Goal: Task Accomplishment & Management: Use online tool/utility

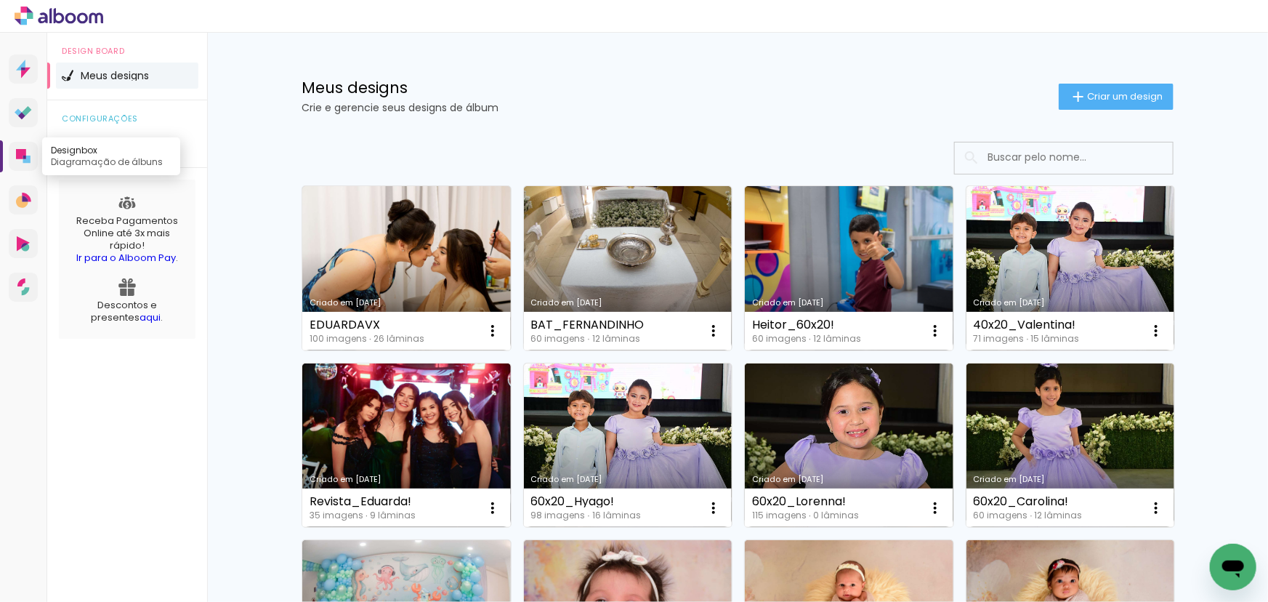
click at [21, 156] on icon at bounding box center [21, 154] width 10 height 10
click at [1100, 92] on span "Criar um design" at bounding box center [1125, 96] width 76 height 9
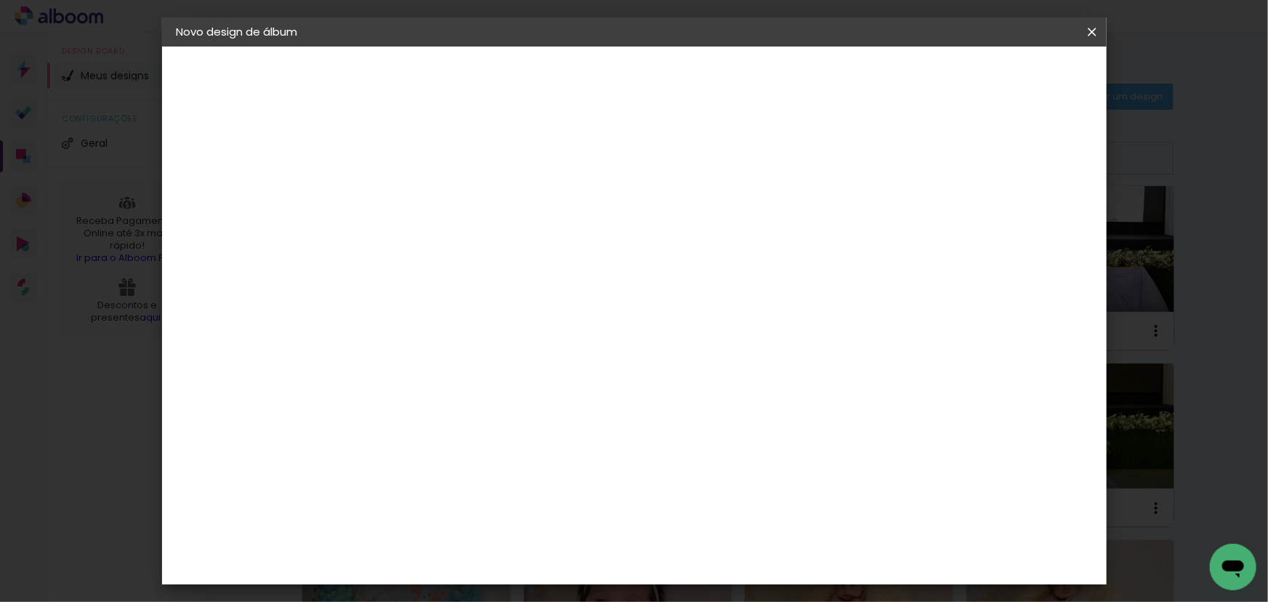
click at [414, 187] on input at bounding box center [414, 195] width 0 height 23
type input "60x20_Matheus!"
type paper-input "60x20_Matheus!"
click at [0, 0] on slot "Avançar" at bounding box center [0, 0] width 0 height 0
click at [686, 224] on paper-item "Tamanho Livre" at bounding box center [617, 221] width 140 height 32
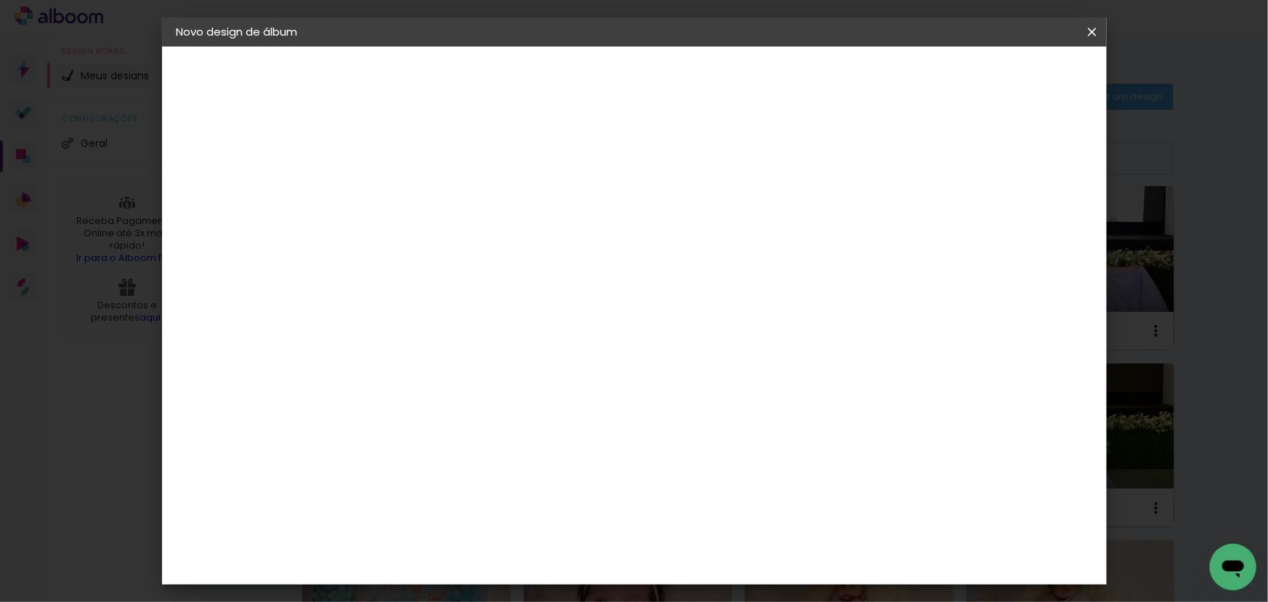
click at [0, 0] on slot "Avançar" at bounding box center [0, 0] width 0 height 0
drag, startPoint x: 377, startPoint y: 414, endPoint x: 357, endPoint y: 417, distance: 20.7
click at [357, 417] on input "30" at bounding box center [369, 413] width 38 height 22
type input "20"
type paper-input "20"
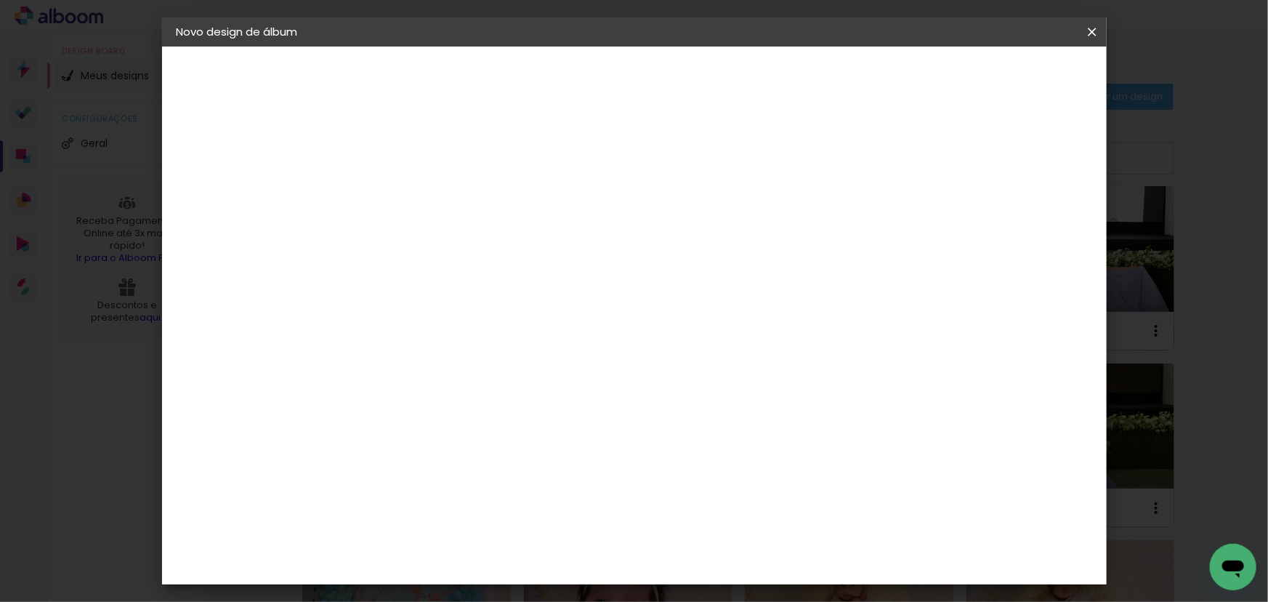
type input "4"
type paper-input "4"
click at [1023, 224] on input "4" at bounding box center [1018, 220] width 26 height 22
type input "3"
type paper-input "3"
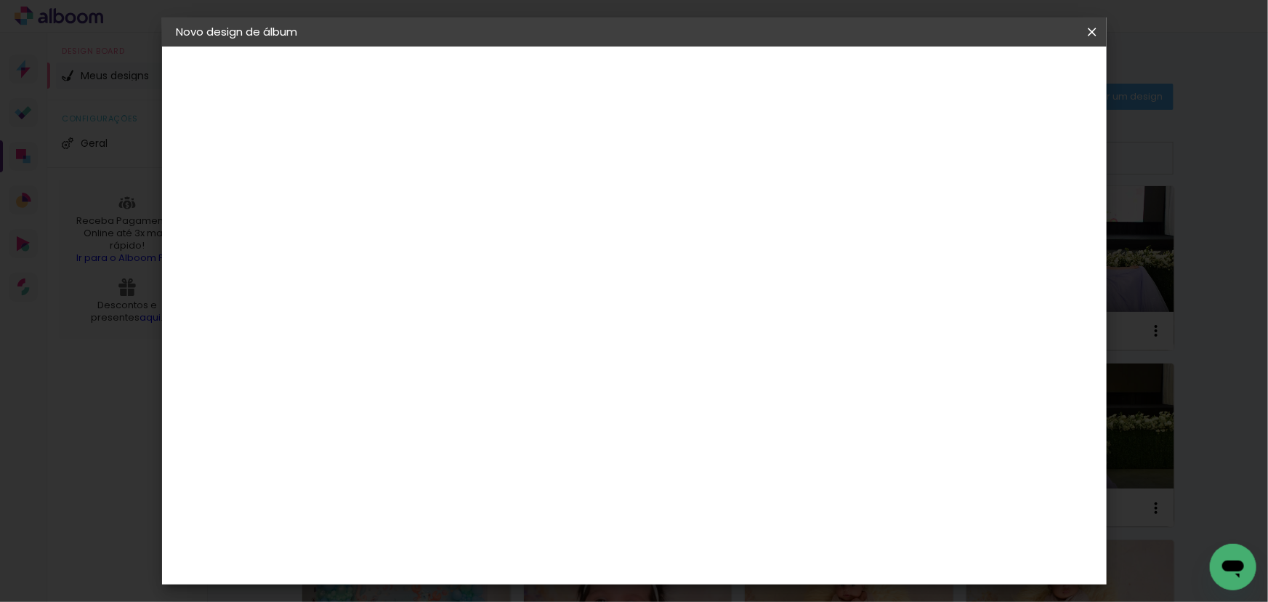
click at [1026, 224] on input "3" at bounding box center [1022, 220] width 26 height 22
type input "2"
type paper-input "2"
click at [1026, 224] on input "2" at bounding box center [1024, 220] width 26 height 22
type input "1"
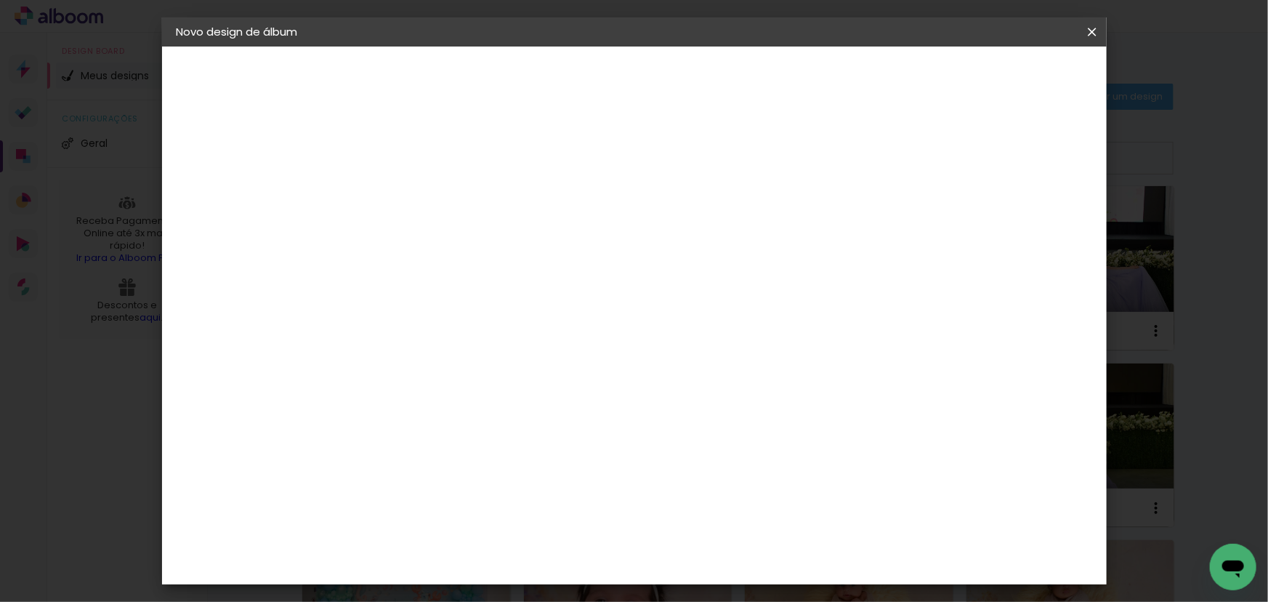
type paper-input "1"
click at [1031, 224] on input "1" at bounding box center [1024, 220] width 26 height 22
type input "0"
click at [1031, 224] on input "0" at bounding box center [1026, 220] width 26 height 22
click at [1002, 82] on span "Iniciar design" at bounding box center [969, 77] width 66 height 10
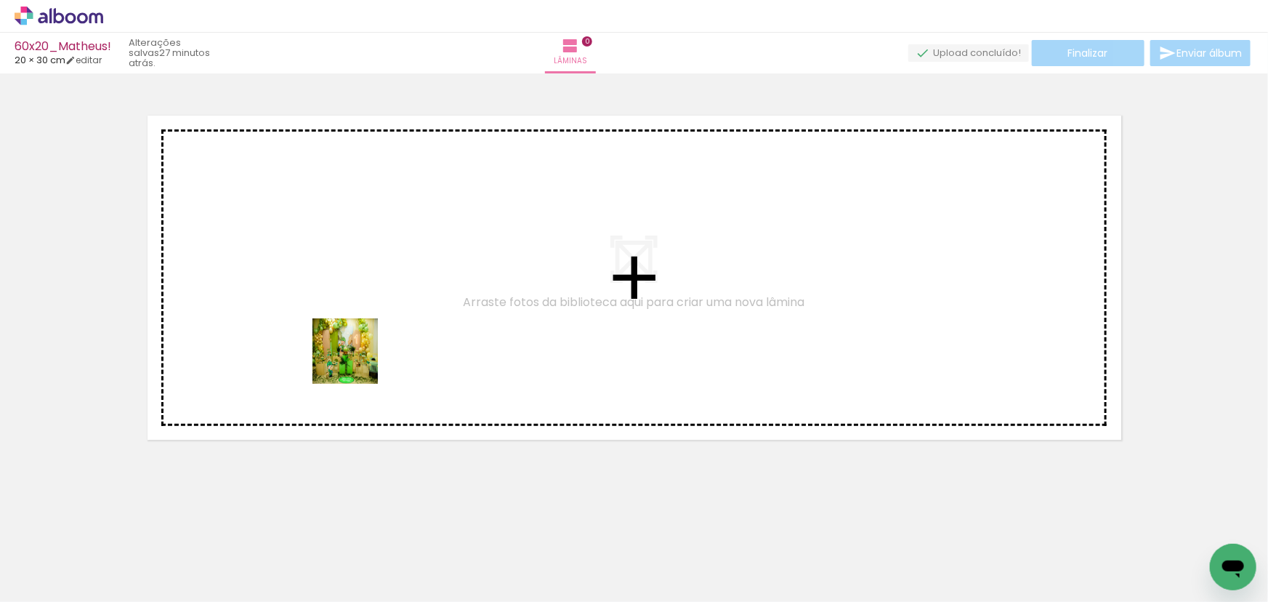
drag, startPoint x: 158, startPoint y: 548, endPoint x: 411, endPoint y: 344, distance: 325.1
click at [400, 317] on quentale-workspace at bounding box center [634, 301] width 1268 height 602
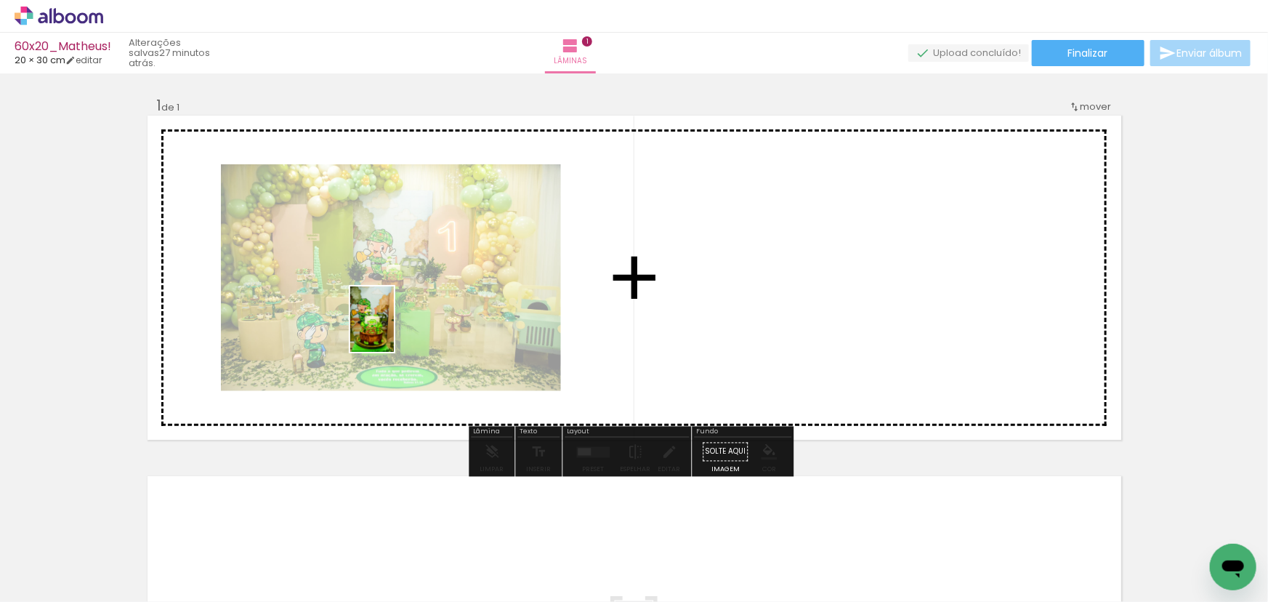
drag, startPoint x: 220, startPoint y: 559, endPoint x: 387, endPoint y: 341, distance: 275.2
click at [395, 329] on quentale-workspace at bounding box center [634, 301] width 1268 height 602
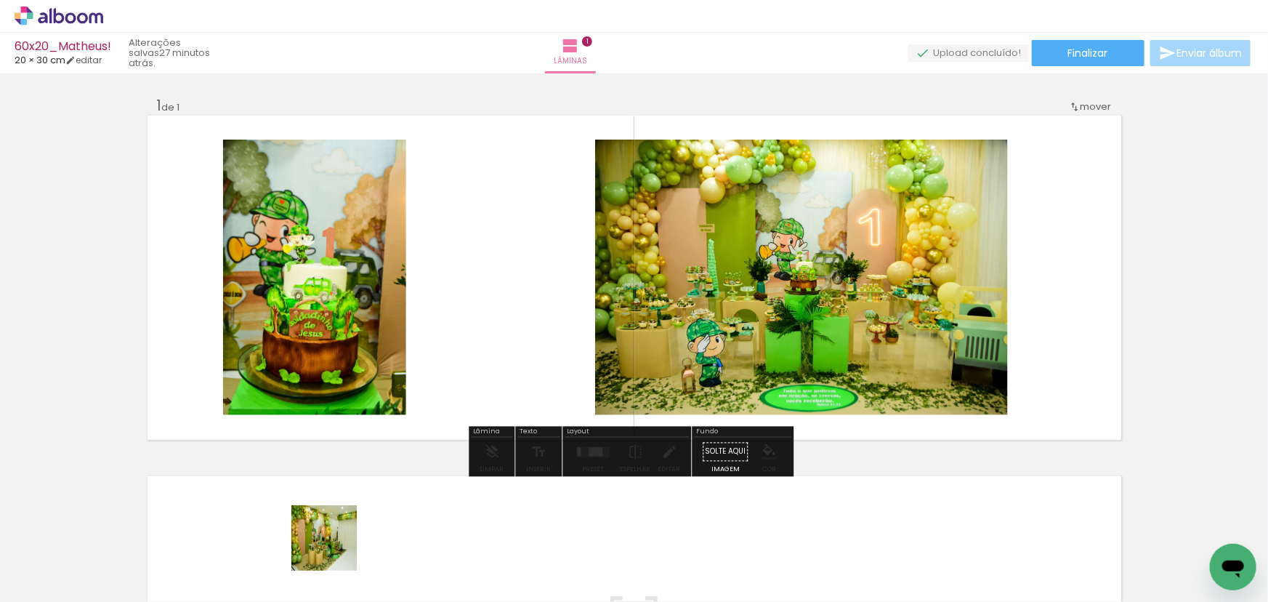
drag, startPoint x: 323, startPoint y: 568, endPoint x: 504, endPoint y: 292, distance: 330.0
click at [513, 280] on quentale-workspace at bounding box center [634, 301] width 1268 height 602
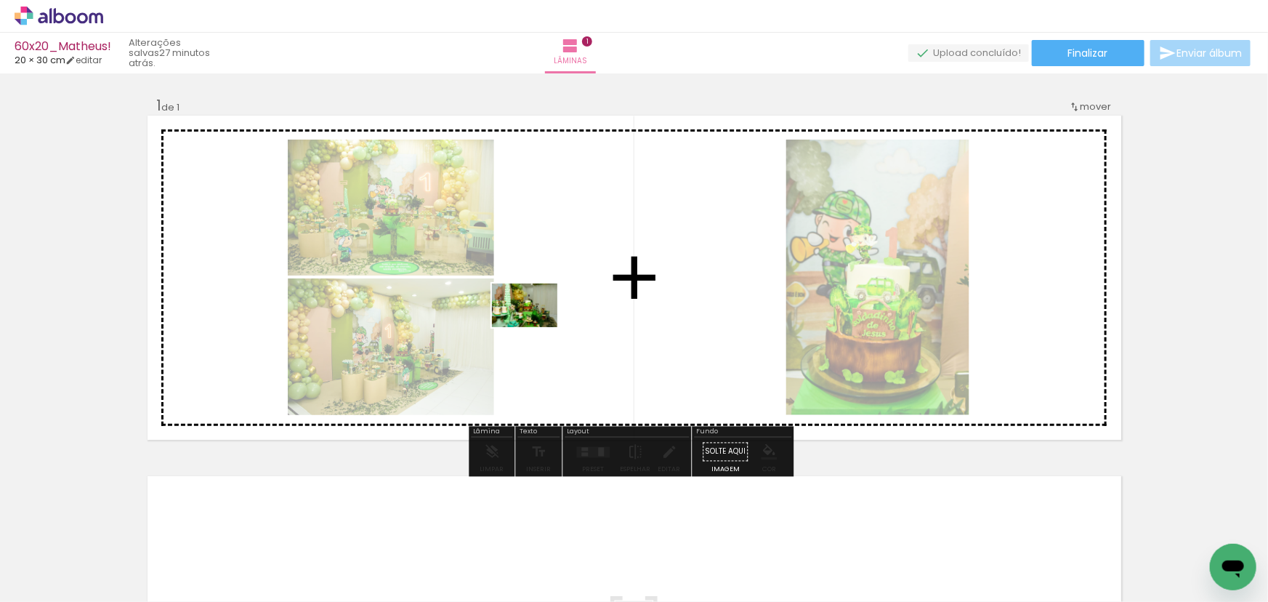
drag, startPoint x: 406, startPoint y: 549, endPoint x: 536, endPoint y: 327, distance: 256.7
click at [536, 327] on quentale-workspace at bounding box center [634, 301] width 1268 height 602
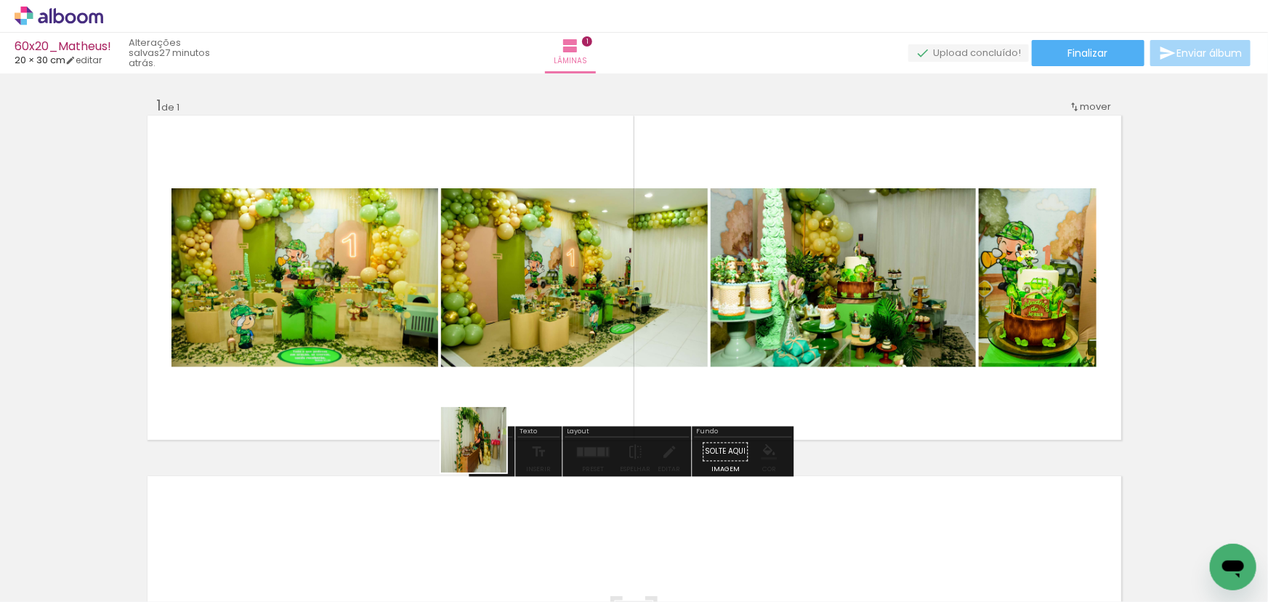
drag, startPoint x: 485, startPoint y: 563, endPoint x: 487, endPoint y: 363, distance: 199.9
click at [487, 364] on quentale-workspace at bounding box center [634, 301] width 1268 height 602
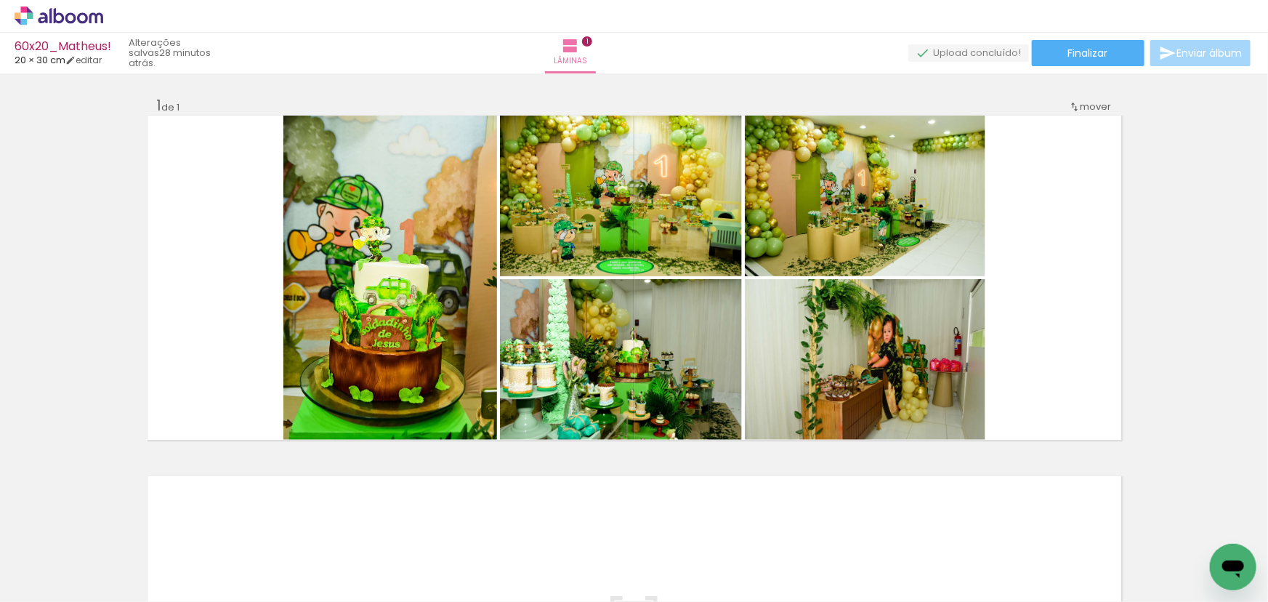
scroll to position [0, 850]
drag, startPoint x: 529, startPoint y: 544, endPoint x: 623, endPoint y: 387, distance: 182.9
click at [623, 387] on quentale-workspace at bounding box center [634, 301] width 1268 height 602
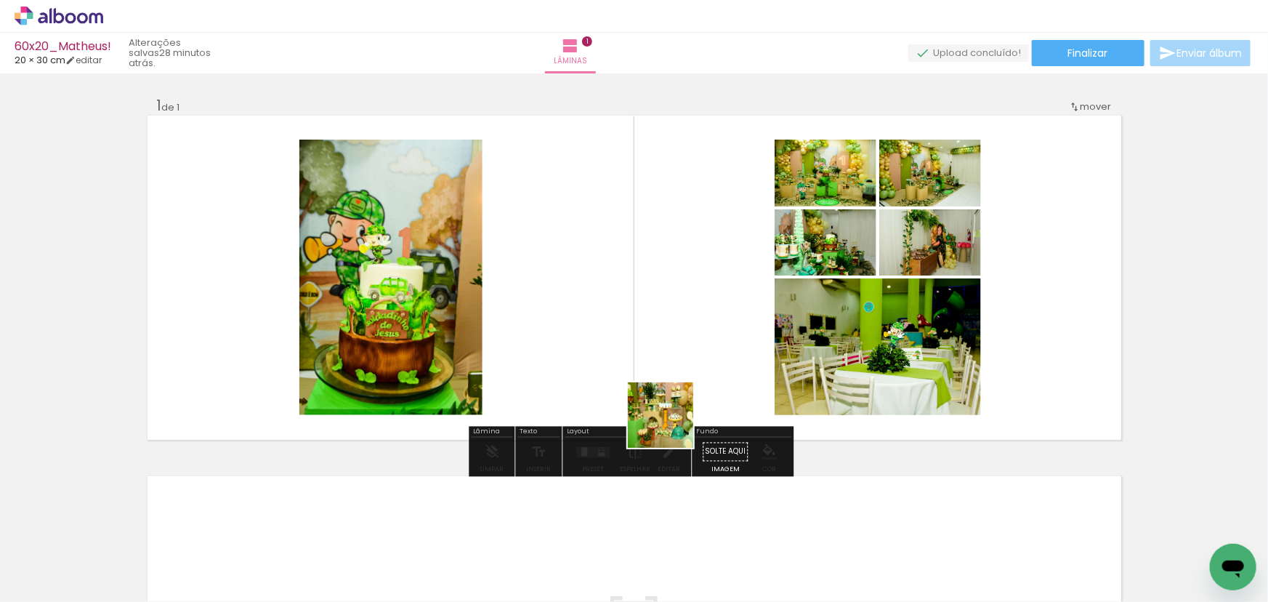
drag, startPoint x: 608, startPoint y: 568, endPoint x: 681, endPoint y: 406, distance: 177.6
click at [677, 411] on quentale-workspace at bounding box center [634, 301] width 1268 height 602
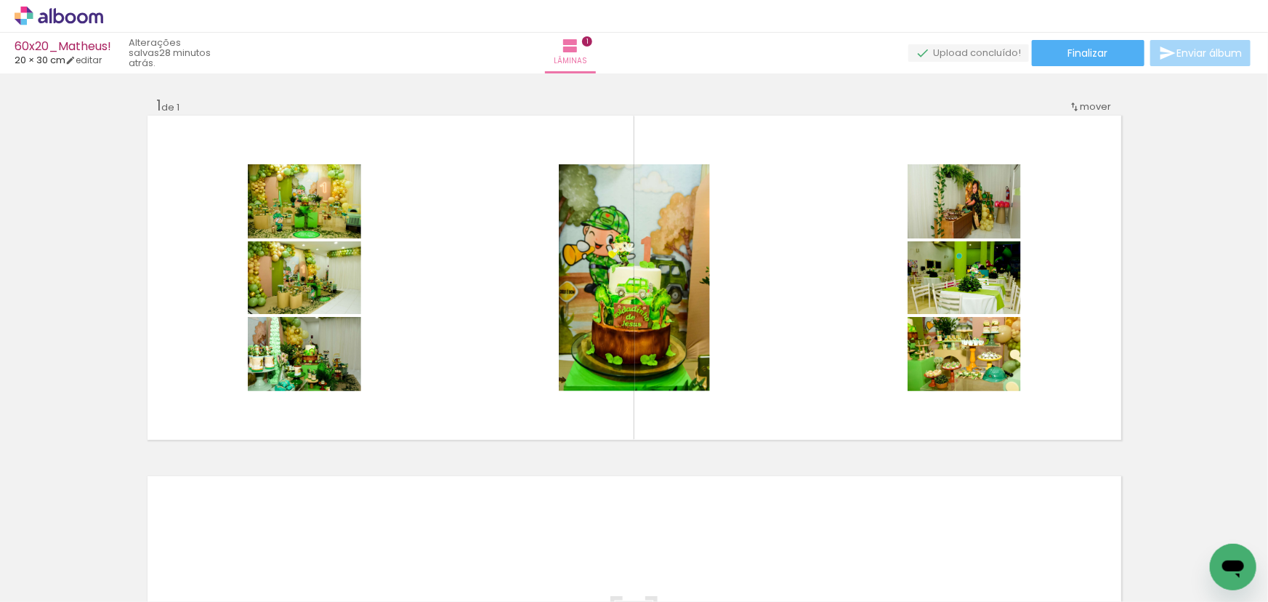
scroll to position [0, 3739]
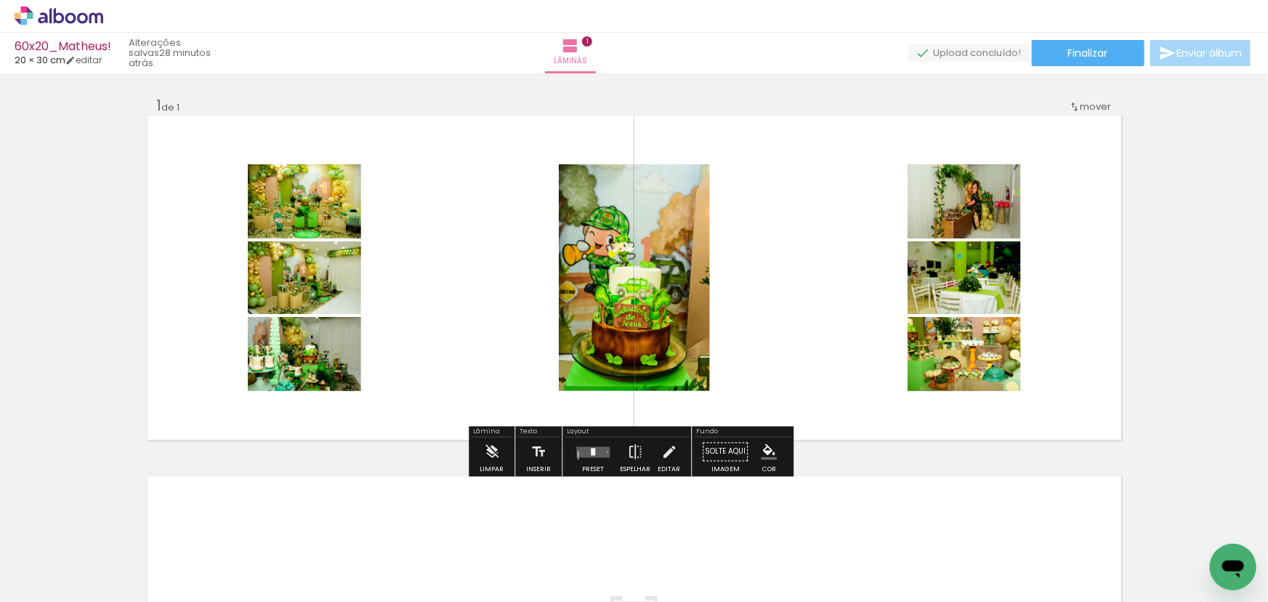
click at [595, 454] on quentale-layouter at bounding box center [592, 451] width 33 height 11
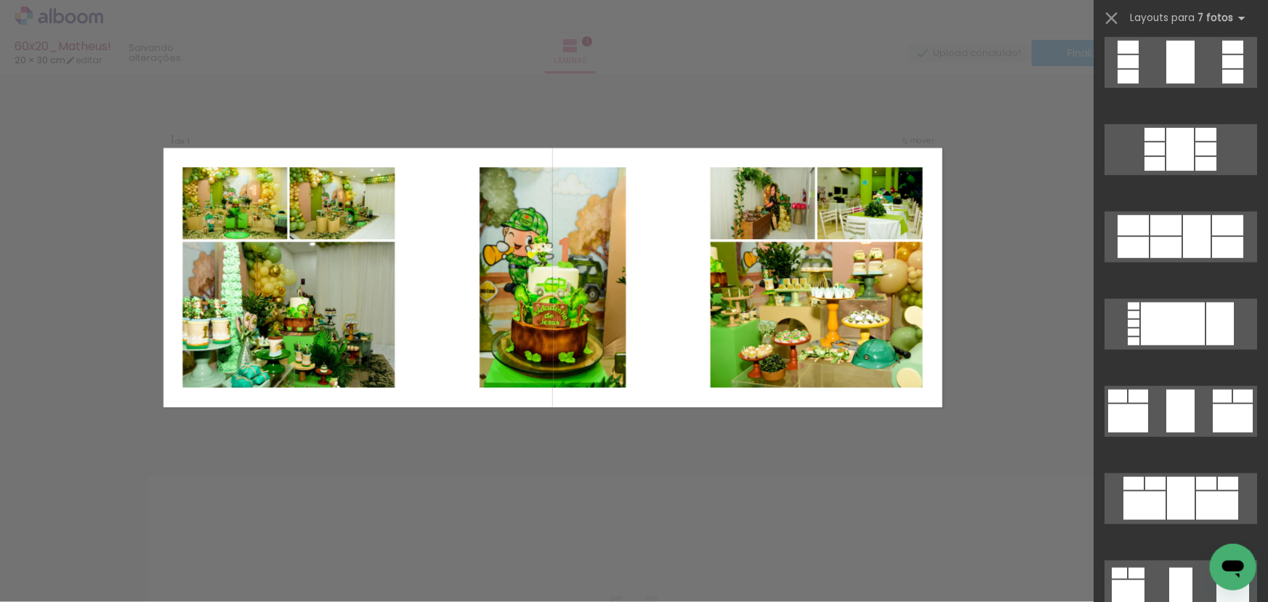
scroll to position [595, 0]
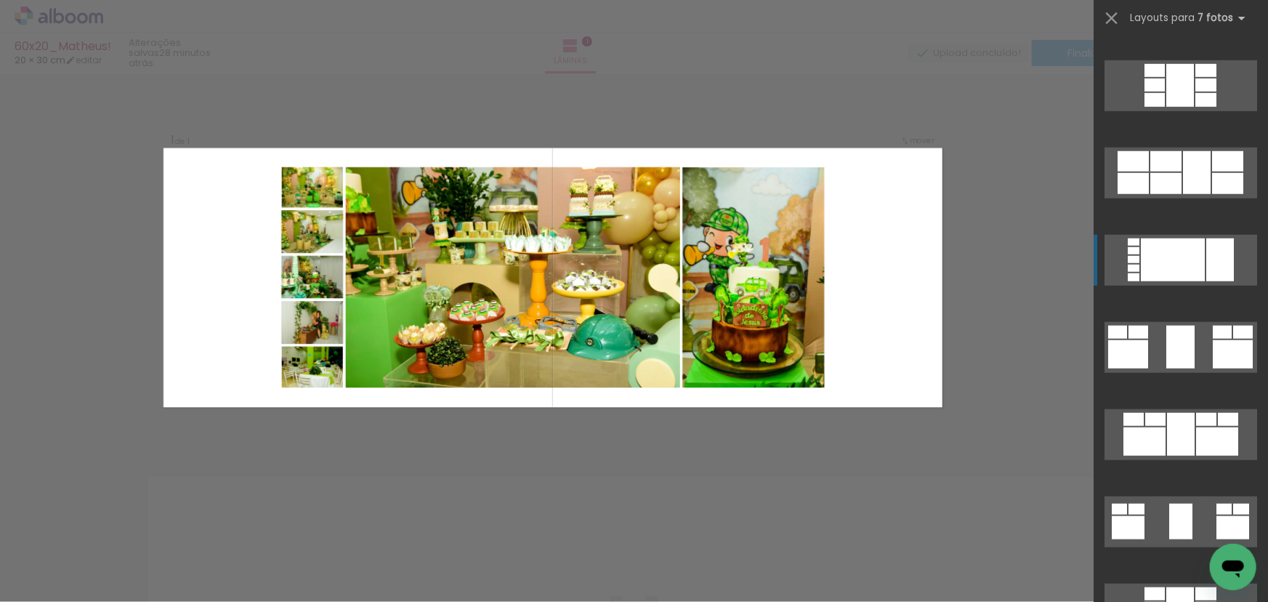
click at [1191, 249] on div at bounding box center [1173, 259] width 64 height 43
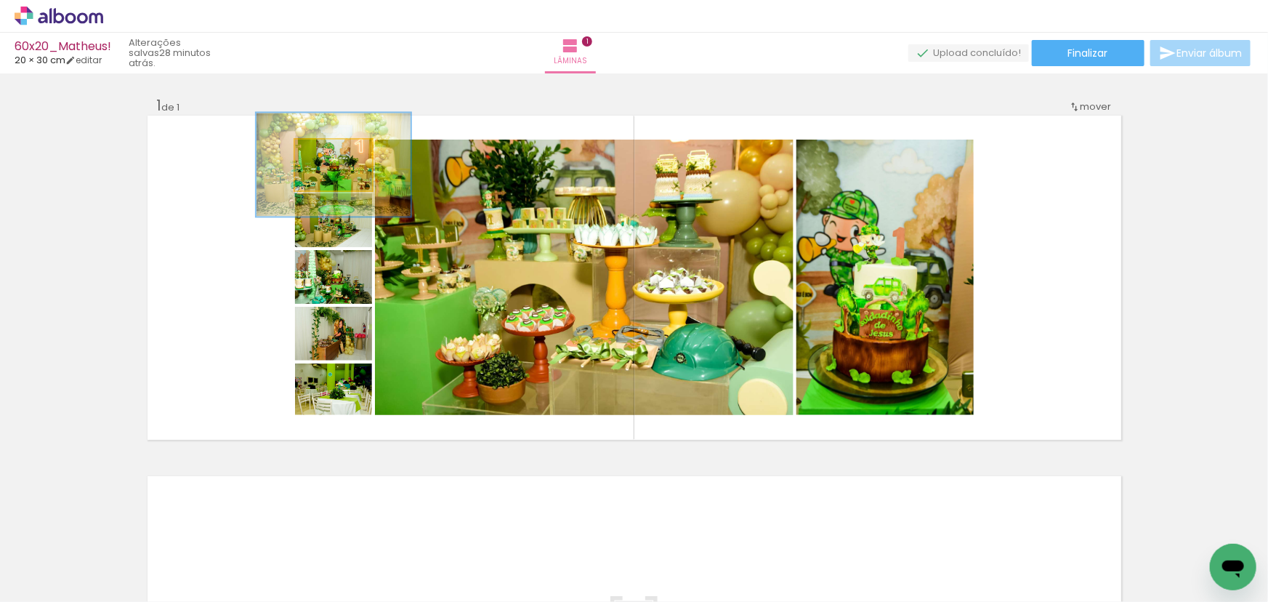
drag, startPoint x: 336, startPoint y: 164, endPoint x: 518, endPoint y: 240, distance: 197.8
type paper-slider "200"
click at [0, 0] on slot at bounding box center [0, 0] width 0 height 0
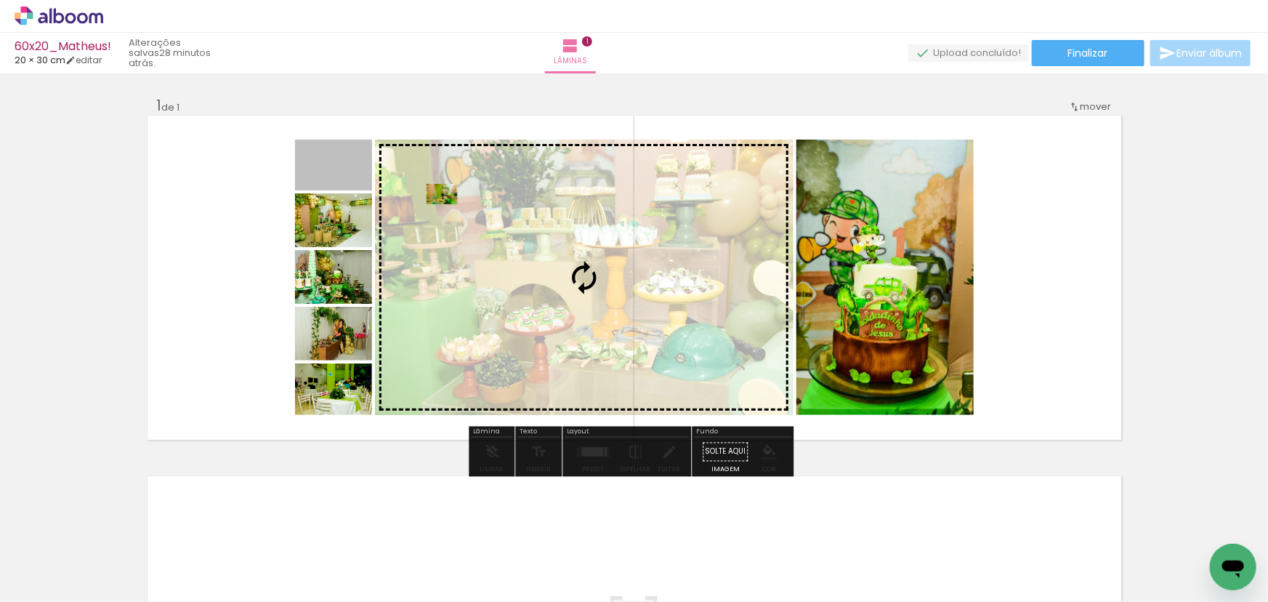
drag, startPoint x: 417, startPoint y: 190, endPoint x: 503, endPoint y: 214, distance: 89.8
click at [0, 0] on slot at bounding box center [0, 0] width 0 height 0
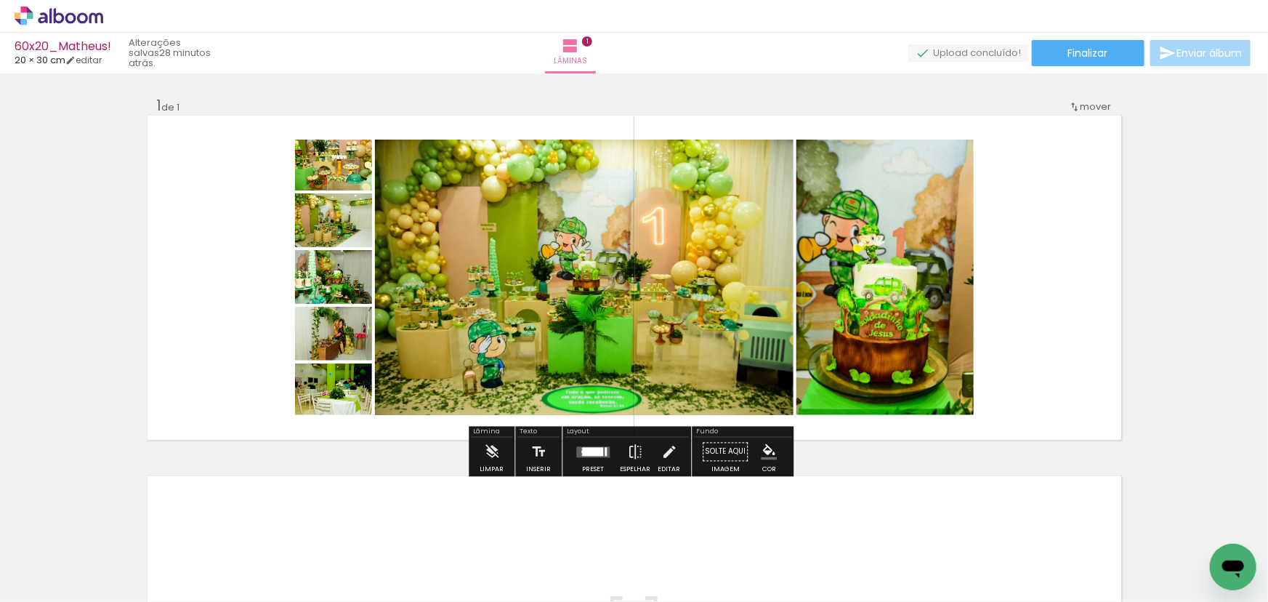
click at [620, 244] on quentale-photo at bounding box center [584, 277] width 419 height 275
click at [619, 251] on quentale-photo at bounding box center [584, 277] width 419 height 275
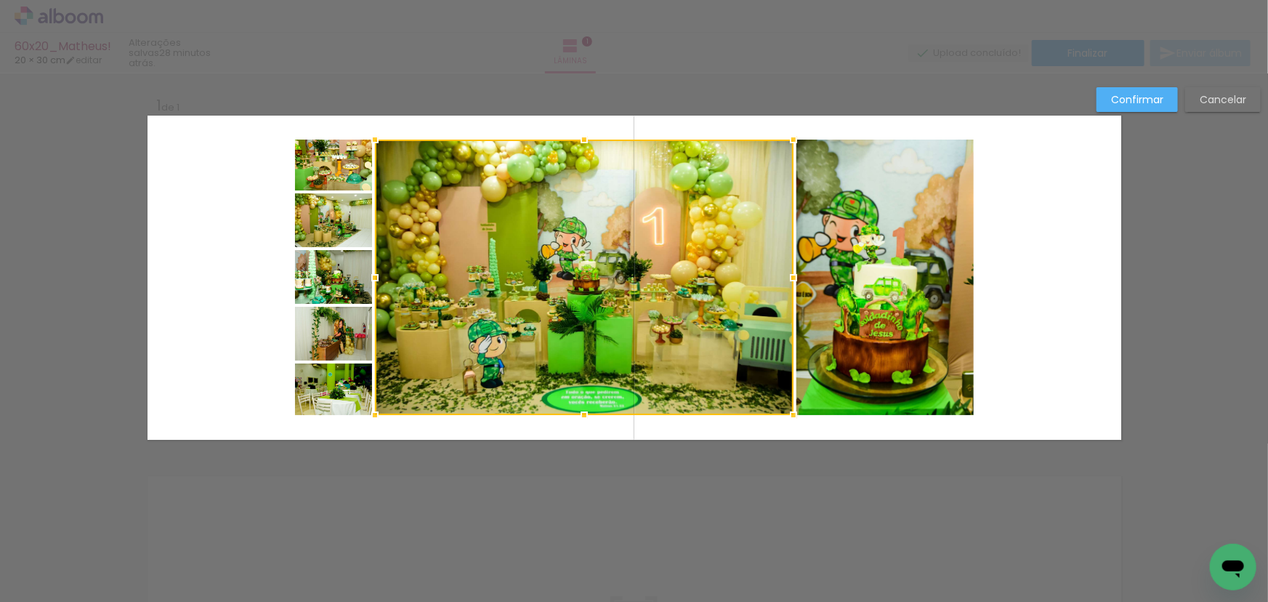
click at [777, 239] on div at bounding box center [584, 277] width 419 height 275
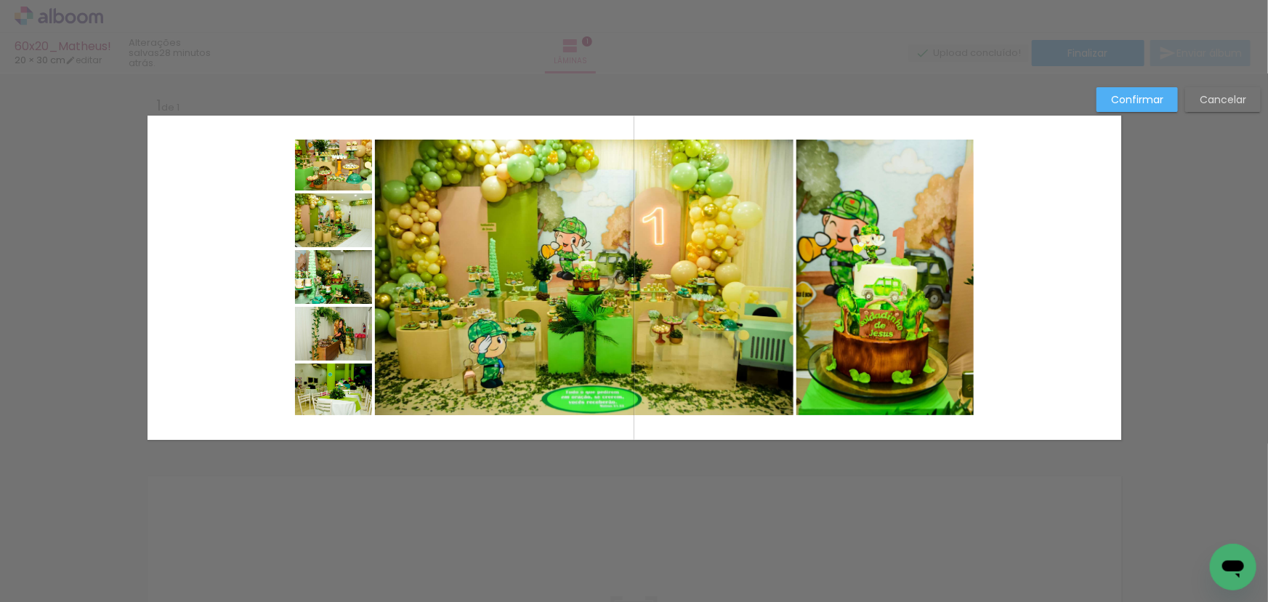
click at [740, 233] on quentale-photo at bounding box center [584, 277] width 419 height 275
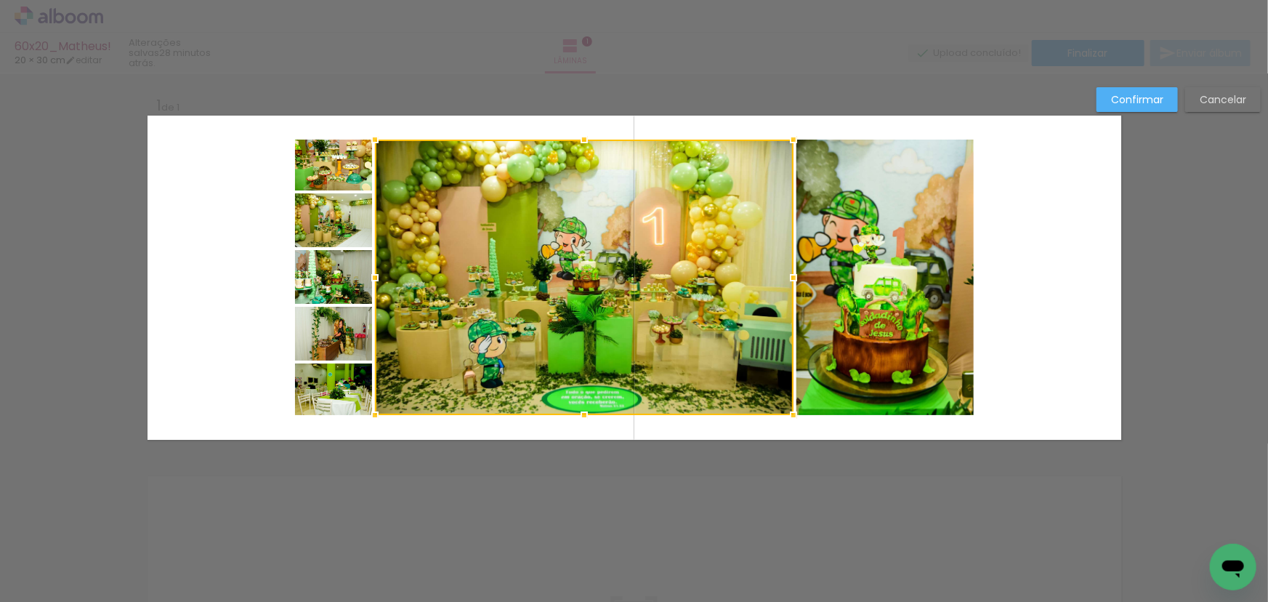
click at [740, 233] on div at bounding box center [584, 277] width 419 height 275
click at [858, 233] on quentale-photo at bounding box center [885, 277] width 177 height 275
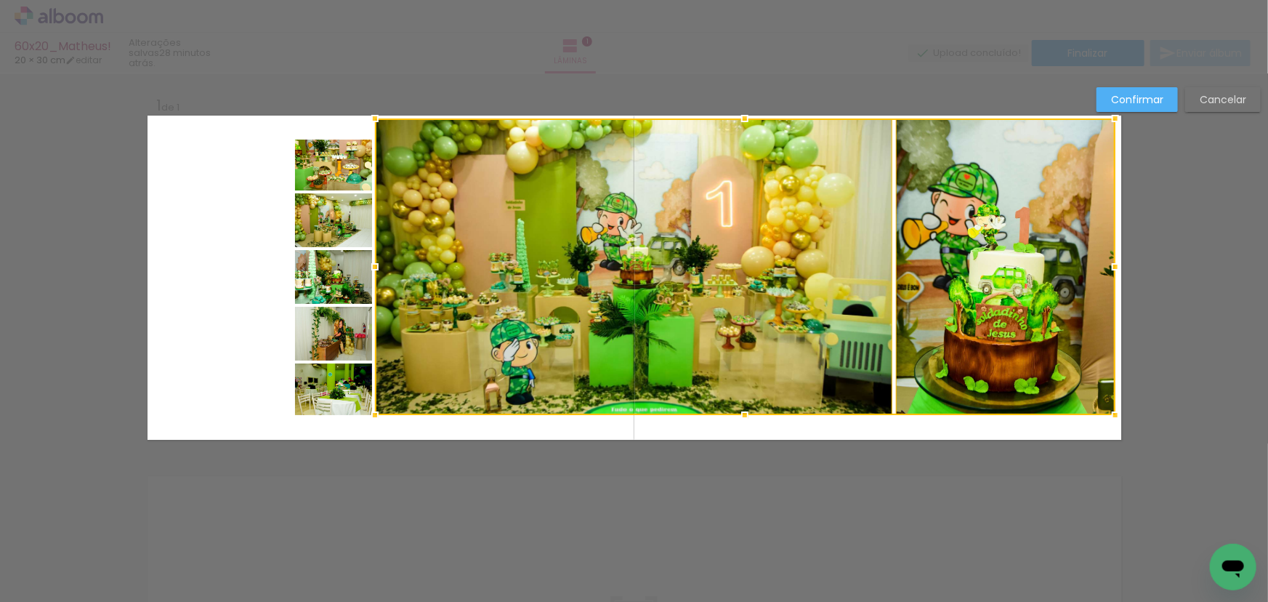
drag, startPoint x: 971, startPoint y: 140, endPoint x: 1113, endPoint y: 119, distance: 143.3
click at [1113, 119] on div at bounding box center [1115, 118] width 29 height 29
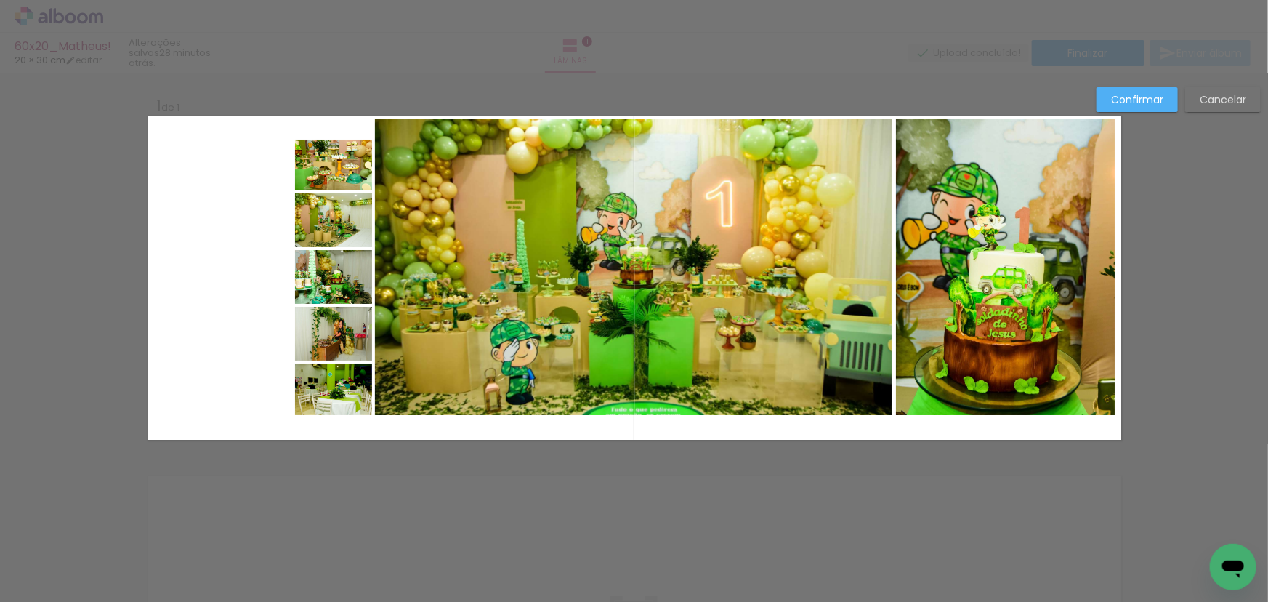
click at [409, 355] on quentale-photo at bounding box center [634, 266] width 518 height 297
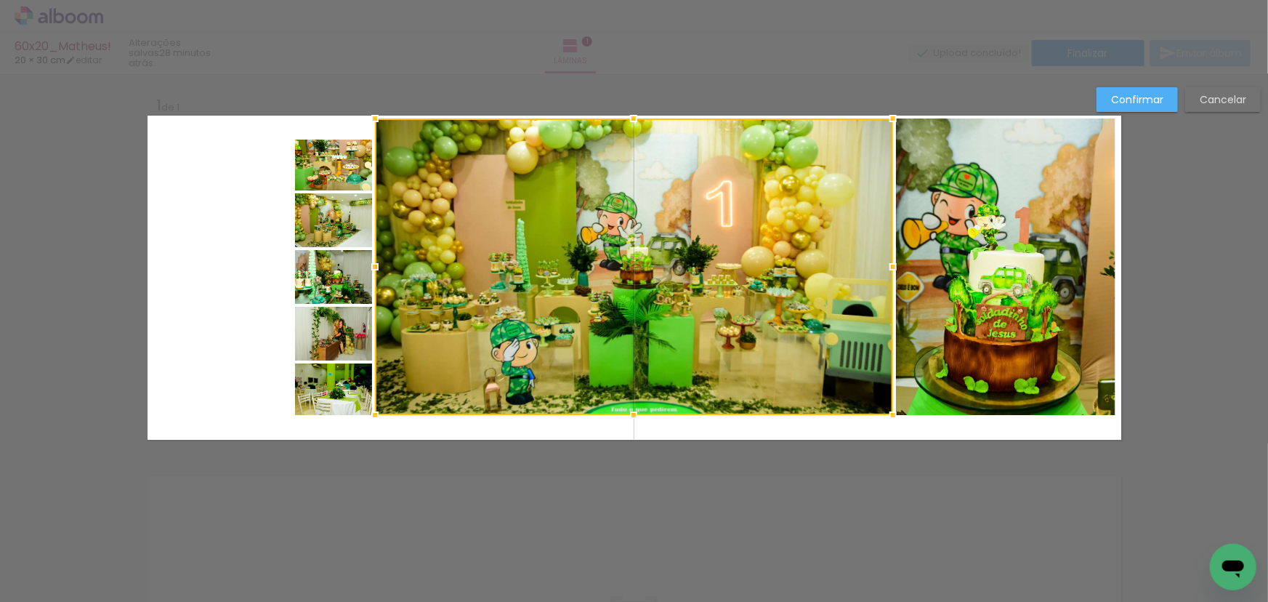
click at [409, 355] on div at bounding box center [634, 266] width 518 height 297
click at [864, 353] on div at bounding box center [634, 266] width 518 height 297
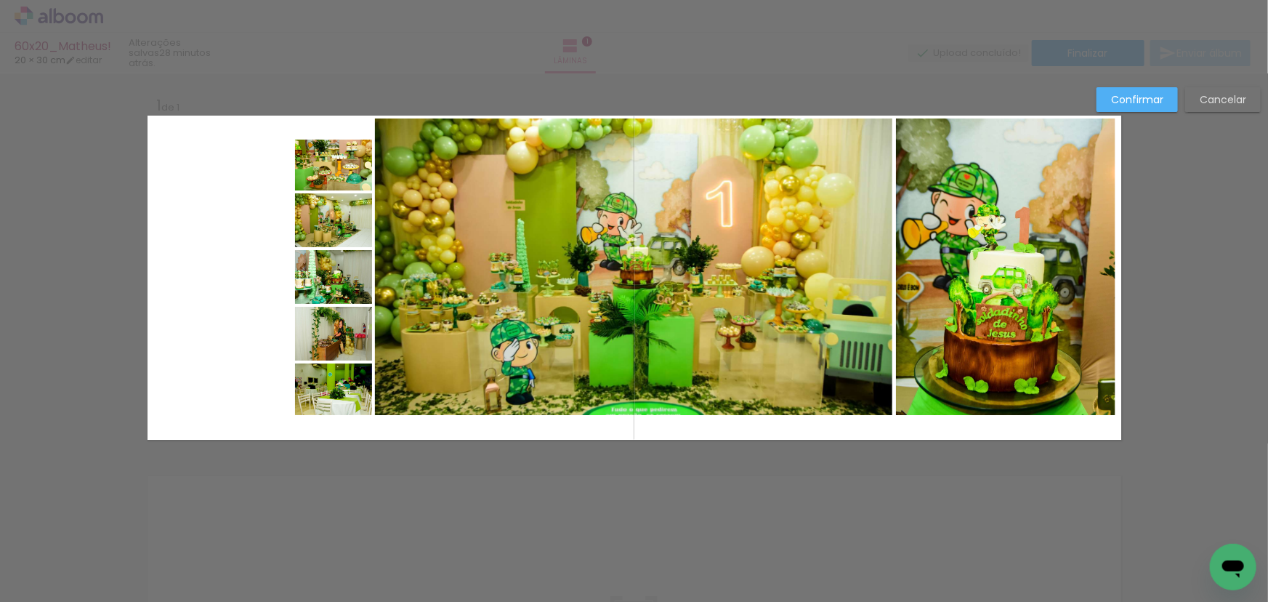
click at [920, 348] on quentale-photo at bounding box center [1006, 266] width 220 height 297
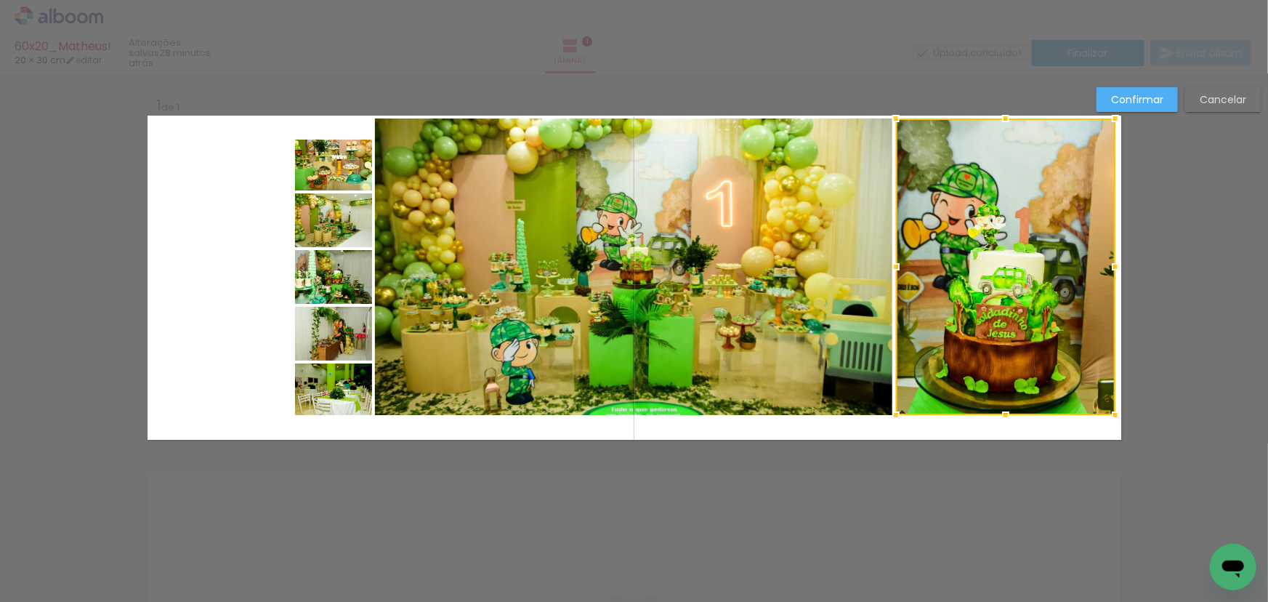
click at [784, 358] on quentale-photo at bounding box center [634, 266] width 518 height 297
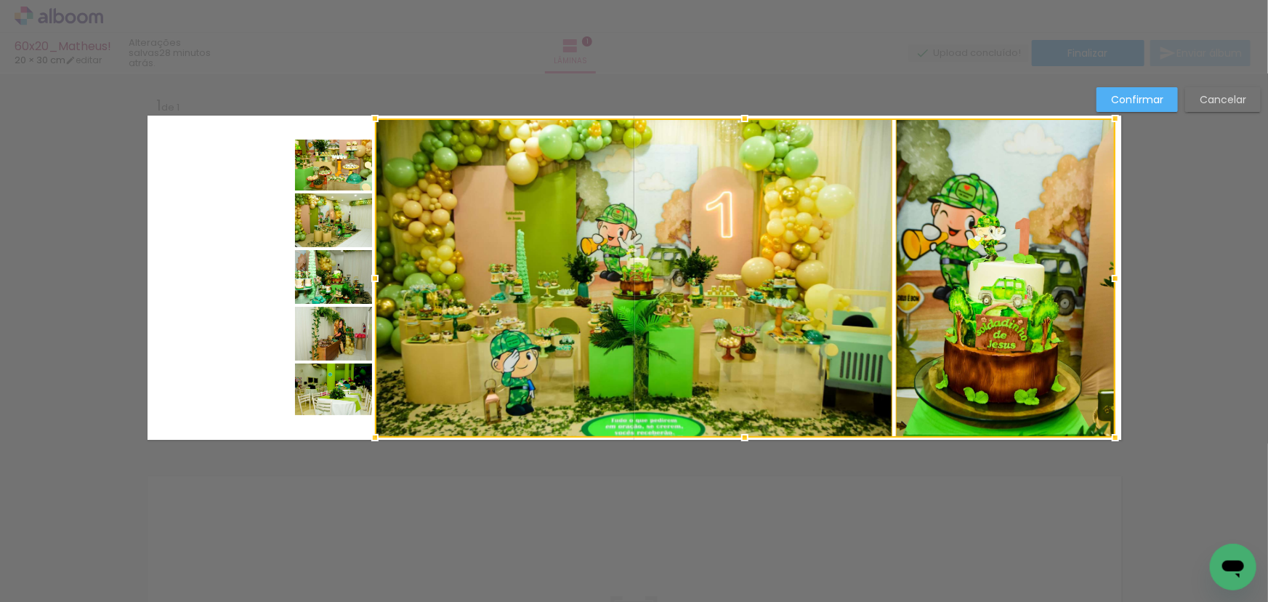
drag, startPoint x: 741, startPoint y: 417, endPoint x: 741, endPoint y: 445, distance: 27.6
click at [741, 445] on div at bounding box center [745, 437] width 29 height 29
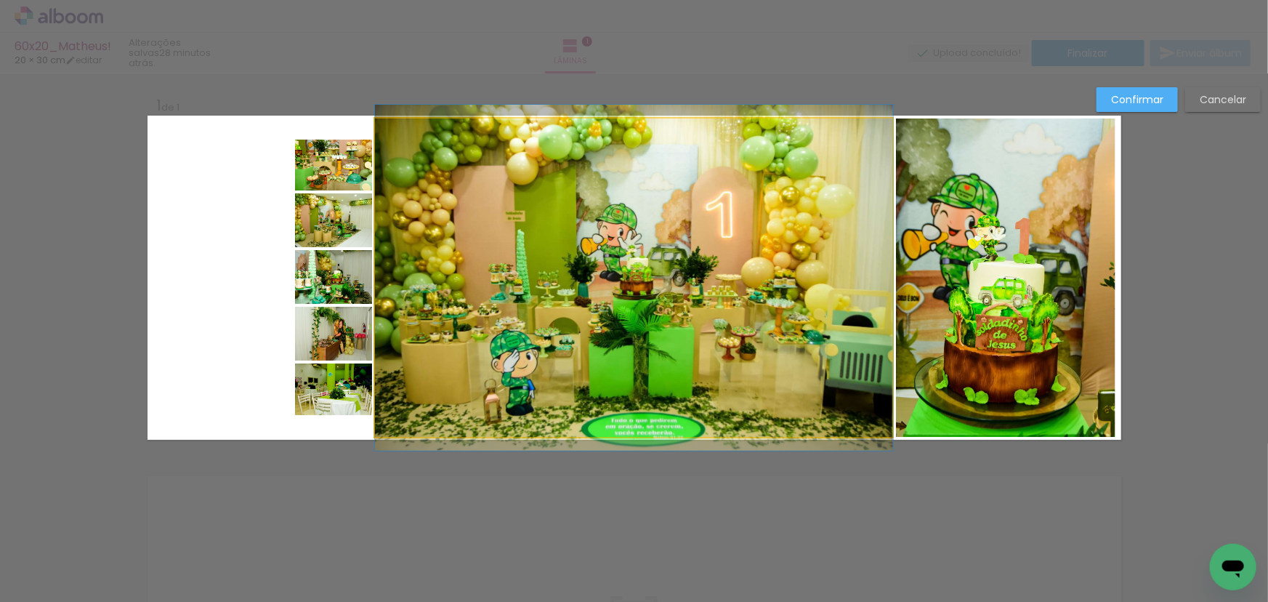
click at [849, 290] on quentale-photo at bounding box center [634, 277] width 518 height 319
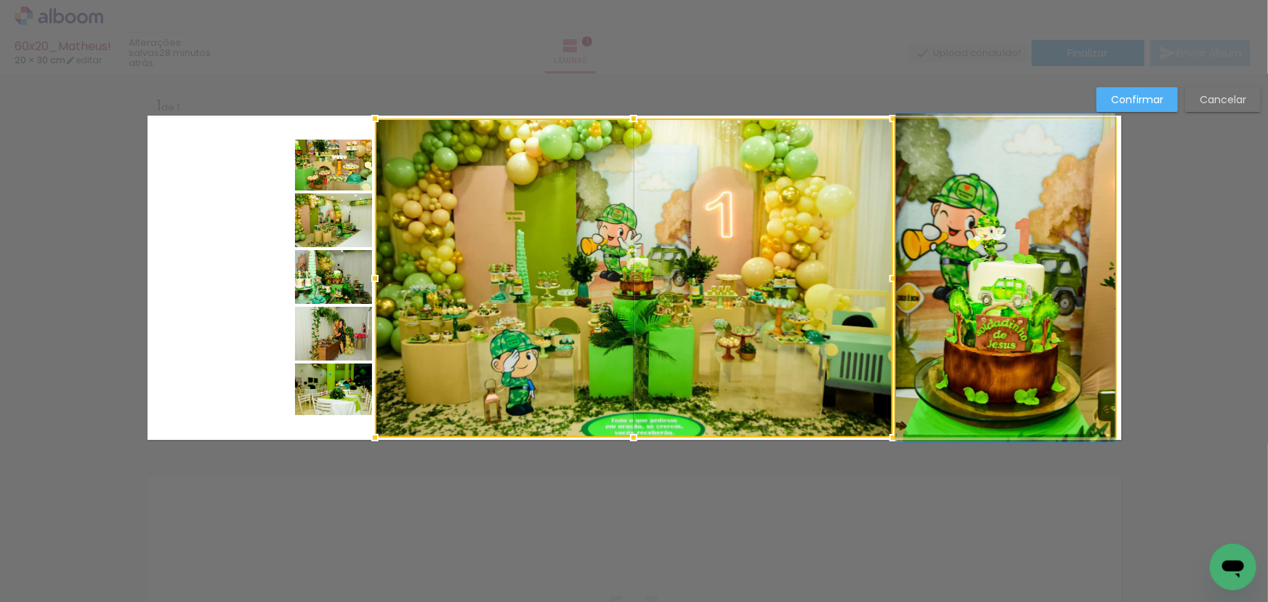
click at [962, 278] on quentale-photo at bounding box center [1006, 277] width 220 height 319
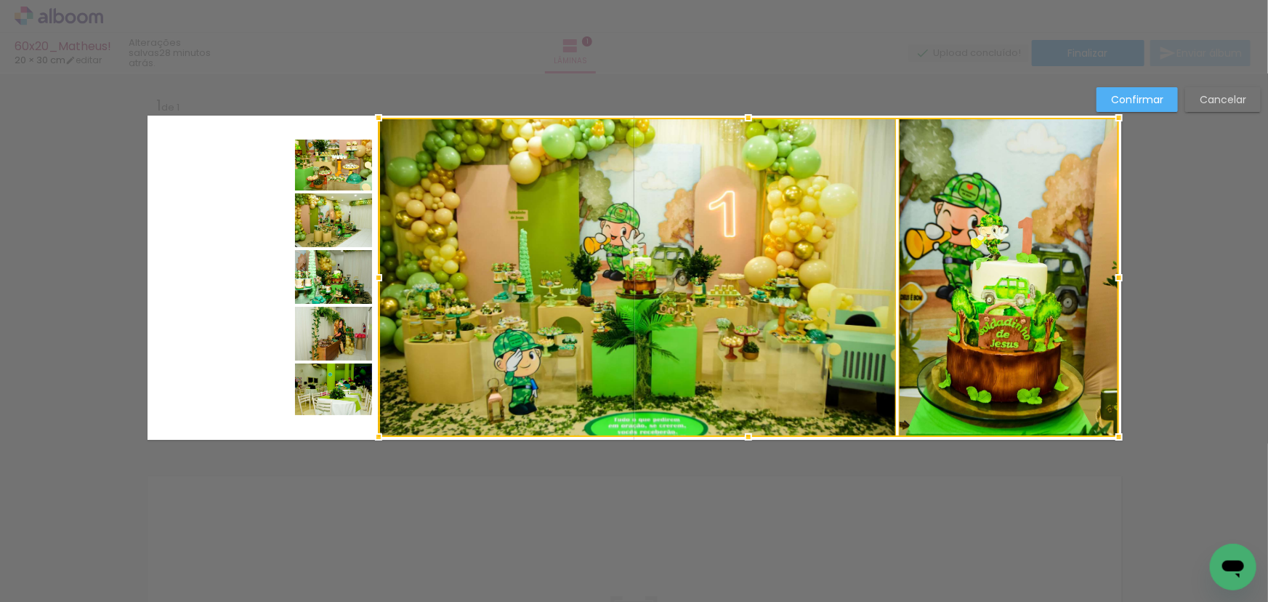
click at [841, 305] on div at bounding box center [749, 277] width 741 height 319
click at [327, 172] on quentale-photo at bounding box center [333, 165] width 77 height 51
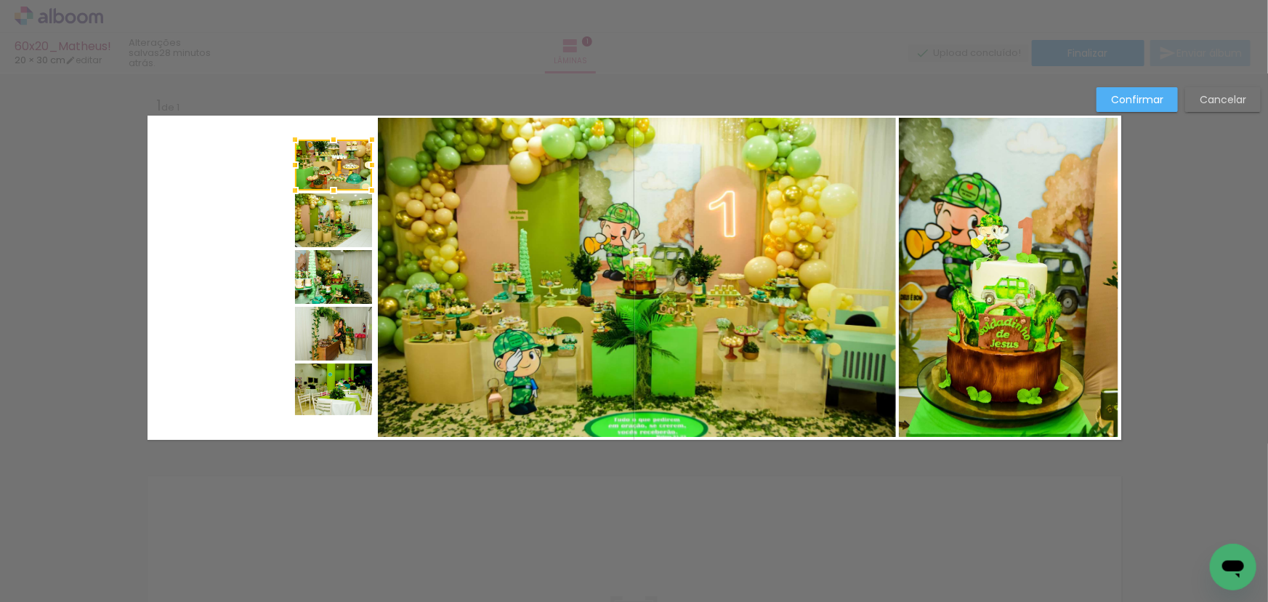
click at [326, 234] on quentale-photo at bounding box center [333, 220] width 77 height 54
click at [322, 273] on quentale-photo at bounding box center [333, 277] width 77 height 54
click at [323, 333] on quentale-photo at bounding box center [333, 334] width 77 height 54
click at [321, 396] on quentale-photo at bounding box center [333, 389] width 77 height 52
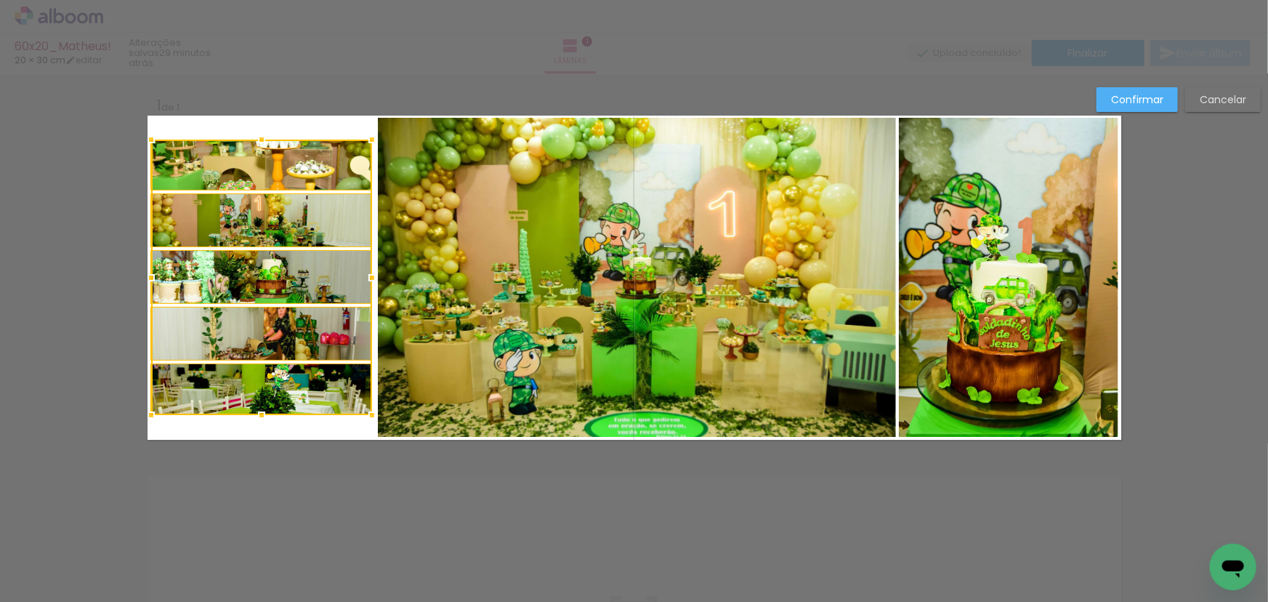
drag, startPoint x: 258, startPoint y: 278, endPoint x: 147, endPoint y: 280, distance: 111.2
click at [147, 280] on div at bounding box center [151, 277] width 29 height 29
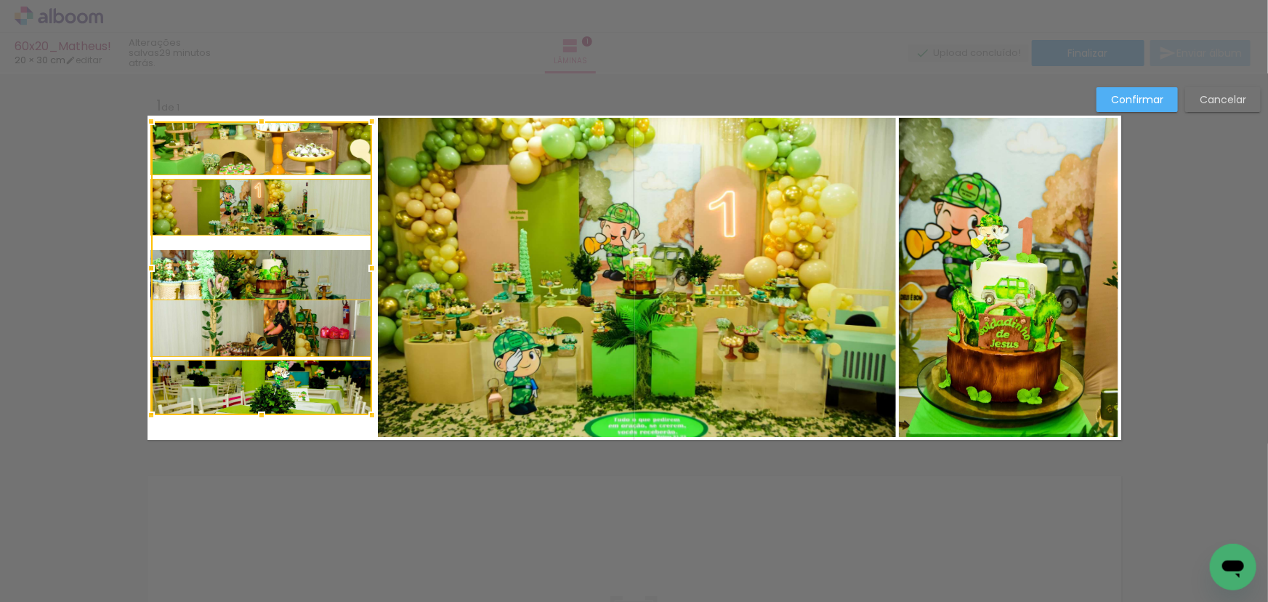
drag, startPoint x: 257, startPoint y: 139, endPoint x: 258, endPoint y: 121, distance: 18.2
click at [258, 121] on div at bounding box center [261, 121] width 29 height 29
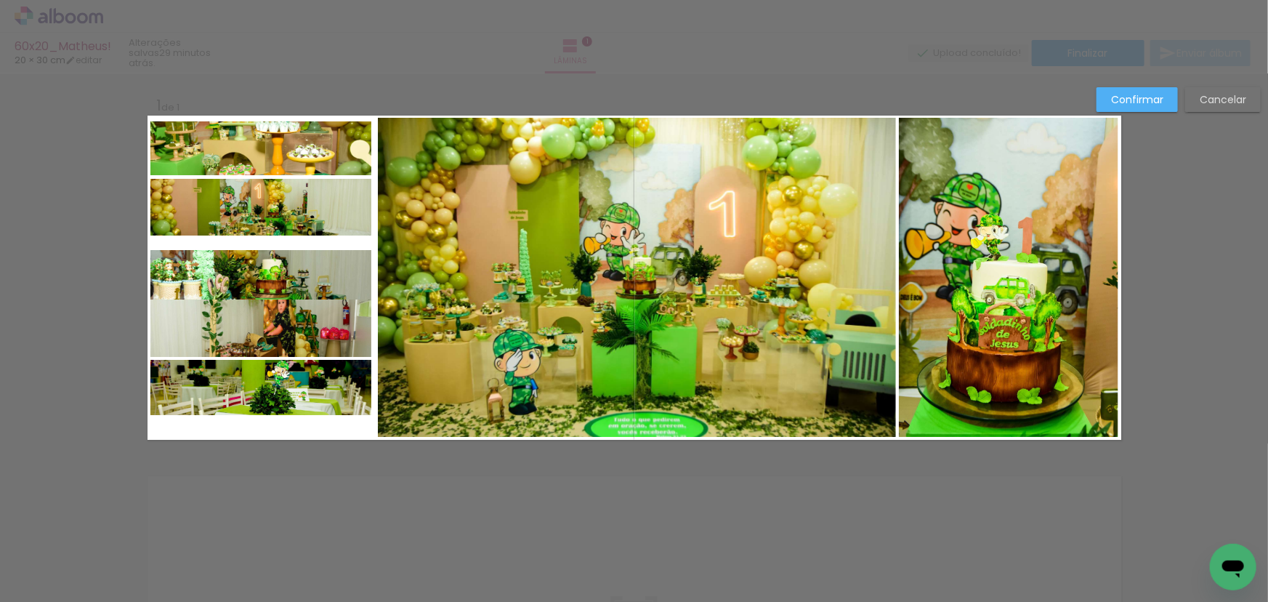
click at [0, 0] on slot "Cancelar" at bounding box center [0, 0] width 0 height 0
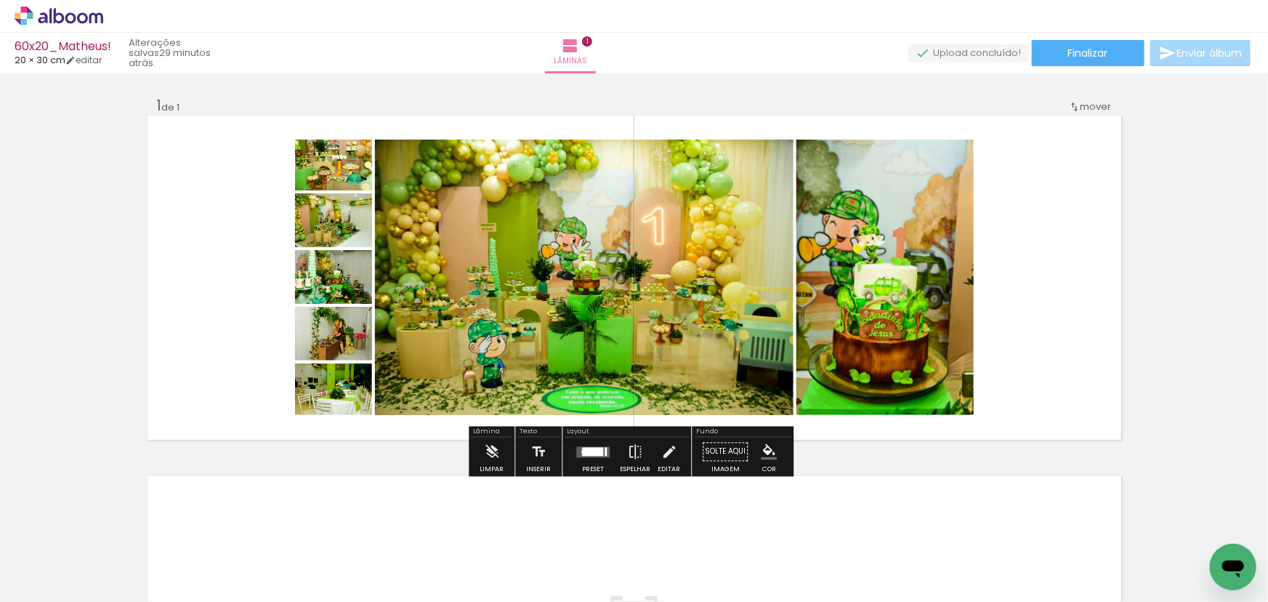
click at [546, 241] on quentale-photo at bounding box center [584, 277] width 419 height 275
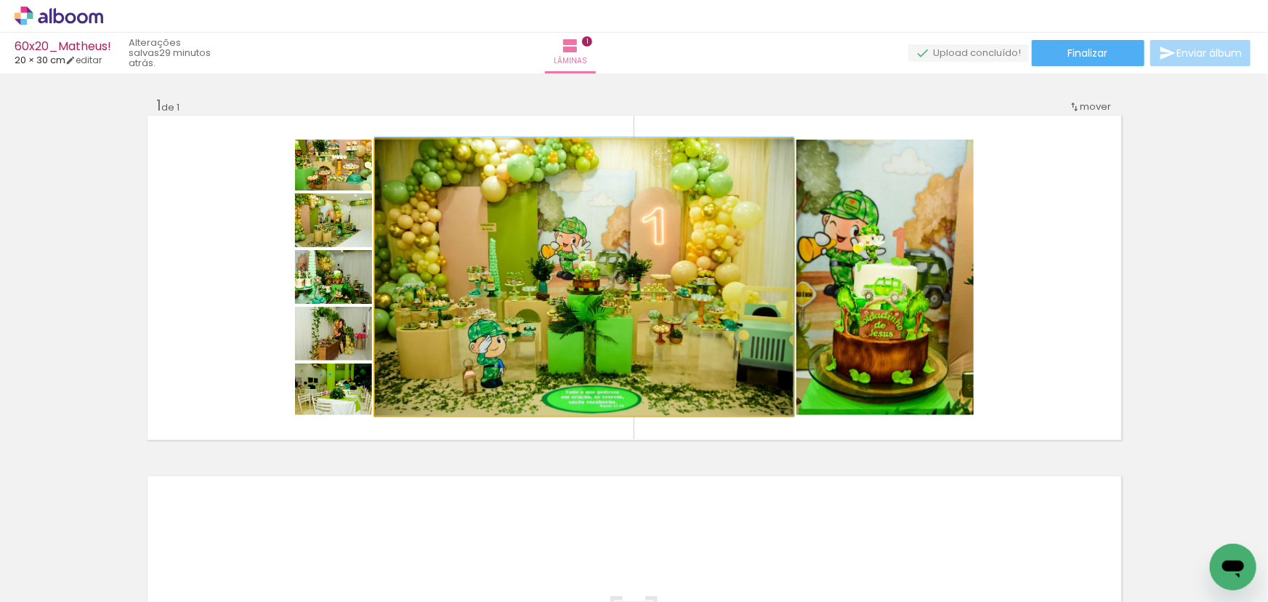
click at [546, 241] on quentale-photo at bounding box center [584, 277] width 419 height 275
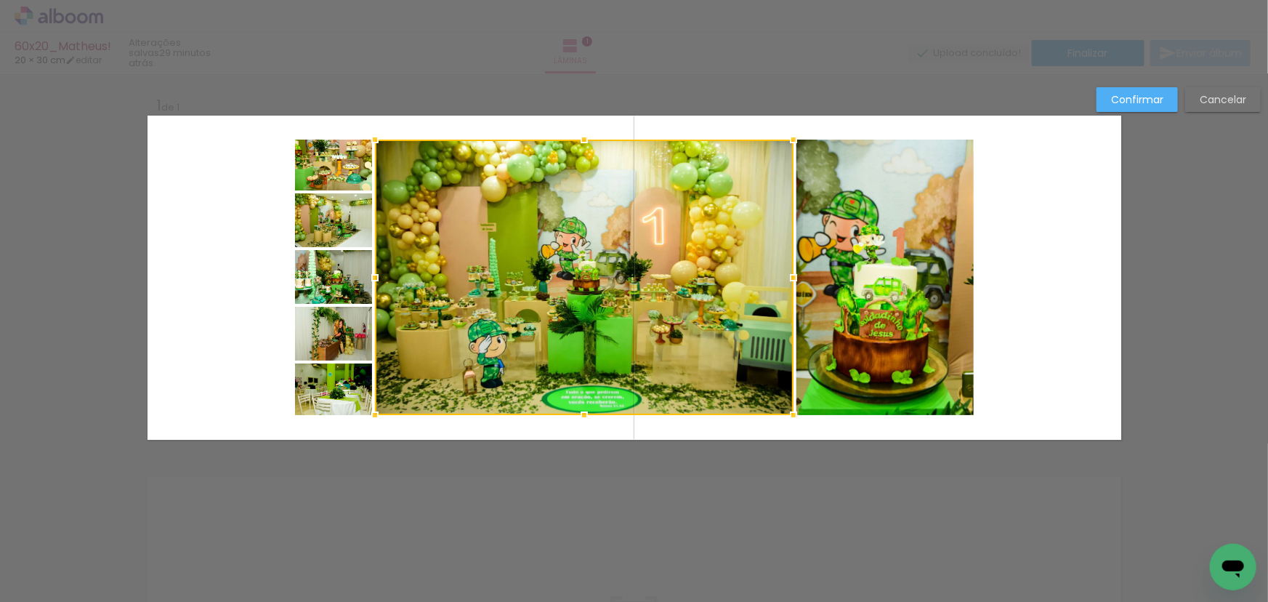
click at [871, 239] on quentale-photo at bounding box center [885, 277] width 177 height 275
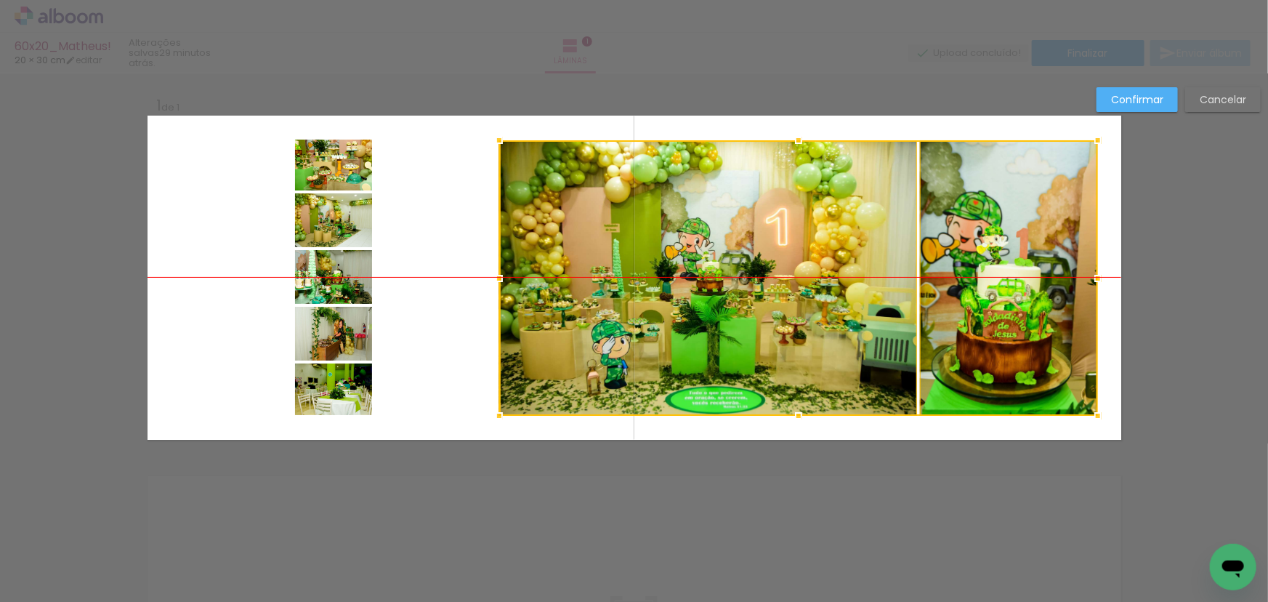
drag, startPoint x: 744, startPoint y: 238, endPoint x: 869, endPoint y: 238, distance: 124.3
click at [869, 238] on div at bounding box center [798, 277] width 599 height 275
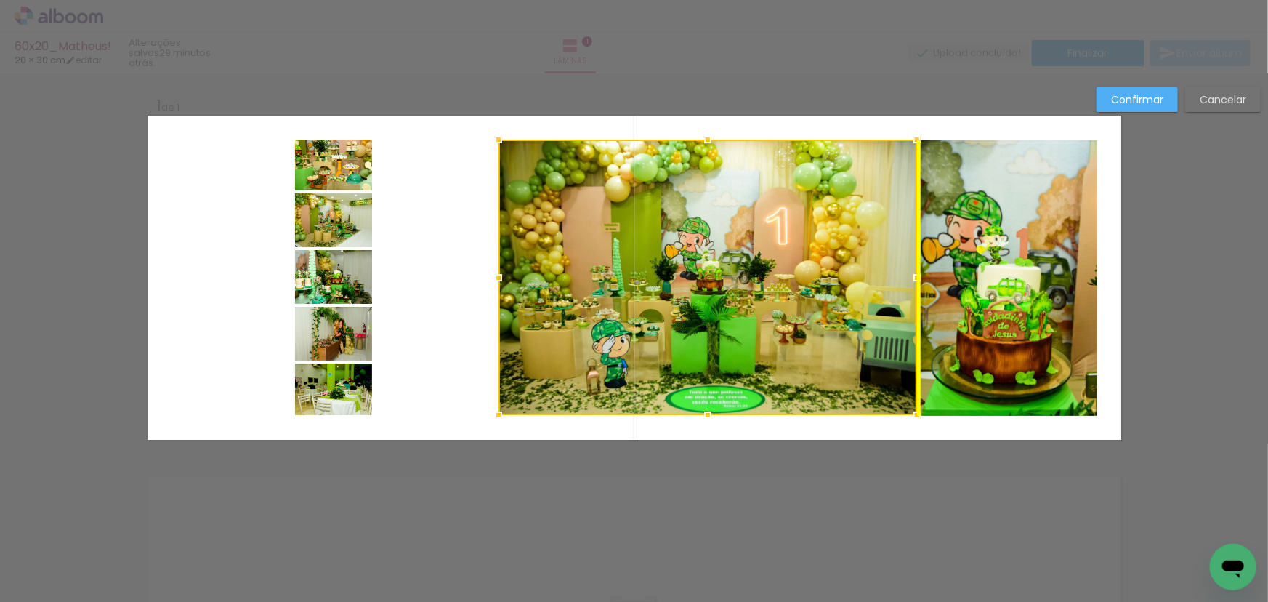
drag, startPoint x: 789, startPoint y: 222, endPoint x: 778, endPoint y: 225, distance: 11.5
click at [778, 225] on div at bounding box center [708, 277] width 419 height 275
click at [875, 252] on div at bounding box center [708, 277] width 419 height 275
click at [871, 254] on div at bounding box center [708, 277] width 419 height 275
click at [776, 240] on div at bounding box center [708, 277] width 419 height 275
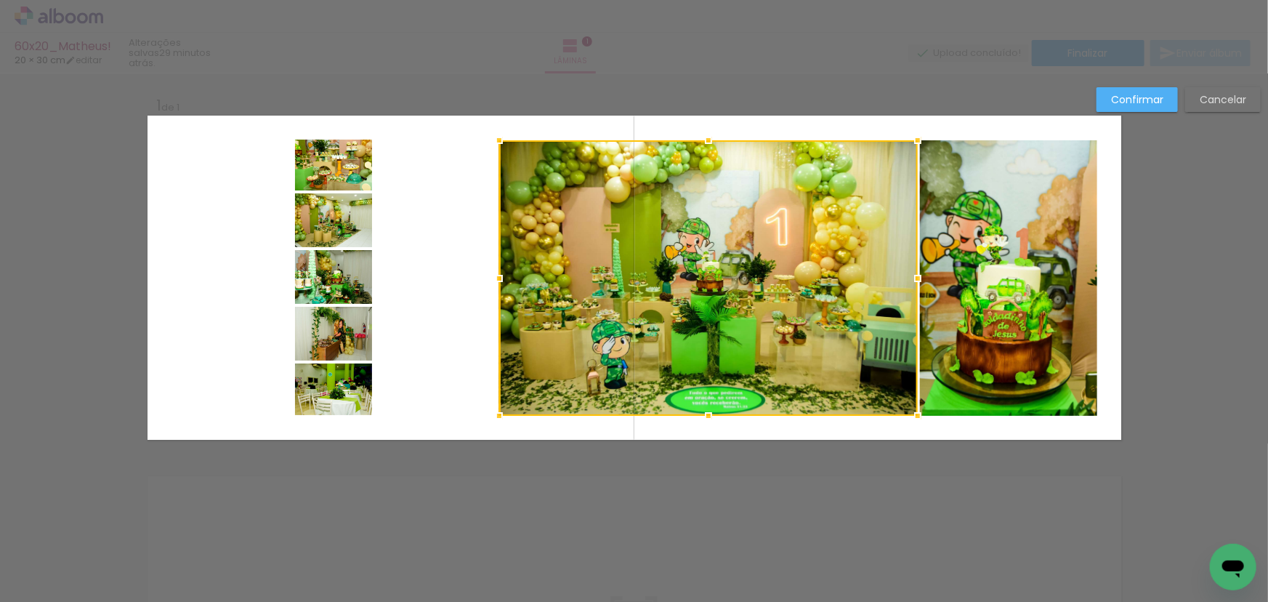
click at [938, 238] on quentale-photo at bounding box center [1008, 277] width 177 height 275
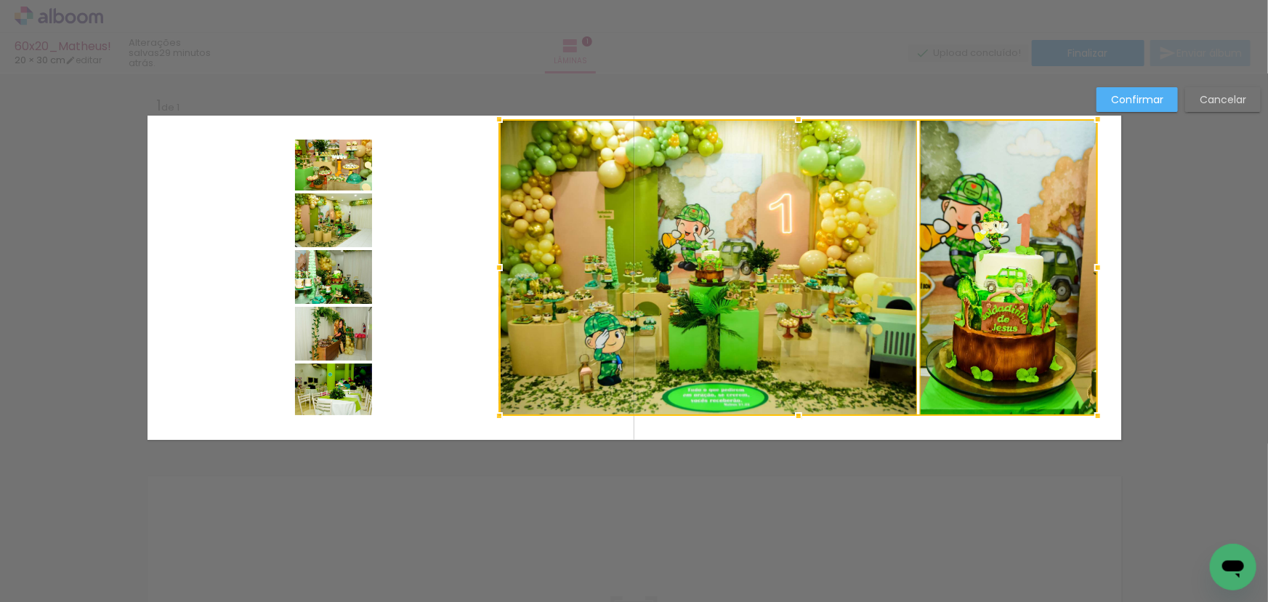
drag, startPoint x: 792, startPoint y: 136, endPoint x: 794, endPoint y: 116, distance: 19.7
click at [794, 116] on div at bounding box center [798, 119] width 29 height 29
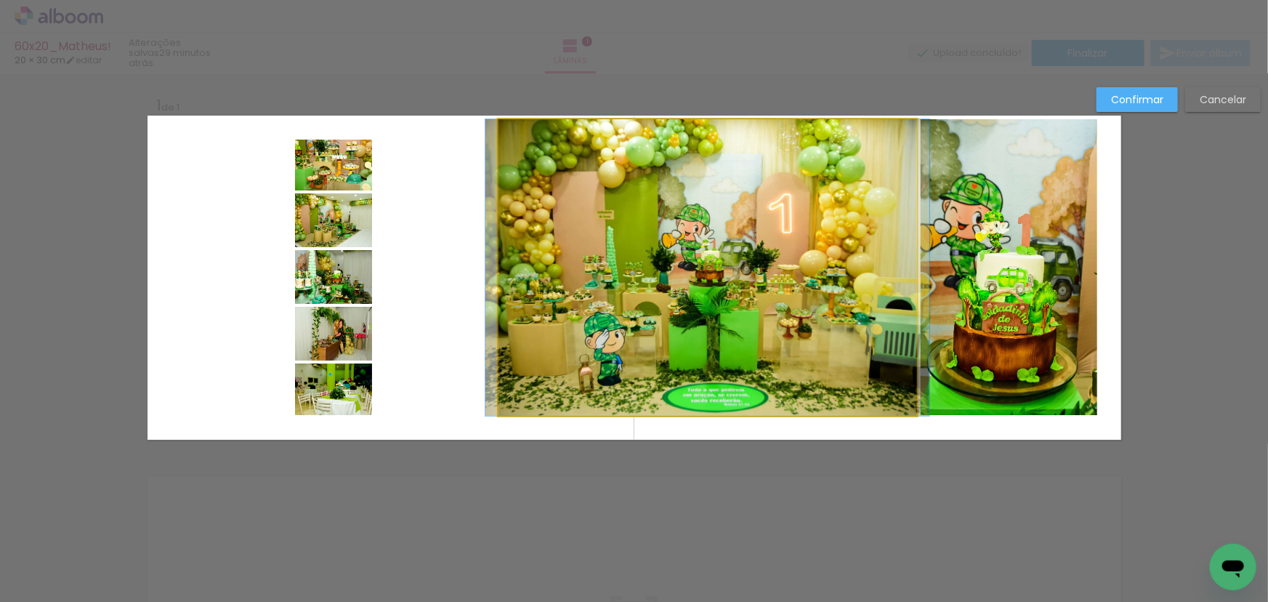
click at [790, 212] on quentale-photo at bounding box center [708, 267] width 419 height 297
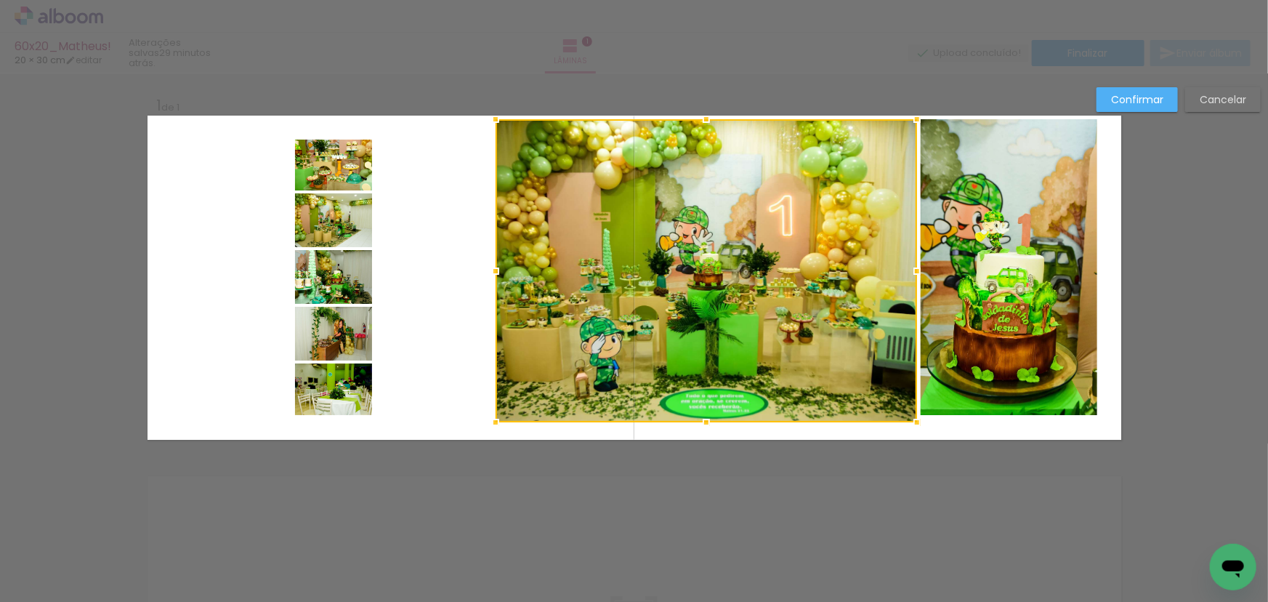
drag, startPoint x: 497, startPoint y: 414, endPoint x: 494, endPoint y: 422, distance: 7.8
click at [494, 422] on div at bounding box center [495, 422] width 29 height 29
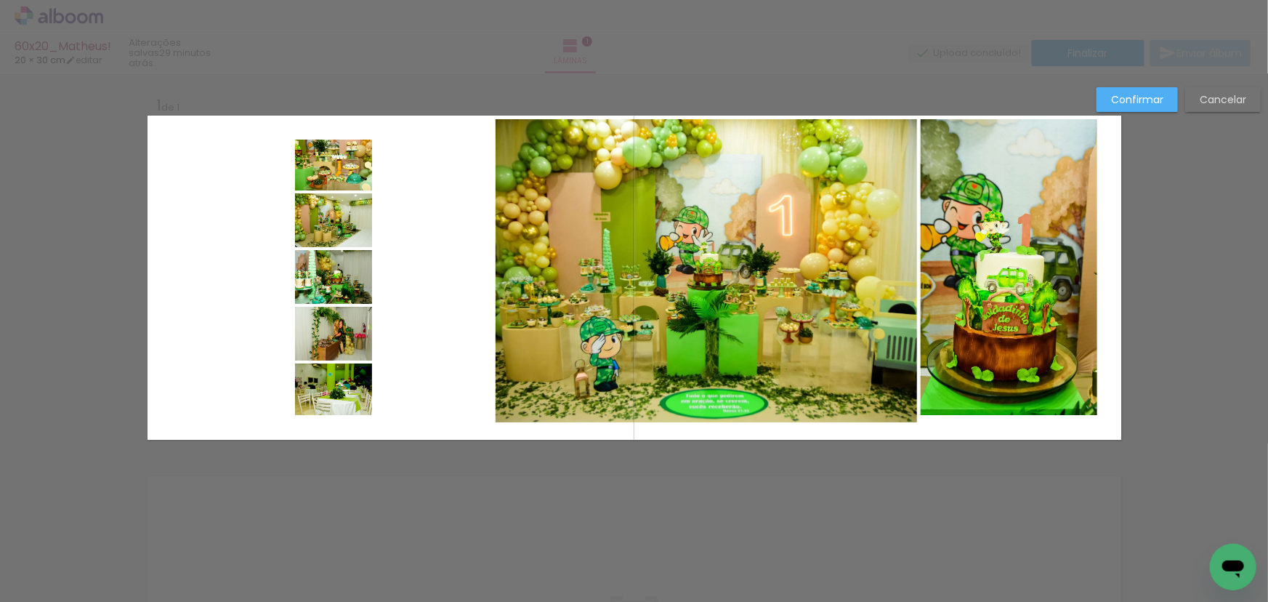
click at [874, 339] on quentale-photo at bounding box center [707, 270] width 422 height 303
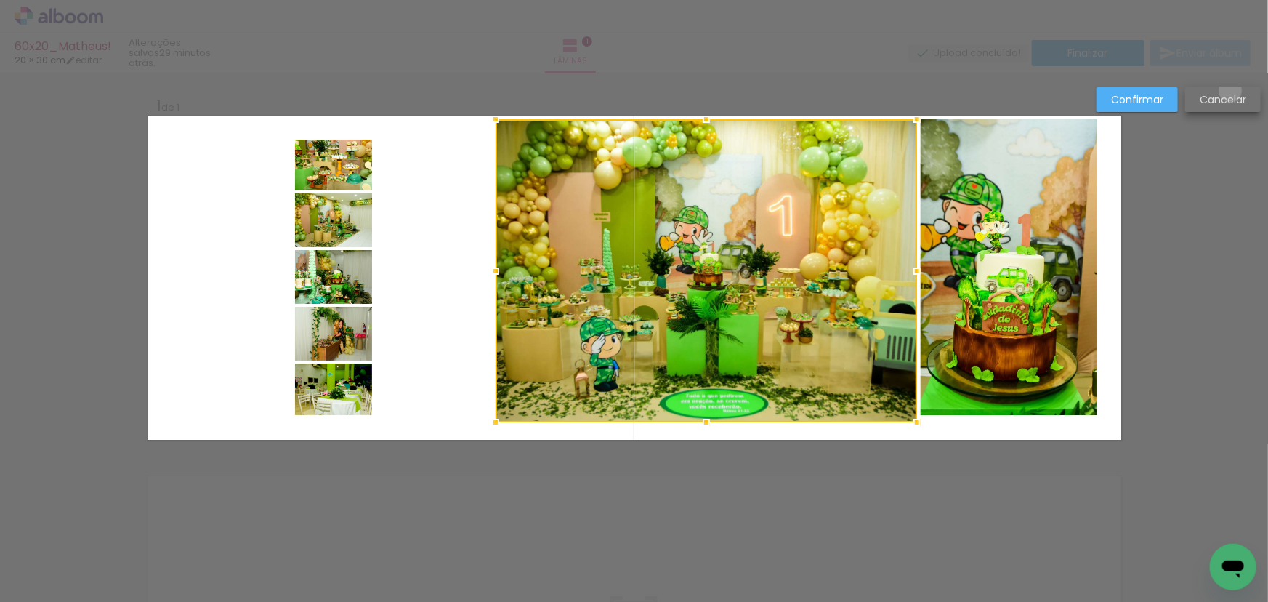
click at [1231, 90] on paper-button "Cancelar" at bounding box center [1224, 99] width 76 height 25
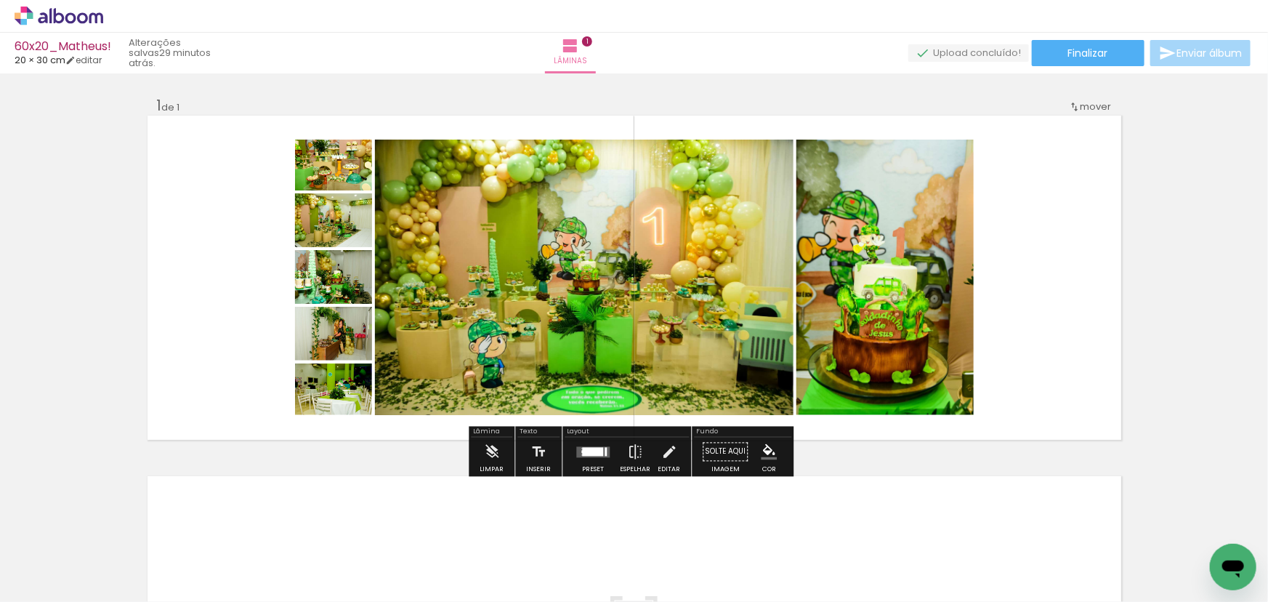
click at [653, 277] on quentale-photo at bounding box center [584, 277] width 419 height 275
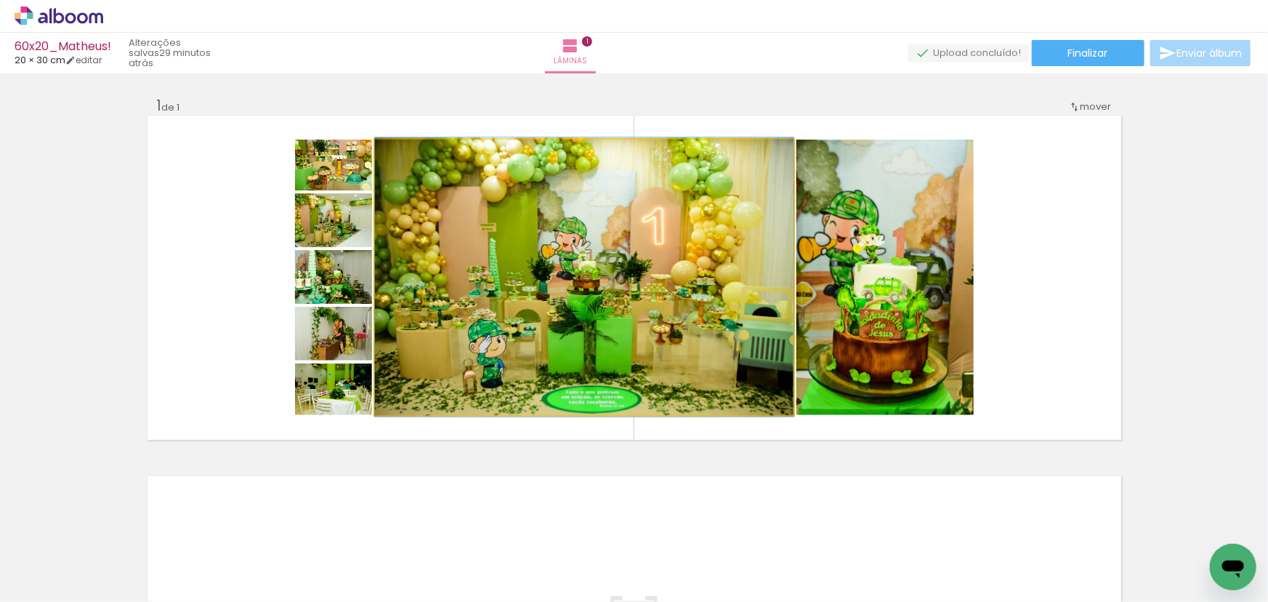
click at [674, 275] on quentale-photo at bounding box center [584, 277] width 419 height 275
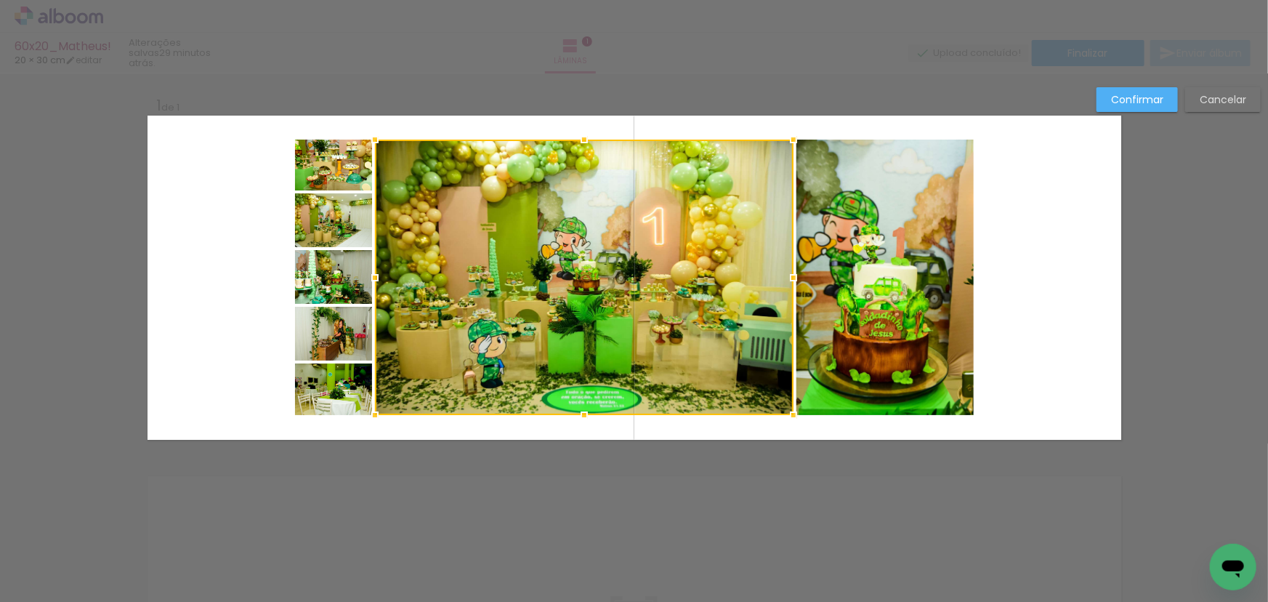
click at [842, 270] on quentale-photo at bounding box center [885, 277] width 177 height 275
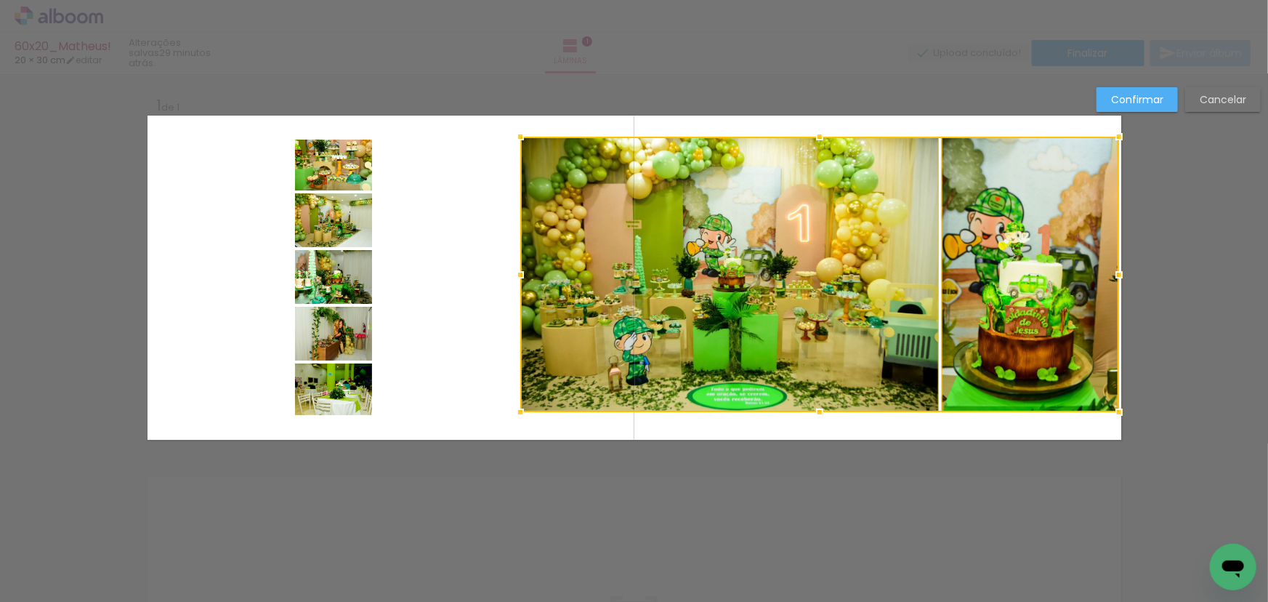
drag, startPoint x: 764, startPoint y: 281, endPoint x: 909, endPoint y: 278, distance: 145.4
click at [909, 278] on div at bounding box center [819, 274] width 599 height 275
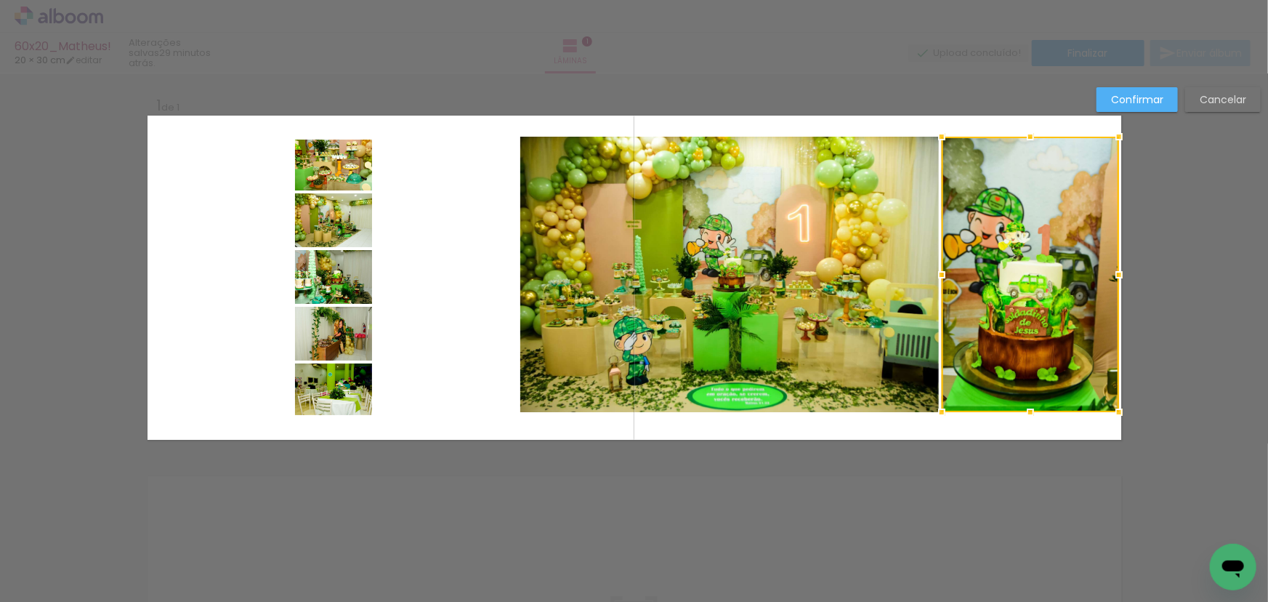
click at [773, 250] on quentale-photo at bounding box center [729, 274] width 419 height 275
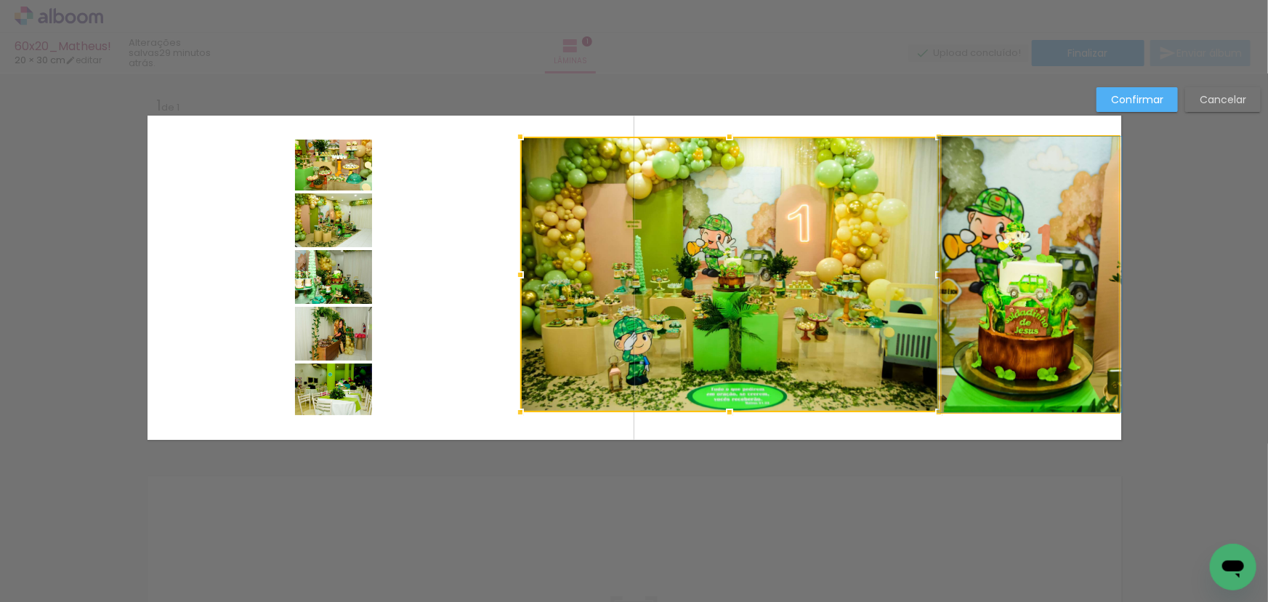
click at [1047, 247] on quentale-photo at bounding box center [1030, 274] width 177 height 275
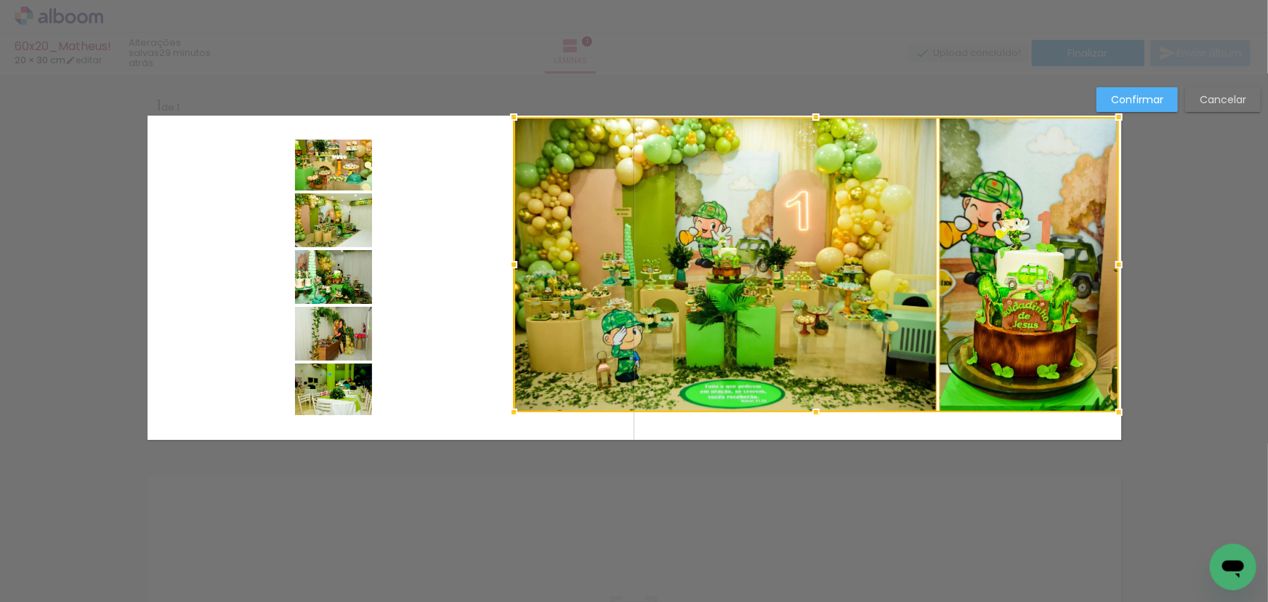
drag, startPoint x: 516, startPoint y: 136, endPoint x: 510, endPoint y: 116, distance: 20.7
click at [510, 116] on div at bounding box center [513, 116] width 29 height 29
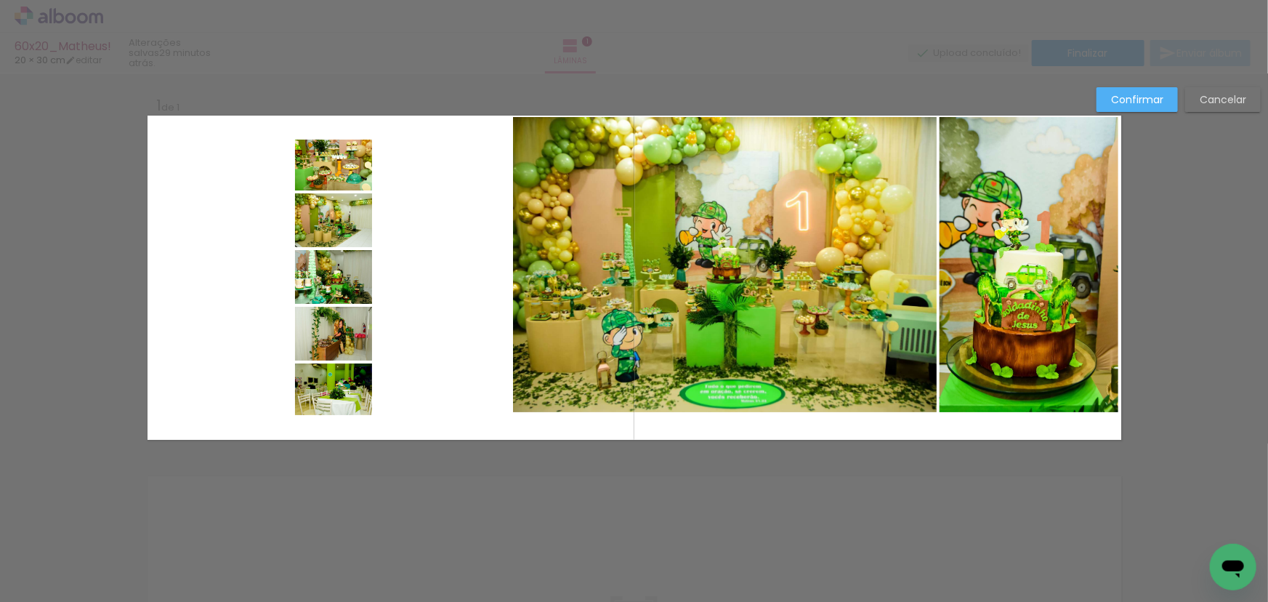
click at [661, 310] on quentale-photo at bounding box center [724, 264] width 423 height 295
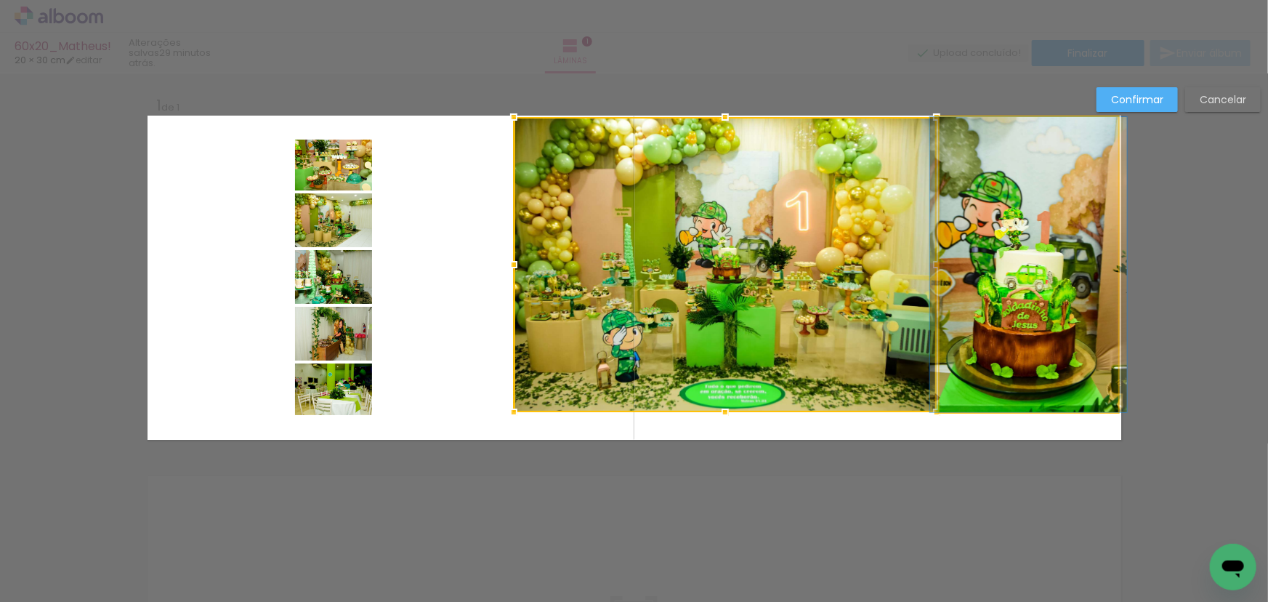
click at [1010, 370] on quentale-photo at bounding box center [1029, 264] width 179 height 295
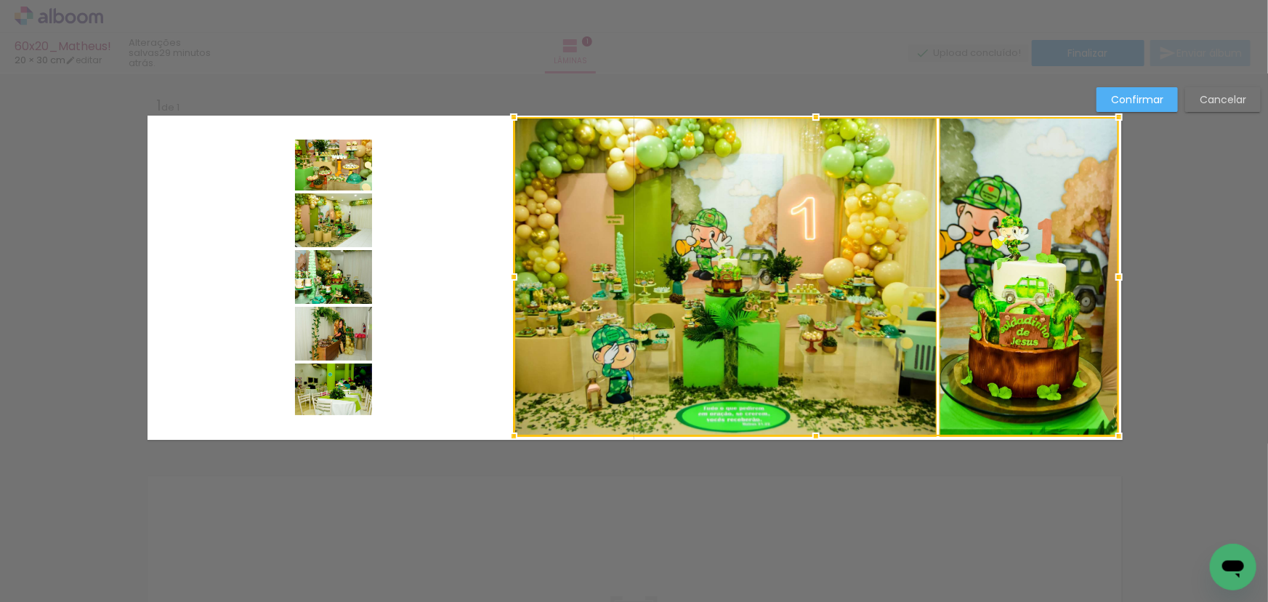
drag, startPoint x: 809, startPoint y: 415, endPoint x: 810, endPoint y: 440, distance: 25.5
click at [810, 440] on div at bounding box center [816, 436] width 29 height 29
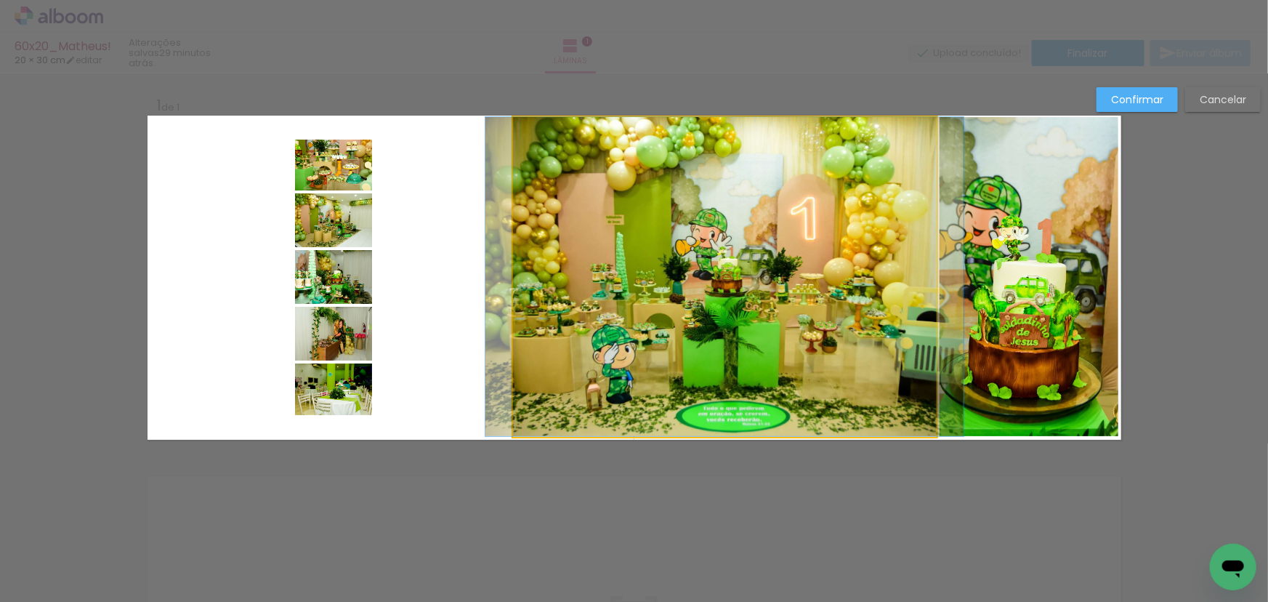
click at [757, 281] on quentale-photo at bounding box center [724, 276] width 423 height 319
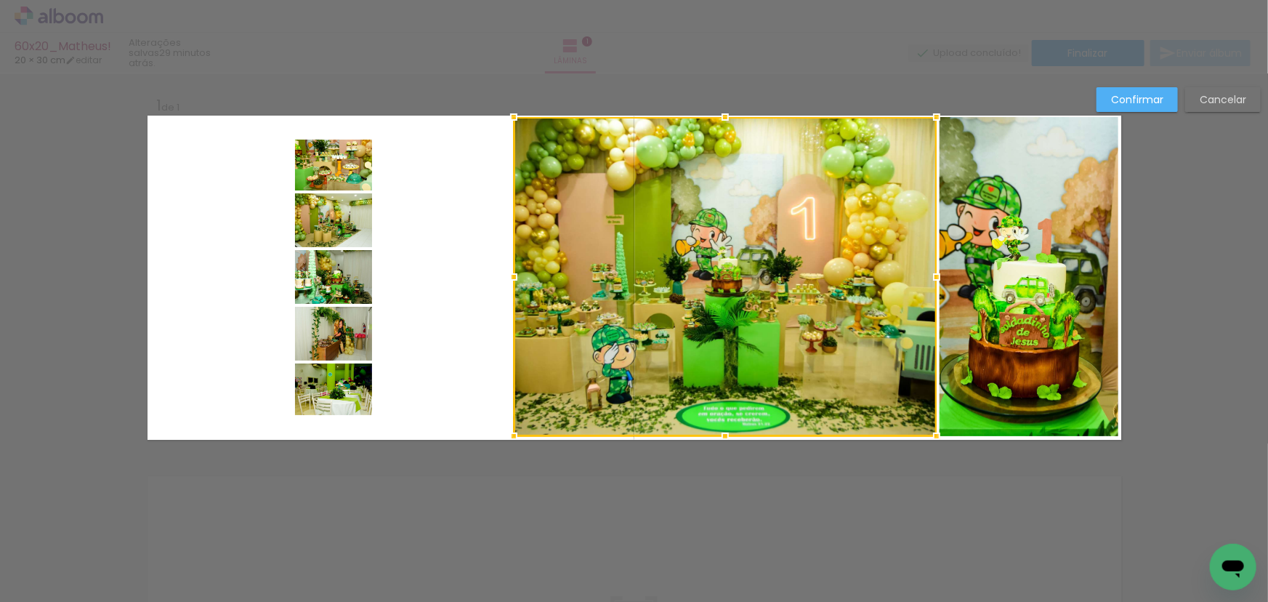
click at [1055, 233] on quentale-photo at bounding box center [1029, 276] width 179 height 319
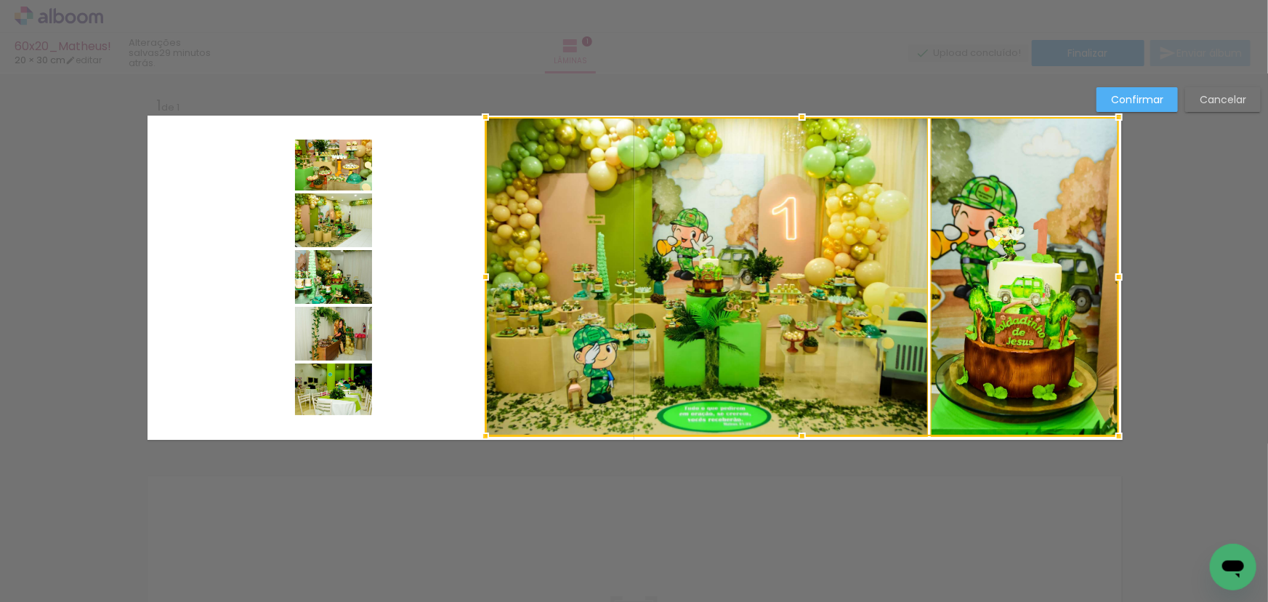
drag, startPoint x: 511, startPoint y: 278, endPoint x: 483, endPoint y: 281, distance: 27.8
click at [483, 281] on div at bounding box center [485, 276] width 29 height 29
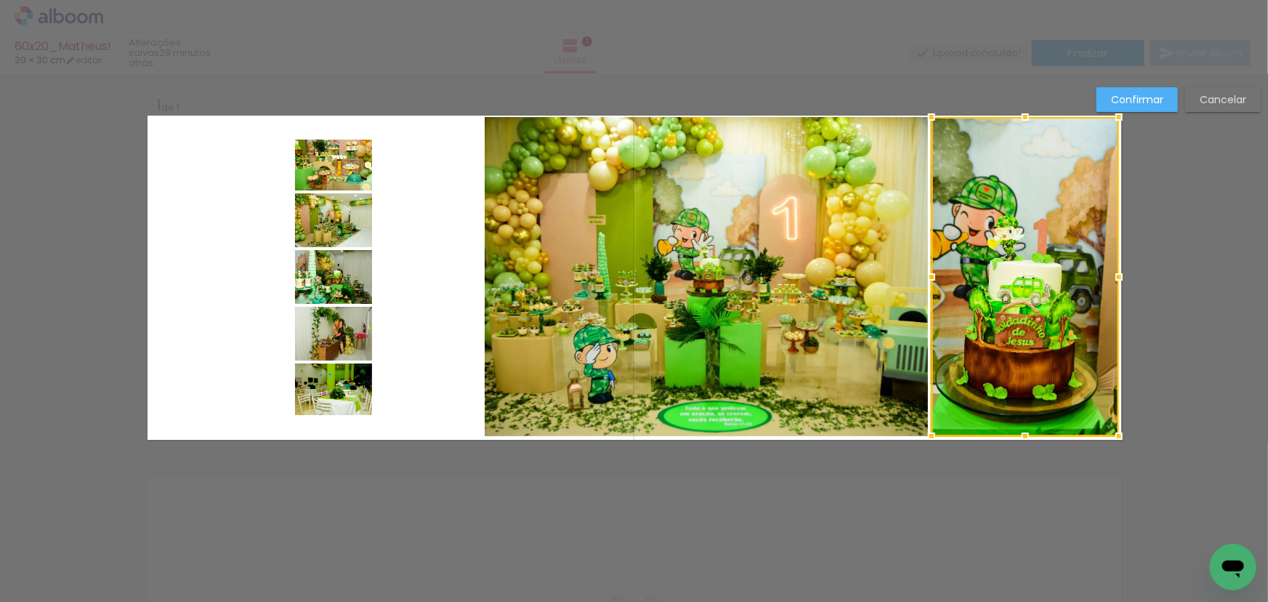
click at [326, 174] on quentale-photo at bounding box center [333, 165] width 77 height 51
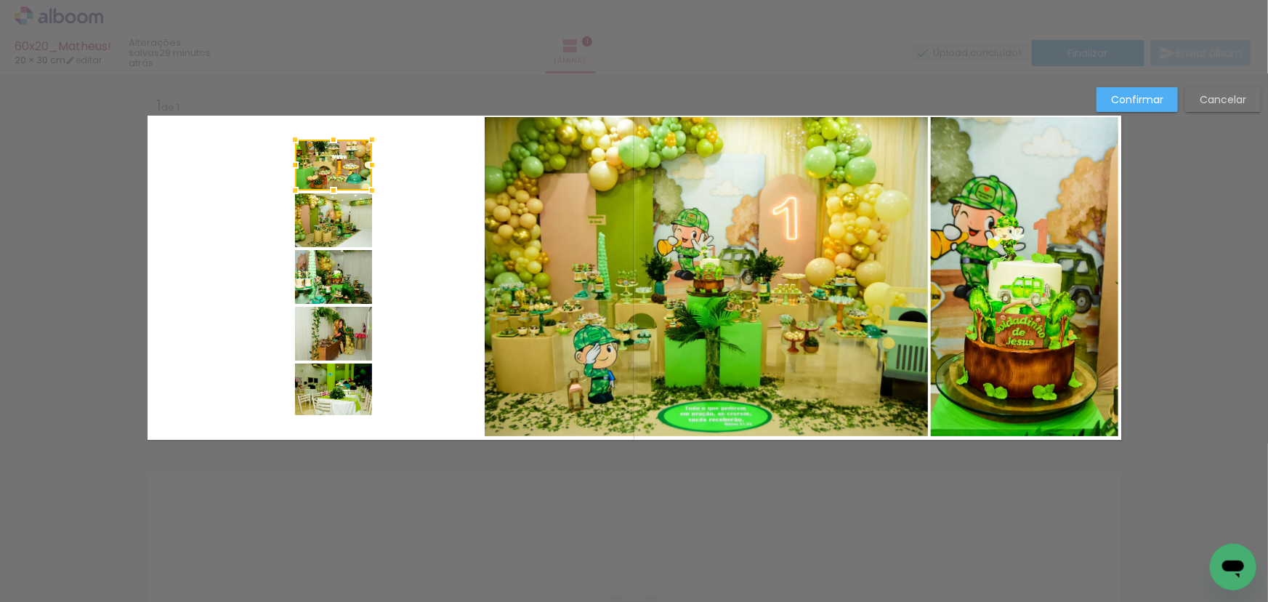
click at [330, 219] on quentale-photo at bounding box center [333, 220] width 77 height 54
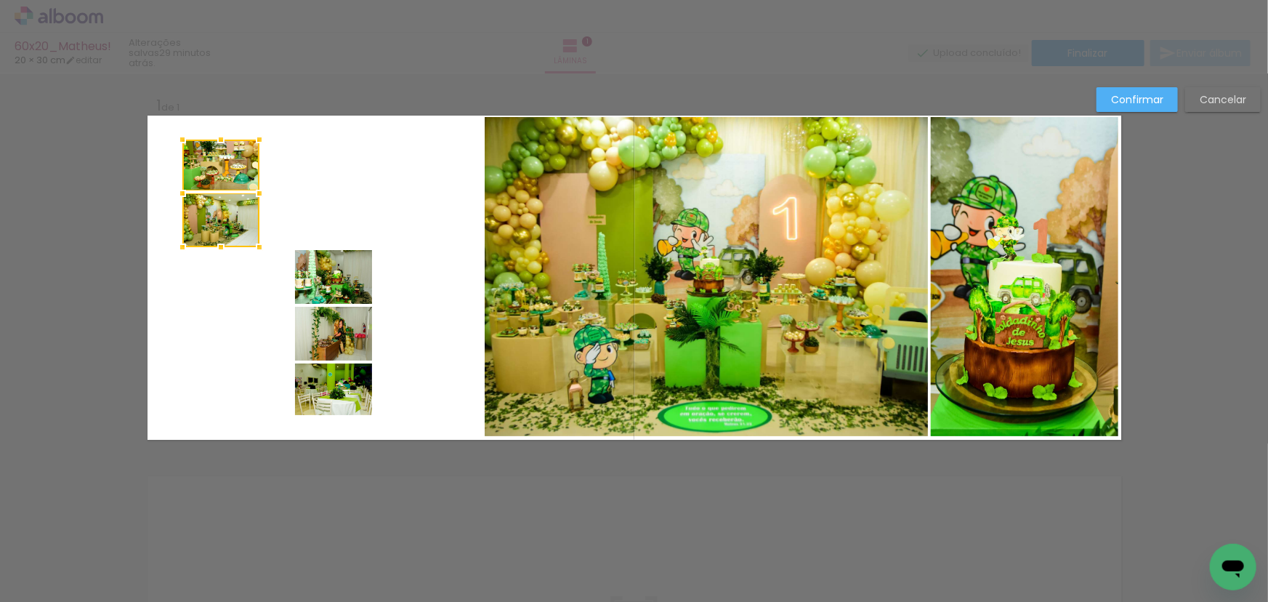
drag, startPoint x: 338, startPoint y: 214, endPoint x: 224, endPoint y: 215, distance: 114.1
click at [224, 215] on div at bounding box center [220, 194] width 77 height 108
click at [326, 279] on quentale-photo at bounding box center [333, 277] width 77 height 54
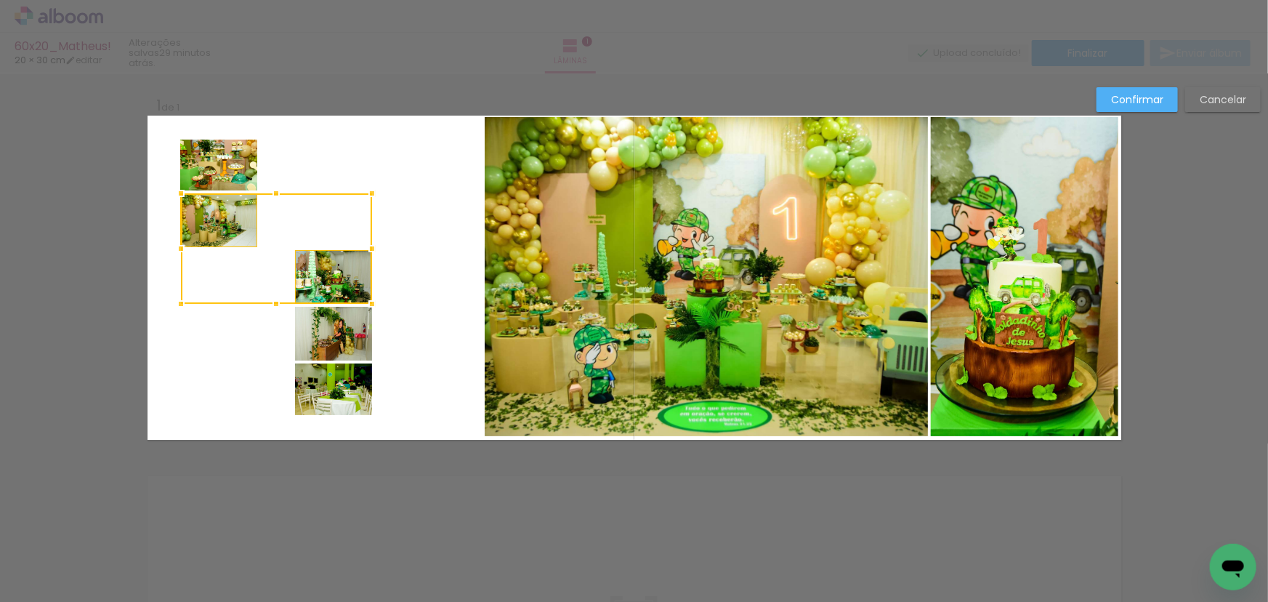
click at [336, 332] on quentale-photo at bounding box center [333, 334] width 77 height 54
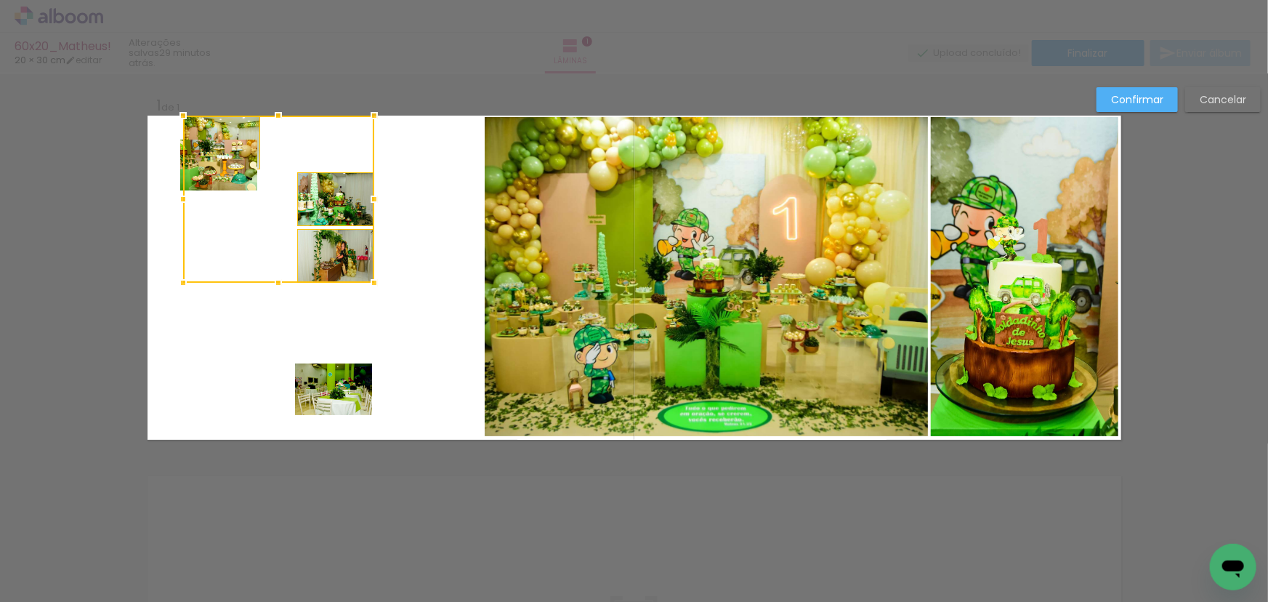
drag, startPoint x: 340, startPoint y: 291, endPoint x: 339, endPoint y: 232, distance: 59.6
click at [339, 232] on div at bounding box center [278, 199] width 191 height 167
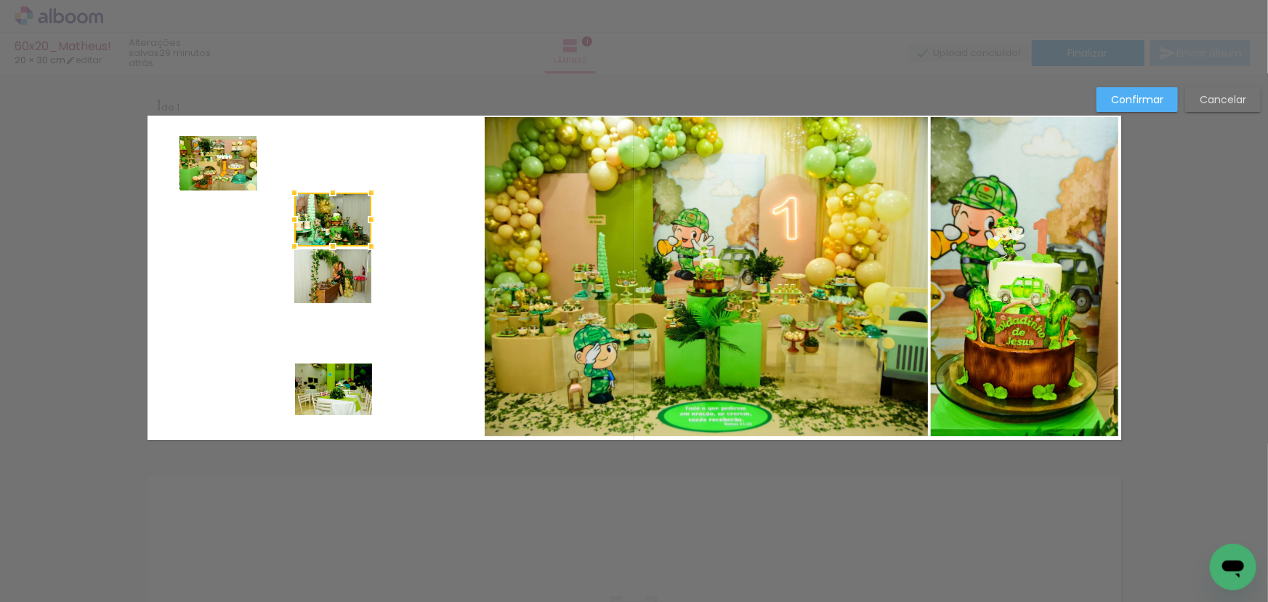
click at [450, 204] on quentale-layouter at bounding box center [635, 278] width 974 height 324
drag, startPoint x: 229, startPoint y: 164, endPoint x: 233, endPoint y: 223, distance: 59.0
click at [233, 223] on quentale-layouter at bounding box center [635, 278] width 974 height 324
drag, startPoint x: 238, startPoint y: 160, endPoint x: 219, endPoint y: 163, distance: 19.8
click at [0, 0] on slot at bounding box center [0, 0] width 0 height 0
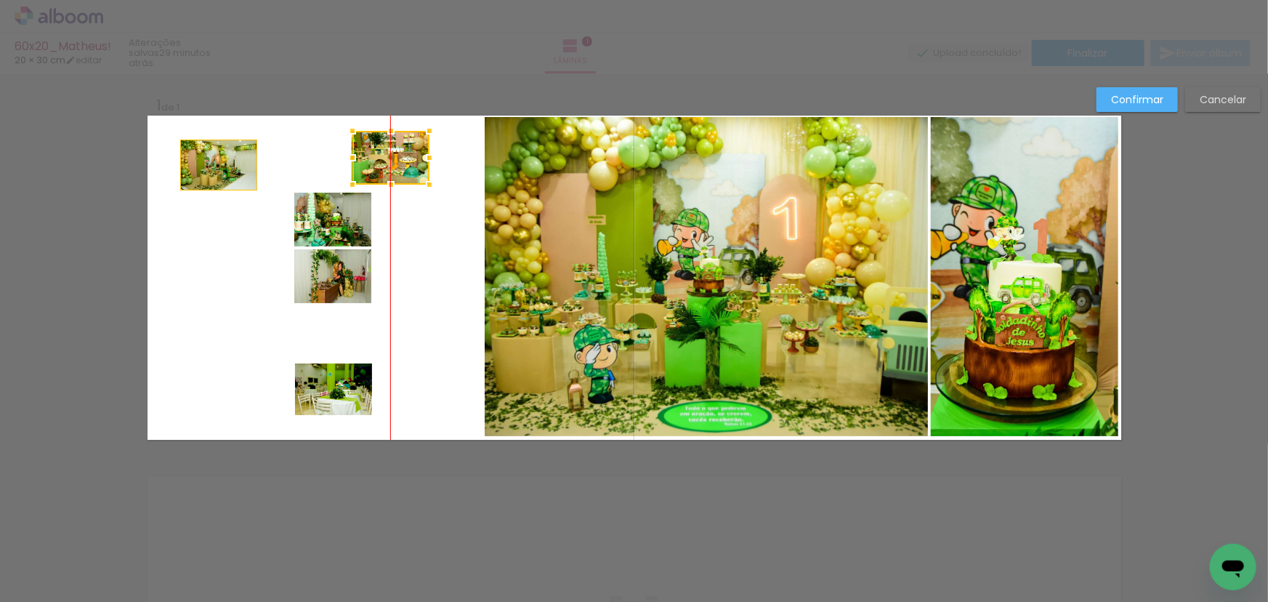
drag, startPoint x: 219, startPoint y: 163, endPoint x: 387, endPoint y: 158, distance: 168.7
click at [387, 158] on div at bounding box center [391, 158] width 77 height 54
click at [230, 229] on quentale-layouter at bounding box center [635, 278] width 974 height 324
click at [218, 152] on quentale-photo at bounding box center [218, 165] width 77 height 51
click at [368, 155] on quentale-photo at bounding box center [390, 158] width 77 height 54
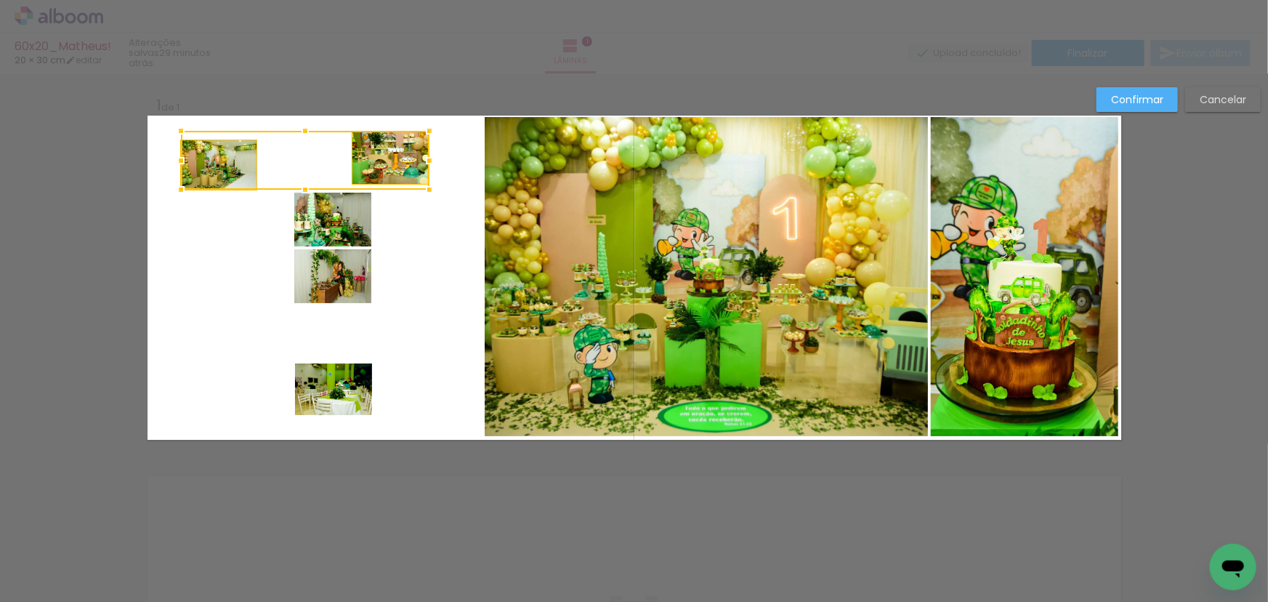
click at [407, 240] on quentale-layouter at bounding box center [635, 278] width 974 height 324
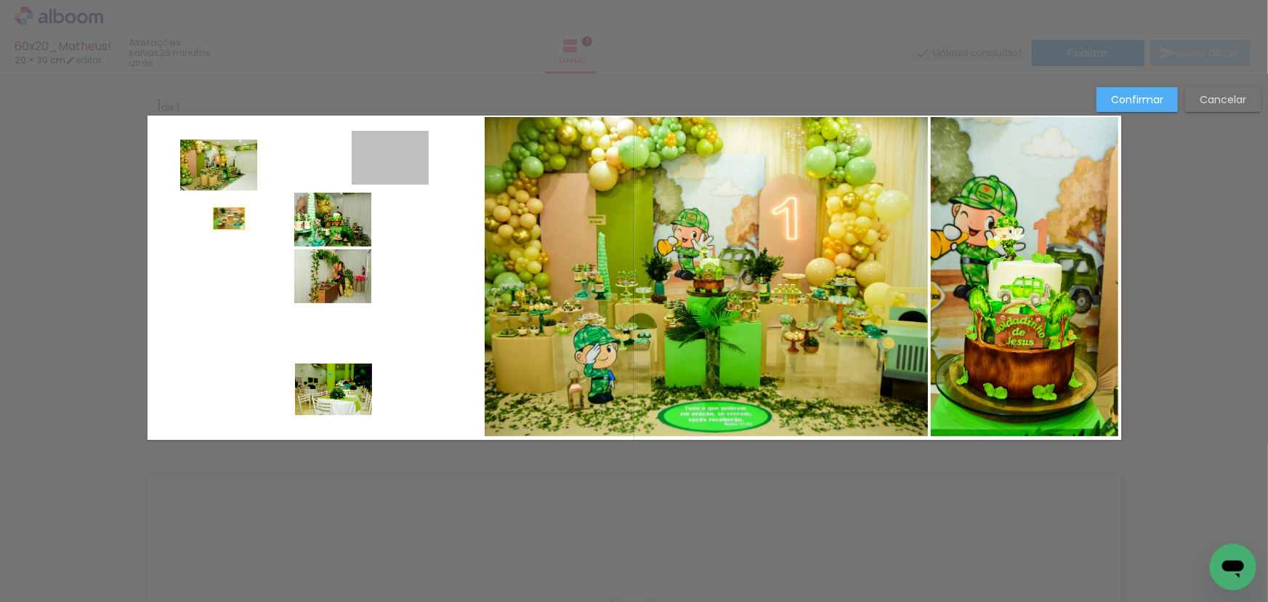
drag, startPoint x: 384, startPoint y: 166, endPoint x: 225, endPoint y: 219, distance: 167.6
click at [225, 219] on quentale-layouter at bounding box center [635, 278] width 974 height 324
drag, startPoint x: 387, startPoint y: 157, endPoint x: 378, endPoint y: 164, distance: 11.9
click at [390, 154] on div at bounding box center [391, 158] width 77 height 54
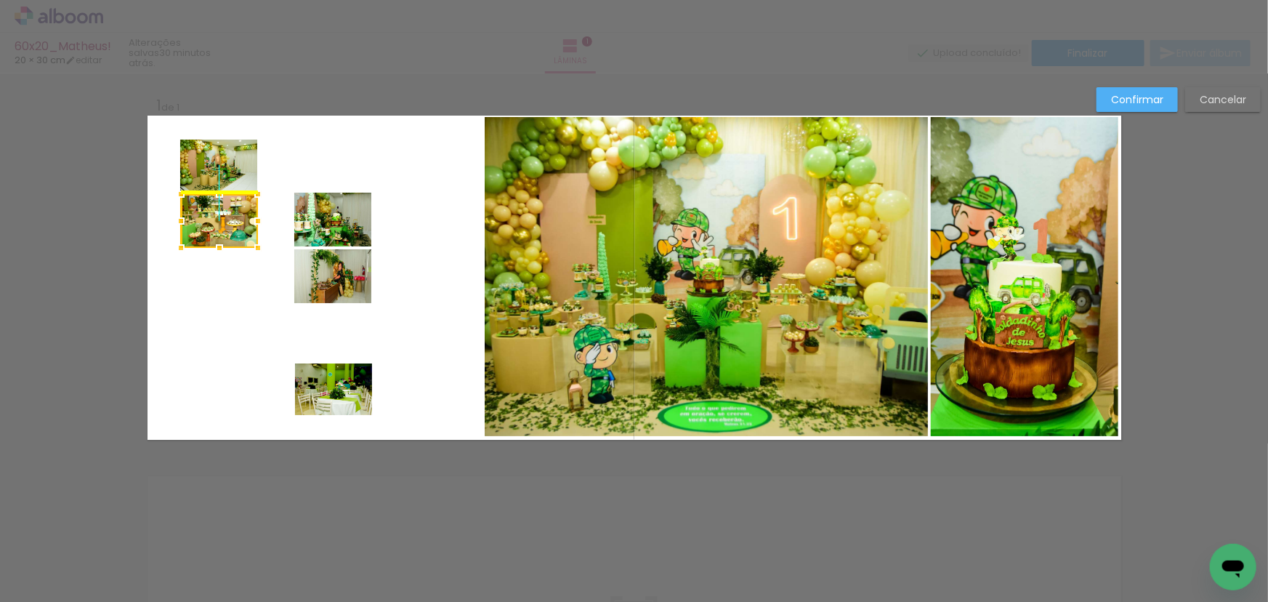
drag, startPoint x: 363, startPoint y: 176, endPoint x: 217, endPoint y: 225, distance: 153.6
click at [217, 225] on div at bounding box center [219, 221] width 77 height 54
click at [318, 223] on quentale-photo at bounding box center [332, 220] width 77 height 54
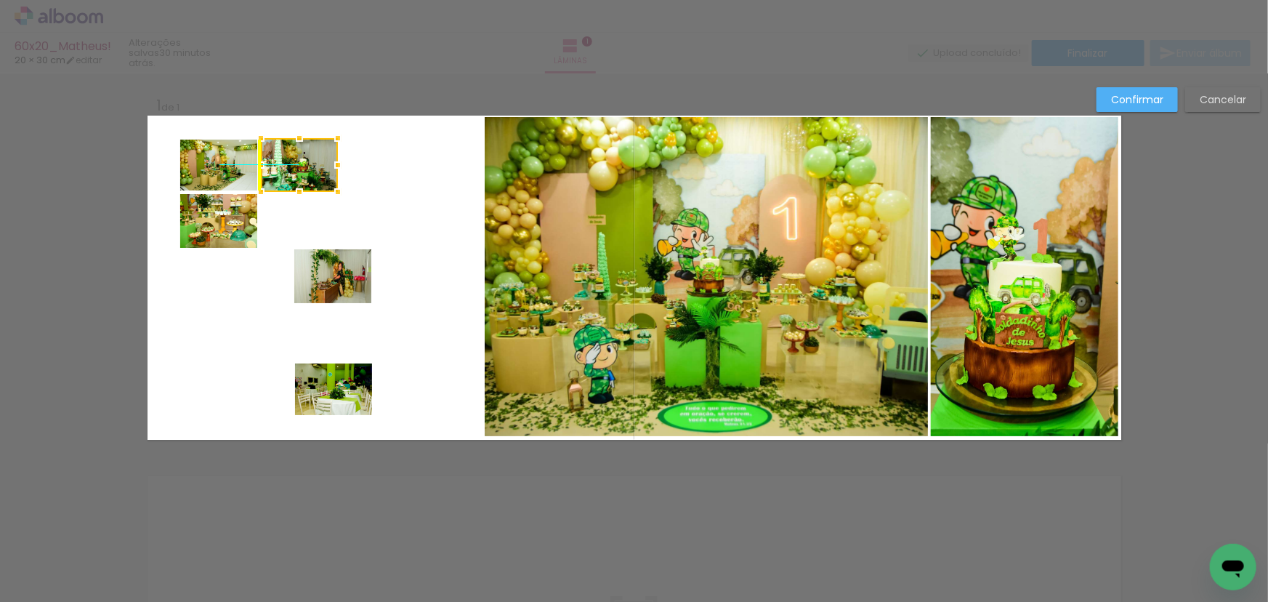
drag, startPoint x: 339, startPoint y: 222, endPoint x: 311, endPoint y: 176, distance: 54.5
click at [311, 176] on div at bounding box center [299, 165] width 77 height 54
click at [347, 283] on quentale-photo at bounding box center [332, 276] width 77 height 54
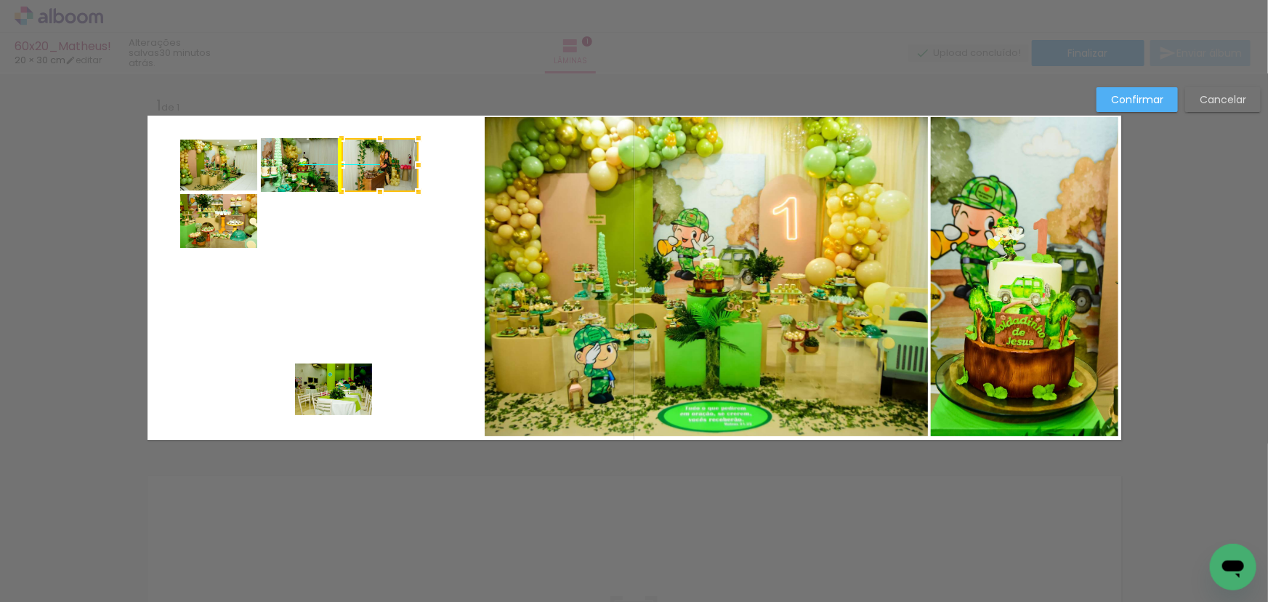
drag, startPoint x: 337, startPoint y: 278, endPoint x: 382, endPoint y: 172, distance: 114.6
click at [382, 172] on div at bounding box center [380, 165] width 77 height 54
drag, startPoint x: 335, startPoint y: 384, endPoint x: 333, endPoint y: 329, distance: 54.6
click at [333, 329] on quentale-layouter at bounding box center [635, 278] width 974 height 324
click at [341, 385] on quentale-photo at bounding box center [333, 389] width 77 height 52
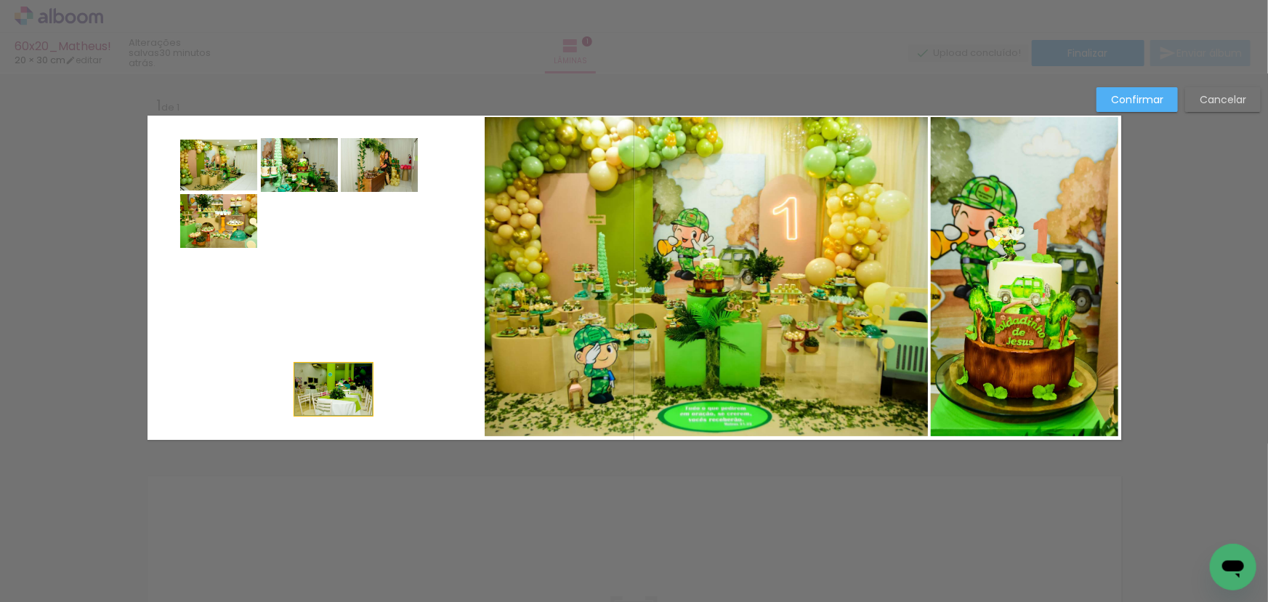
click at [342, 192] on div at bounding box center [380, 165] width 77 height 54
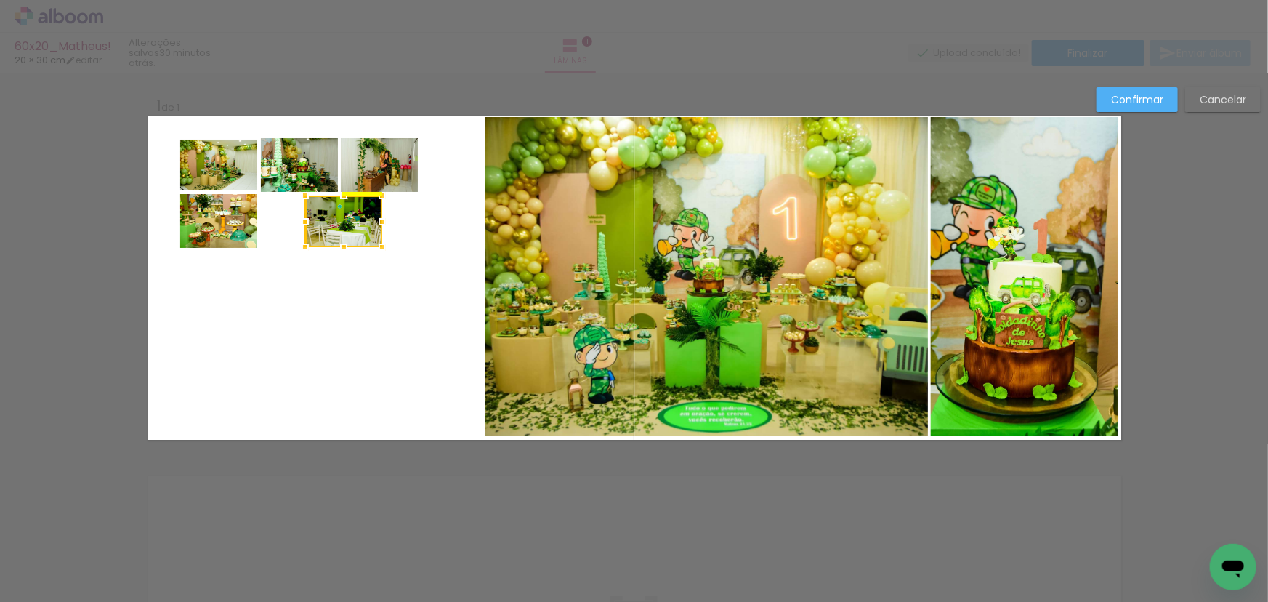
drag, startPoint x: 333, startPoint y: 385, endPoint x: 342, endPoint y: 225, distance: 160.9
click at [342, 225] on div at bounding box center [343, 222] width 77 height 52
click at [226, 228] on quentale-photo at bounding box center [218, 221] width 77 height 54
click at [226, 228] on div at bounding box center [219, 221] width 77 height 54
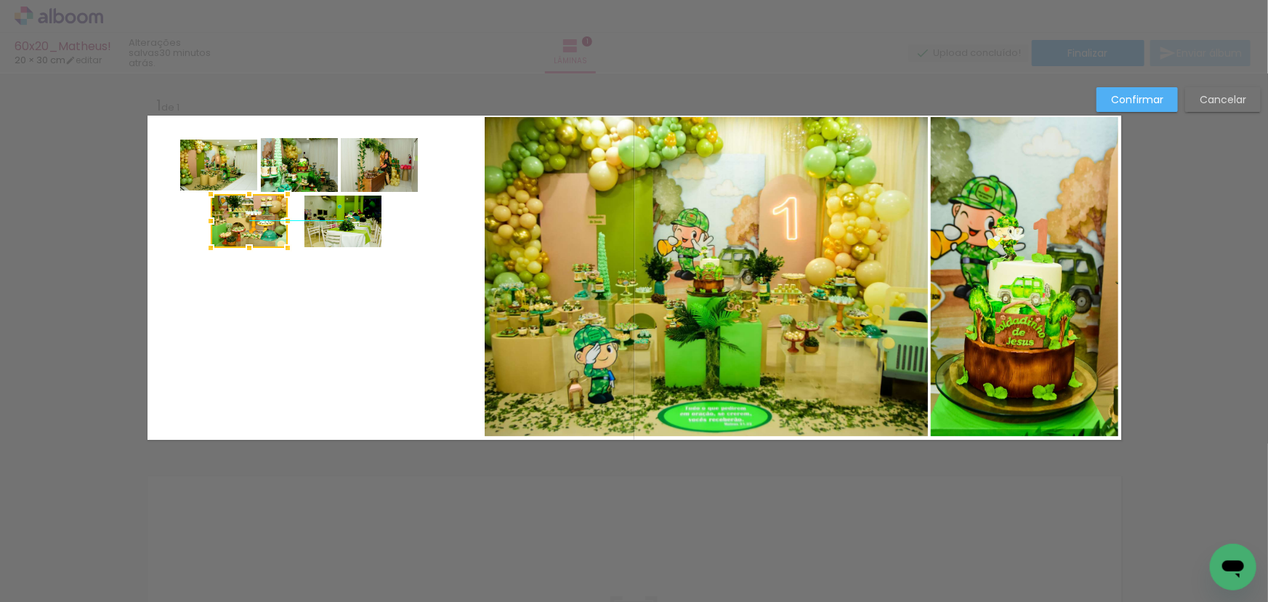
drag, startPoint x: 231, startPoint y: 223, endPoint x: 255, endPoint y: 223, distance: 24.0
click at [255, 223] on div at bounding box center [249, 221] width 77 height 54
click at [329, 234] on quentale-photo at bounding box center [343, 222] width 77 height 52
drag, startPoint x: 337, startPoint y: 232, endPoint x: 326, endPoint y: 232, distance: 10.2
click at [326, 232] on div at bounding box center [332, 221] width 77 height 52
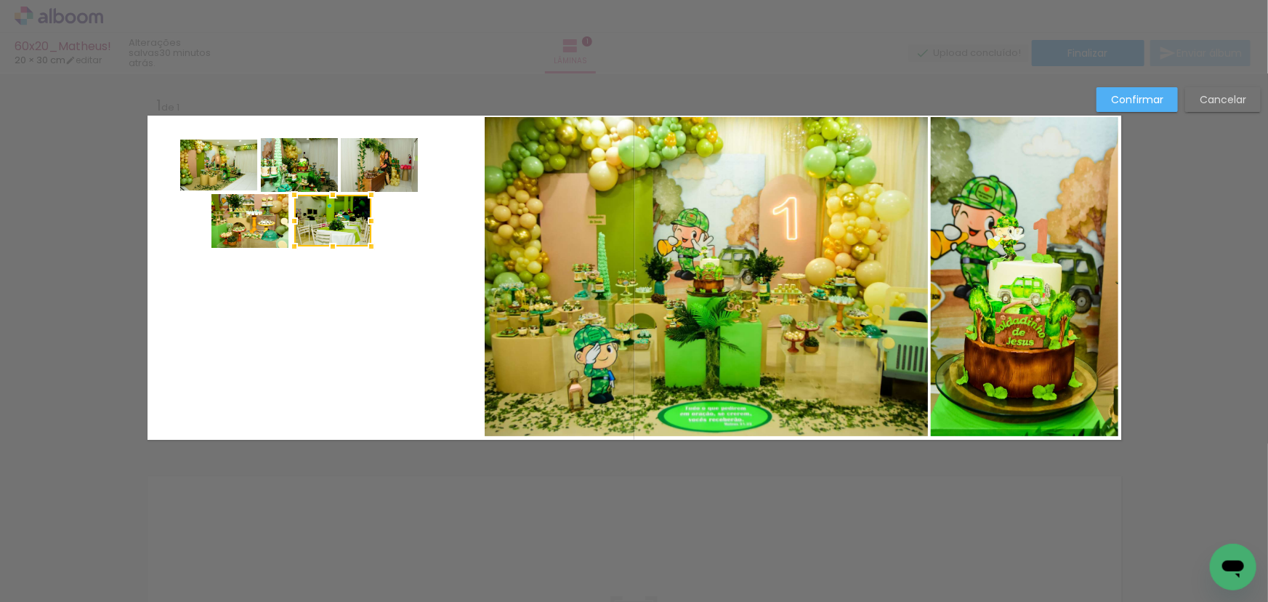
click at [325, 289] on quentale-layouter at bounding box center [635, 278] width 974 height 324
click at [334, 222] on quentale-photo at bounding box center [332, 221] width 77 height 52
click at [326, 287] on quentale-layouter at bounding box center [635, 278] width 974 height 324
click at [269, 214] on quentale-photo at bounding box center [250, 221] width 77 height 54
click at [244, 190] on div at bounding box center [250, 196] width 29 height 29
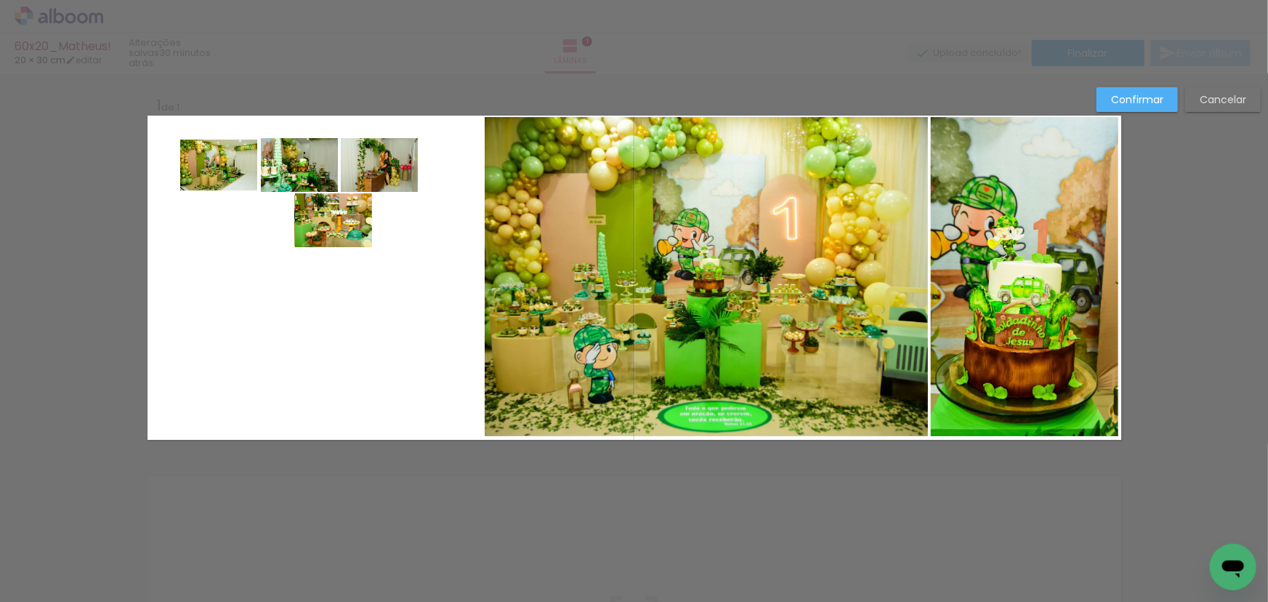
click at [285, 306] on quentale-layouter at bounding box center [635, 278] width 974 height 324
drag, startPoint x: 325, startPoint y: 235, endPoint x: 273, endPoint y: 234, distance: 52.3
click at [249, 230] on album-spread "1 de 1" at bounding box center [635, 278] width 974 height 324
click at [334, 217] on quentale-photo at bounding box center [333, 220] width 77 height 54
click at [334, 217] on div at bounding box center [332, 221] width 77 height 52
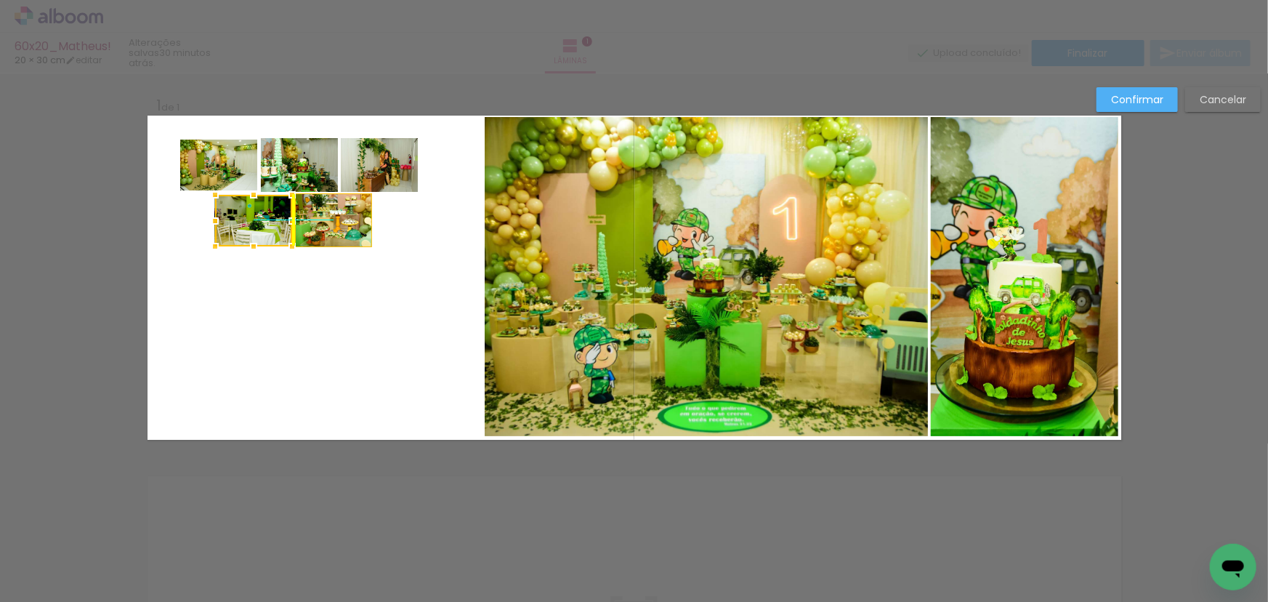
drag, startPoint x: 303, startPoint y: 224, endPoint x: 257, endPoint y: 217, distance: 46.3
click at [257, 217] on div at bounding box center [253, 221] width 77 height 52
click at [359, 286] on quentale-layouter at bounding box center [635, 278] width 974 height 324
click at [346, 220] on quentale-photo at bounding box center [333, 220] width 77 height 54
click at [327, 194] on div at bounding box center [333, 190] width 29 height 29
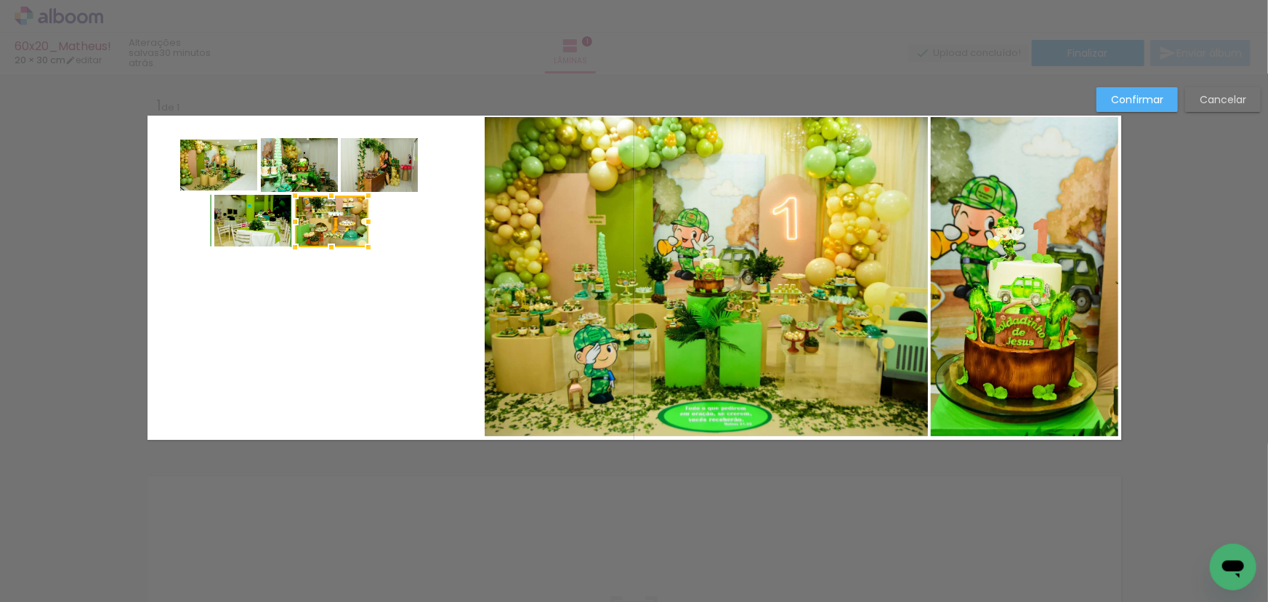
click at [362, 196] on div at bounding box center [368, 195] width 29 height 29
click at [329, 300] on quentale-layouter at bounding box center [635, 278] width 974 height 324
click at [297, 177] on quentale-photo at bounding box center [299, 165] width 77 height 54
click at [330, 140] on div at bounding box center [334, 140] width 29 height 29
click at [321, 143] on quentale-photo at bounding box center [297, 166] width 73 height 52
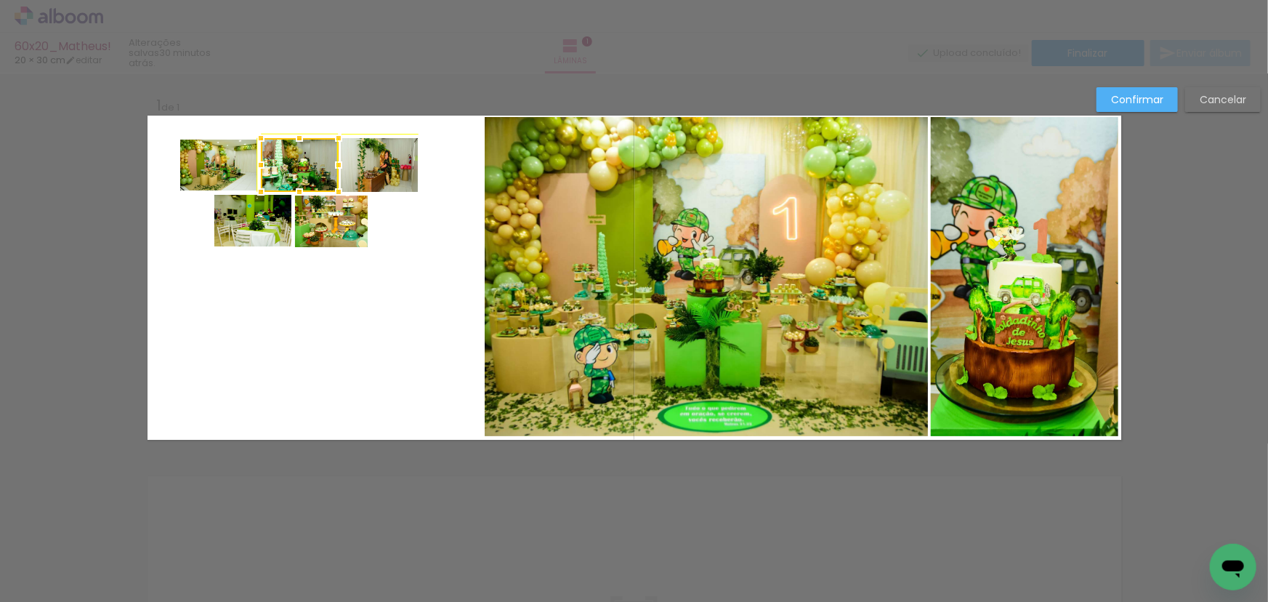
click at [329, 140] on div at bounding box center [338, 138] width 29 height 29
click at [419, 275] on quentale-layouter at bounding box center [635, 278] width 974 height 324
click at [218, 179] on quentale-photo at bounding box center [218, 165] width 77 height 51
click at [291, 166] on quentale-photo at bounding box center [300, 165] width 78 height 54
click at [374, 166] on quentale-photo at bounding box center [379, 165] width 77 height 54
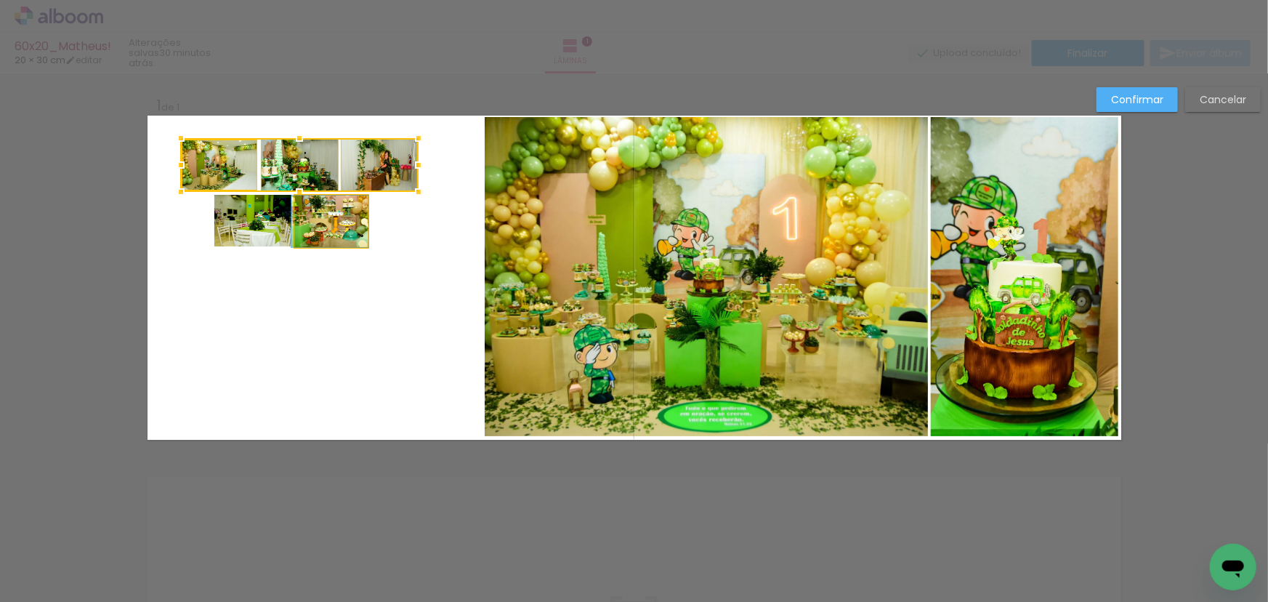
drag, startPoint x: 344, startPoint y: 224, endPoint x: 298, endPoint y: 241, distance: 49.0
click at [342, 225] on quentale-photo at bounding box center [331, 222] width 73 height 52
click at [259, 227] on div at bounding box center [300, 192] width 238 height 109
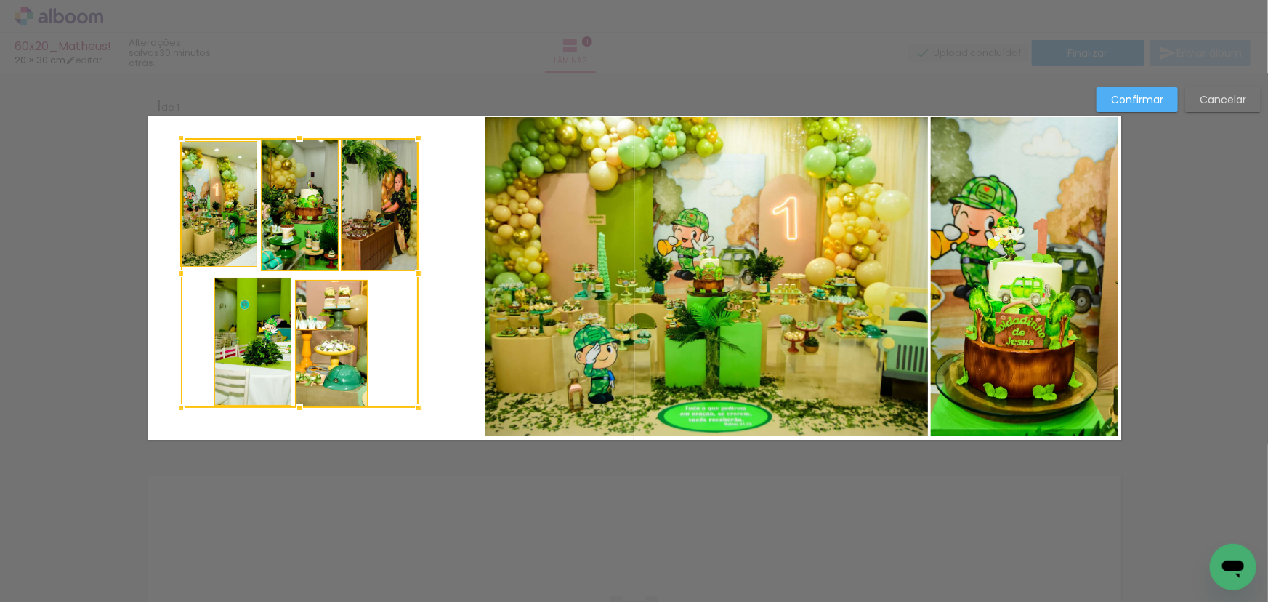
drag, startPoint x: 297, startPoint y: 252, endPoint x: 287, endPoint y: 411, distance: 159.5
click at [287, 411] on div at bounding box center [299, 407] width 29 height 29
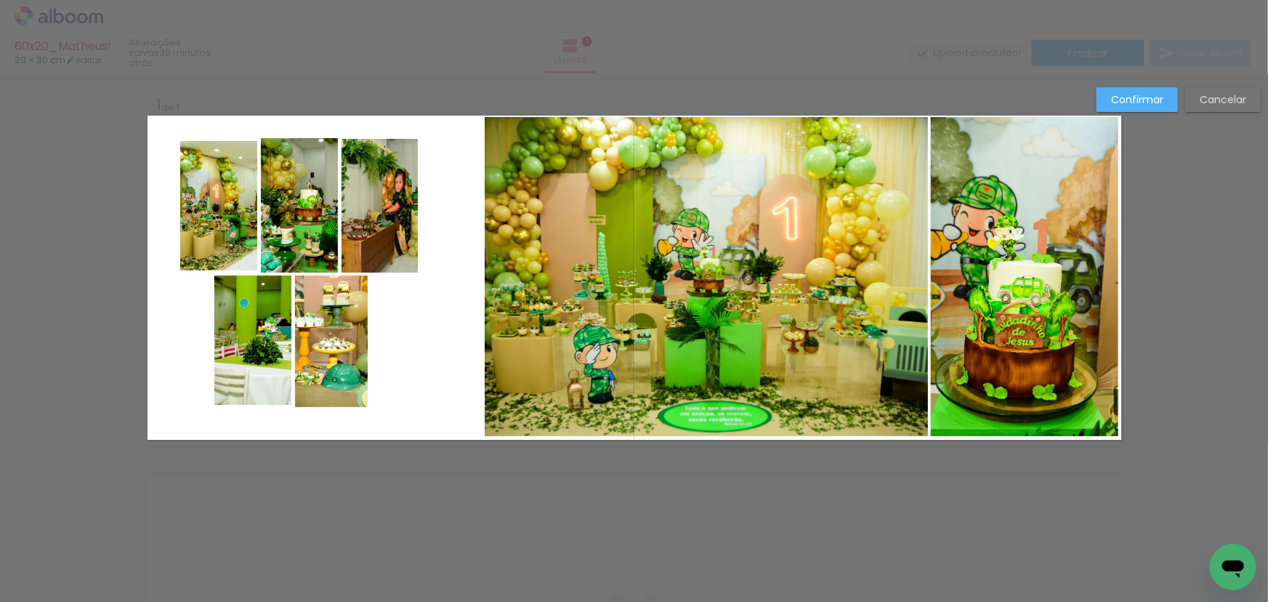
click at [198, 200] on quentale-photo at bounding box center [218, 205] width 77 height 129
click at [286, 198] on quentale-photo at bounding box center [299, 205] width 77 height 134
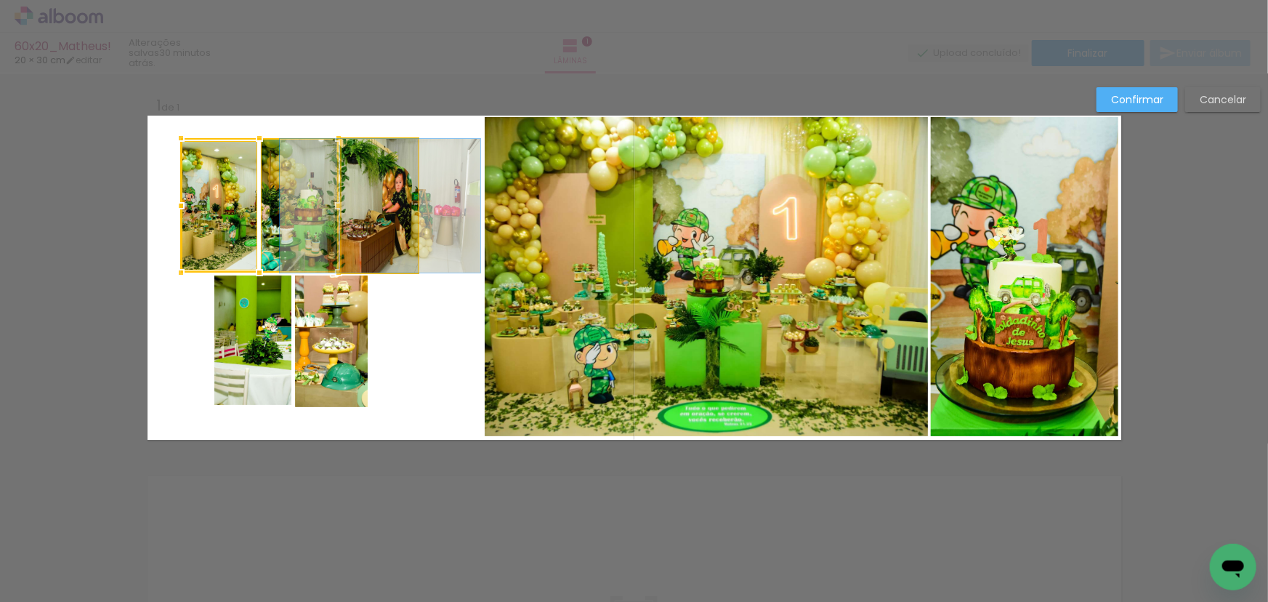
click at [374, 204] on quentale-photo at bounding box center [380, 206] width 77 height 134
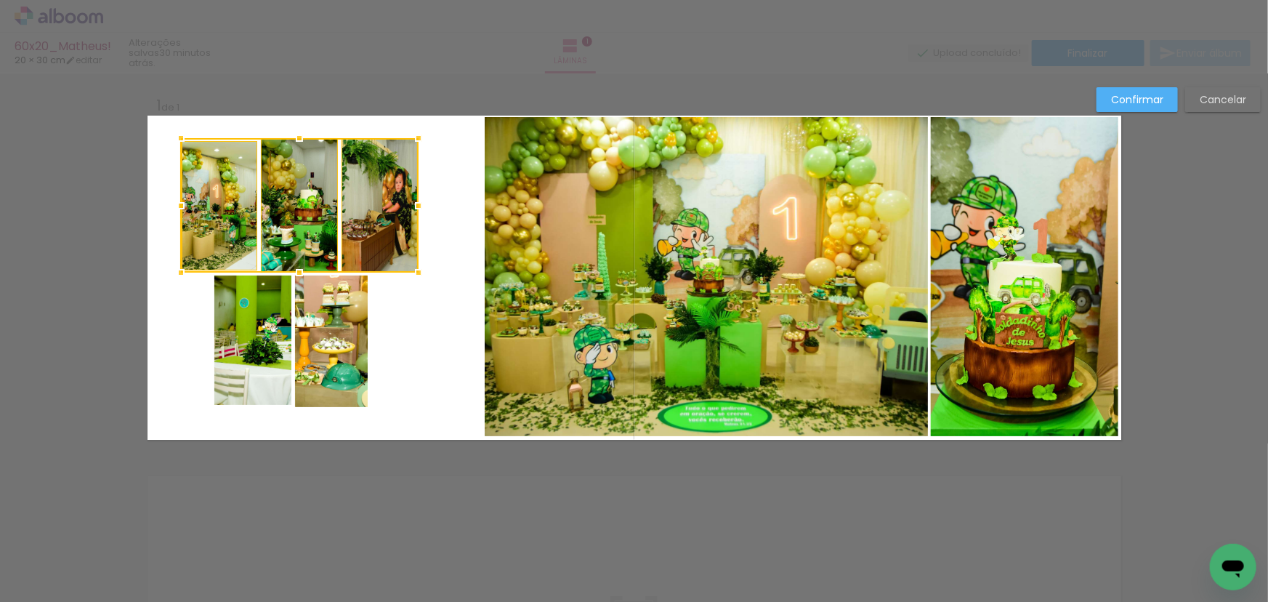
click at [237, 355] on quentale-photo at bounding box center [252, 339] width 77 height 129
click at [307, 355] on div at bounding box center [300, 271] width 238 height 267
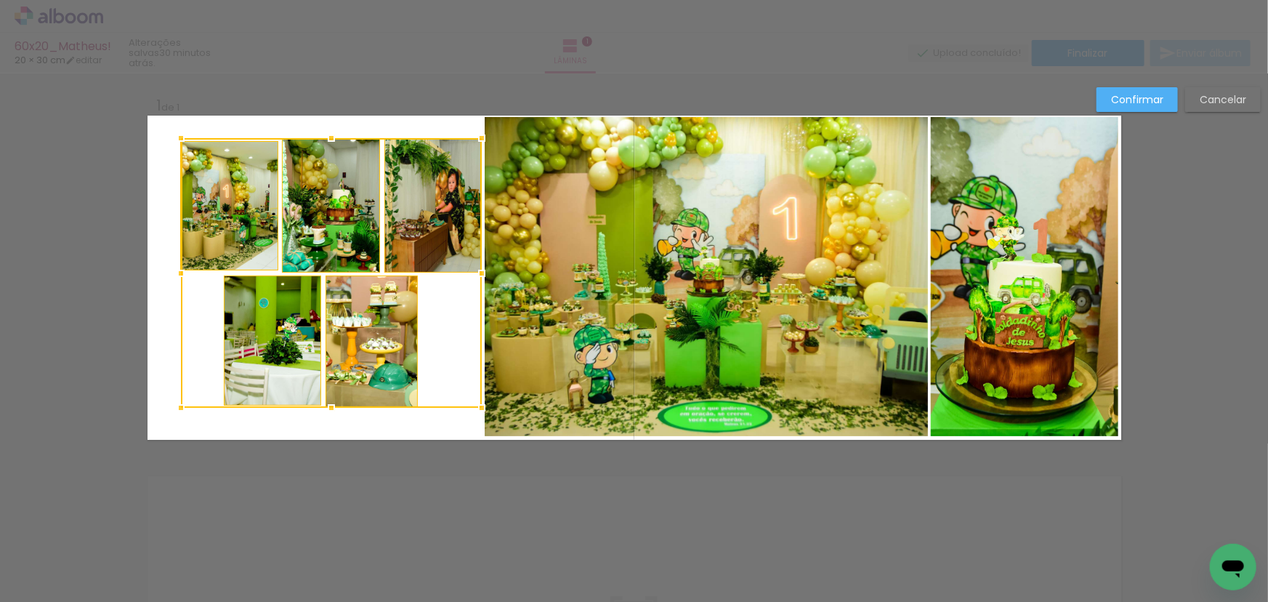
drag, startPoint x: 416, startPoint y: 273, endPoint x: 478, endPoint y: 272, distance: 62.5
click at [478, 272] on div at bounding box center [481, 273] width 29 height 29
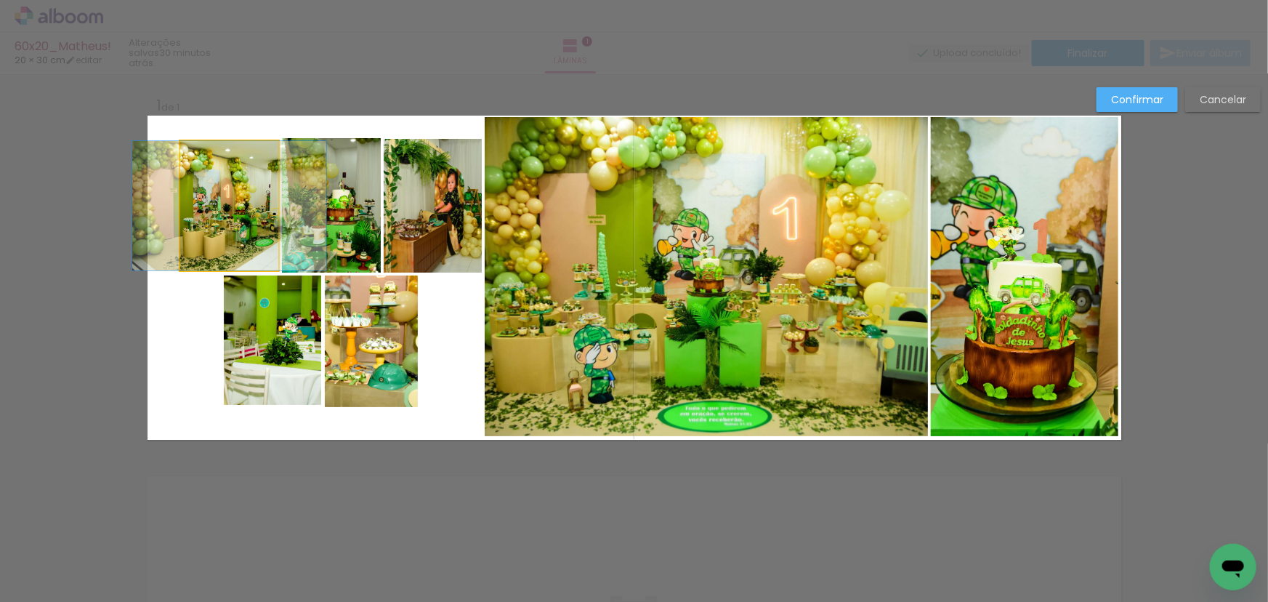
click at [244, 242] on quentale-photo at bounding box center [229, 205] width 98 height 129
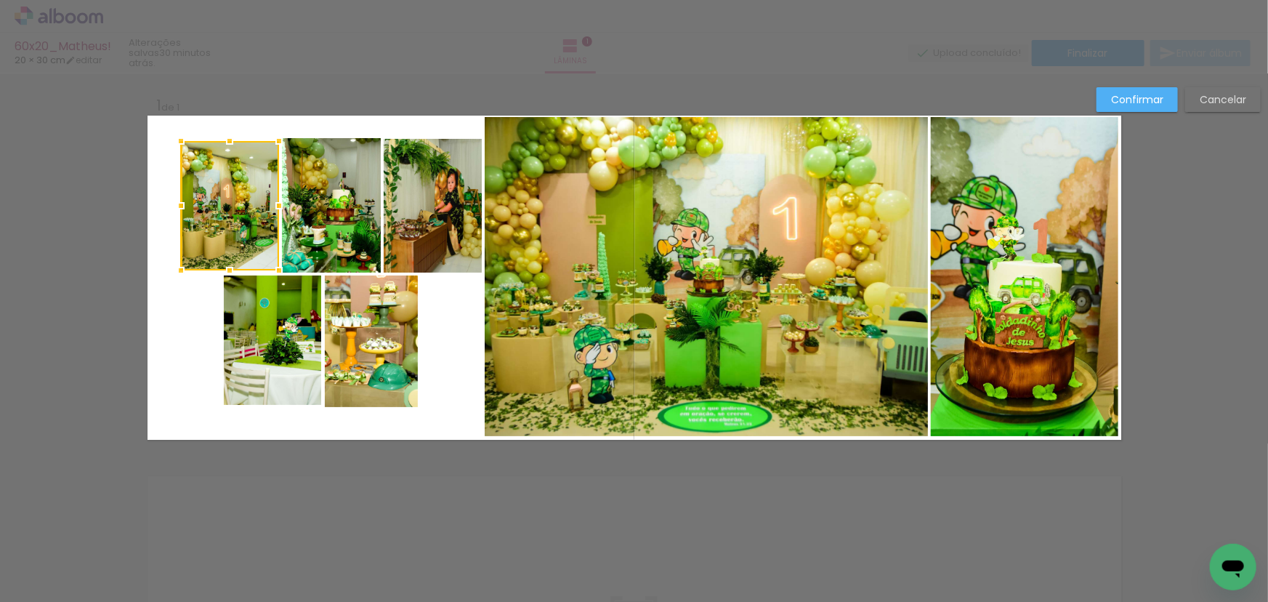
click at [323, 214] on quentale-photo at bounding box center [331, 205] width 99 height 134
click at [412, 215] on quentale-photo at bounding box center [432, 206] width 97 height 134
click at [258, 350] on quentale-photo at bounding box center [273, 339] width 98 height 129
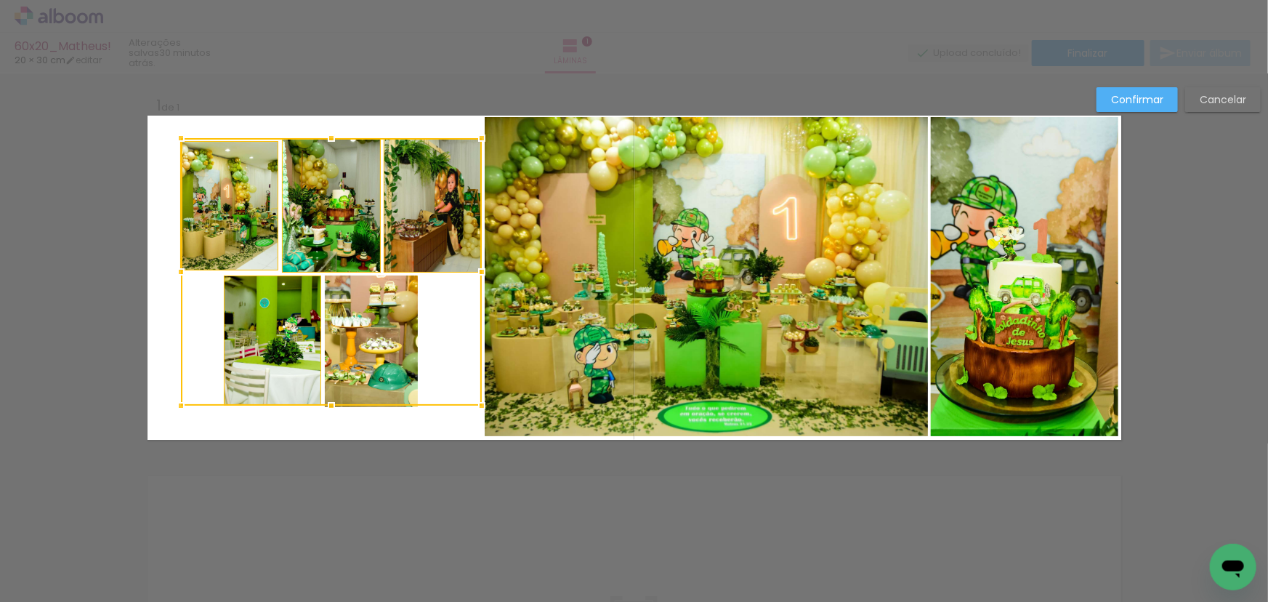
click at [346, 359] on div at bounding box center [331, 271] width 301 height 267
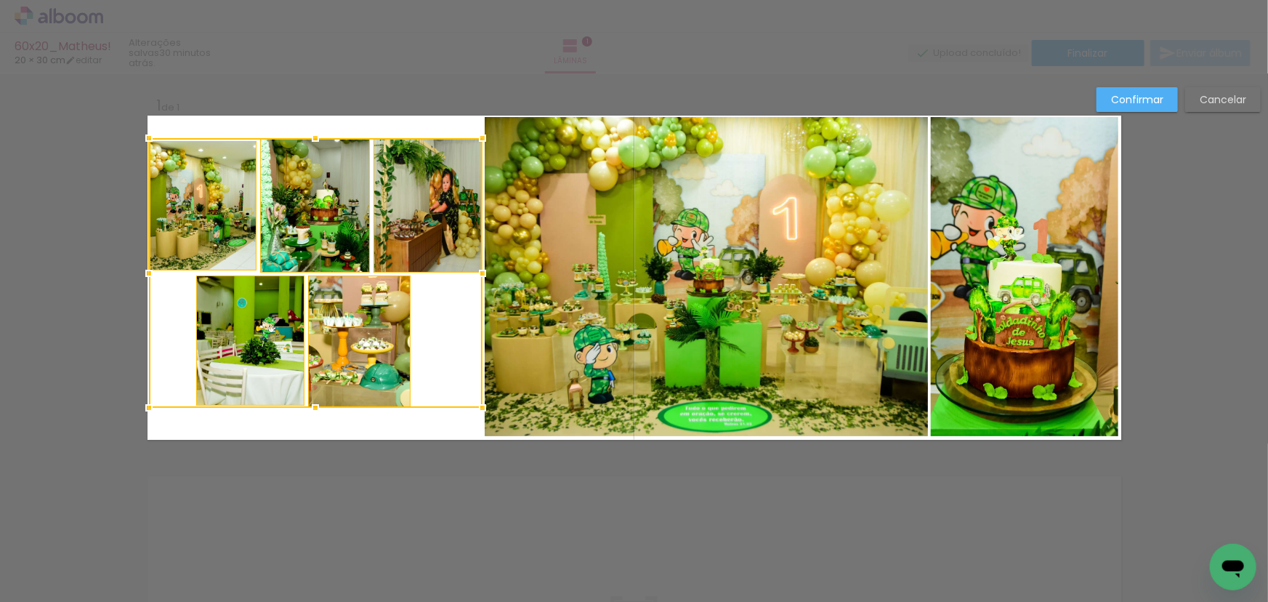
drag, startPoint x: 174, startPoint y: 270, endPoint x: 140, endPoint y: 269, distance: 33.4
click at [140, 269] on div at bounding box center [148, 273] width 29 height 29
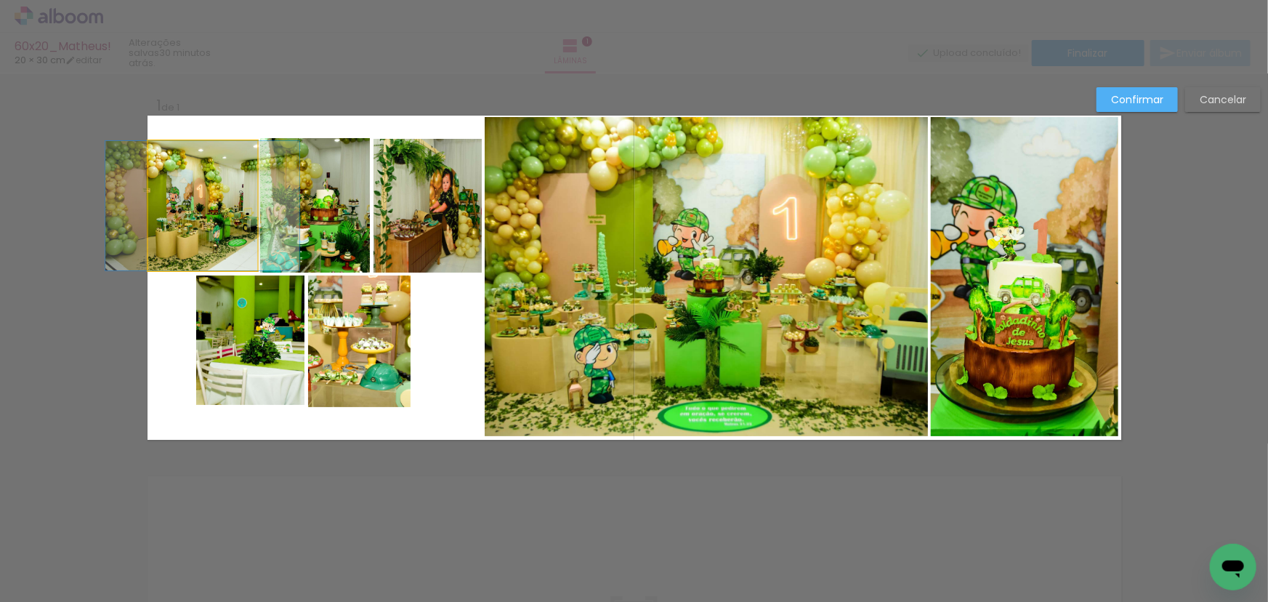
click at [243, 207] on quentale-photo at bounding box center [202, 205] width 109 height 129
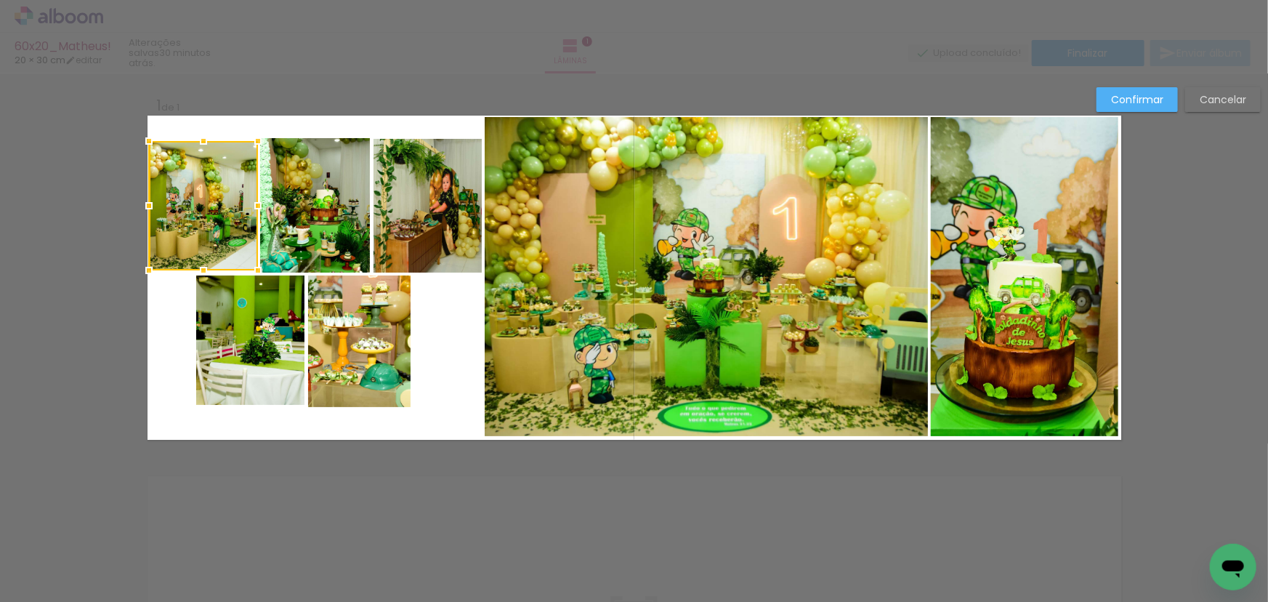
click at [313, 201] on quentale-photo at bounding box center [315, 205] width 110 height 134
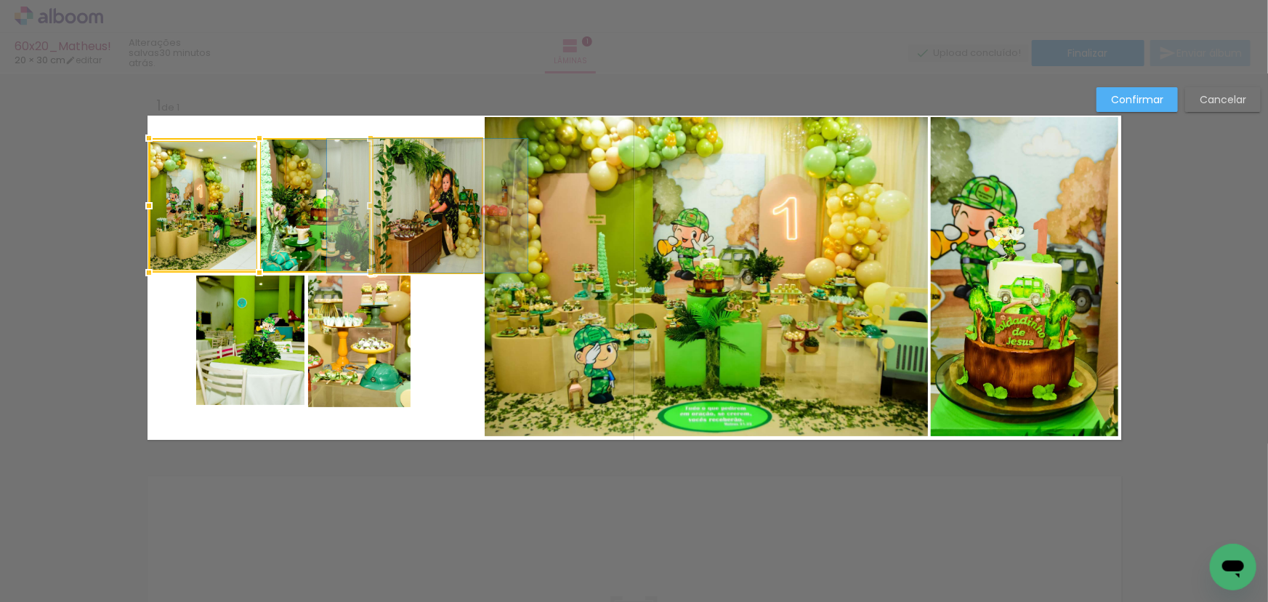
click at [407, 201] on quentale-photo at bounding box center [428, 206] width 108 height 134
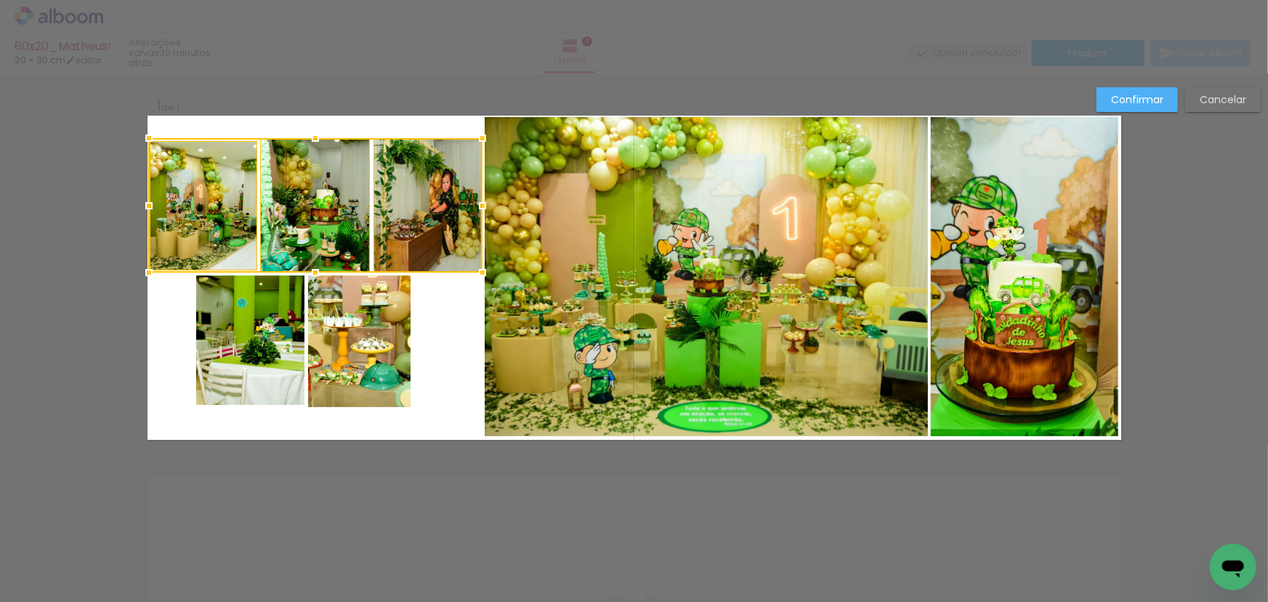
click at [288, 347] on quentale-photo at bounding box center [250, 339] width 108 height 129
click at [362, 341] on div at bounding box center [316, 271] width 334 height 267
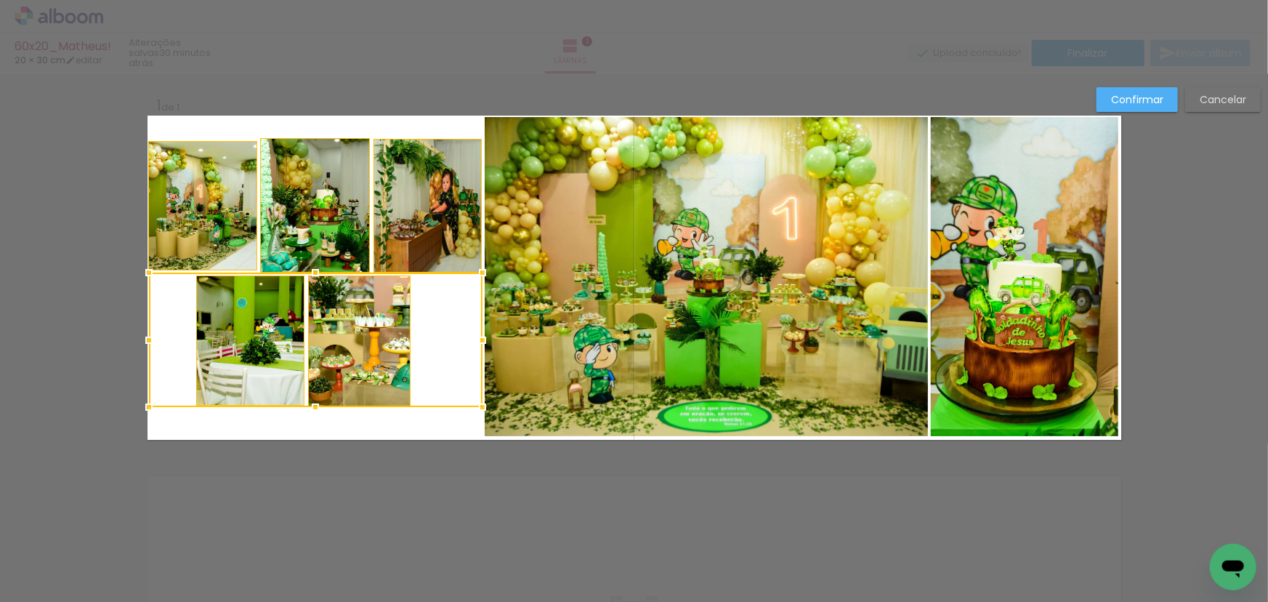
drag, startPoint x: 309, startPoint y: 135, endPoint x: 343, endPoint y: 270, distance: 138.7
click at [343, 270] on album-spread "1 de 1" at bounding box center [635, 278] width 974 height 324
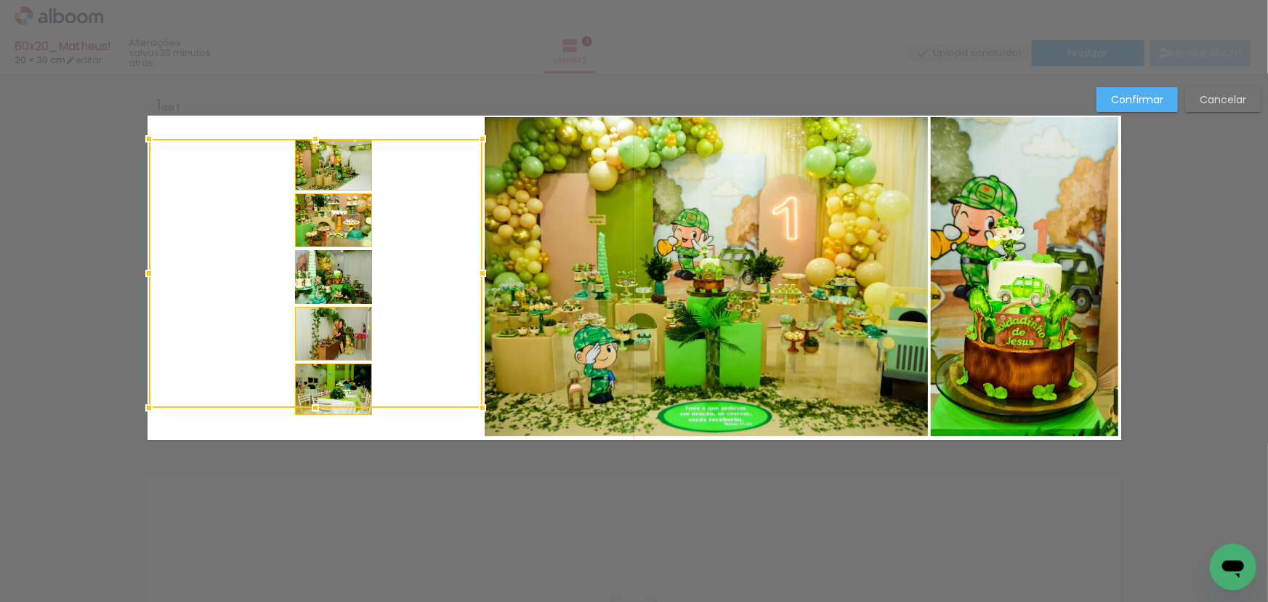
click at [0, 0] on slot "Cancelar" at bounding box center [0, 0] width 0 height 0
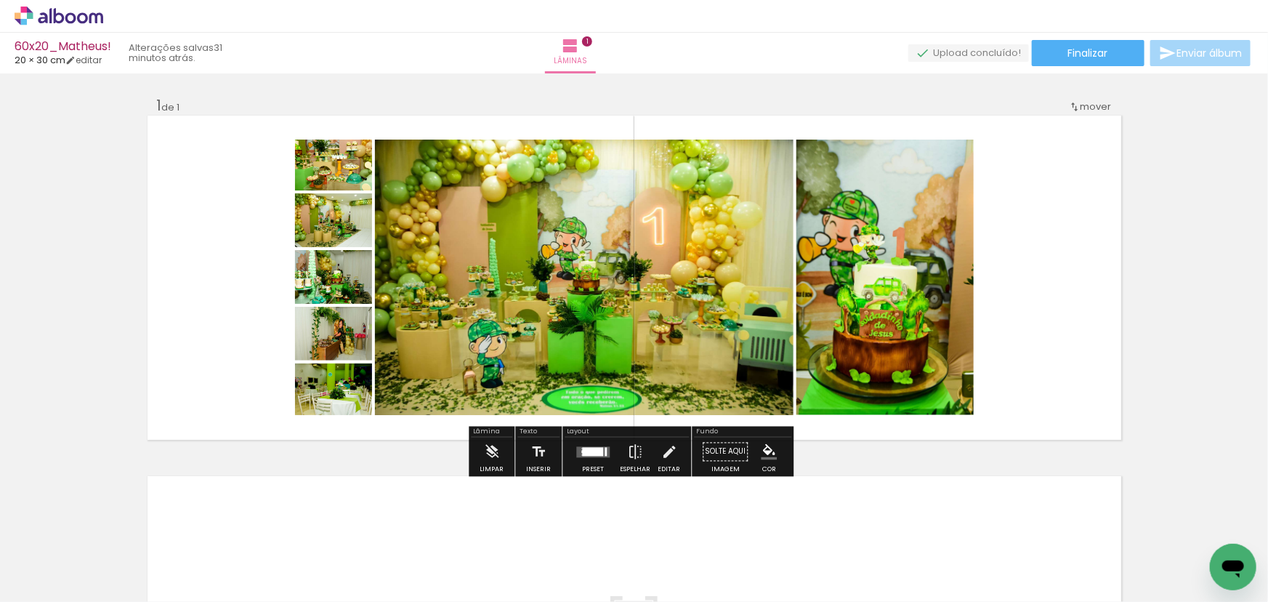
click at [597, 454] on div at bounding box center [592, 451] width 21 height 9
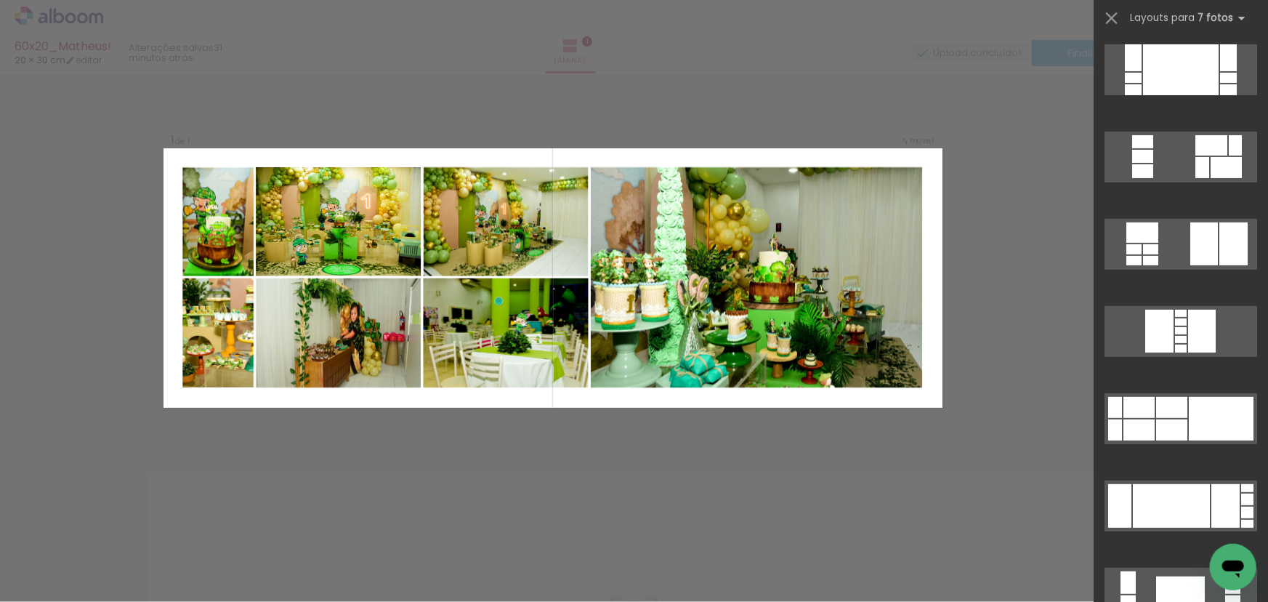
scroll to position [3031, 0]
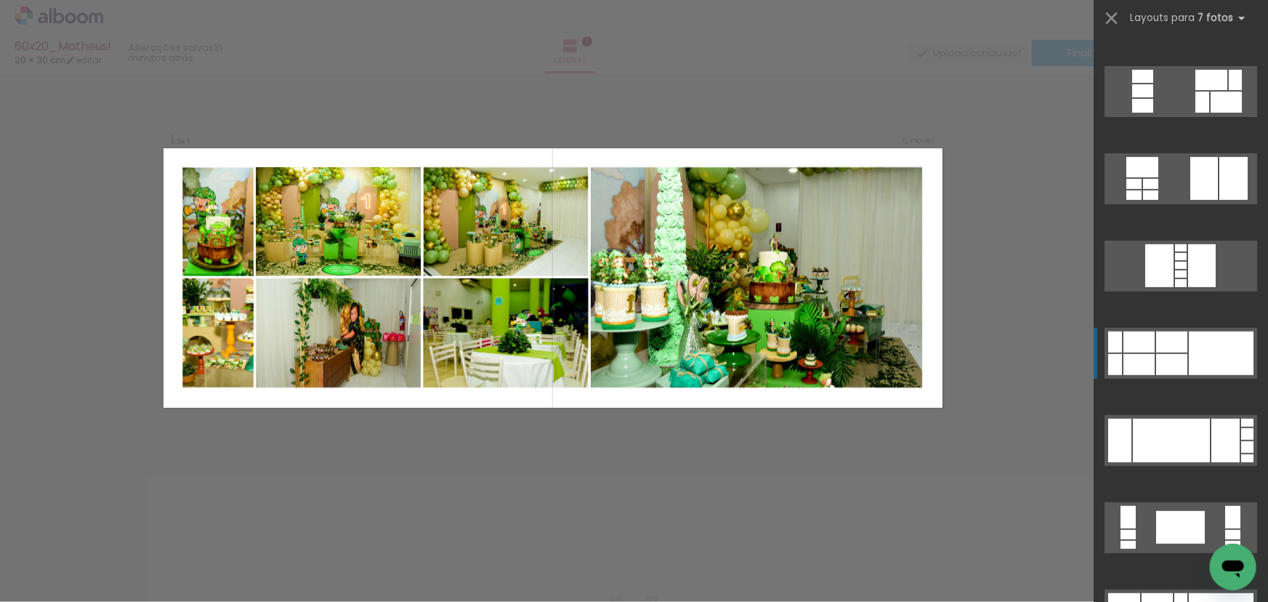
click at [1211, 350] on div at bounding box center [1221, 353] width 65 height 44
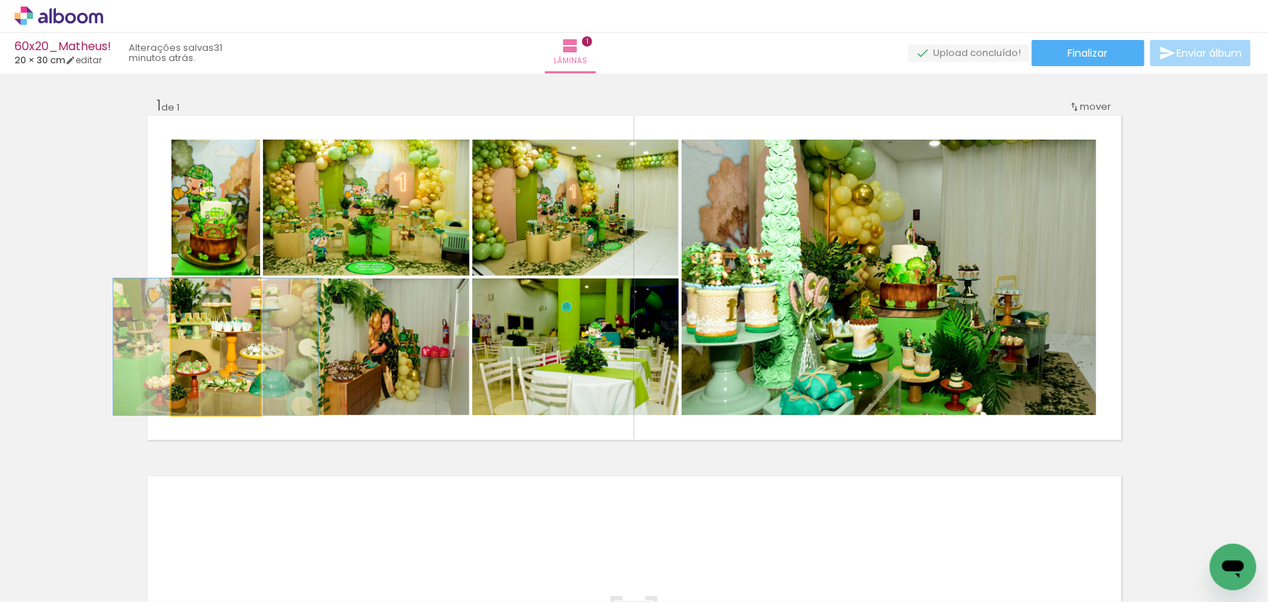
click at [215, 349] on quentale-photo at bounding box center [216, 346] width 89 height 137
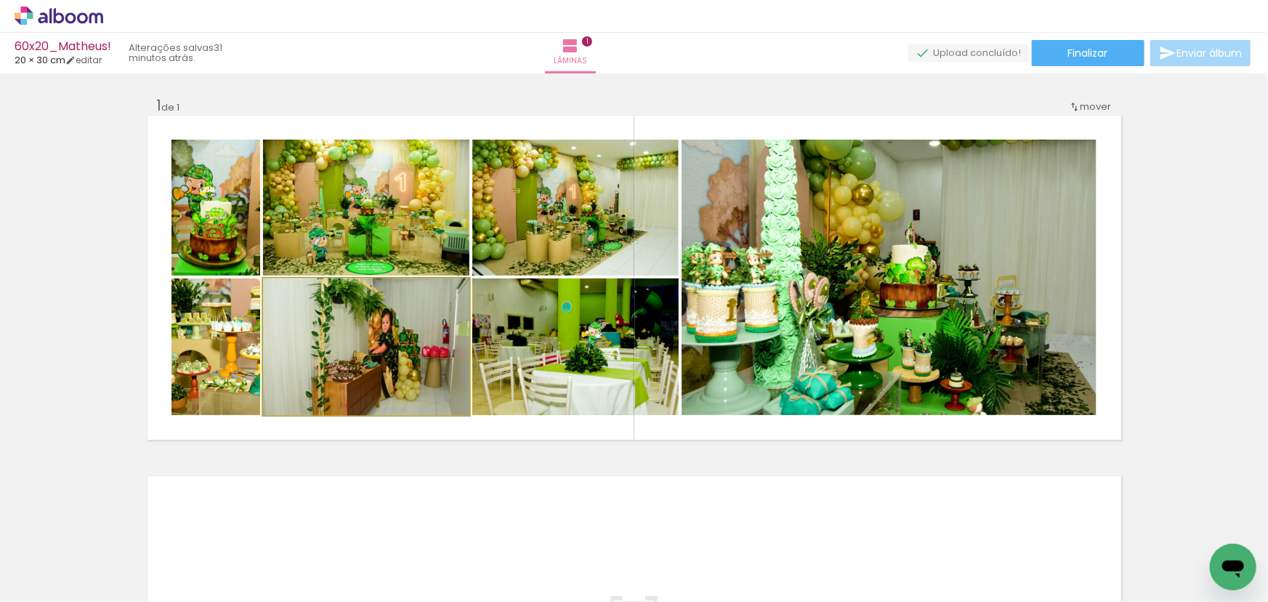
click at [387, 347] on quentale-photo at bounding box center [366, 346] width 206 height 137
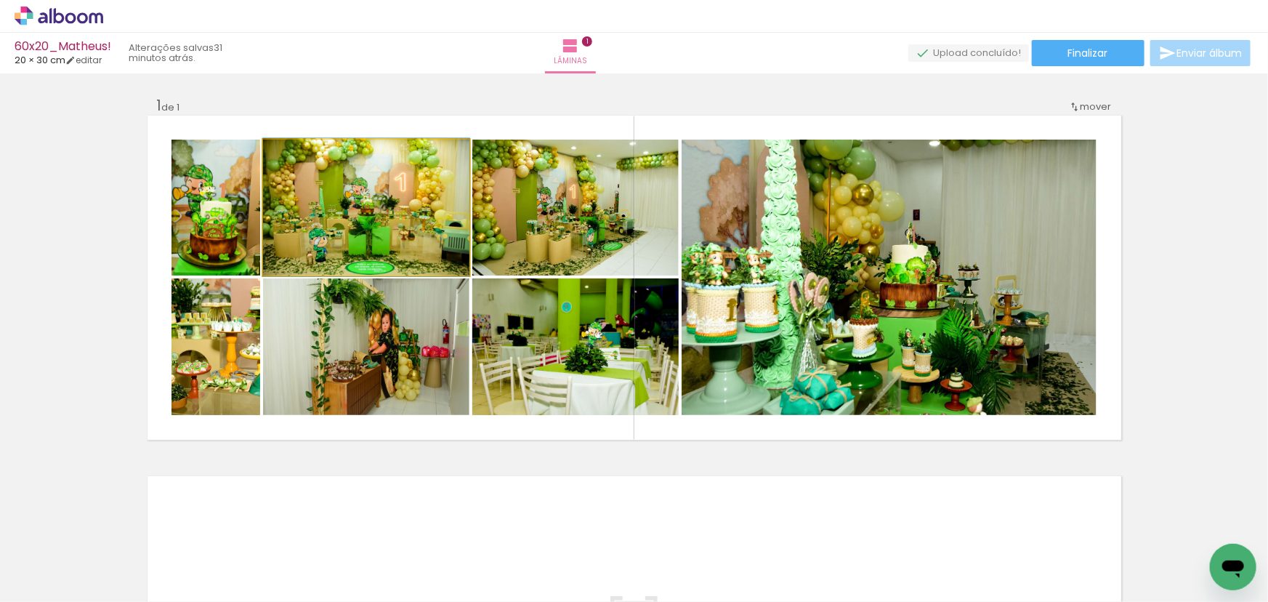
click at [379, 201] on quentale-photo at bounding box center [366, 208] width 206 height 136
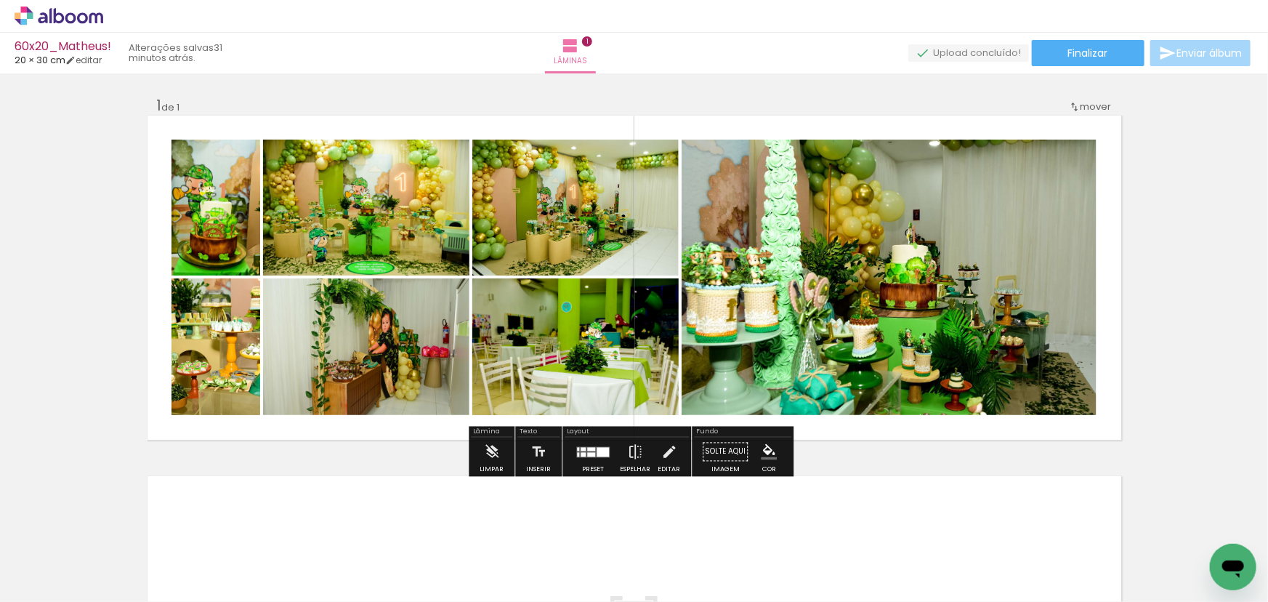
click at [557, 211] on quentale-photo at bounding box center [575, 208] width 206 height 136
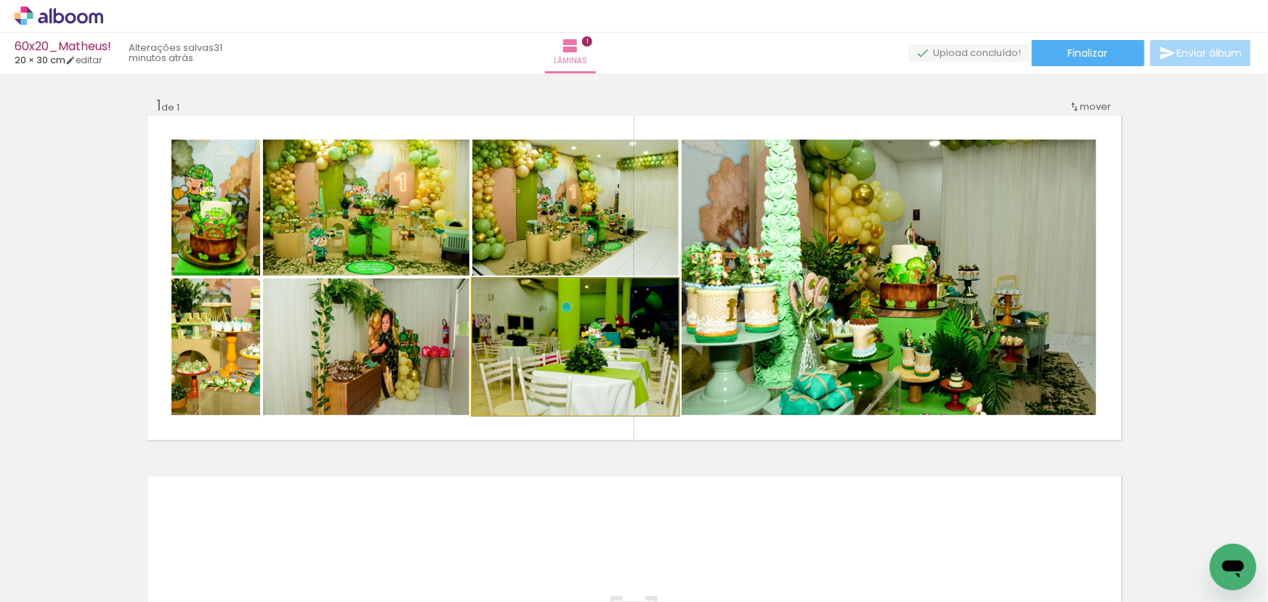
click at [587, 384] on quentale-photo at bounding box center [575, 346] width 206 height 137
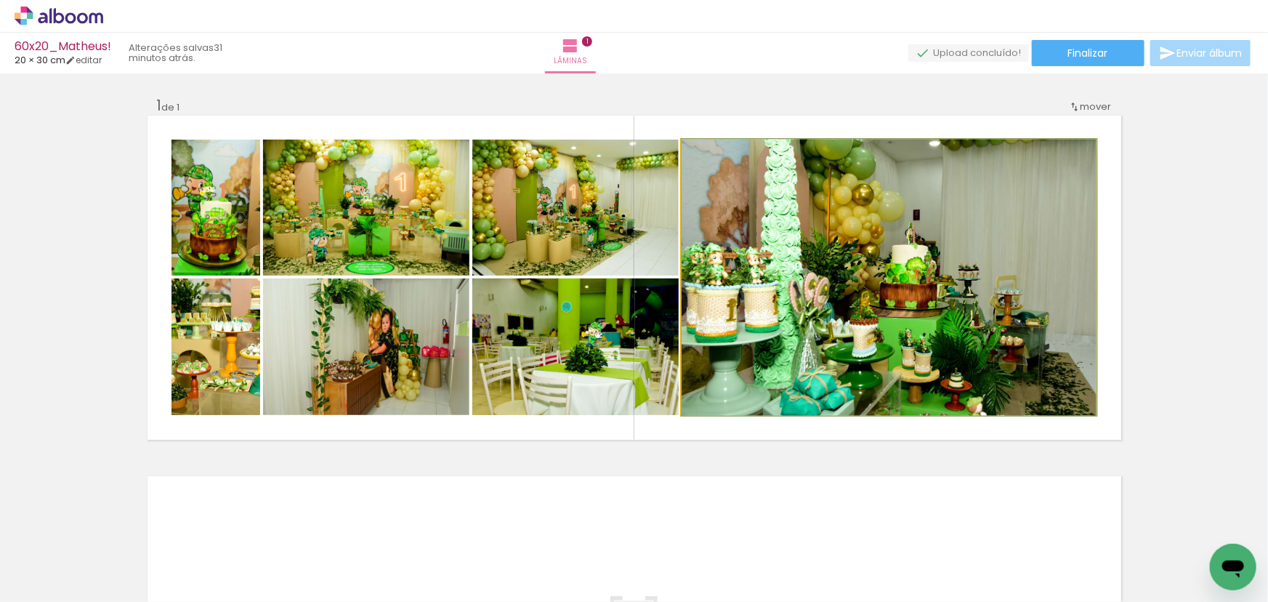
click at [802, 313] on quentale-photo at bounding box center [889, 277] width 415 height 275
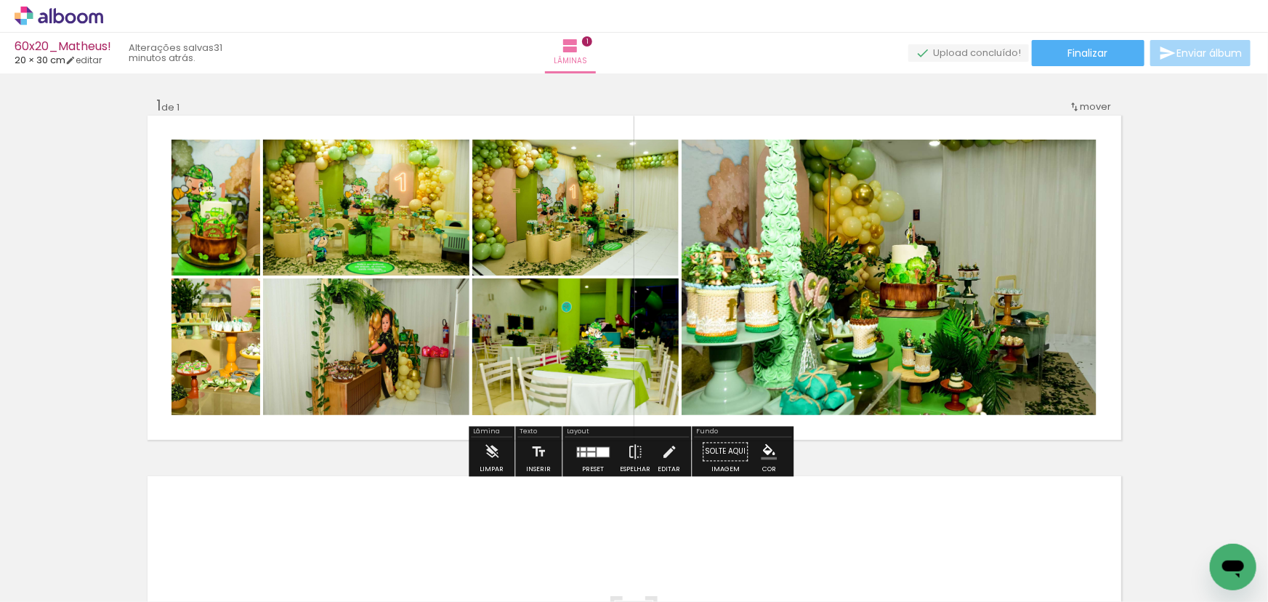
click at [590, 451] on quentale-layouter at bounding box center [592, 451] width 33 height 11
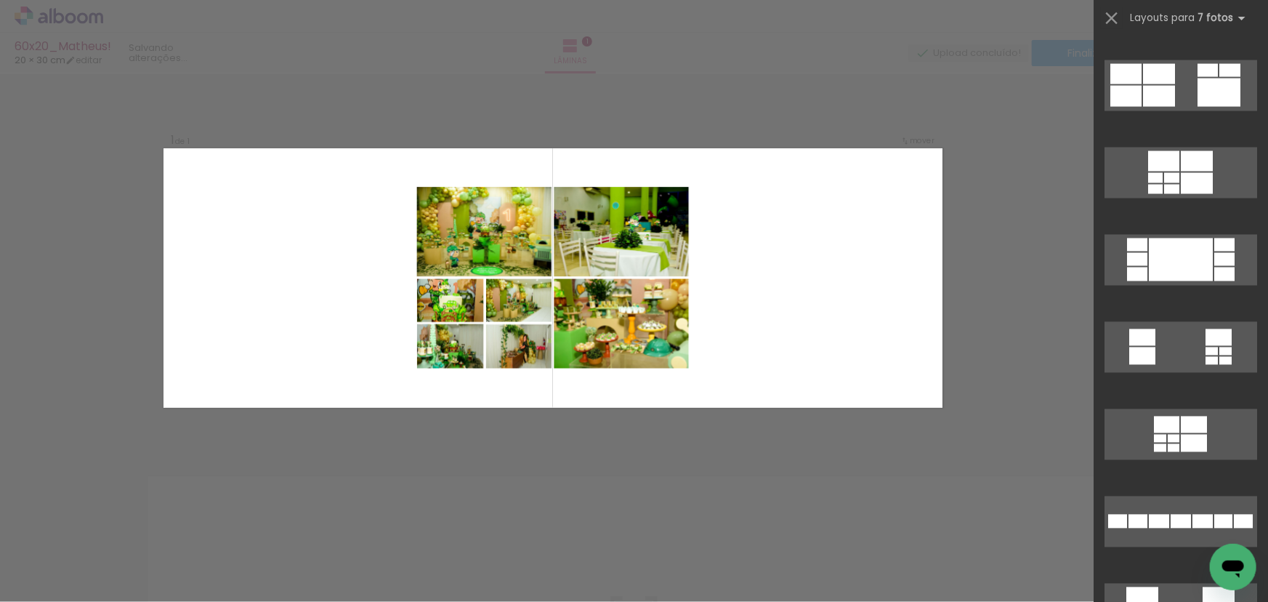
scroll to position [4107, 0]
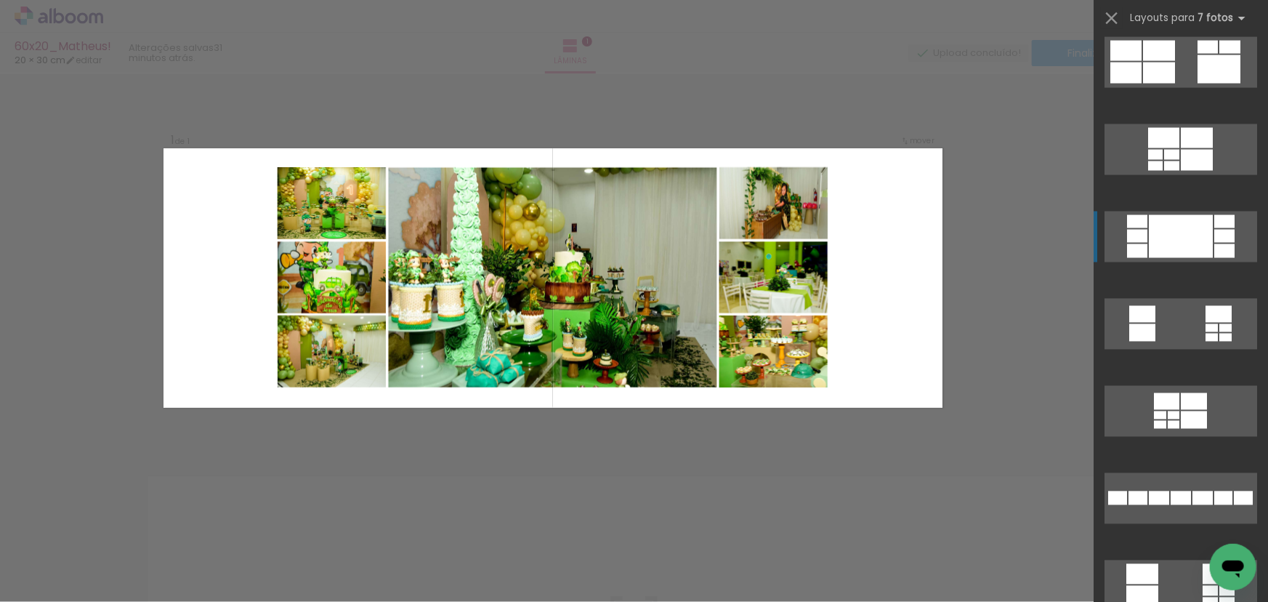
click at [1180, 242] on div at bounding box center [1181, 236] width 64 height 43
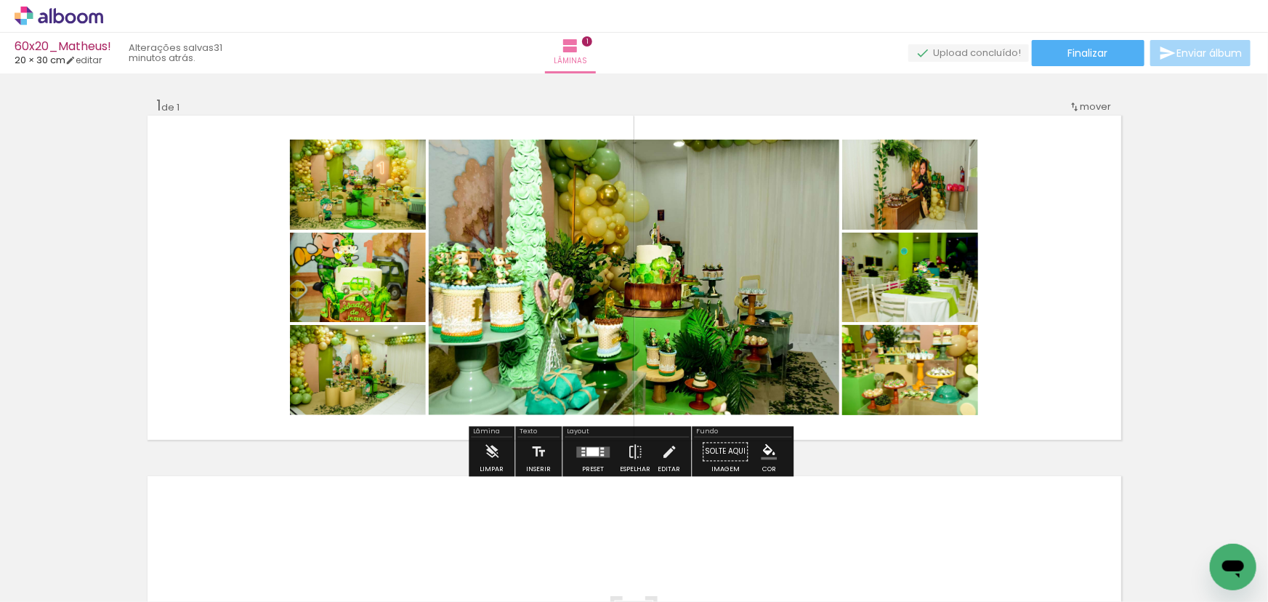
click at [381, 189] on quentale-photo at bounding box center [358, 185] width 136 height 90
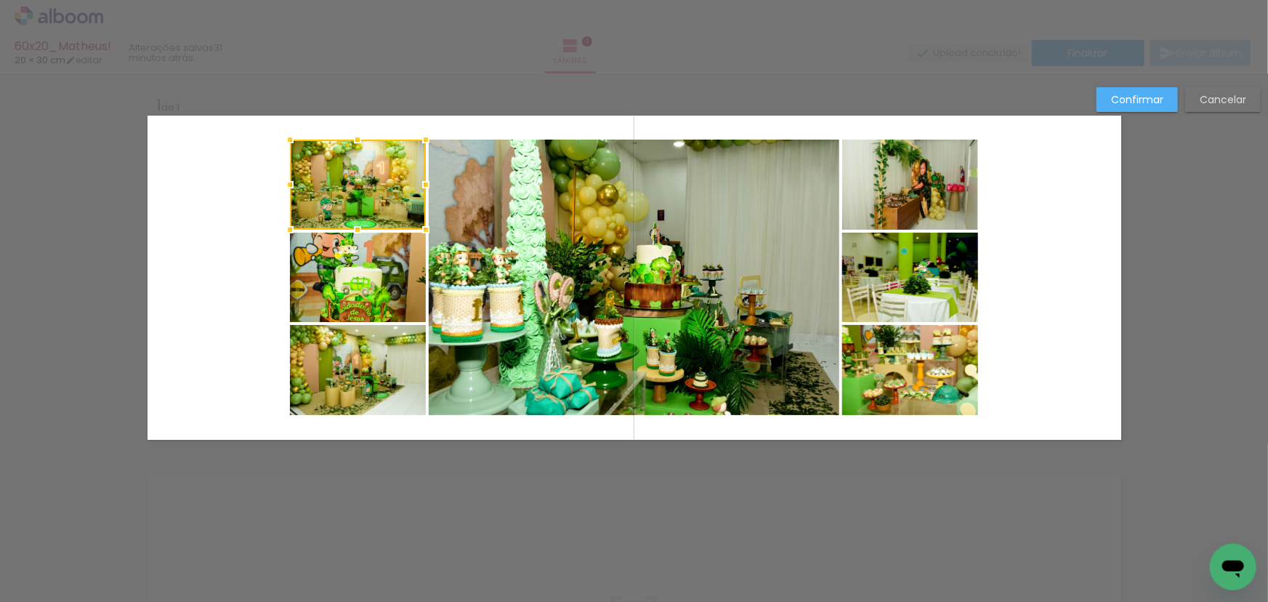
click at [370, 305] on quentale-photo at bounding box center [358, 277] width 136 height 89
click at [369, 384] on quentale-photo at bounding box center [358, 370] width 136 height 90
click at [624, 264] on quentale-photo at bounding box center [634, 277] width 411 height 275
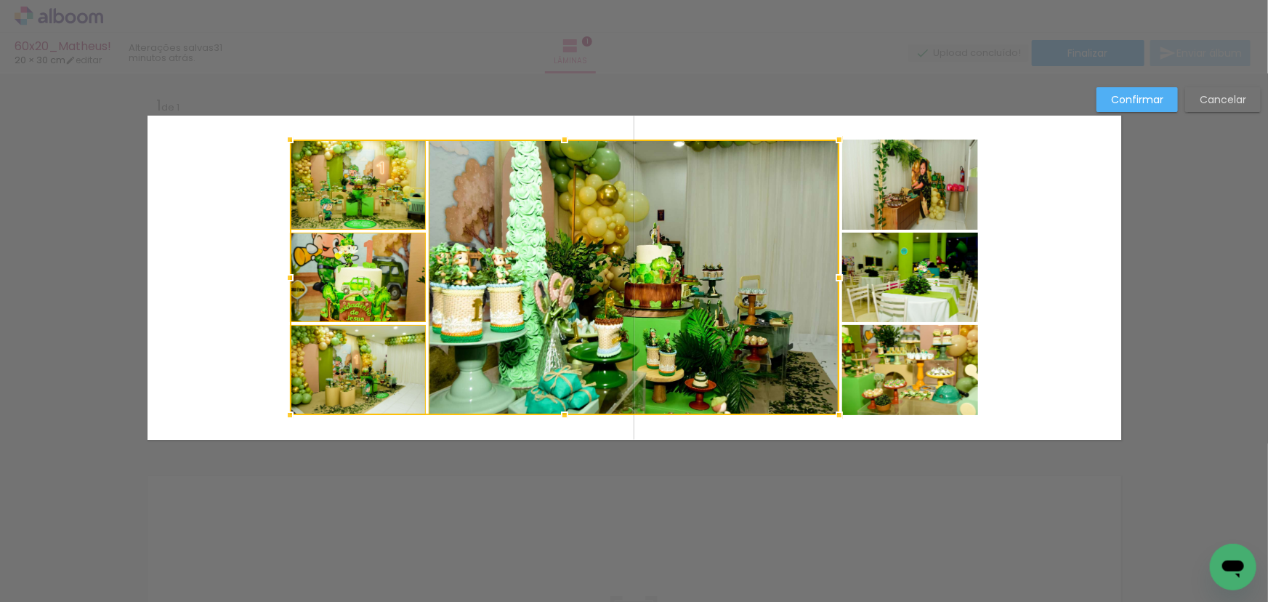
click at [0, 0] on slot "Cancelar" at bounding box center [0, 0] width 0 height 0
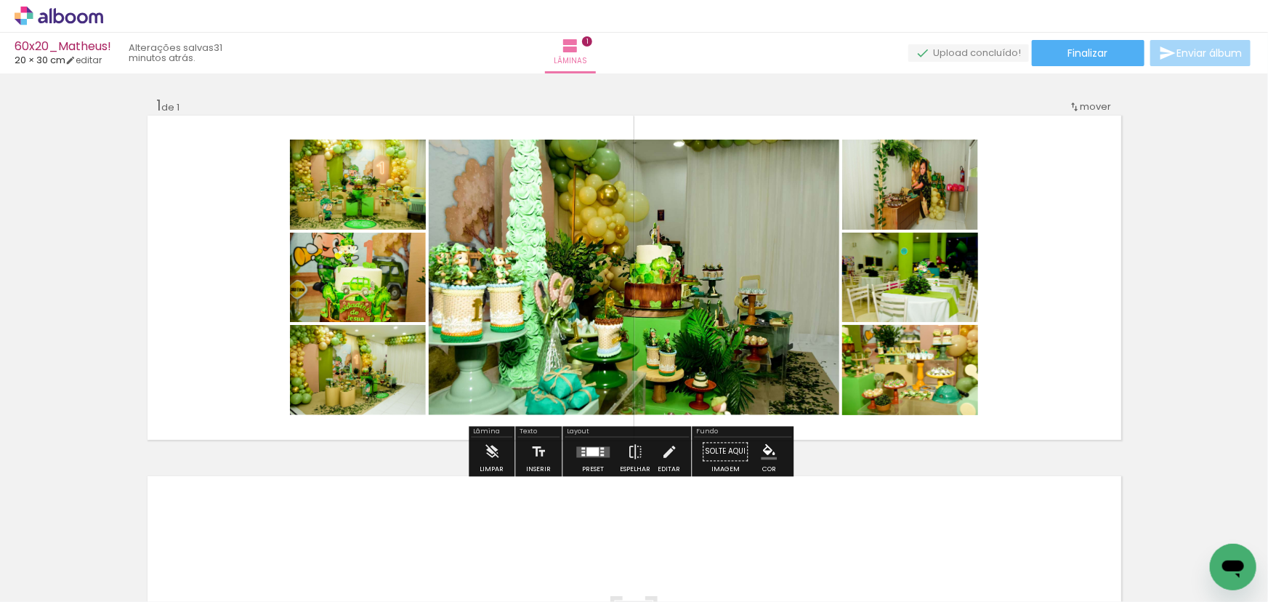
click at [587, 452] on div at bounding box center [593, 451] width 12 height 9
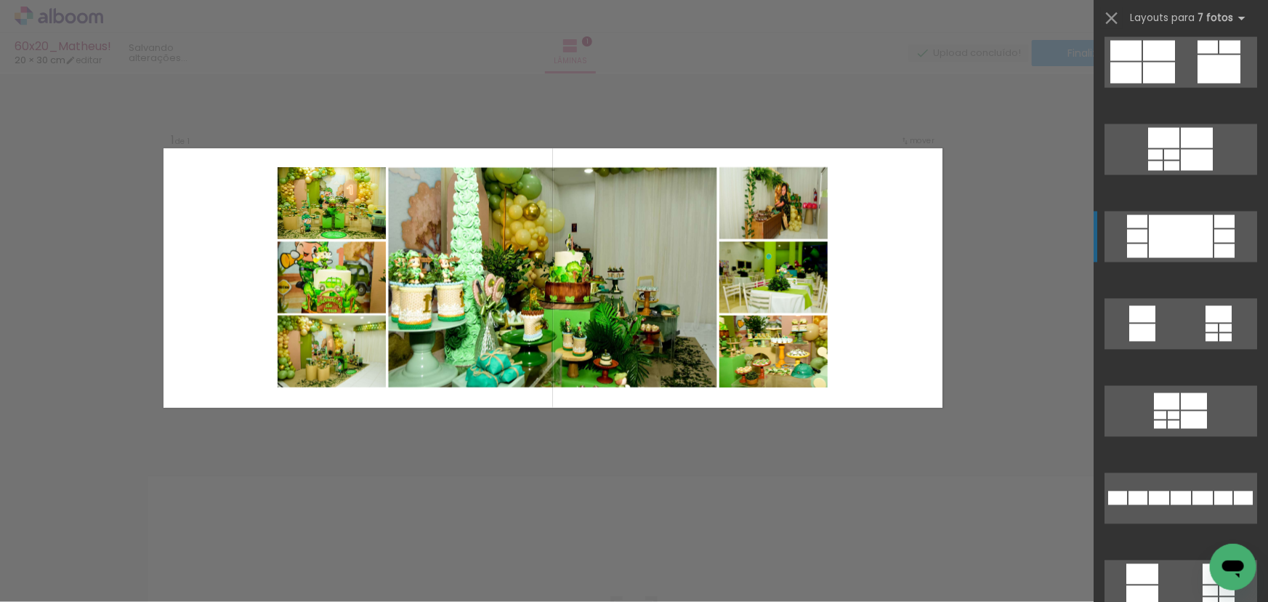
scroll to position [4274, 0]
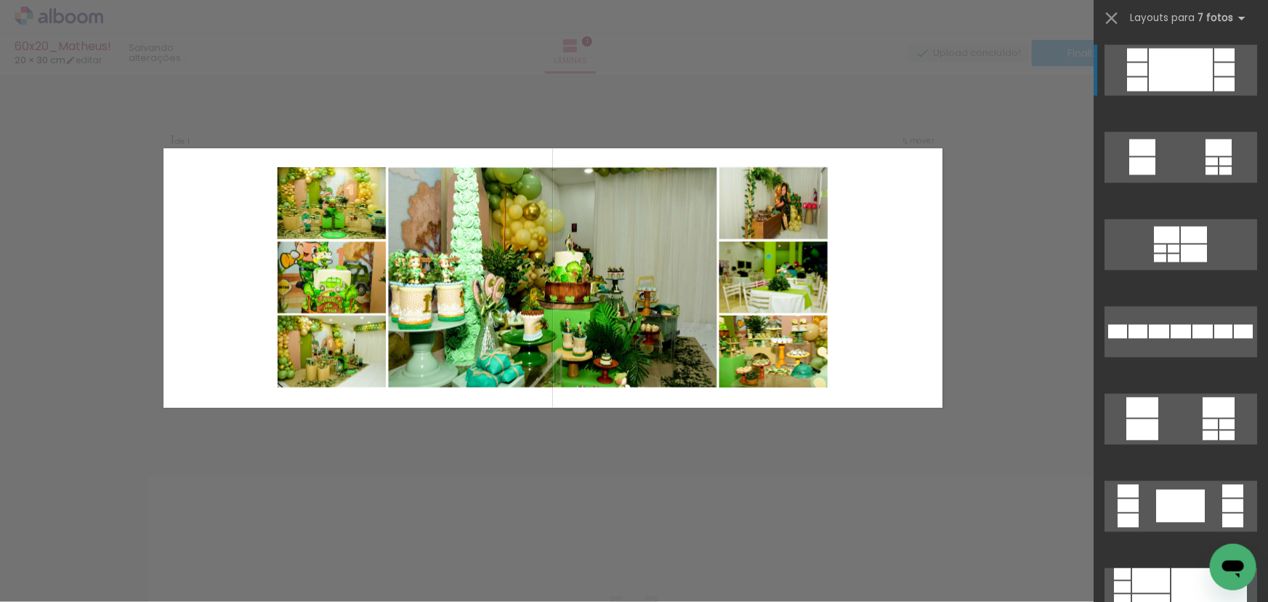
click at [1024, 327] on div "Confirmar Cancelar" at bounding box center [634, 451] width 1268 height 756
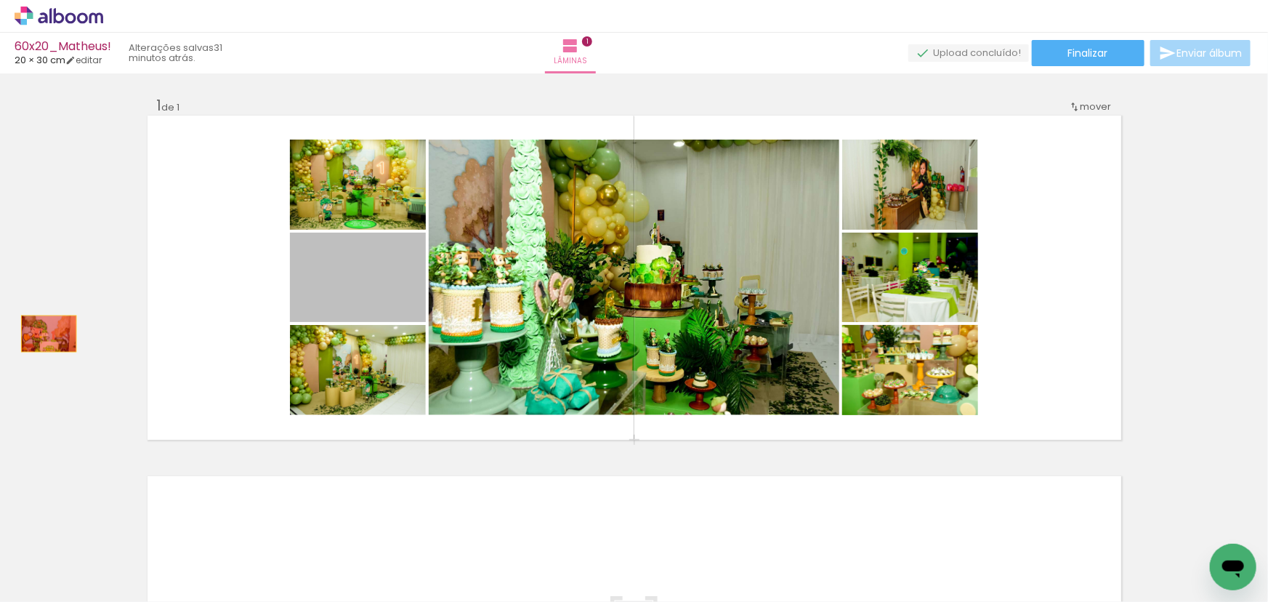
drag, startPoint x: 347, startPoint y: 282, endPoint x: 44, endPoint y: 334, distance: 307.5
click at [44, 334] on div "Inserir lâmina 1 de 1" at bounding box center [634, 440] width 1268 height 722
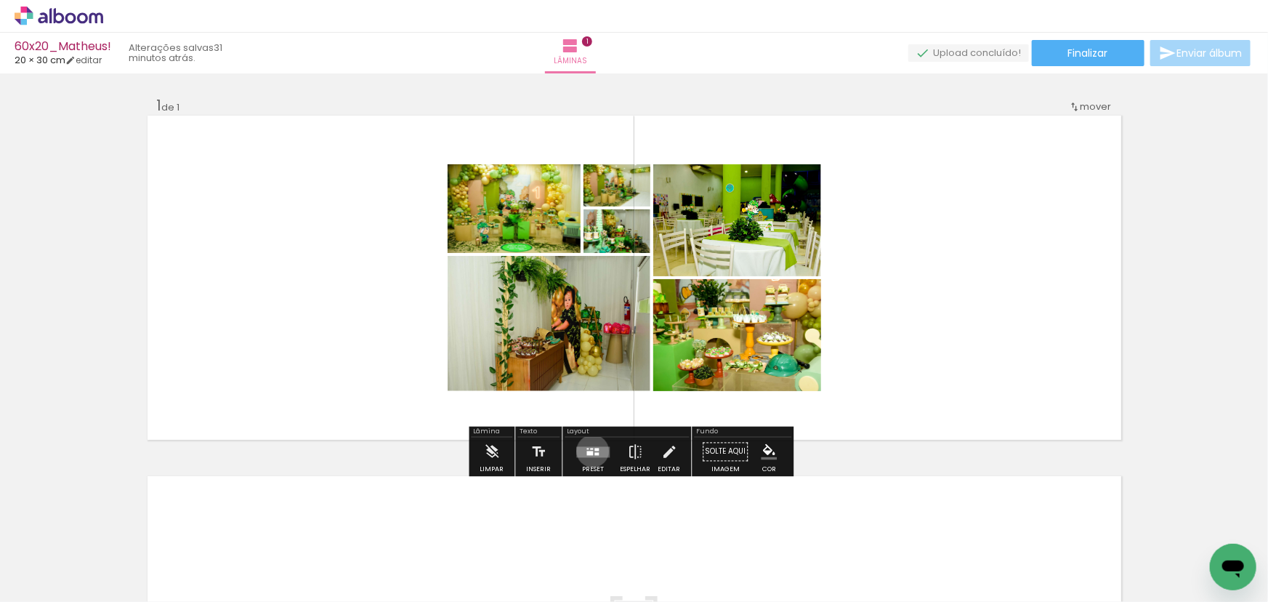
click at [590, 451] on quentale-layouter at bounding box center [592, 451] width 33 height 11
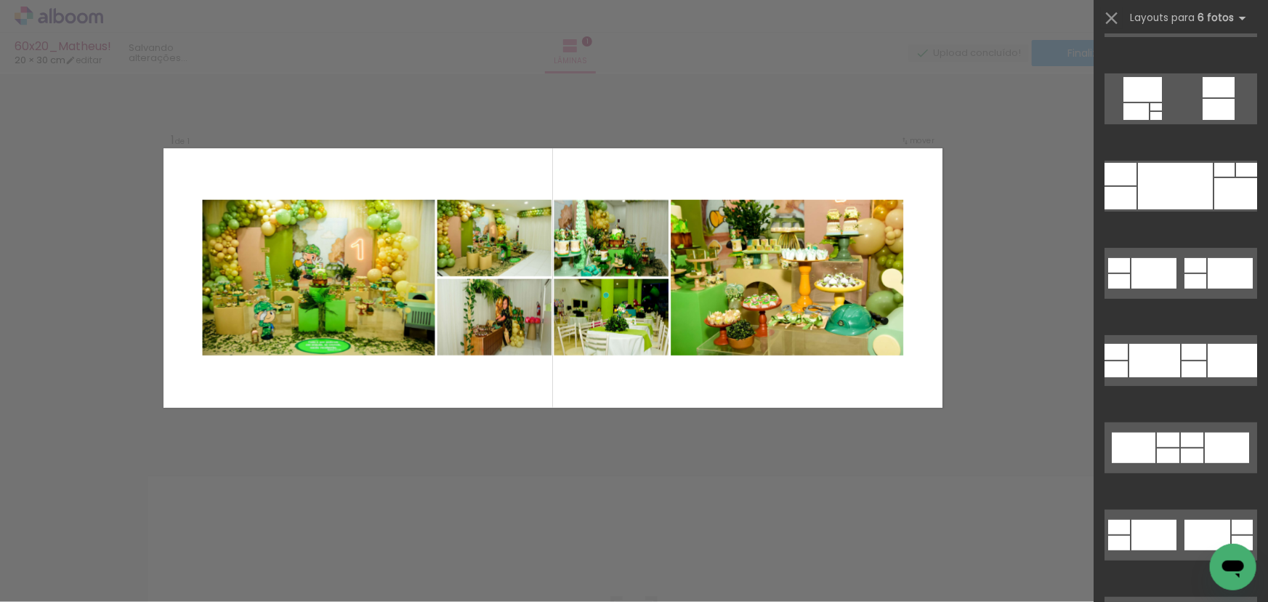
scroll to position [198, 0]
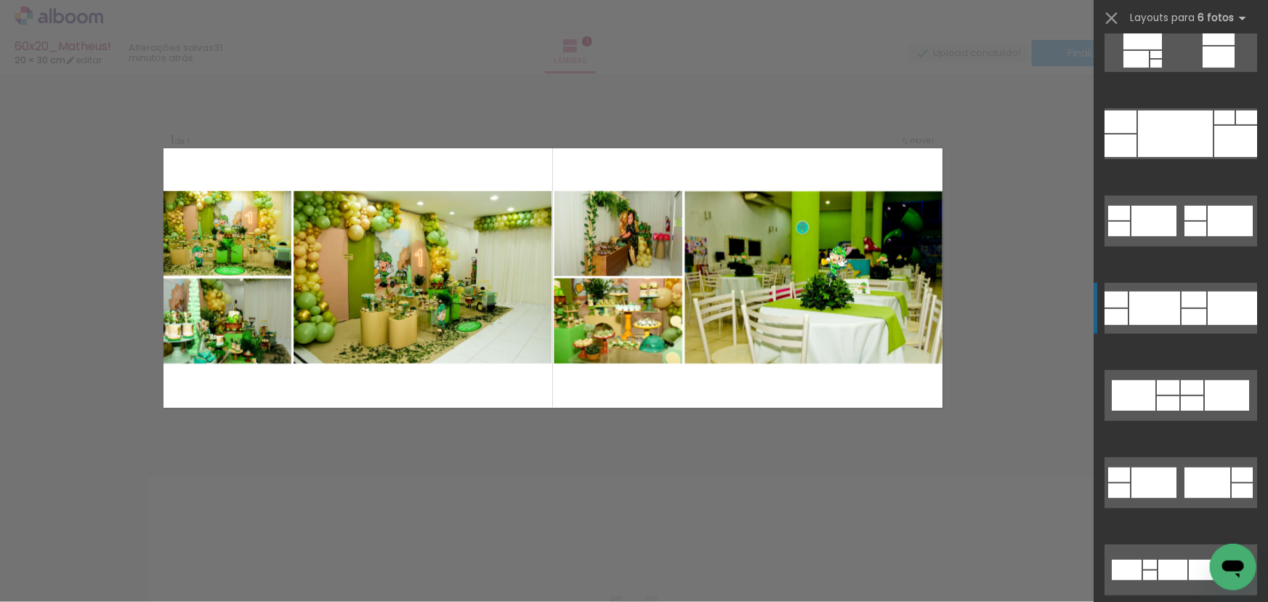
click at [1208, 302] on div at bounding box center [1232, 307] width 49 height 33
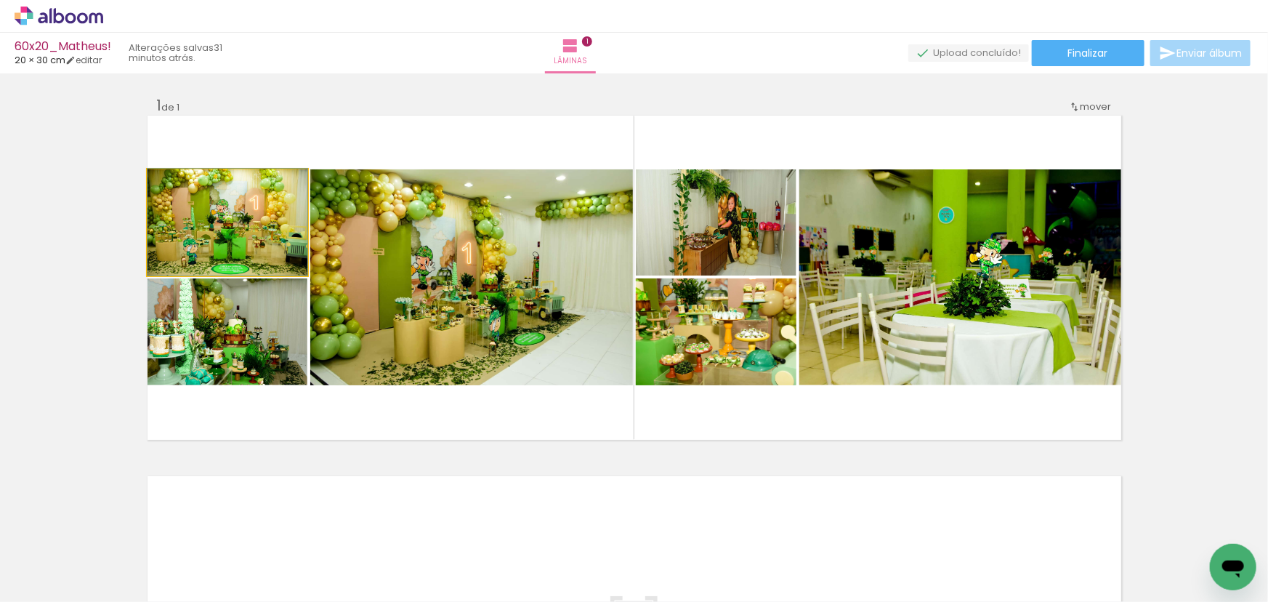
click at [241, 225] on quentale-photo at bounding box center [228, 222] width 160 height 106
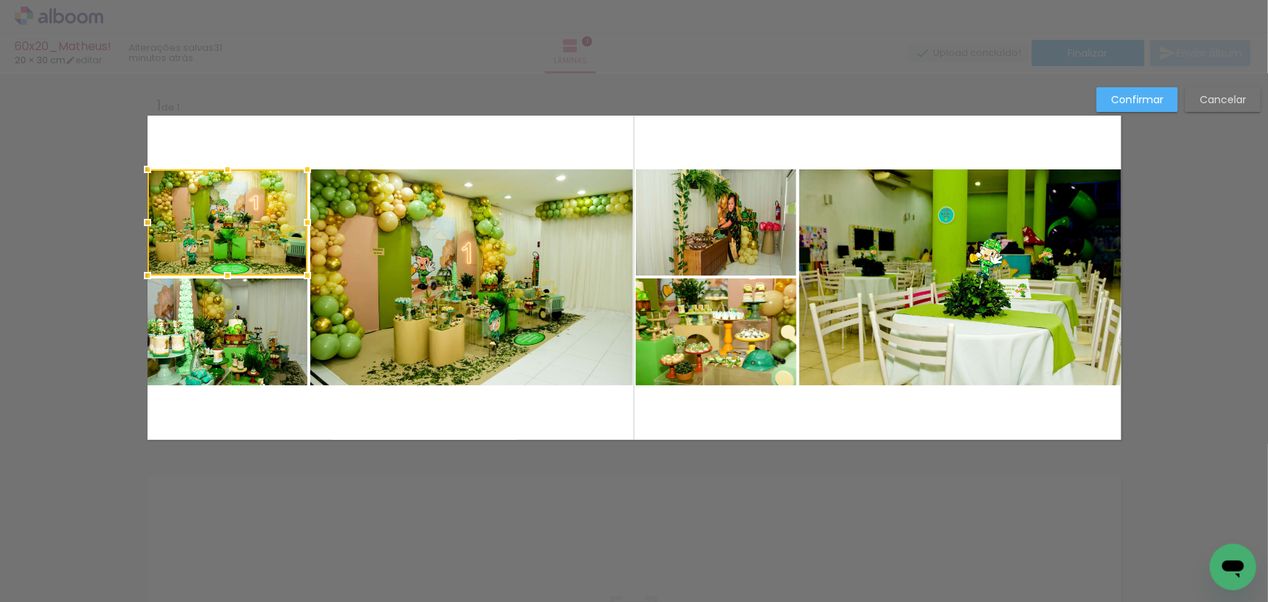
click at [238, 348] on quentale-photo at bounding box center [228, 331] width 160 height 107
click at [436, 298] on quentale-photo at bounding box center [471, 277] width 323 height 216
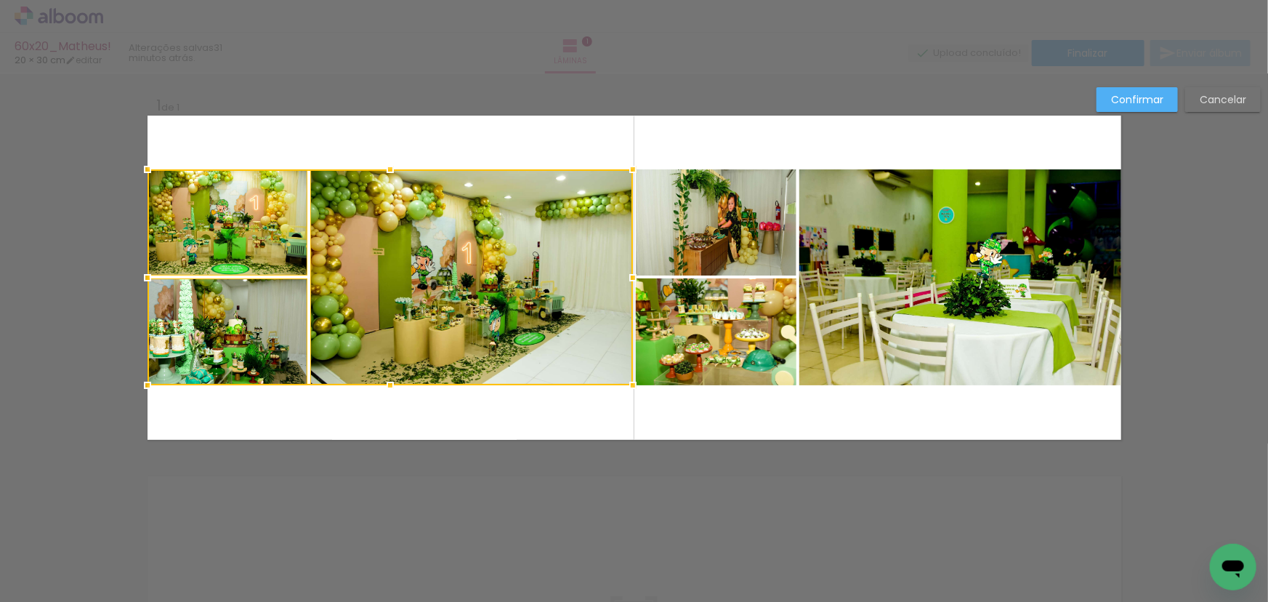
click at [656, 283] on quentale-photo at bounding box center [716, 331] width 161 height 107
click at [697, 244] on div at bounding box center [472, 277] width 649 height 216
click at [817, 233] on quentale-photo at bounding box center [961, 277] width 322 height 216
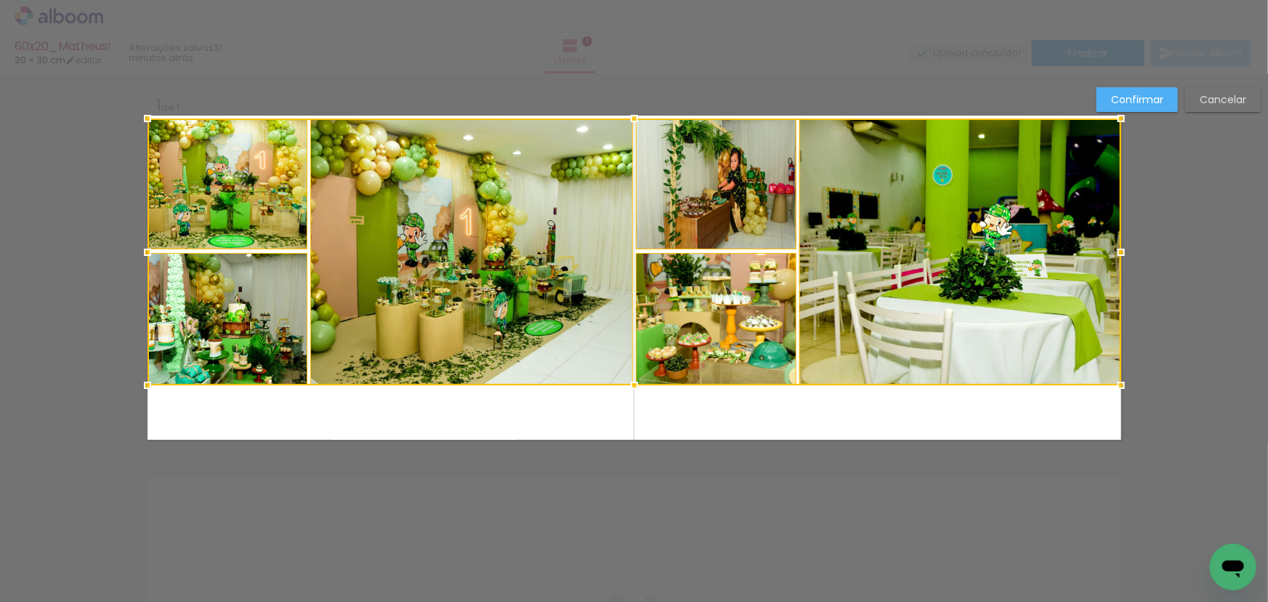
drag, startPoint x: 629, startPoint y: 166, endPoint x: 632, endPoint y: 116, distance: 51.0
click at [632, 116] on div at bounding box center [634, 118] width 29 height 29
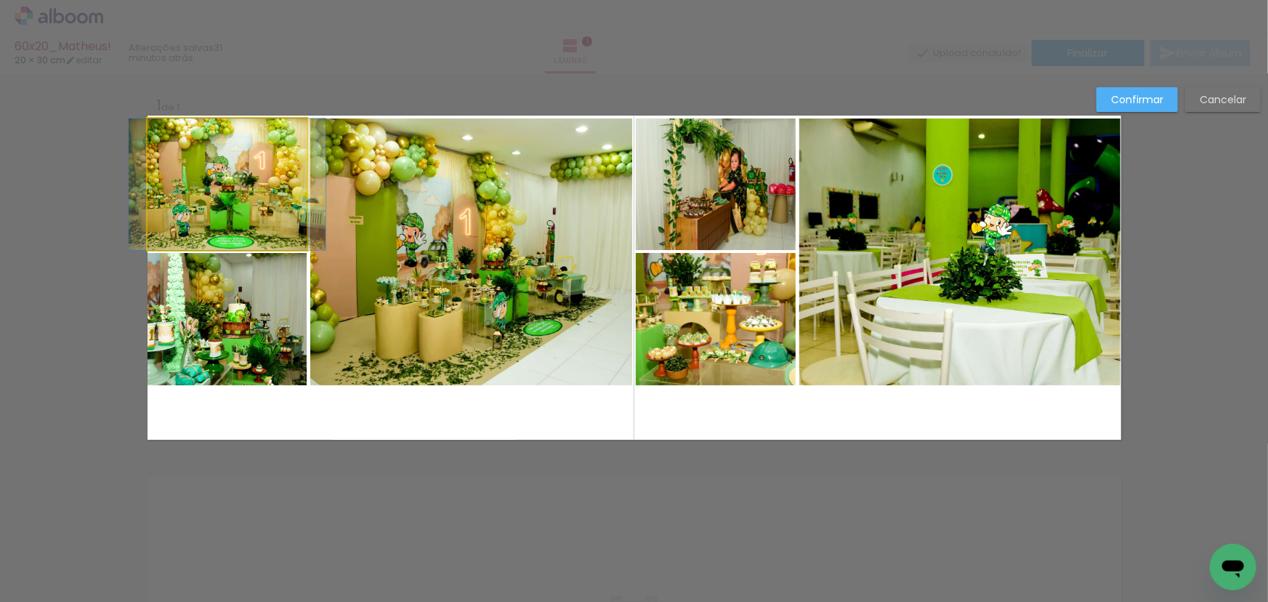
click at [193, 193] on quentale-photo at bounding box center [228, 184] width 160 height 132
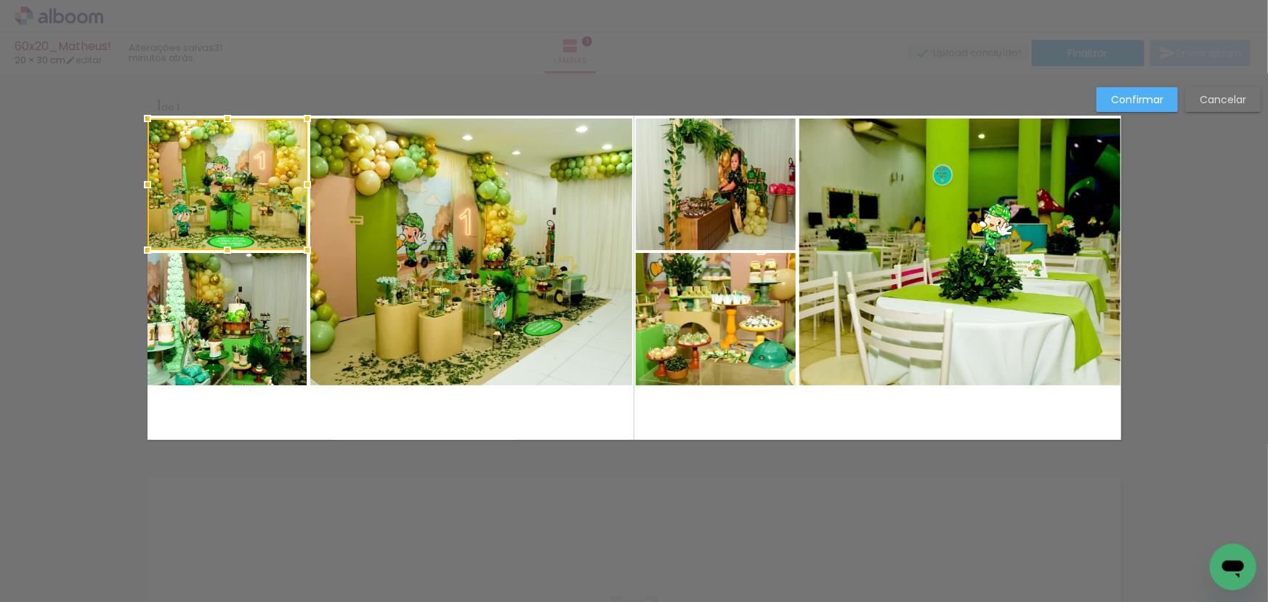
click at [220, 298] on quentale-photo at bounding box center [228, 319] width 160 height 132
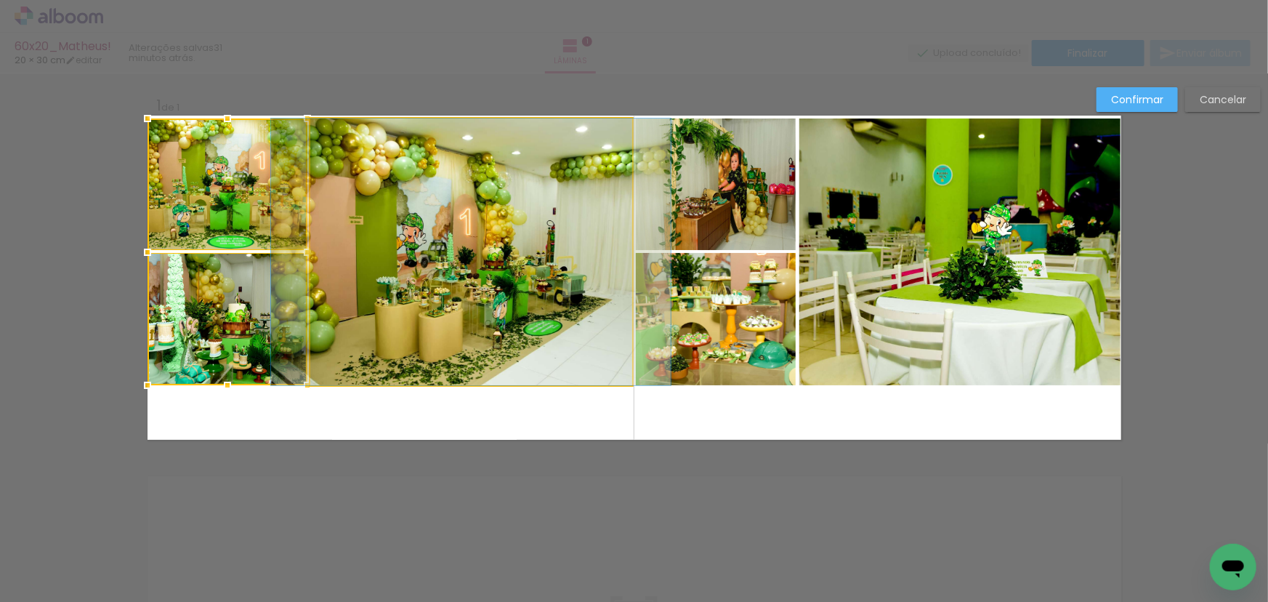
click at [431, 318] on quentale-photo at bounding box center [471, 251] width 322 height 267
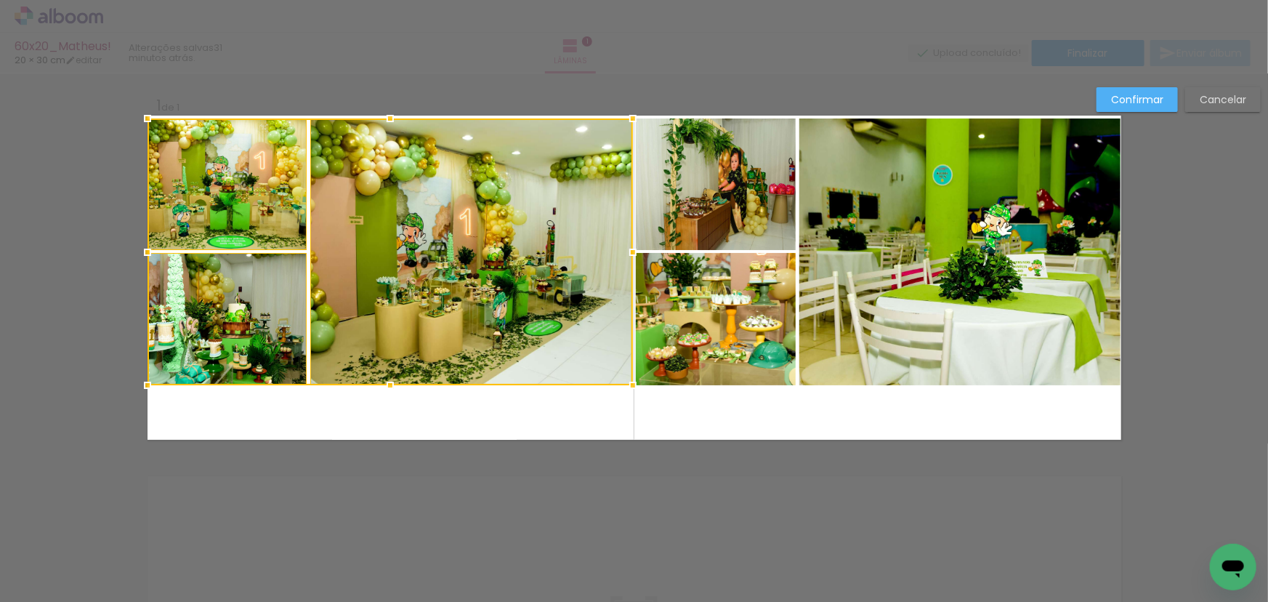
click at [739, 218] on quentale-photo at bounding box center [716, 184] width 161 height 132
click at [739, 307] on div at bounding box center [472, 251] width 649 height 267
click at [832, 304] on quentale-photo at bounding box center [961, 251] width 322 height 267
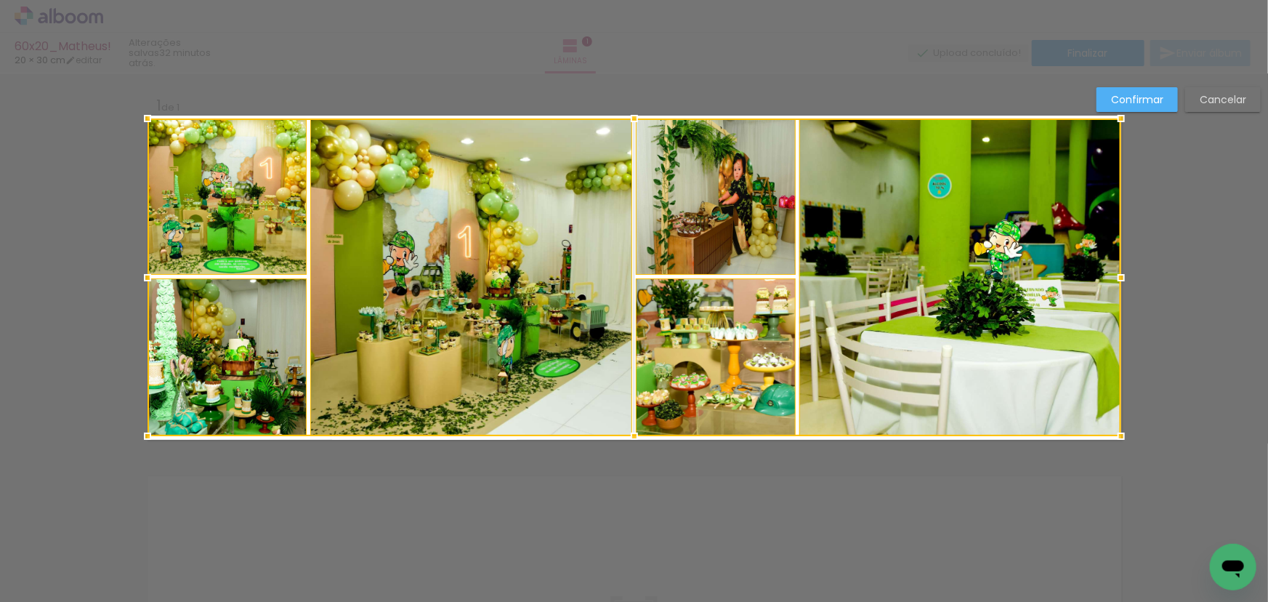
drag, startPoint x: 631, startPoint y: 384, endPoint x: 627, endPoint y: 435, distance: 51.1
click at [627, 435] on div at bounding box center [634, 436] width 29 height 29
click at [0, 0] on slot "Cancelar" at bounding box center [0, 0] width 0 height 0
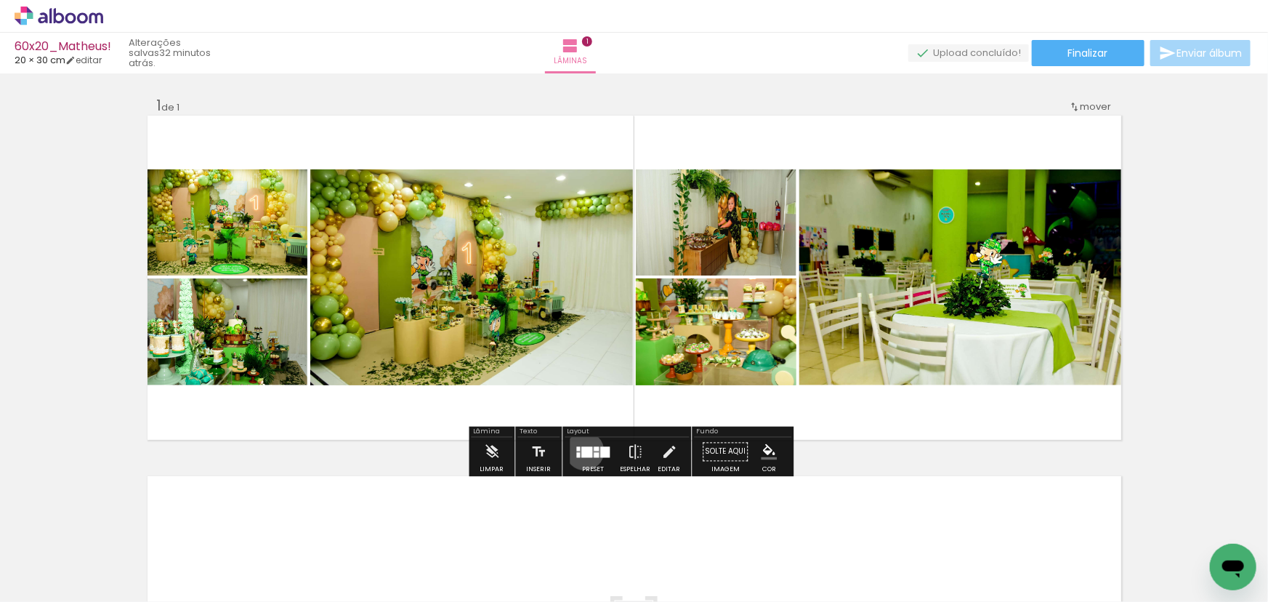
click at [582, 451] on div at bounding box center [587, 451] width 11 height 11
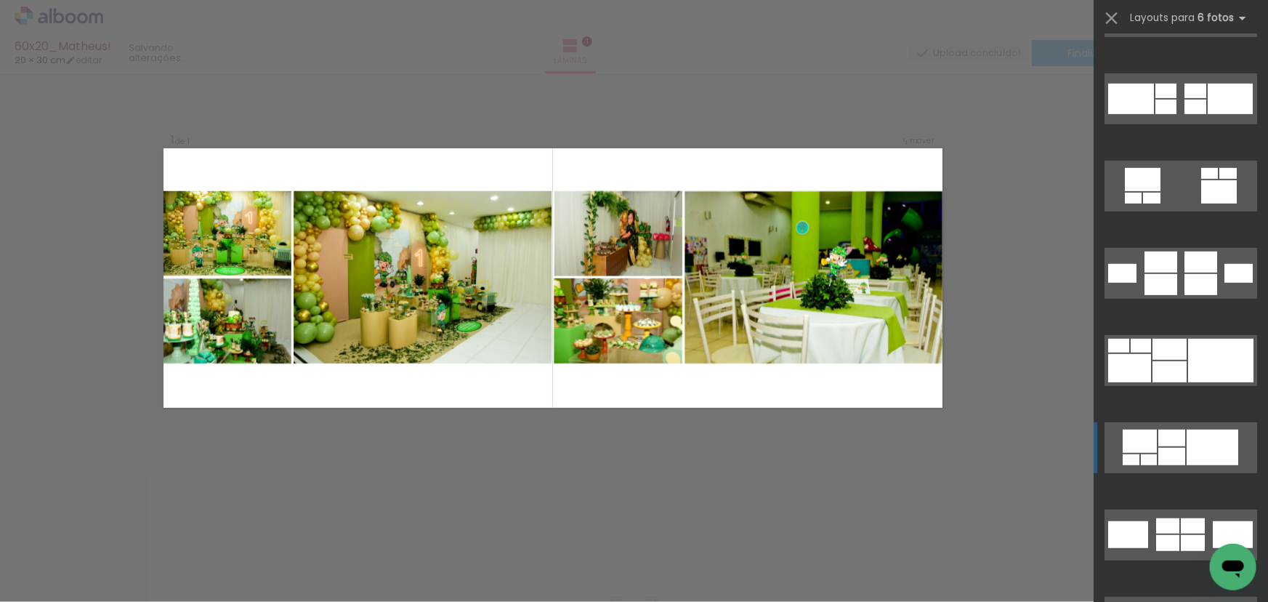
scroll to position [5920, 0]
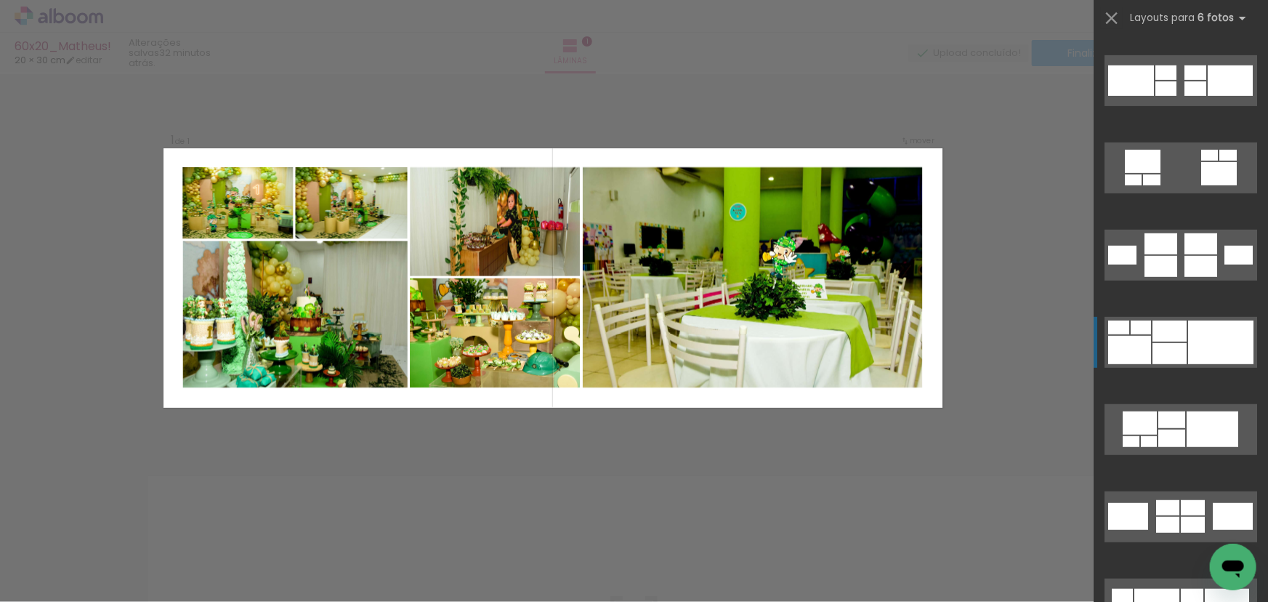
click at [1207, 326] on div at bounding box center [1220, 343] width 65 height 44
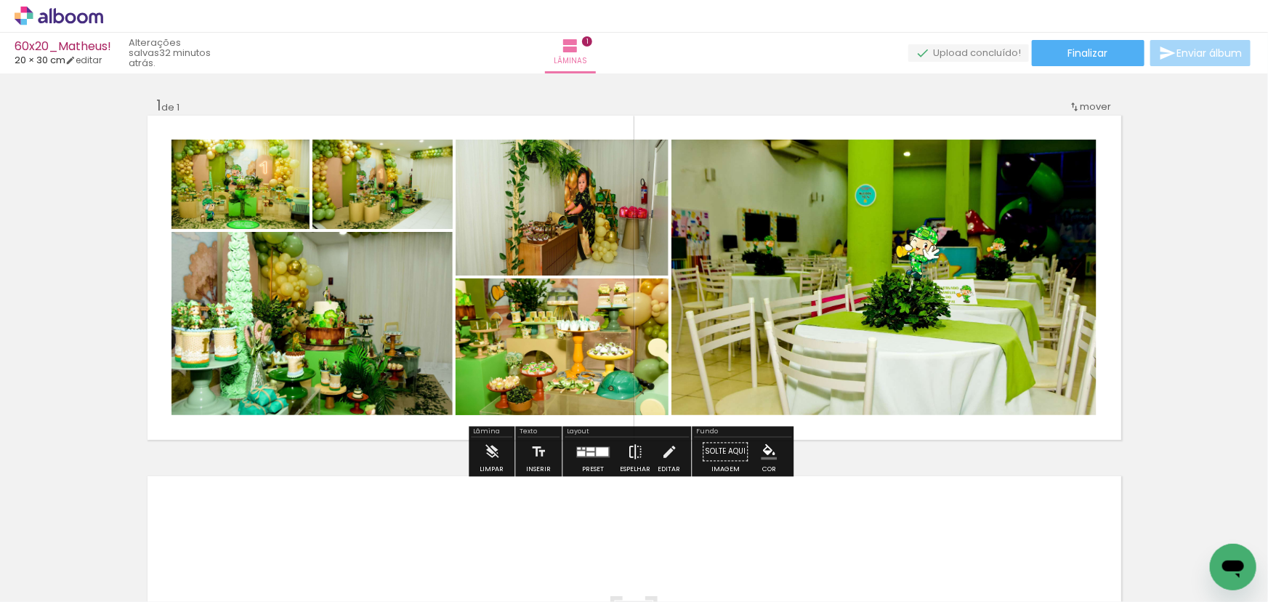
click at [627, 457] on iron-icon at bounding box center [635, 452] width 16 height 29
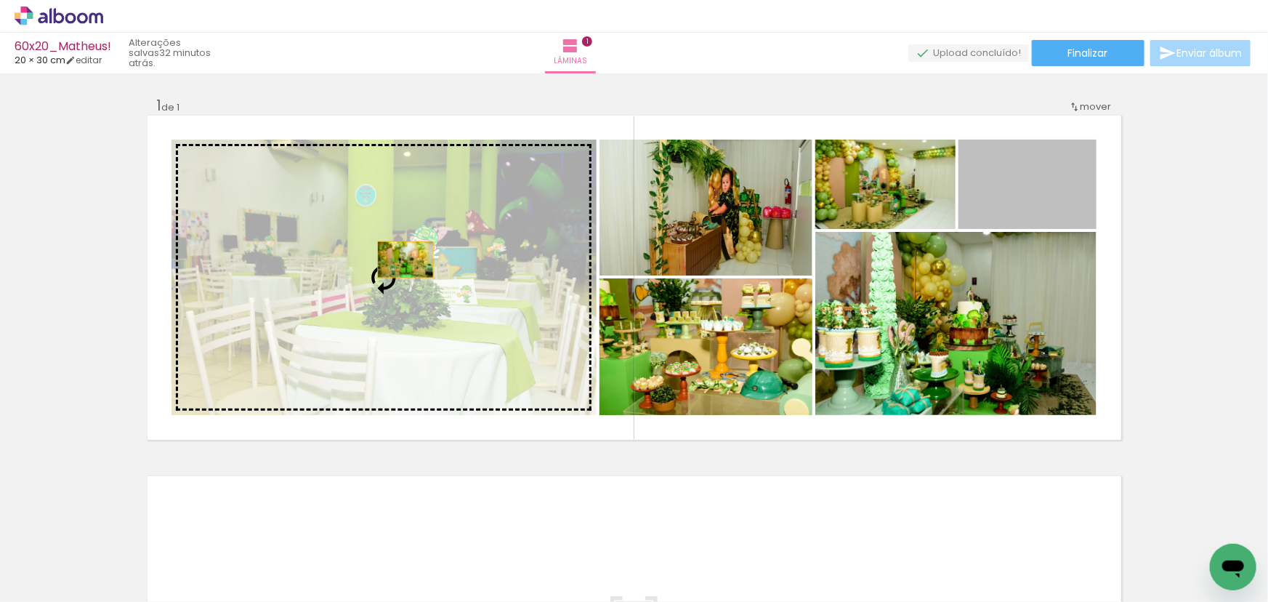
drag, startPoint x: 1022, startPoint y: 196, endPoint x: 374, endPoint y: 259, distance: 651.5
click at [0, 0] on slot at bounding box center [0, 0] width 0 height 0
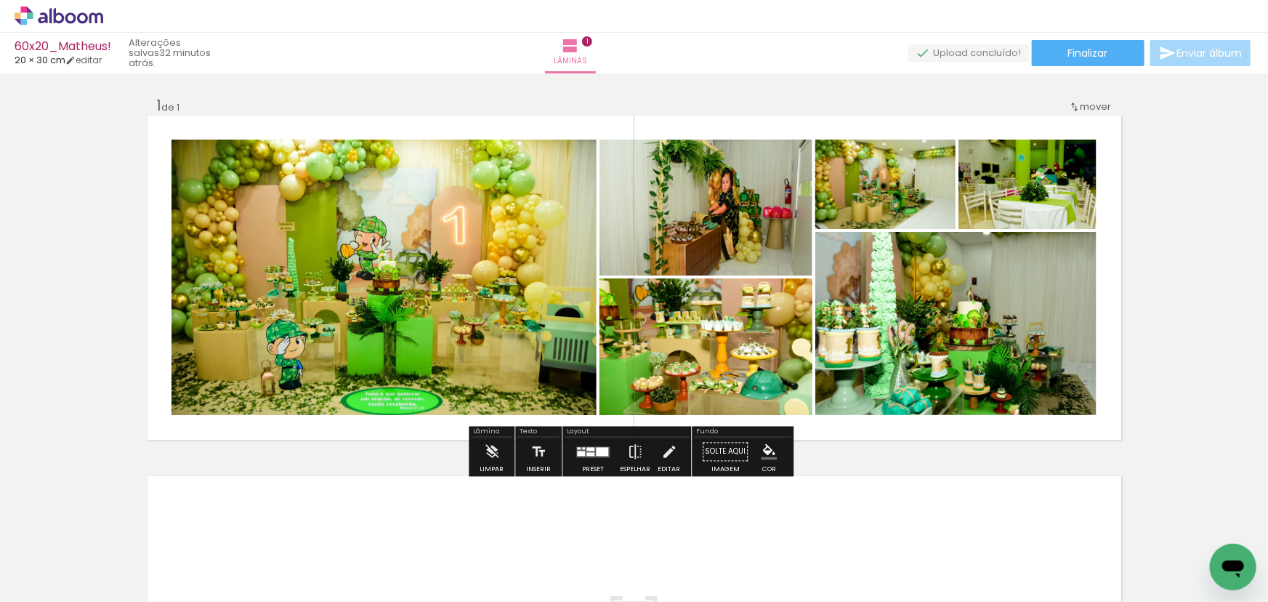
click at [452, 293] on quentale-photo at bounding box center [384, 277] width 425 height 275
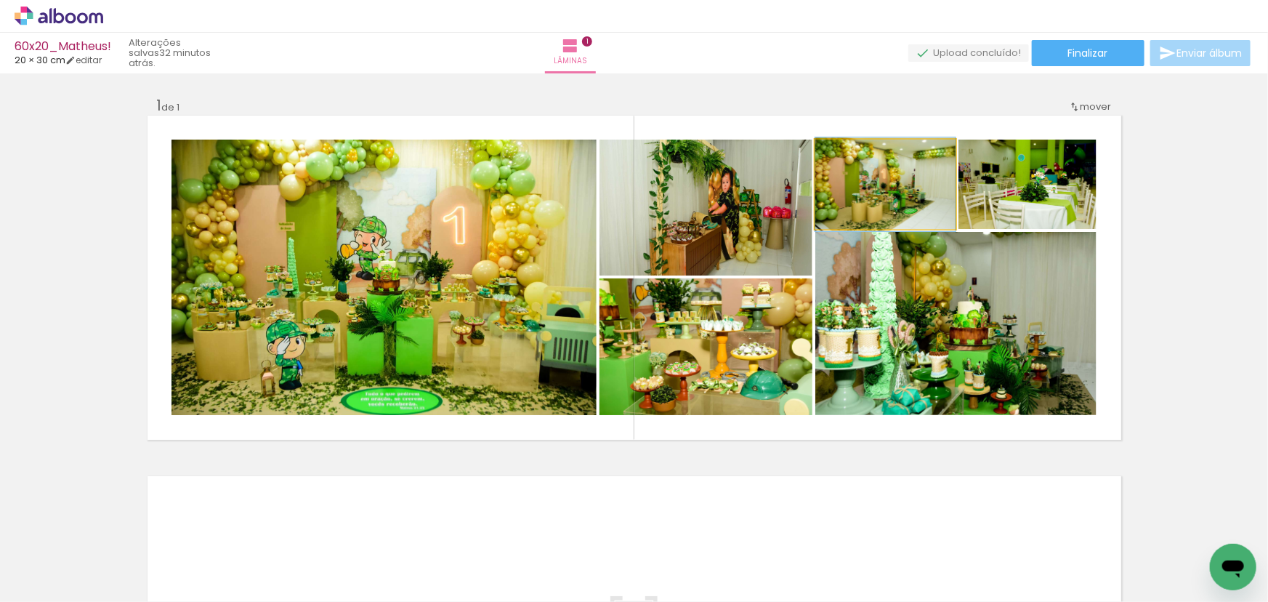
drag, startPoint x: 861, startPoint y: 221, endPoint x: 916, endPoint y: 355, distance: 145.4
click at [0, 0] on slot at bounding box center [0, 0] width 0 height 0
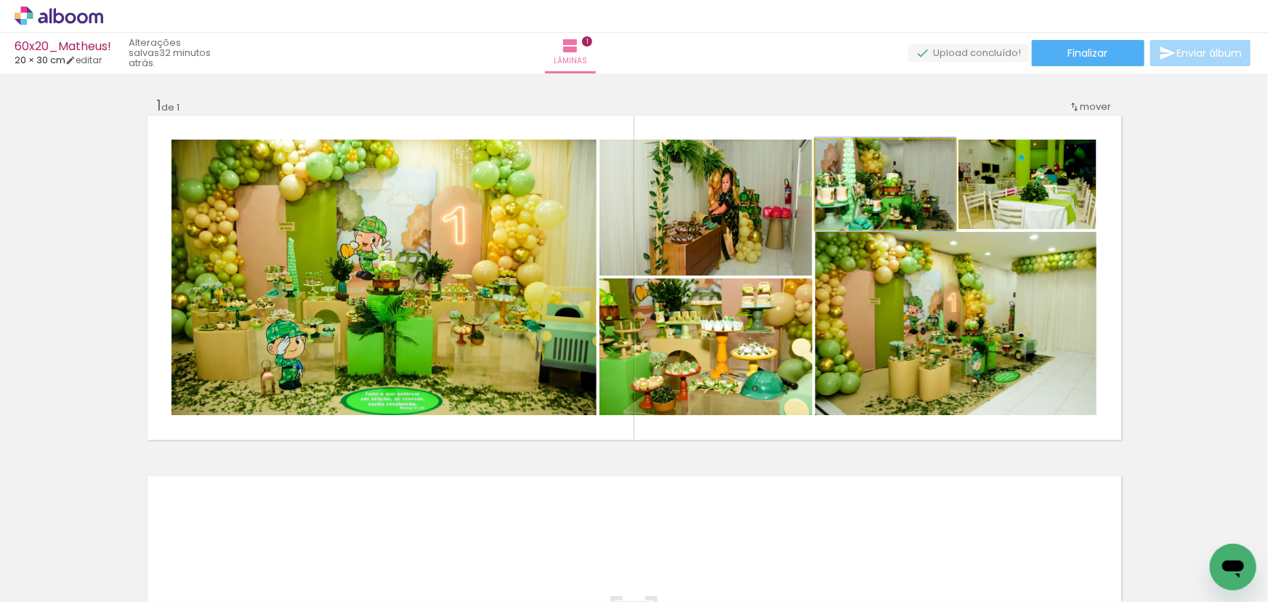
click at [890, 212] on quentale-photo at bounding box center [886, 184] width 140 height 89
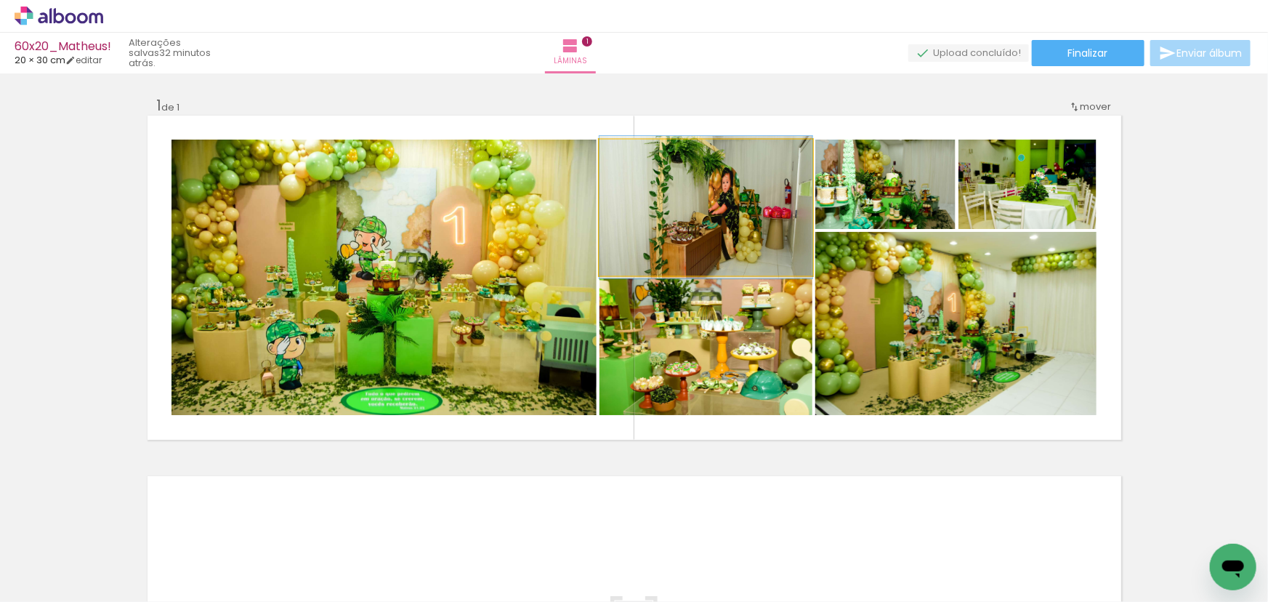
click at [714, 230] on quentale-photo at bounding box center [706, 208] width 213 height 136
click at [720, 217] on quentale-photo at bounding box center [706, 208] width 213 height 136
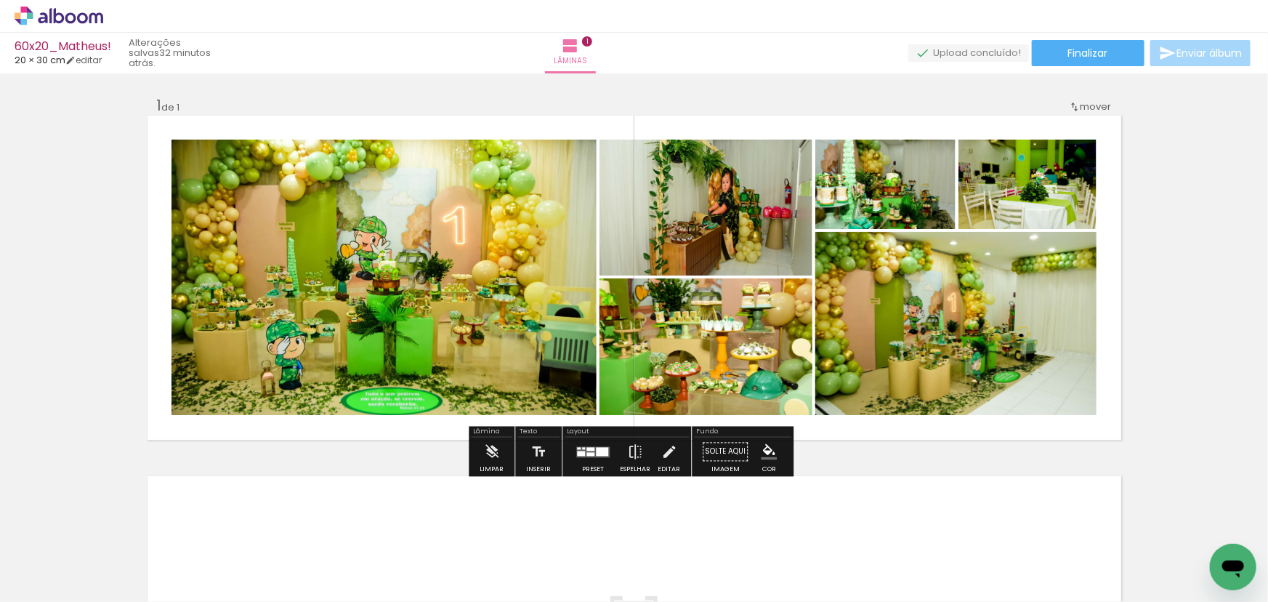
click at [974, 195] on quentale-photo at bounding box center [1028, 184] width 138 height 89
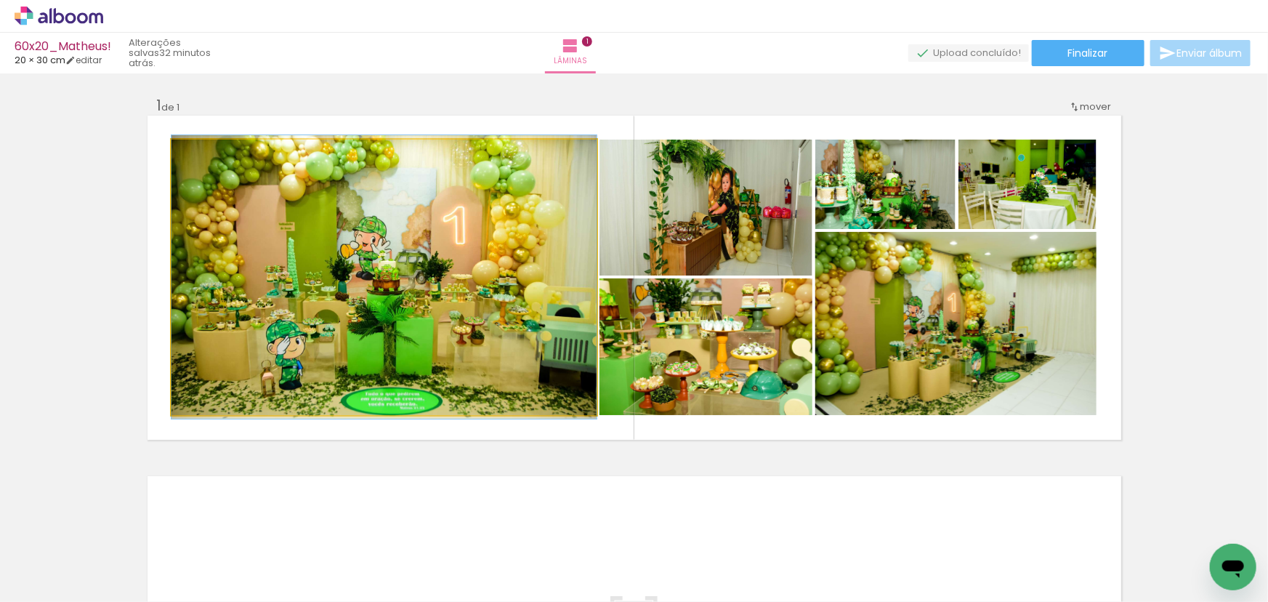
click at [395, 254] on quentale-photo at bounding box center [384, 277] width 425 height 275
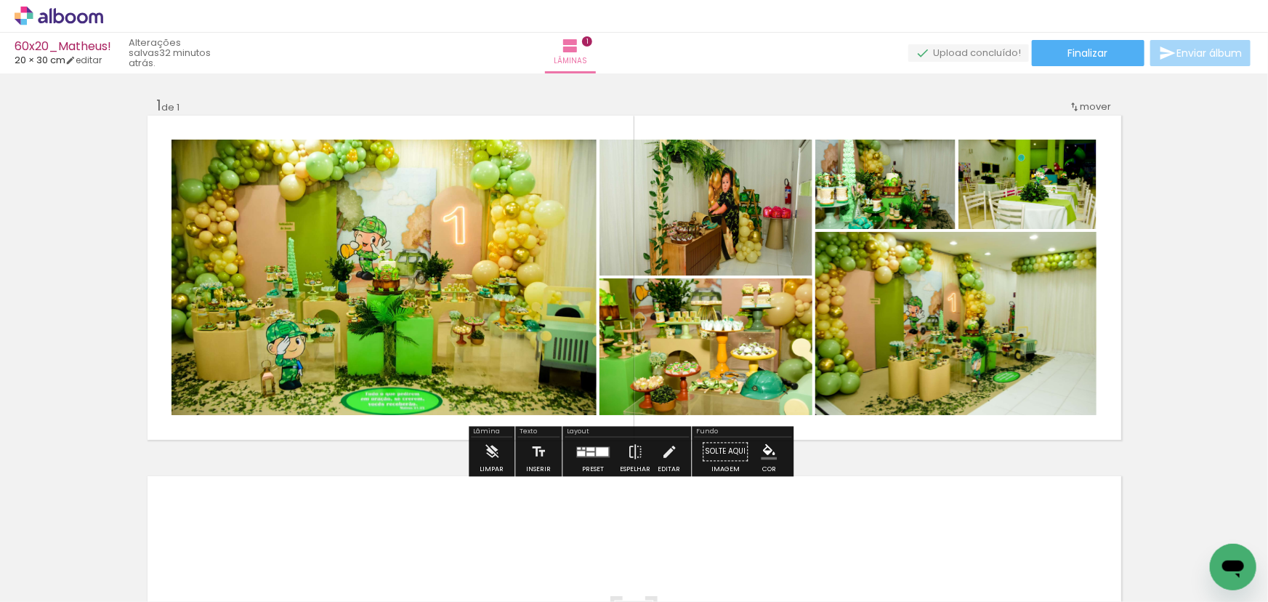
click at [395, 254] on quentale-photo at bounding box center [384, 277] width 425 height 275
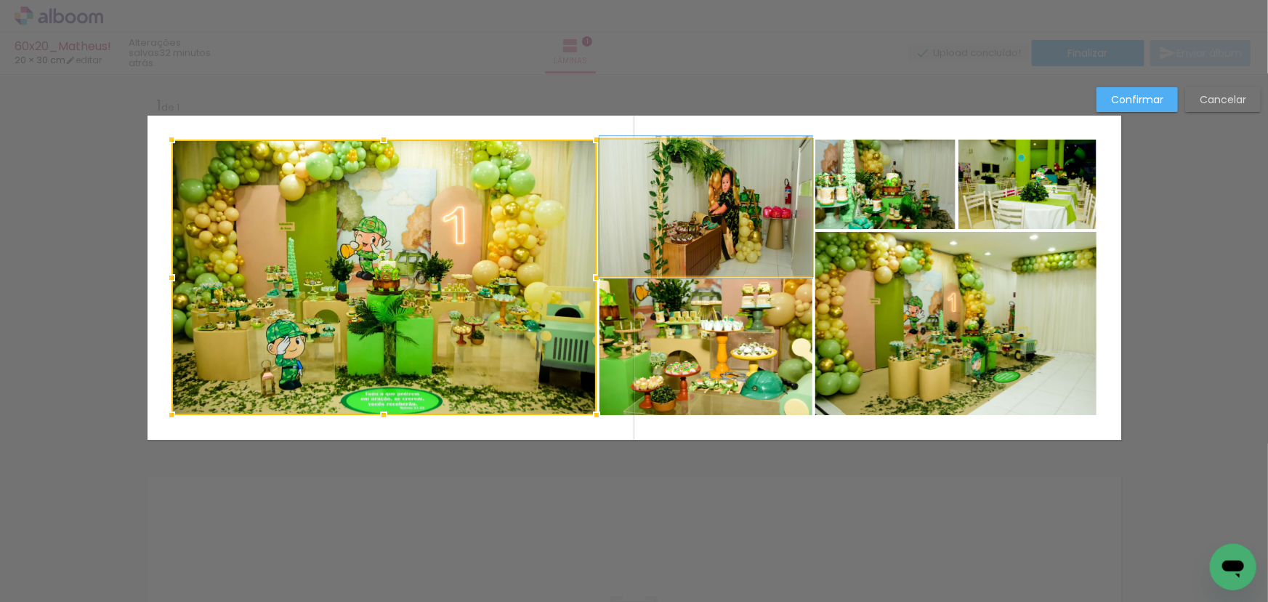
click at [675, 206] on quentale-photo at bounding box center [706, 208] width 213 height 136
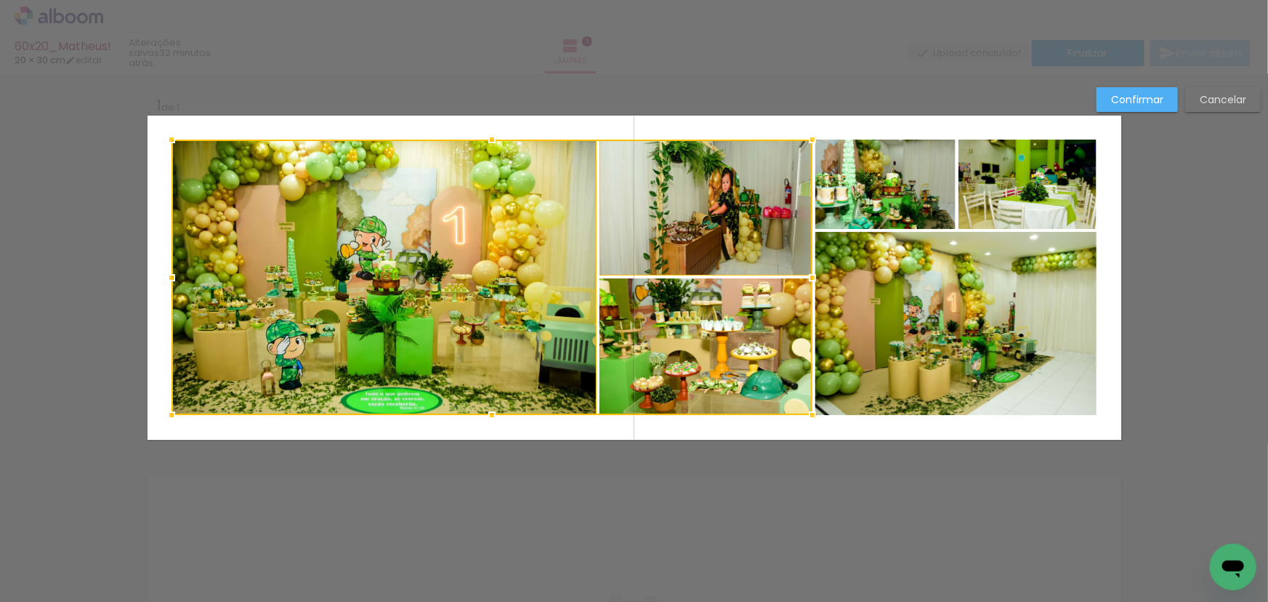
click at [733, 368] on div at bounding box center [492, 277] width 641 height 275
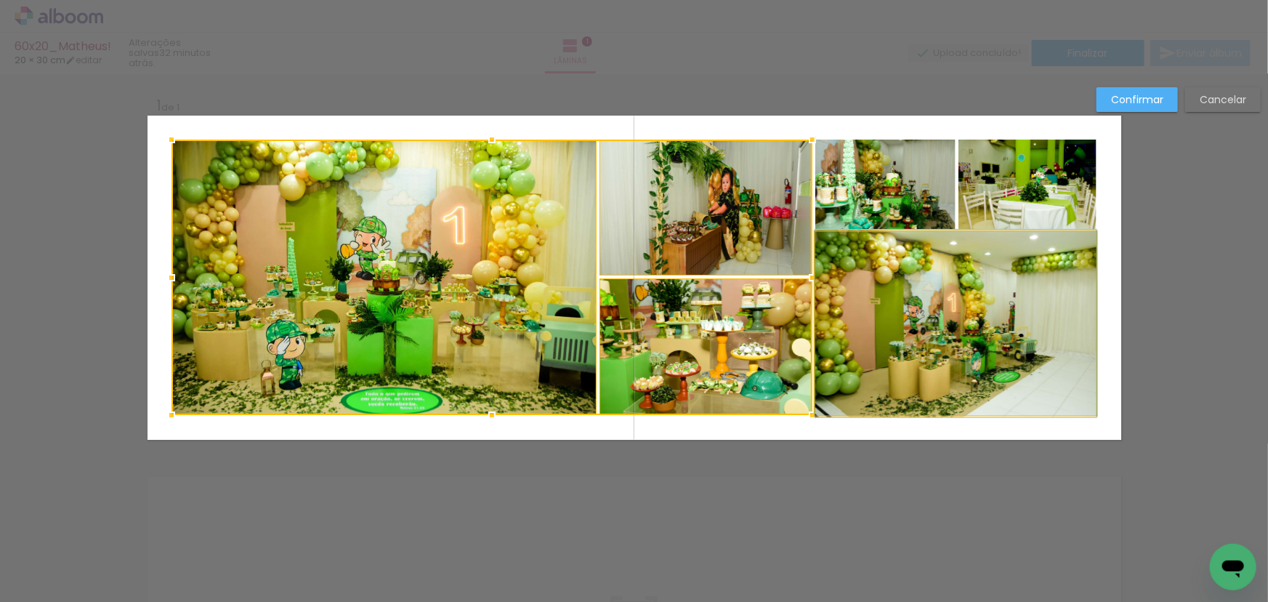
click at [884, 326] on quentale-photo at bounding box center [956, 323] width 281 height 183
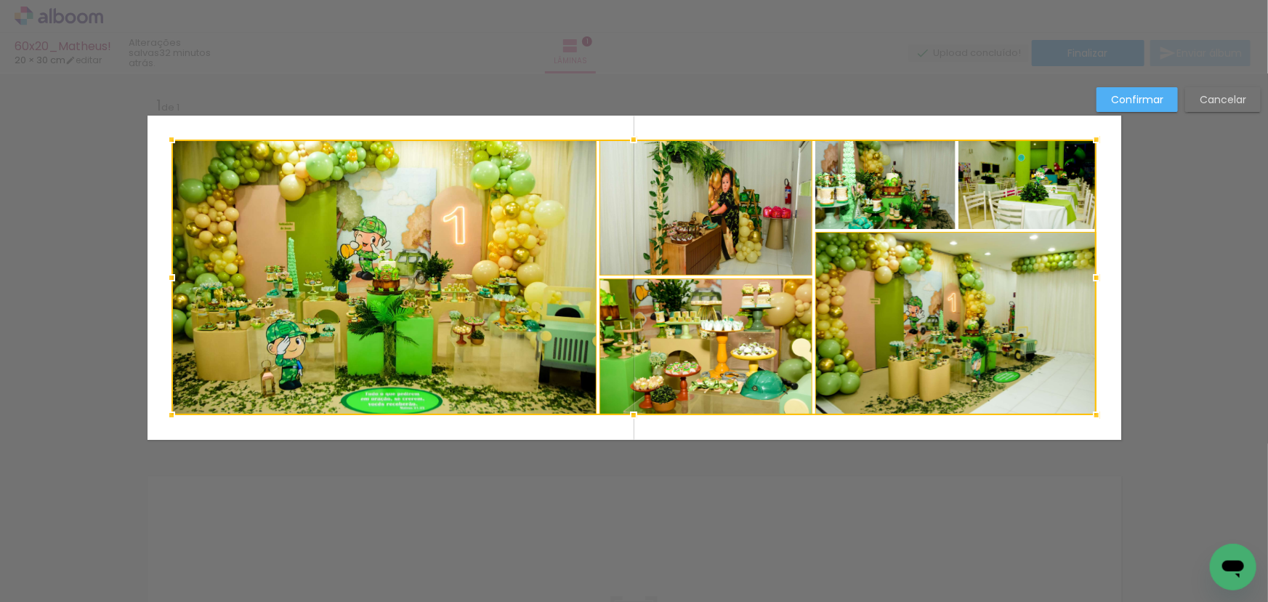
click at [912, 212] on div at bounding box center [634, 277] width 925 height 275
click at [989, 176] on div at bounding box center [634, 277] width 925 height 275
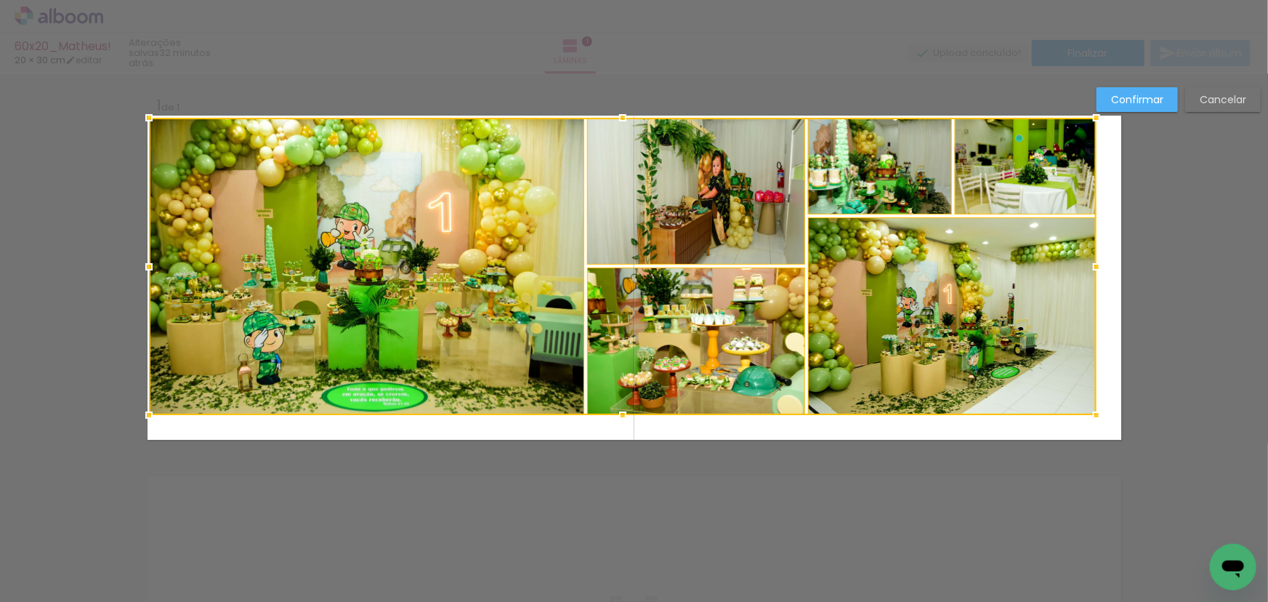
drag, startPoint x: 161, startPoint y: 139, endPoint x: 145, endPoint y: 120, distance: 25.2
click at [145, 120] on div at bounding box center [148, 117] width 29 height 29
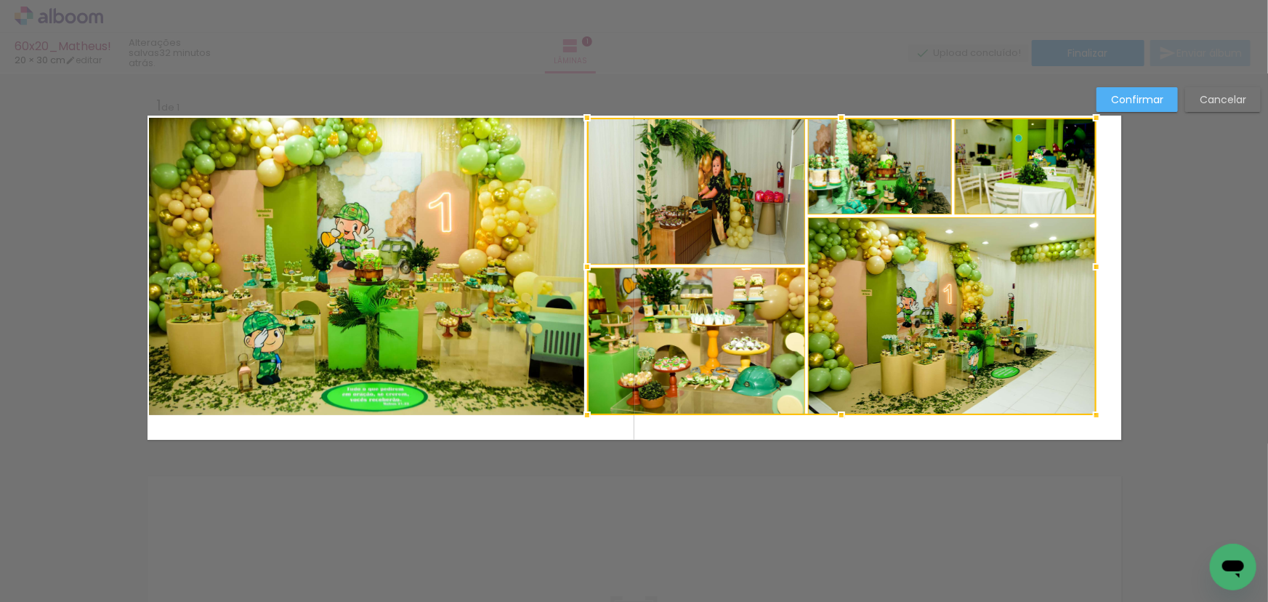
click at [283, 224] on quentale-photo at bounding box center [366, 266] width 435 height 297
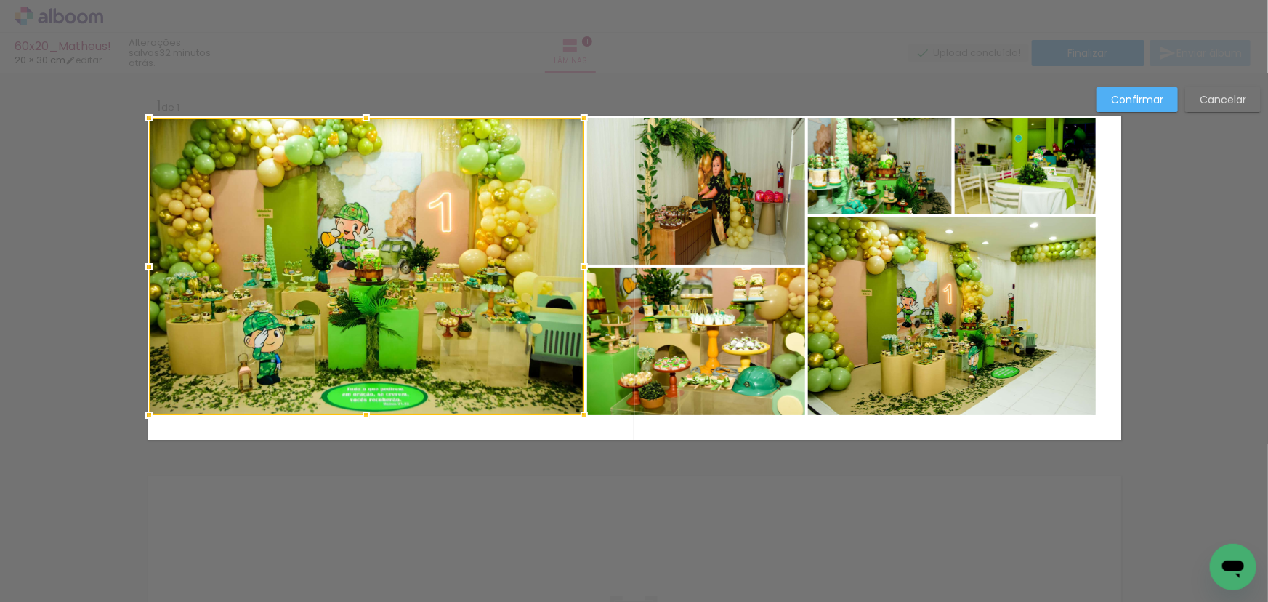
click at [780, 203] on quentale-photo at bounding box center [696, 191] width 218 height 147
click at [741, 365] on div at bounding box center [477, 266] width 656 height 297
click at [994, 343] on quentale-photo at bounding box center [952, 316] width 288 height 198
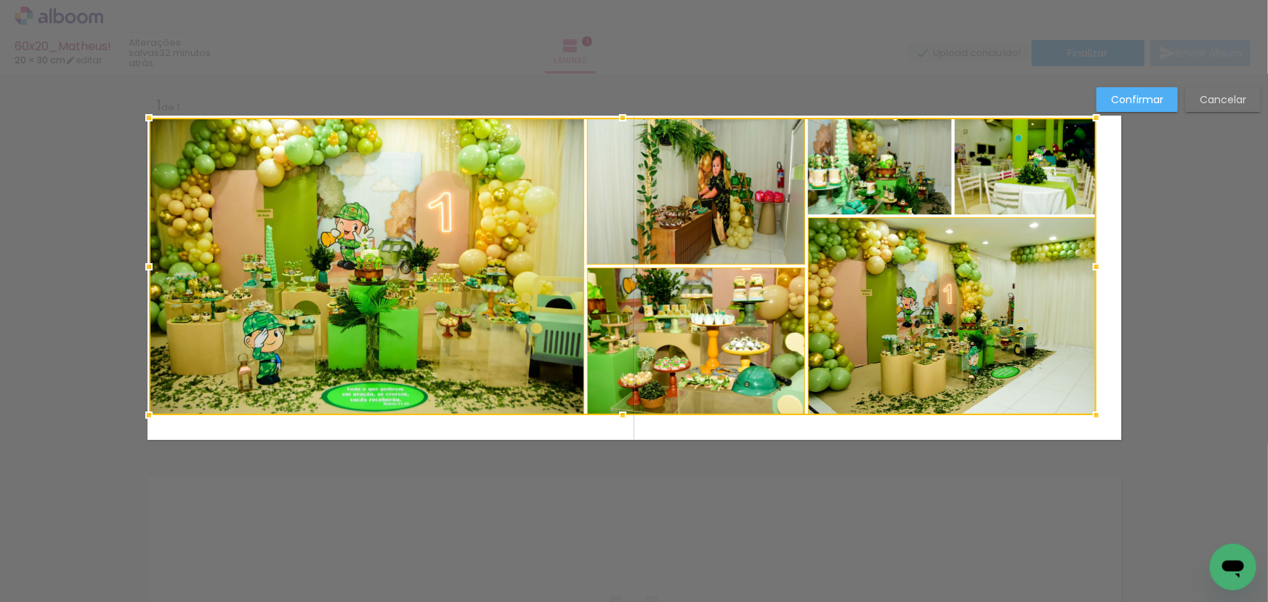
click at [1031, 212] on div at bounding box center [623, 266] width 948 height 297
click at [906, 187] on div at bounding box center [623, 266] width 948 height 297
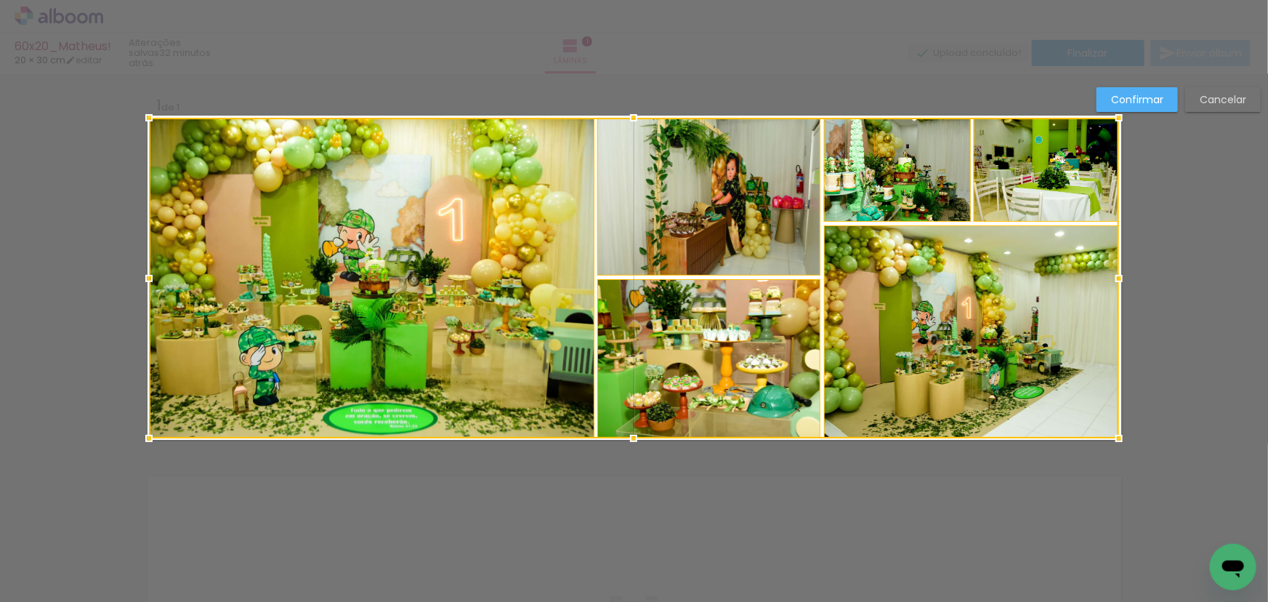
drag, startPoint x: 1093, startPoint y: 416, endPoint x: 1114, endPoint y: 438, distance: 30.9
click at [1114, 438] on div at bounding box center [1119, 438] width 29 height 29
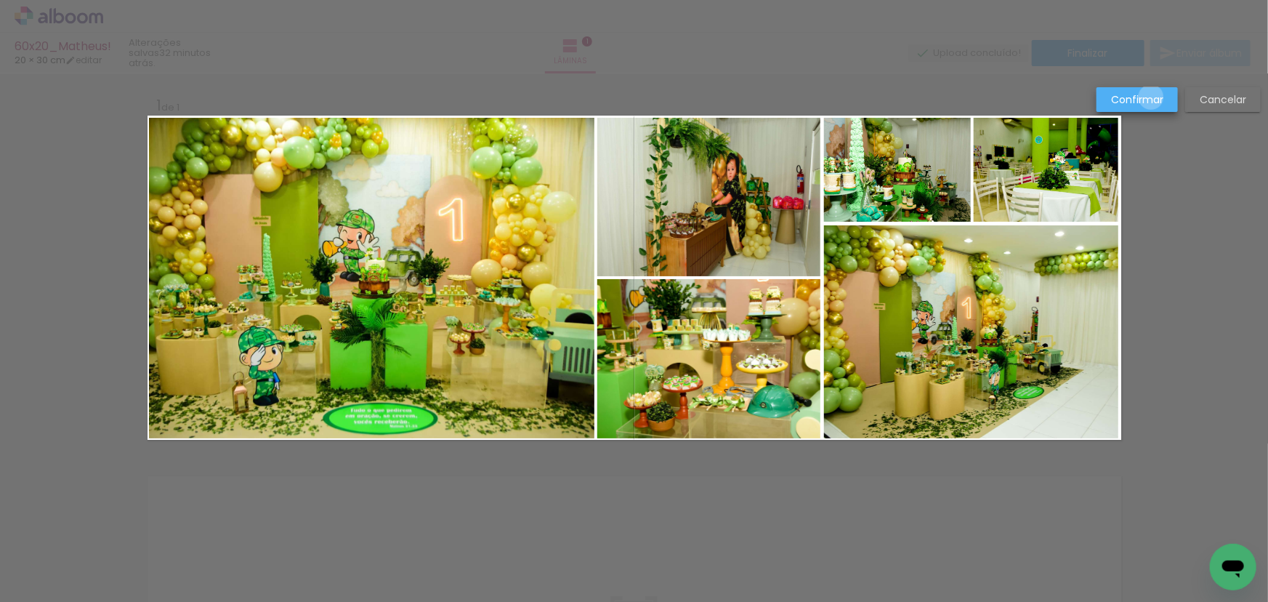
click at [0, 0] on slot "Confirmar" at bounding box center [0, 0] width 0 height 0
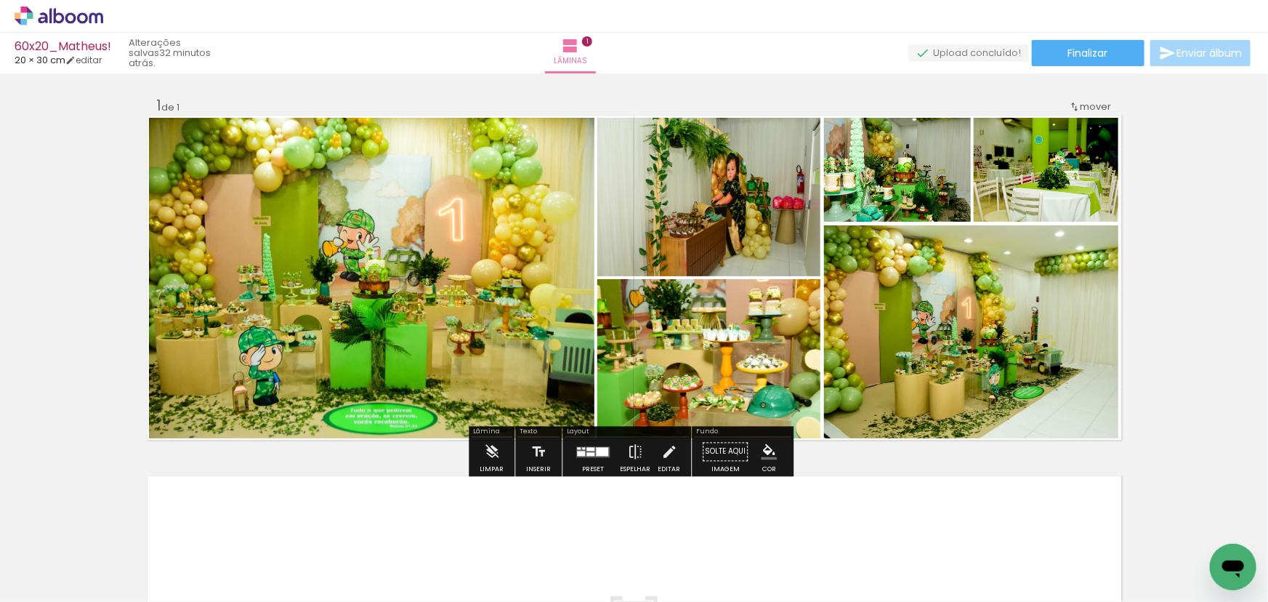
click at [1190, 284] on div "Inserir lâmina 1 de 1" at bounding box center [634, 440] width 1268 height 722
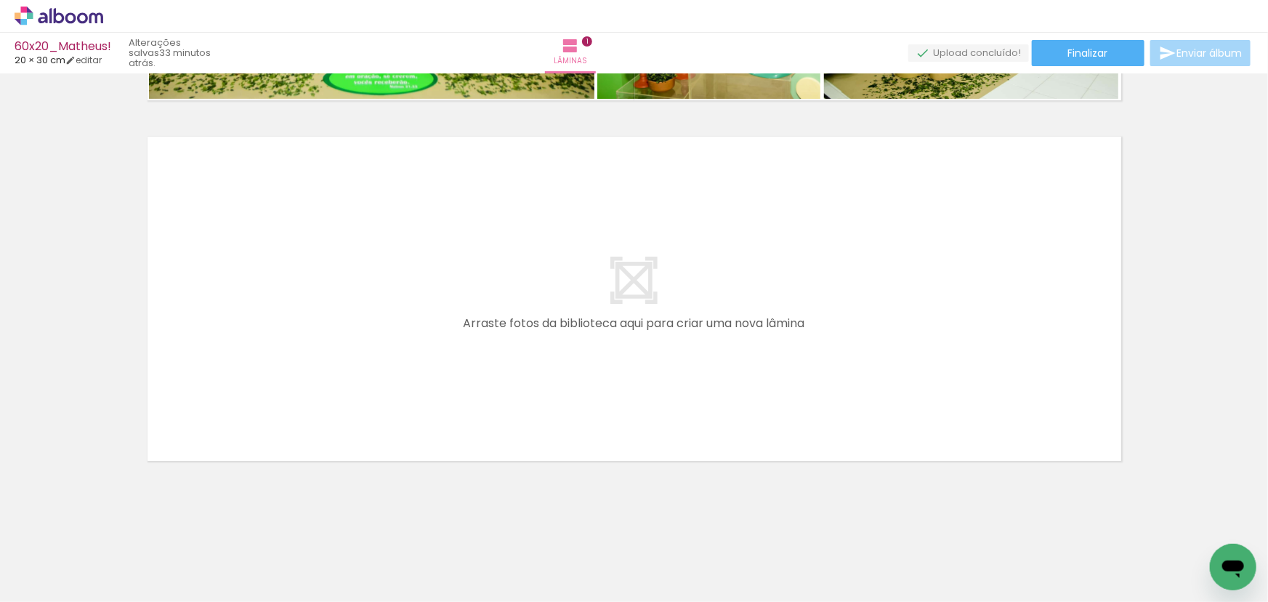
scroll to position [0, 0]
drag, startPoint x: 233, startPoint y: 534, endPoint x: 290, endPoint y: 279, distance: 261.4
click at [290, 279] on quentale-workspace at bounding box center [634, 301] width 1268 height 602
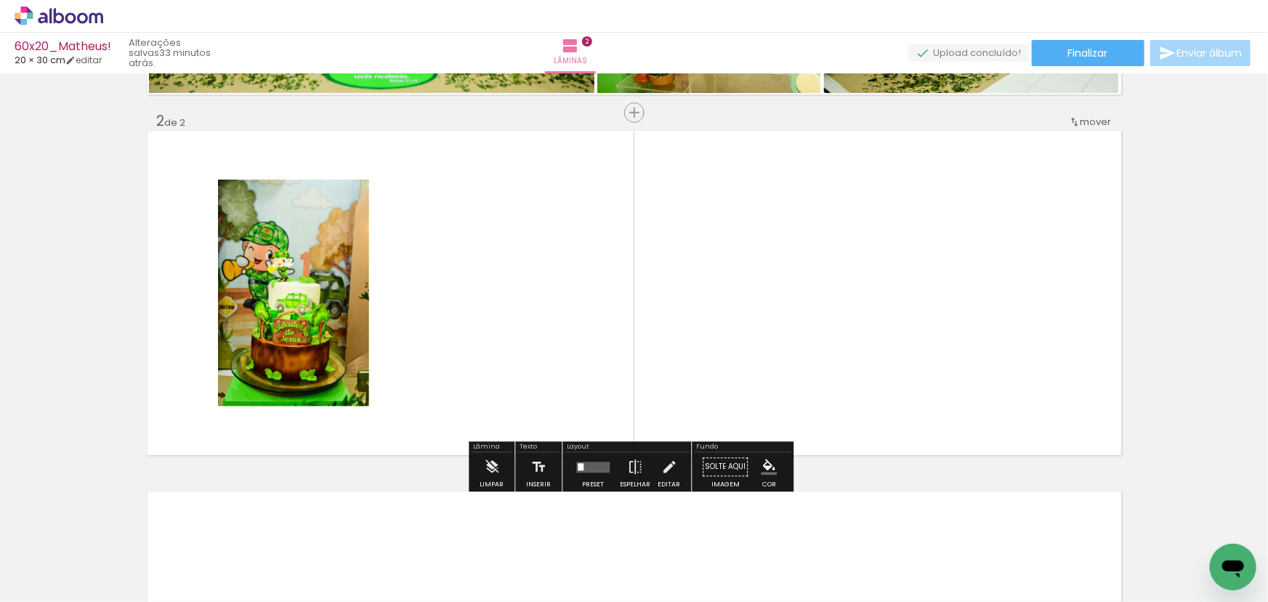
scroll to position [345, 0]
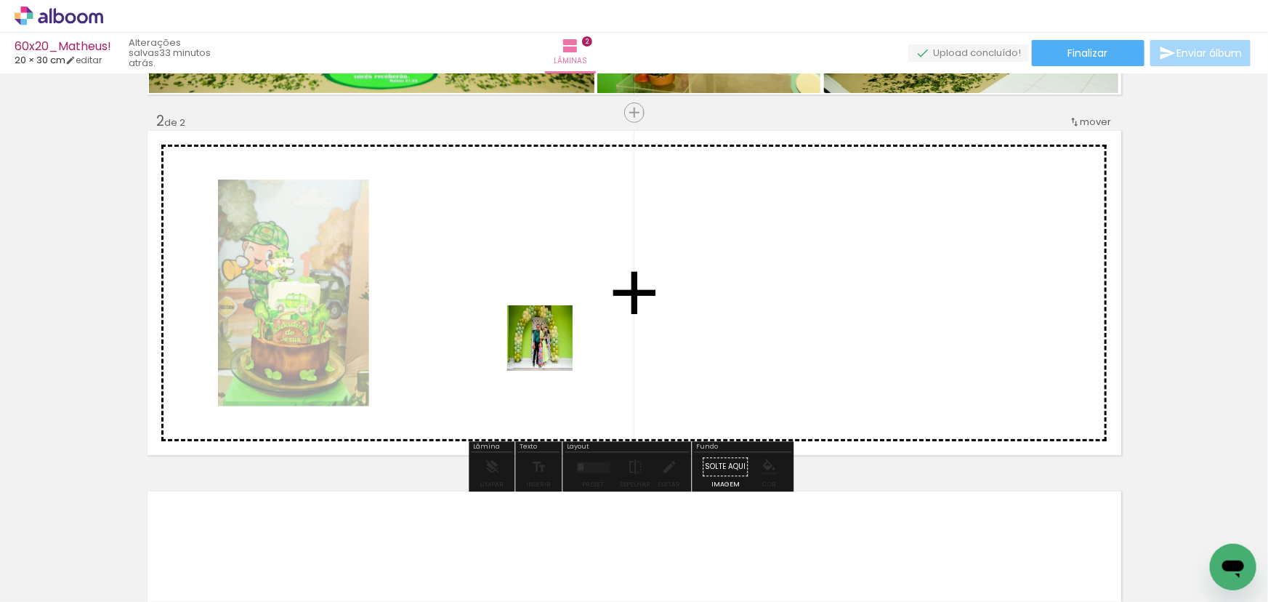
drag, startPoint x: 566, startPoint y: 456, endPoint x: 550, endPoint y: 341, distance: 116.0
click at [550, 341] on quentale-workspace at bounding box center [634, 301] width 1268 height 602
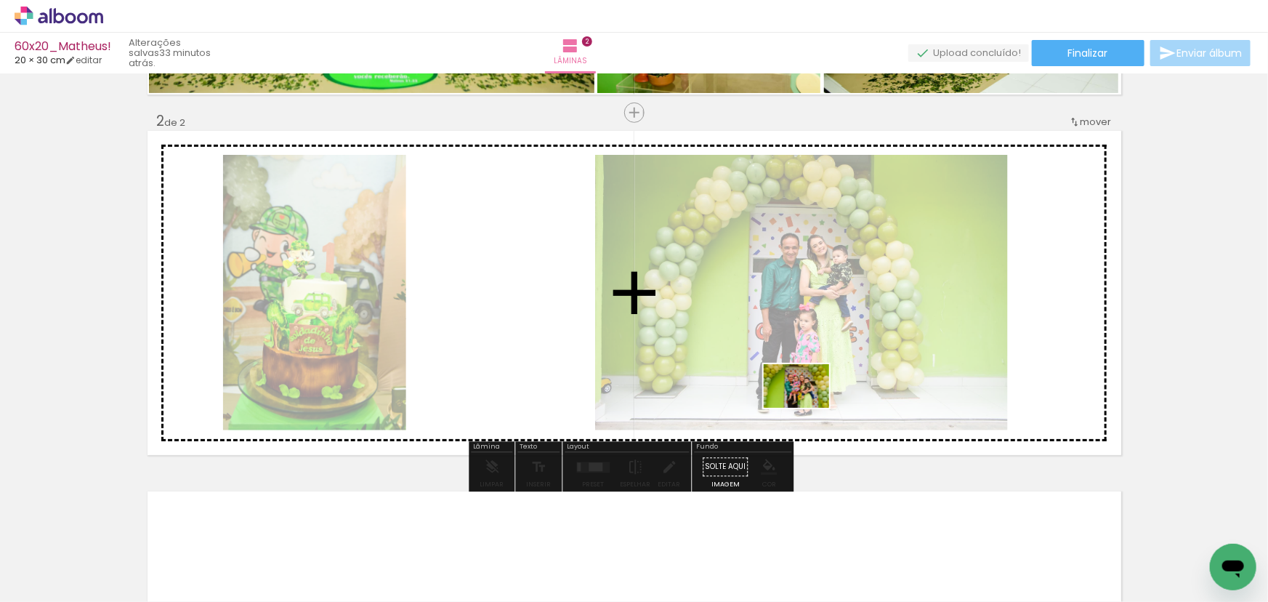
drag, startPoint x: 661, startPoint y: 547, endPoint x: 810, endPoint y: 406, distance: 205.2
click at [810, 406] on quentale-workspace at bounding box center [634, 301] width 1268 height 602
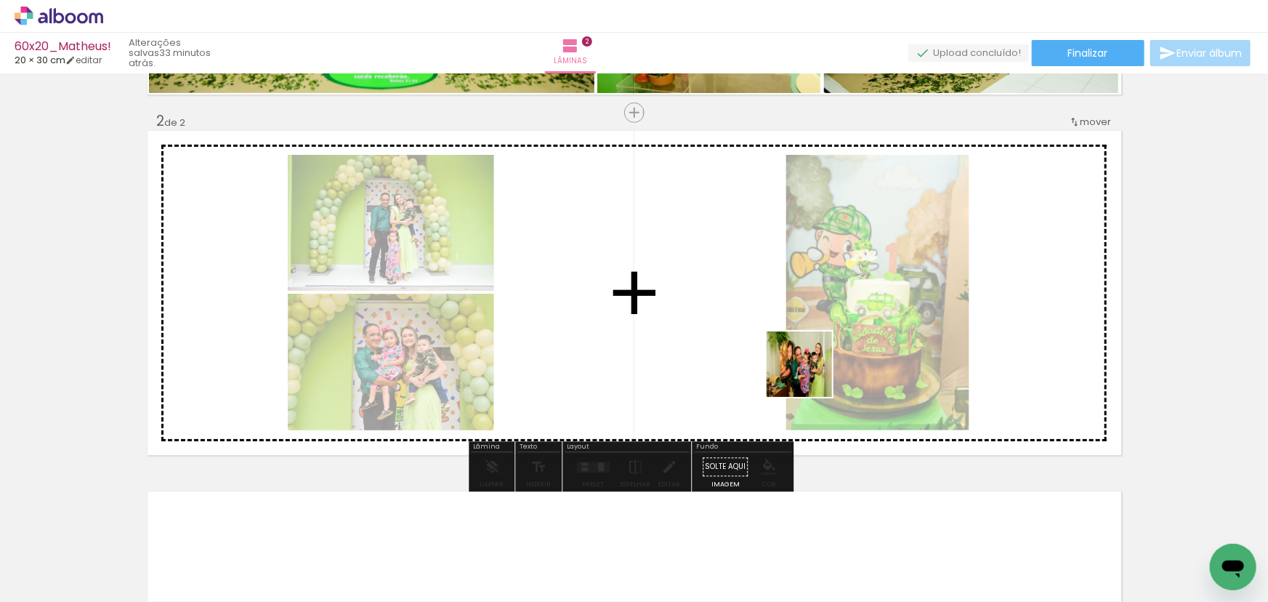
drag, startPoint x: 735, startPoint y: 572, endPoint x: 820, endPoint y: 366, distance: 222.6
click at [814, 363] on quentale-workspace at bounding box center [634, 301] width 1268 height 602
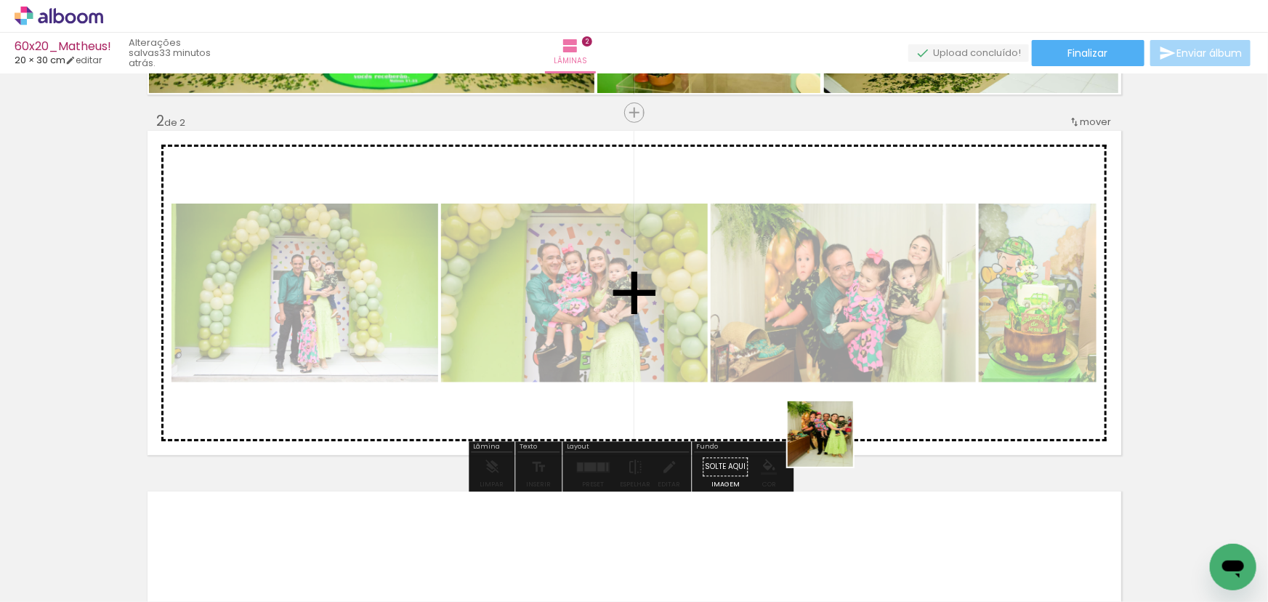
drag, startPoint x: 829, startPoint y: 464, endPoint x: 855, endPoint y: 472, distance: 27.6
click at [837, 414] on quentale-workspace at bounding box center [634, 301] width 1268 height 602
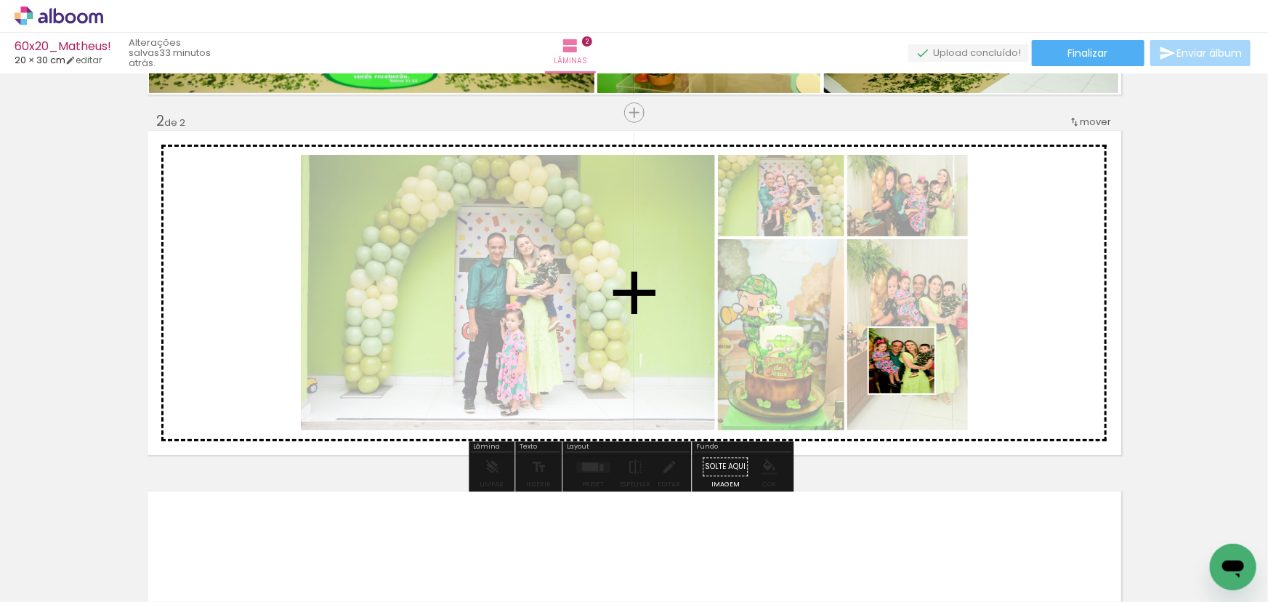
drag, startPoint x: 888, startPoint y: 552, endPoint x: 920, endPoint y: 350, distance: 204.6
click at [918, 355] on quentale-workspace at bounding box center [634, 301] width 1268 height 602
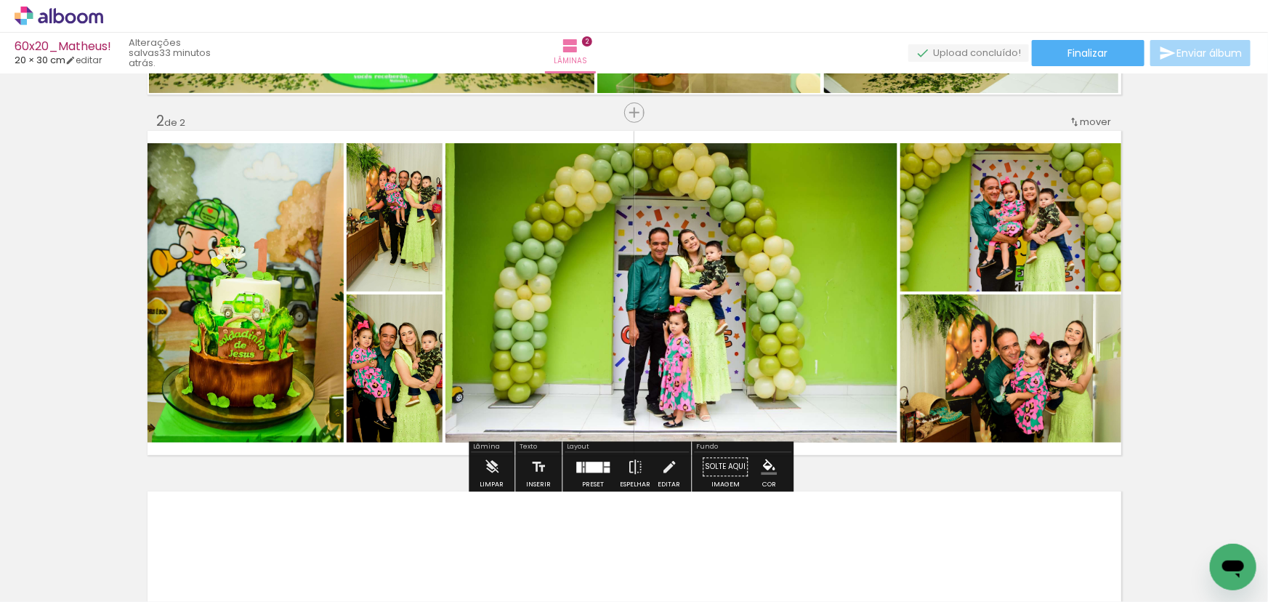
click at [598, 472] on div at bounding box center [594, 467] width 17 height 11
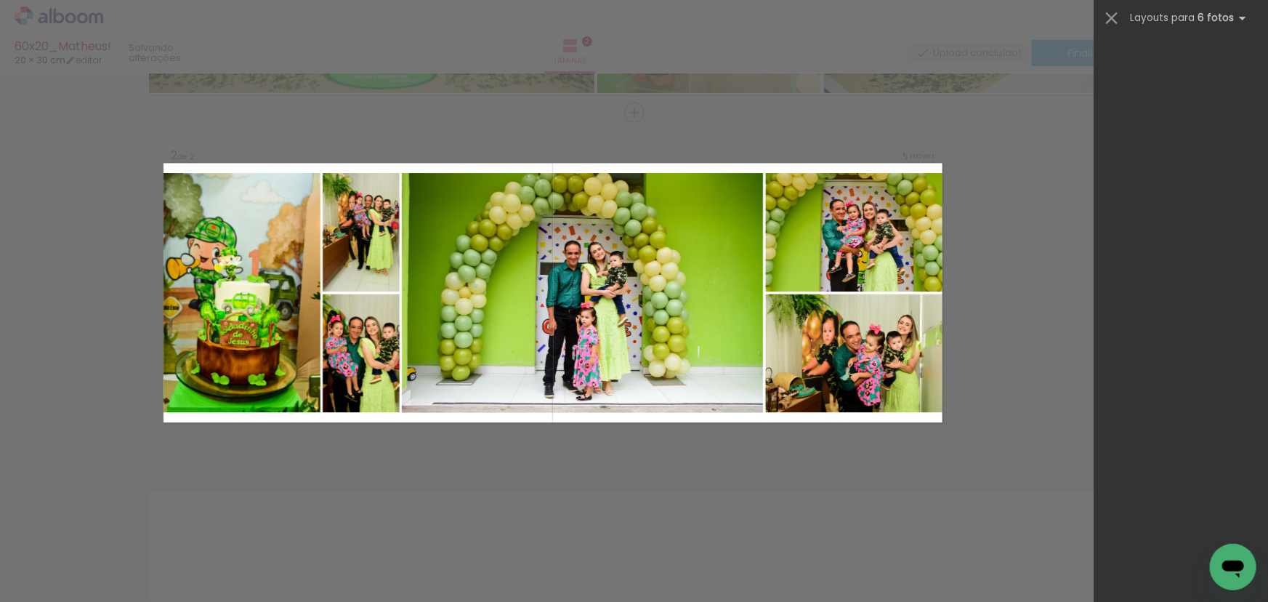
scroll to position [0, 0]
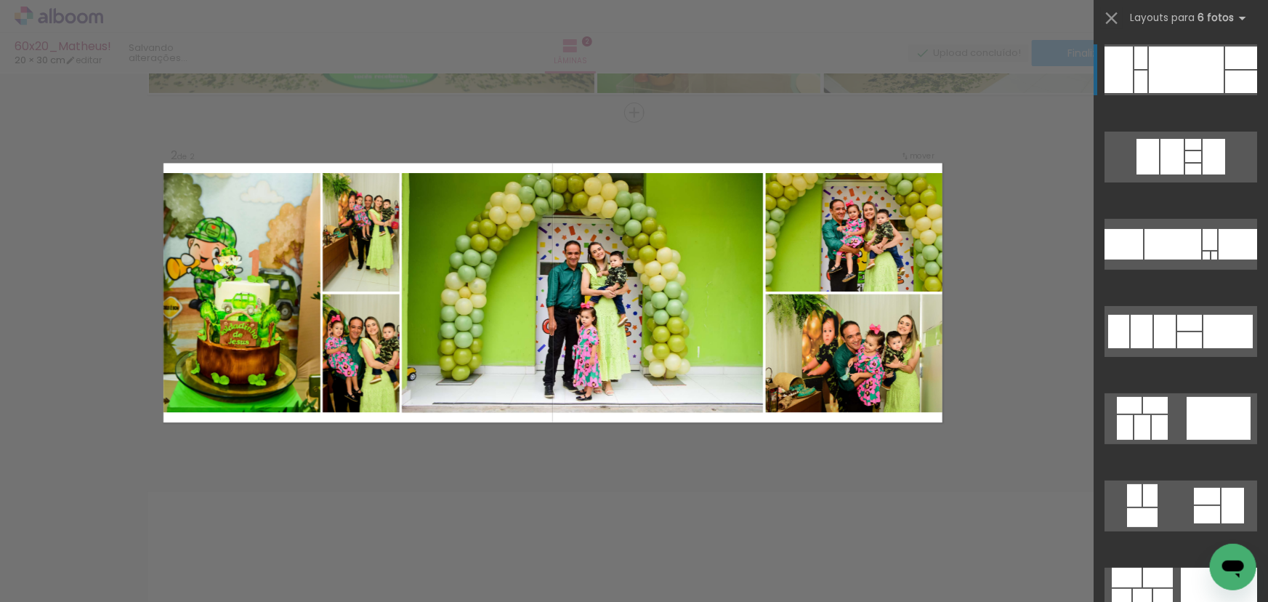
click at [1187, 65] on div at bounding box center [1186, 70] width 75 height 47
click at [244, 275] on quentale-photo at bounding box center [242, 293] width 157 height 240
click at [342, 246] on quentale-photo at bounding box center [361, 232] width 77 height 118
click at [250, 255] on quentale-photo at bounding box center [242, 293] width 157 height 240
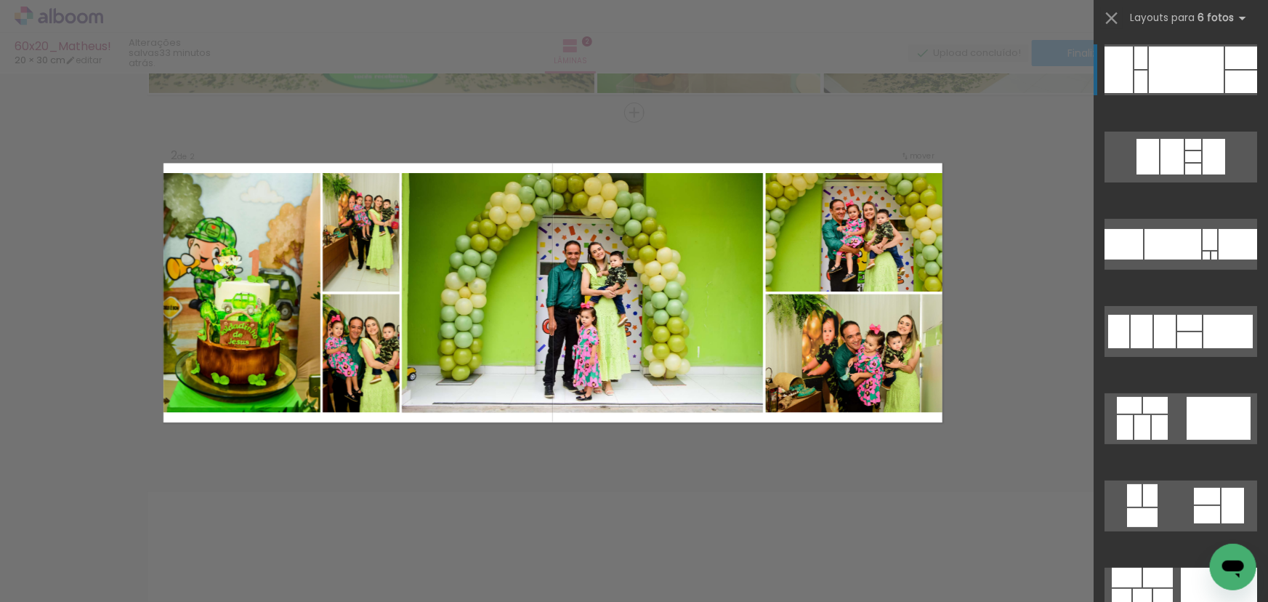
click at [350, 247] on quentale-photo at bounding box center [361, 232] width 77 height 118
click at [257, 258] on quentale-photo at bounding box center [242, 293] width 157 height 240
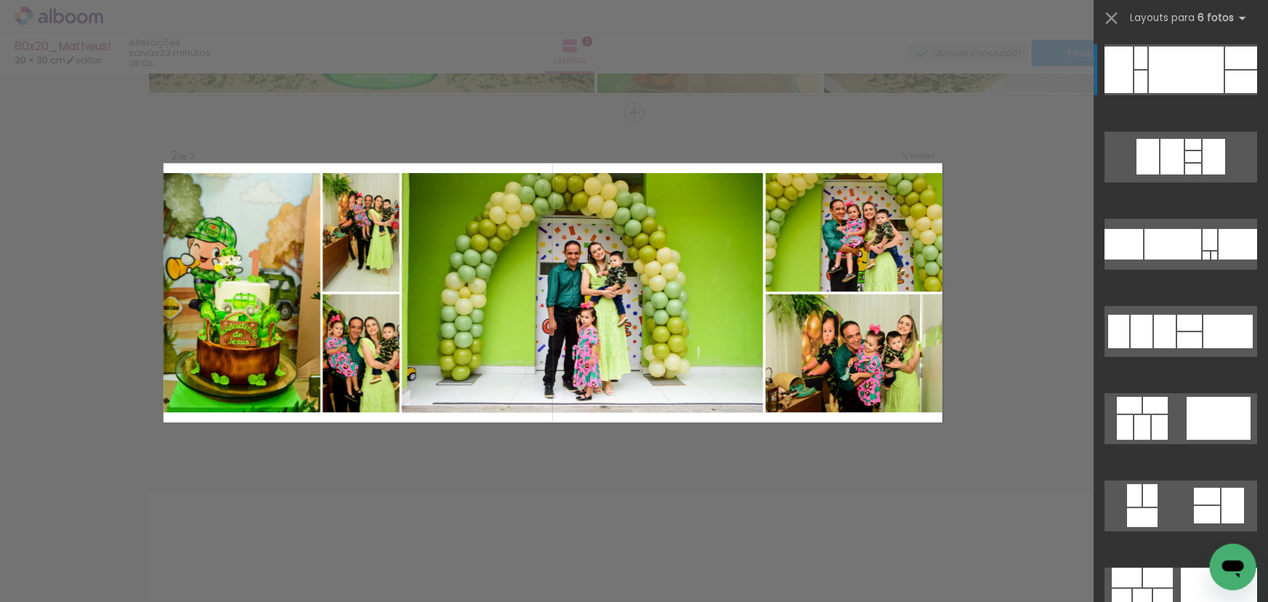
click at [960, 137] on div "Confirmar Cancelar" at bounding box center [634, 286] width 1268 height 1116
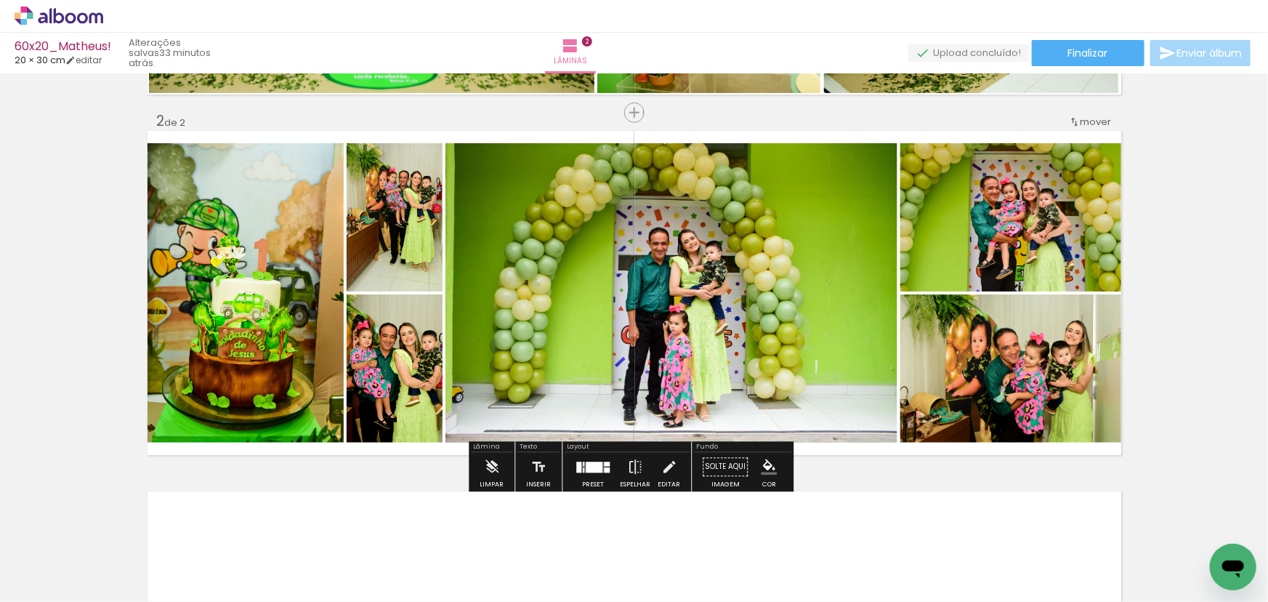
click at [220, 282] on quentale-photo at bounding box center [246, 292] width 196 height 299
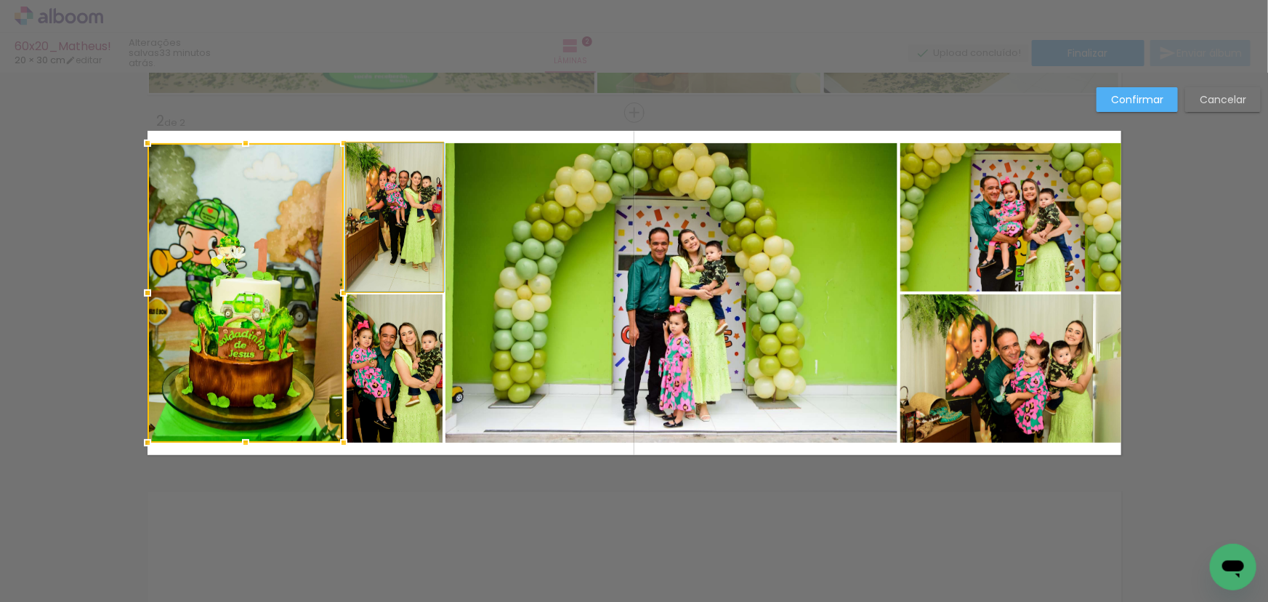
click at [370, 239] on quentale-photo at bounding box center [395, 217] width 96 height 148
click at [397, 371] on div at bounding box center [295, 292] width 295 height 299
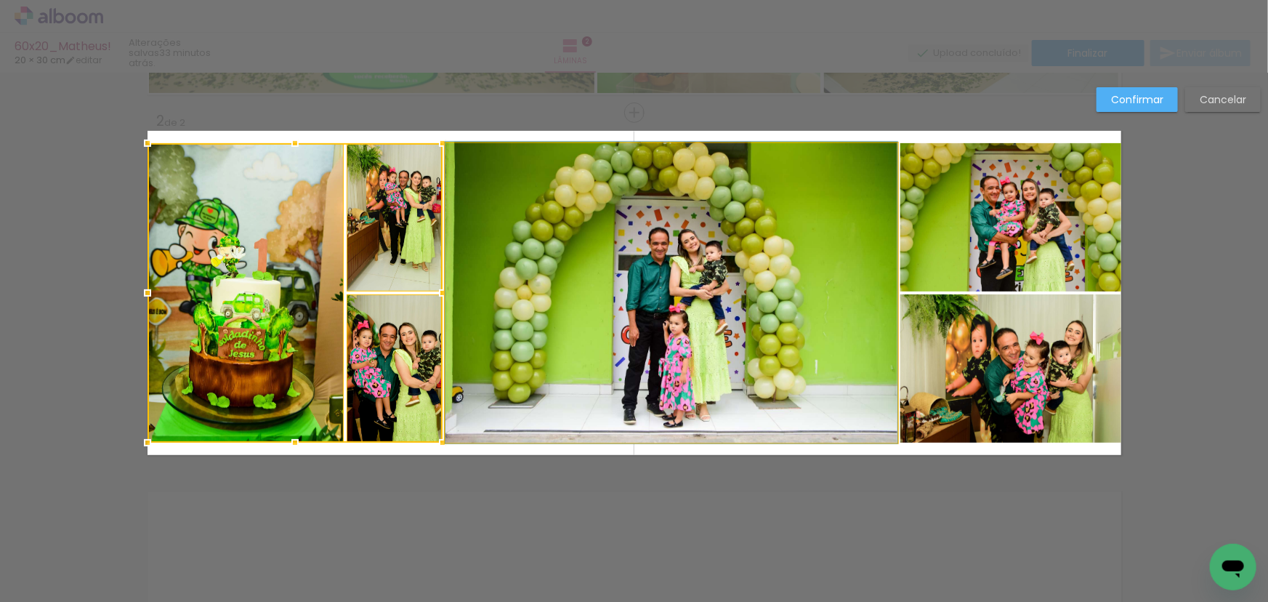
click at [598, 322] on quentale-photo at bounding box center [672, 292] width 452 height 299
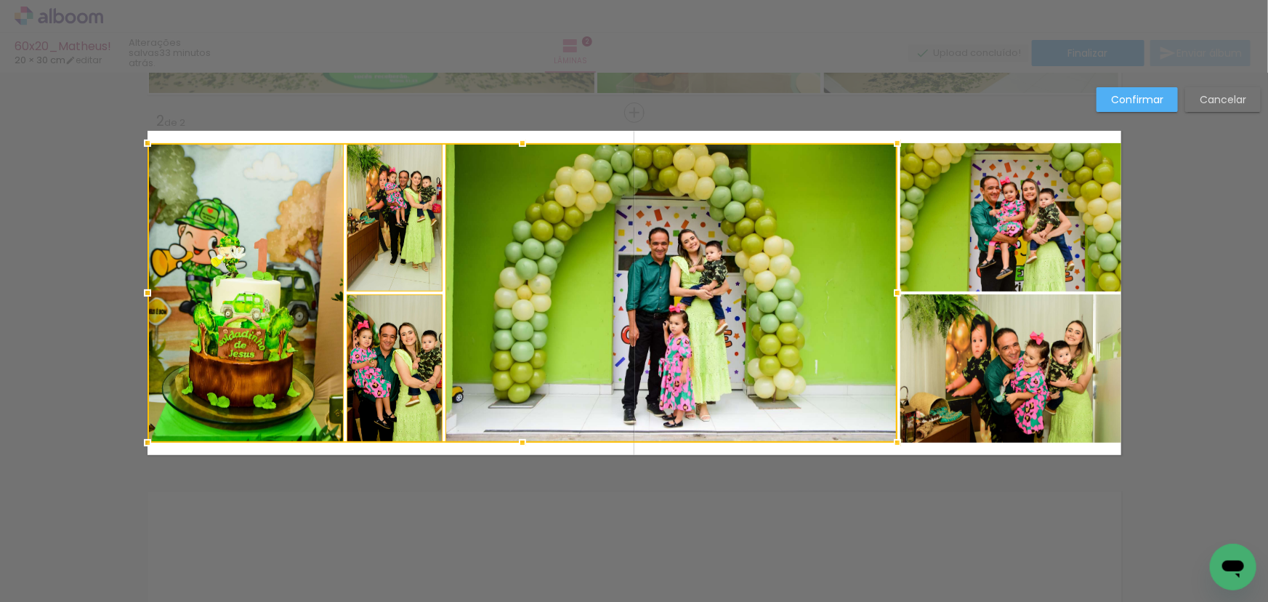
click at [1024, 208] on quentale-photo at bounding box center [1011, 217] width 221 height 148
click at [1003, 340] on div at bounding box center [635, 292] width 974 height 299
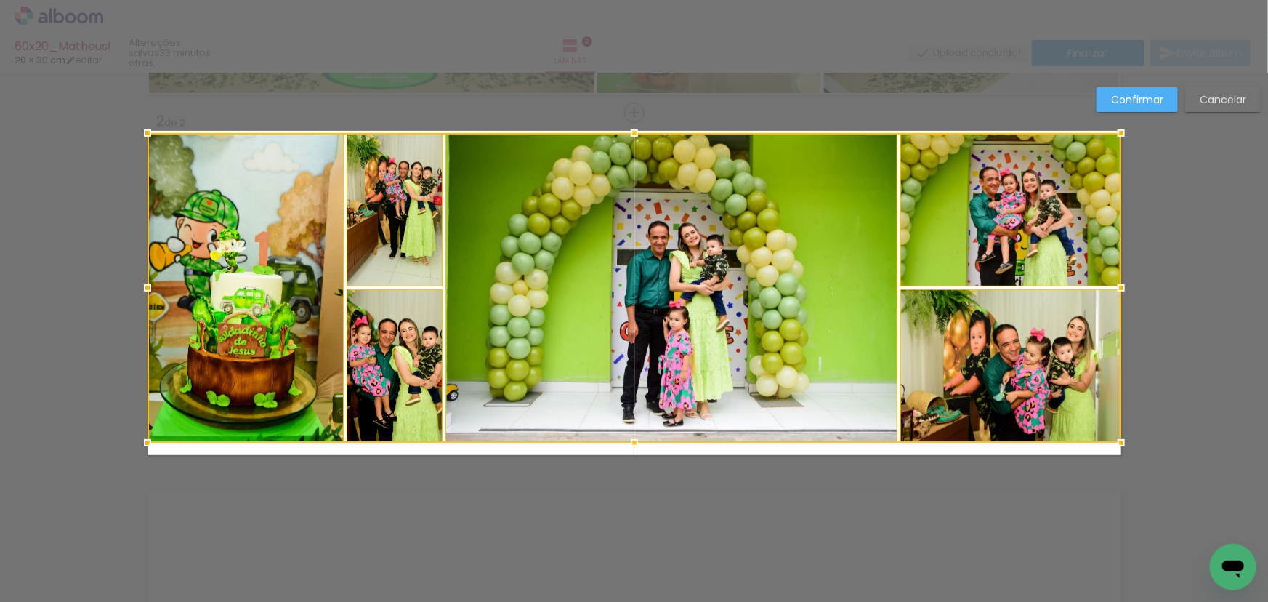
drag, startPoint x: 629, startPoint y: 140, endPoint x: 631, endPoint y: 128, distance: 12.5
click at [631, 128] on div at bounding box center [634, 132] width 29 height 29
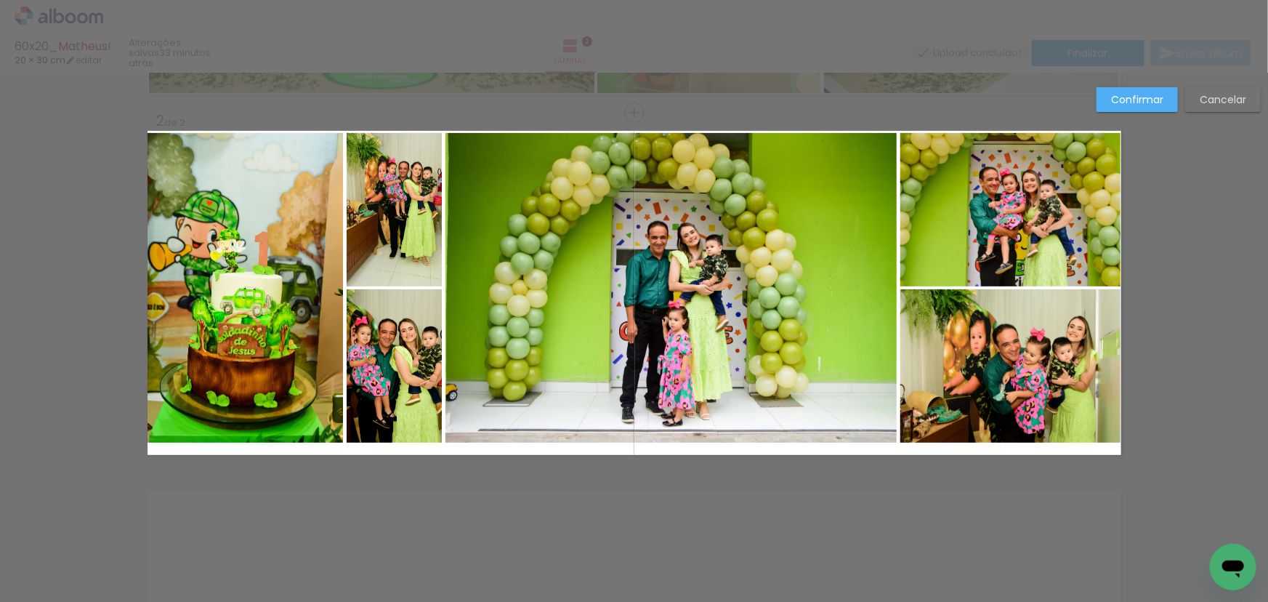
click at [286, 233] on quentale-photo at bounding box center [246, 288] width 196 height 310
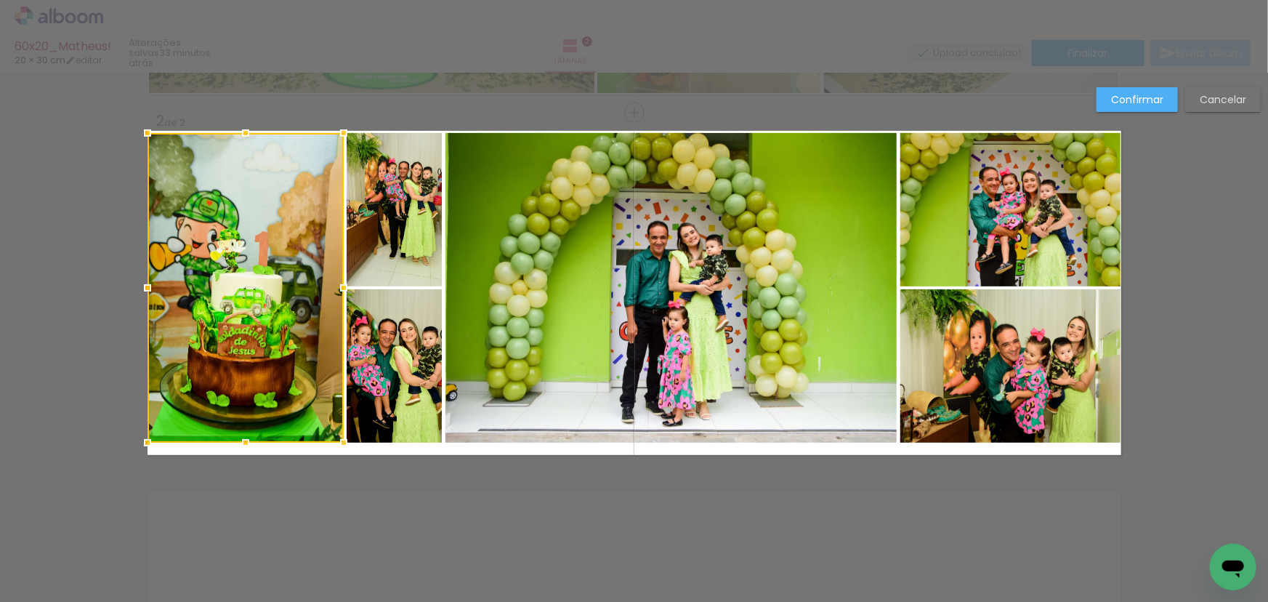
click at [382, 225] on quentale-photo at bounding box center [395, 209] width 96 height 153
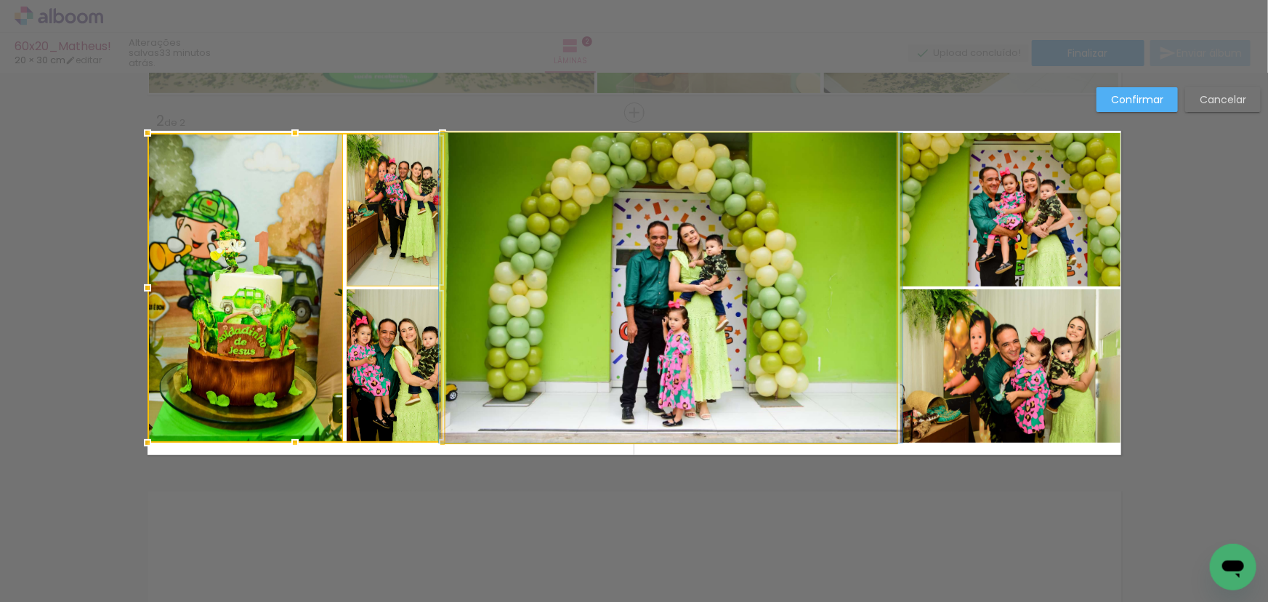
click at [581, 222] on quentale-photo at bounding box center [671, 288] width 451 height 310
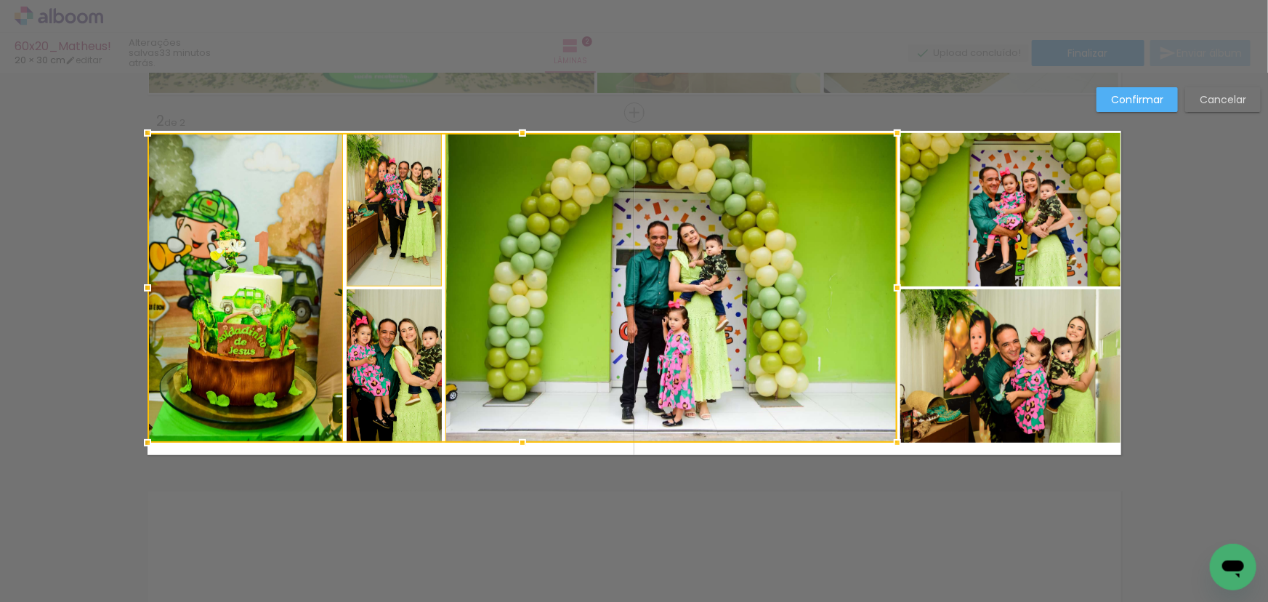
click at [973, 225] on quentale-photo at bounding box center [1011, 209] width 221 height 153
click at [986, 348] on div at bounding box center [635, 288] width 974 height 310
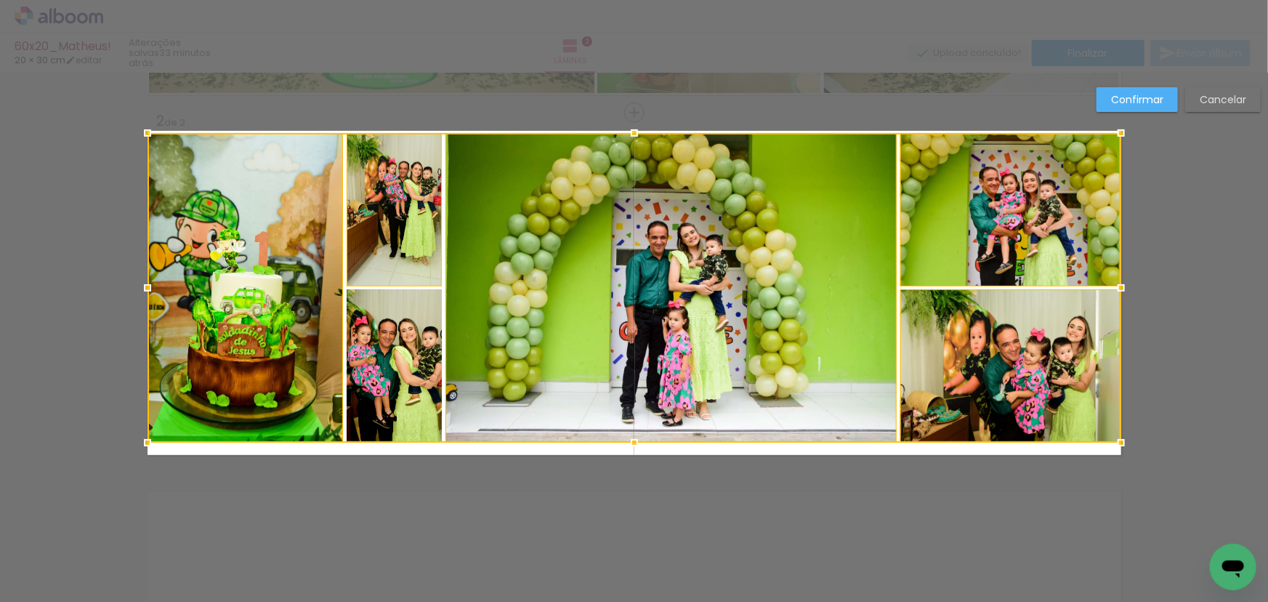
click at [374, 385] on div at bounding box center [635, 288] width 974 height 310
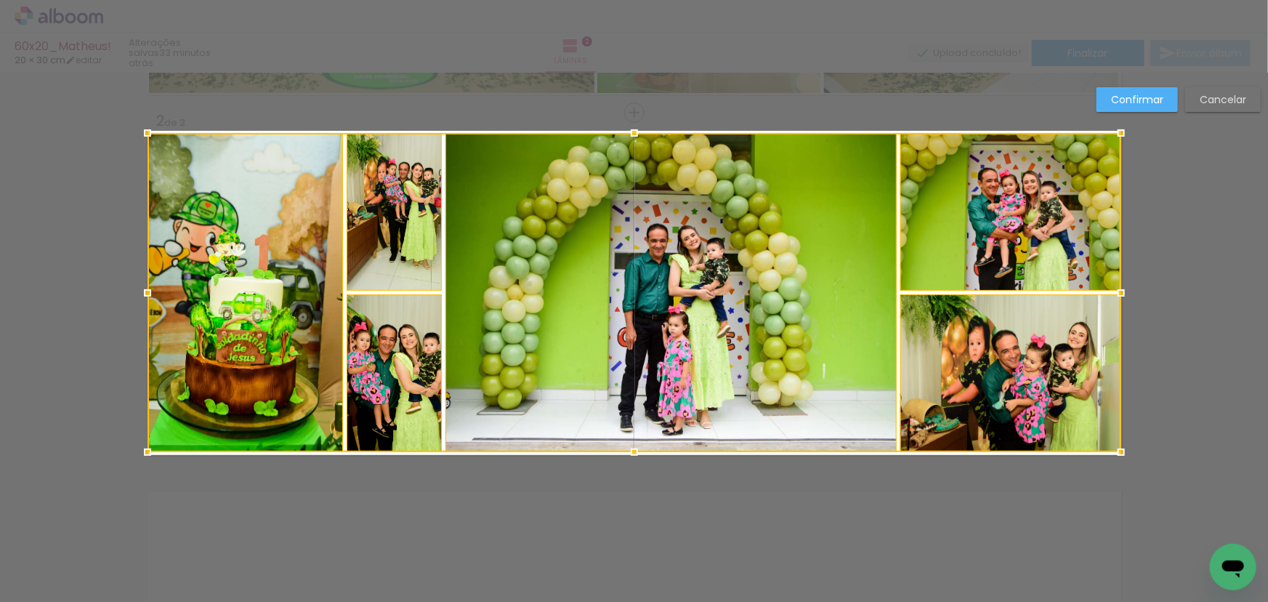
drag, startPoint x: 628, startPoint y: 443, endPoint x: 629, endPoint y: 454, distance: 11.7
click at [629, 454] on div at bounding box center [634, 452] width 29 height 29
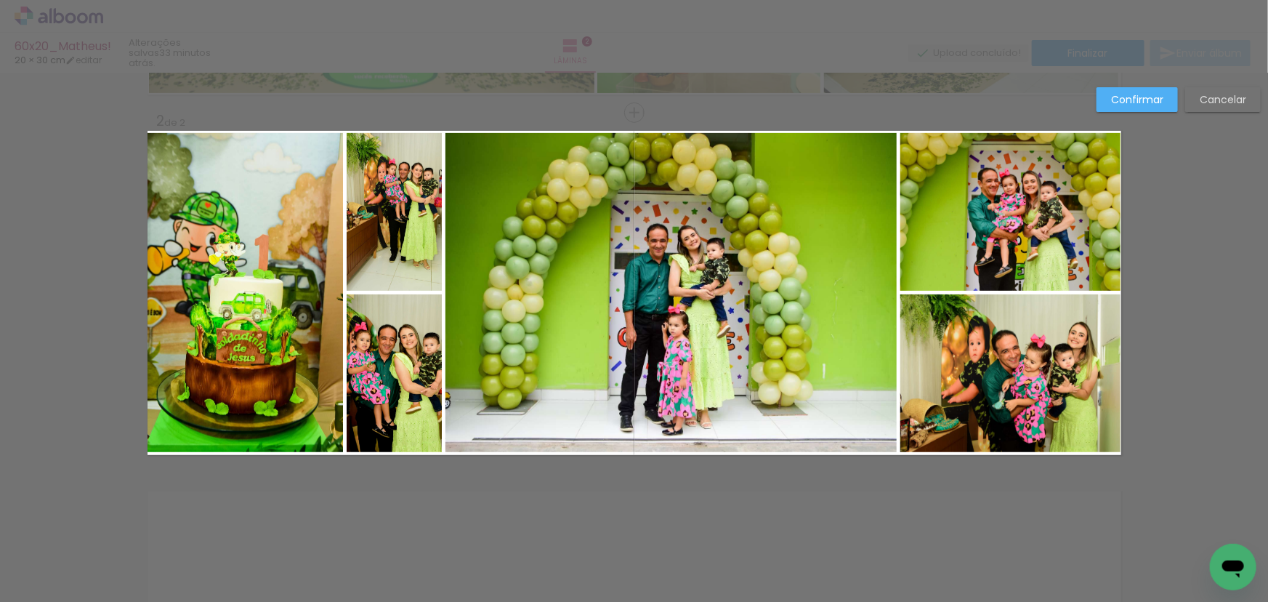
click at [0, 0] on slot "Confirmar" at bounding box center [0, 0] width 0 height 0
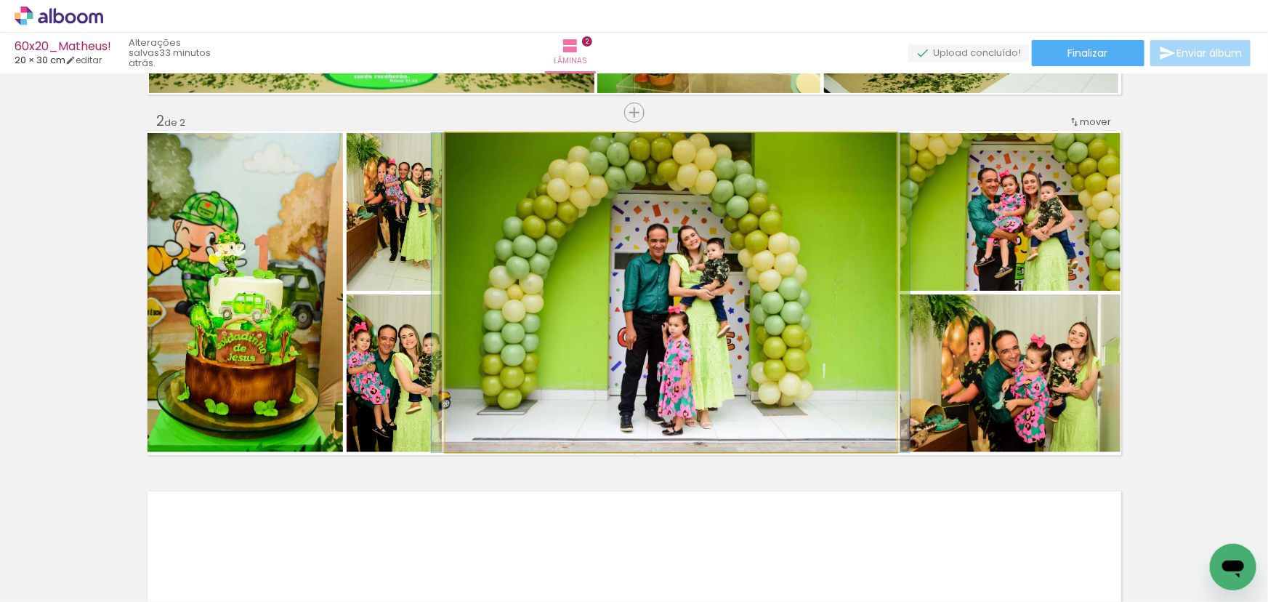
click at [747, 264] on quentale-photo at bounding box center [671, 292] width 451 height 319
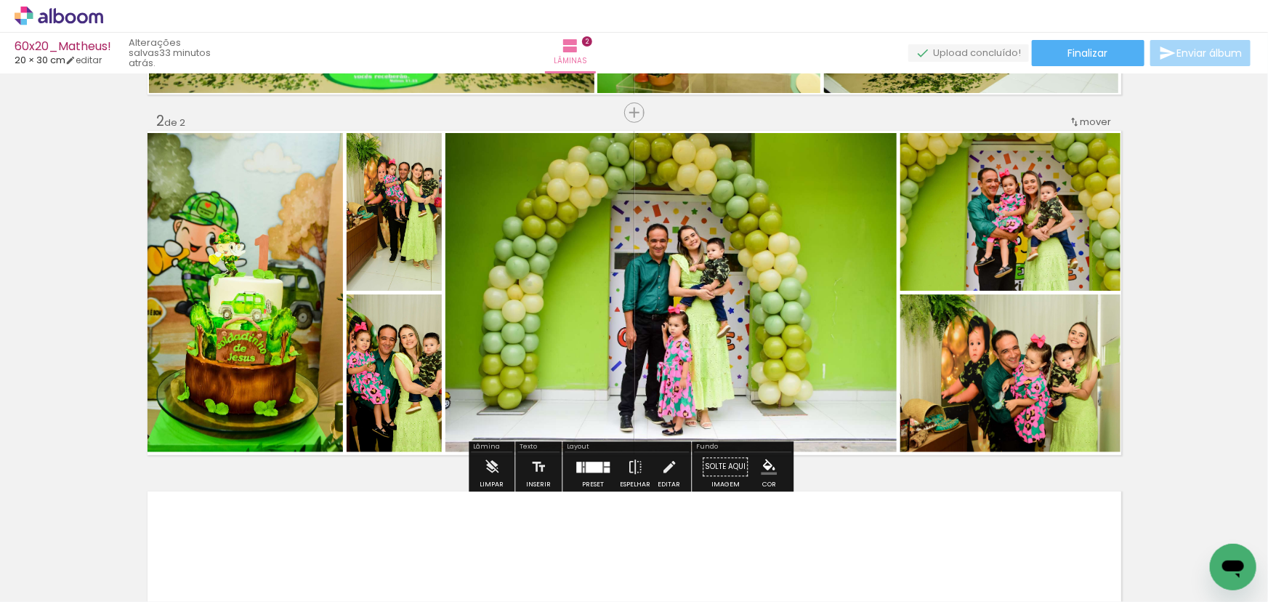
click at [374, 219] on quentale-photo at bounding box center [395, 212] width 96 height 158
click at [999, 405] on quentale-photo at bounding box center [1011, 373] width 221 height 158
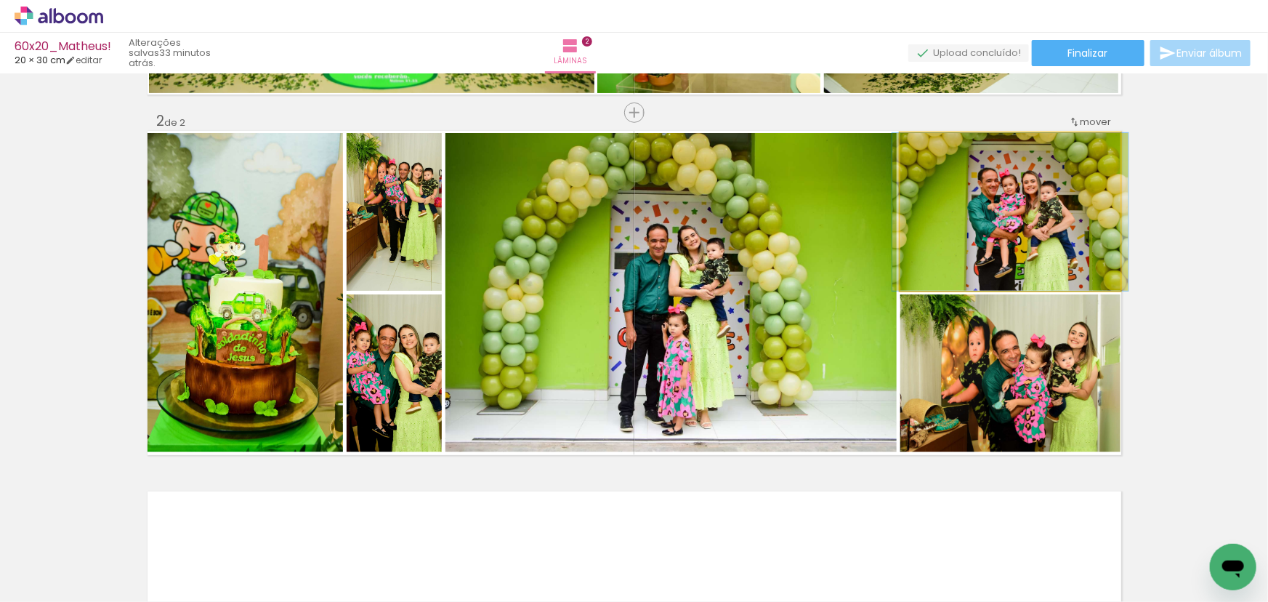
click at [1039, 270] on quentale-photo at bounding box center [1011, 212] width 221 height 158
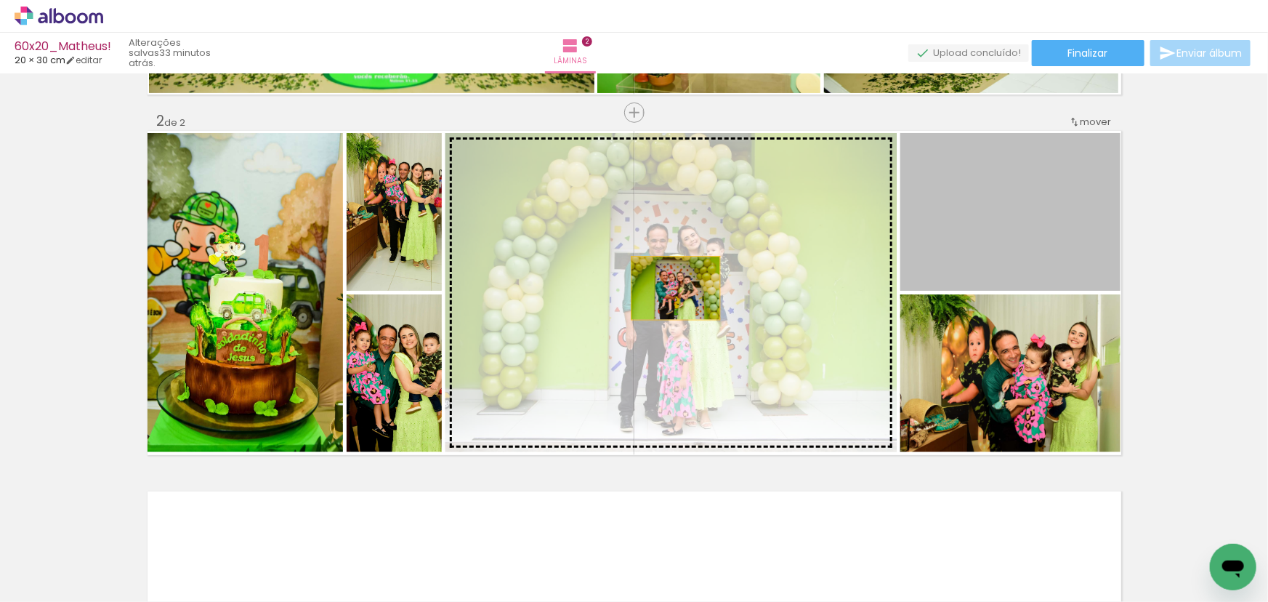
drag, startPoint x: 962, startPoint y: 244, endPoint x: 633, endPoint y: 310, distance: 335.9
click at [0, 0] on slot at bounding box center [0, 0] width 0 height 0
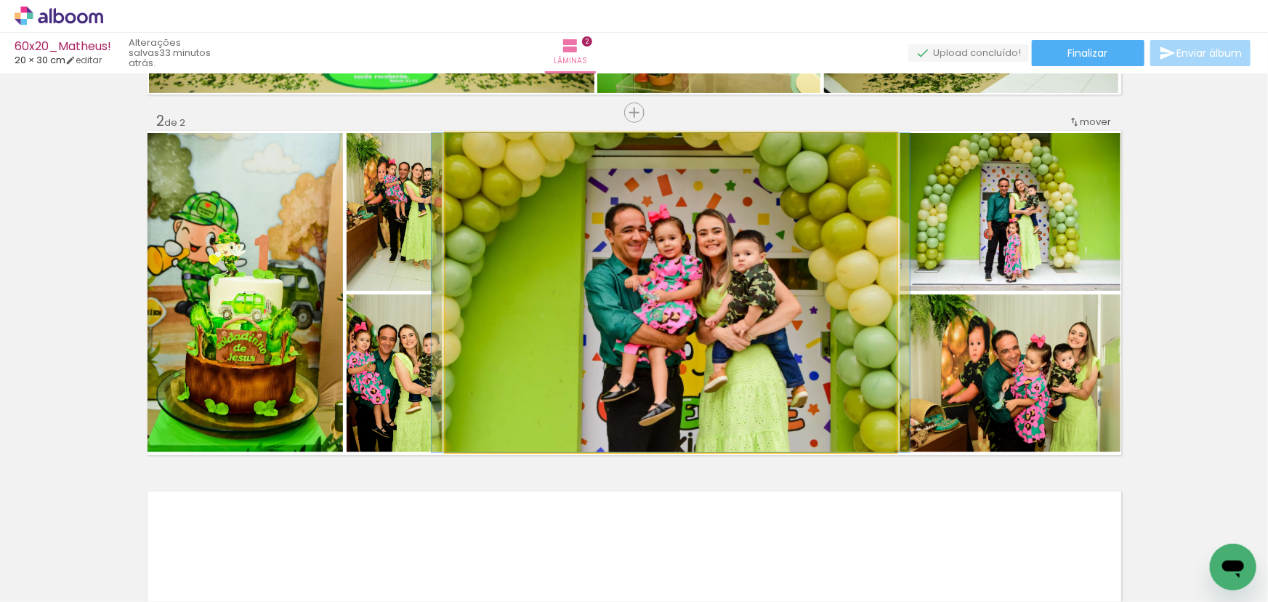
click at [654, 329] on quentale-photo at bounding box center [671, 292] width 451 height 319
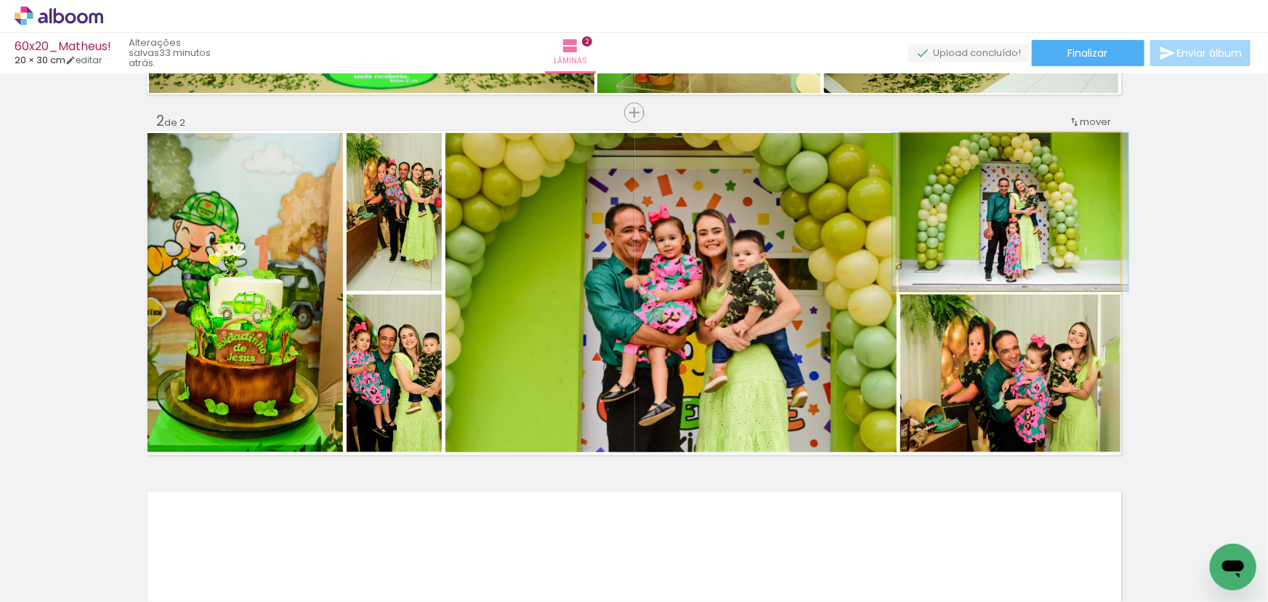
click at [979, 240] on quentale-photo at bounding box center [1011, 212] width 221 height 158
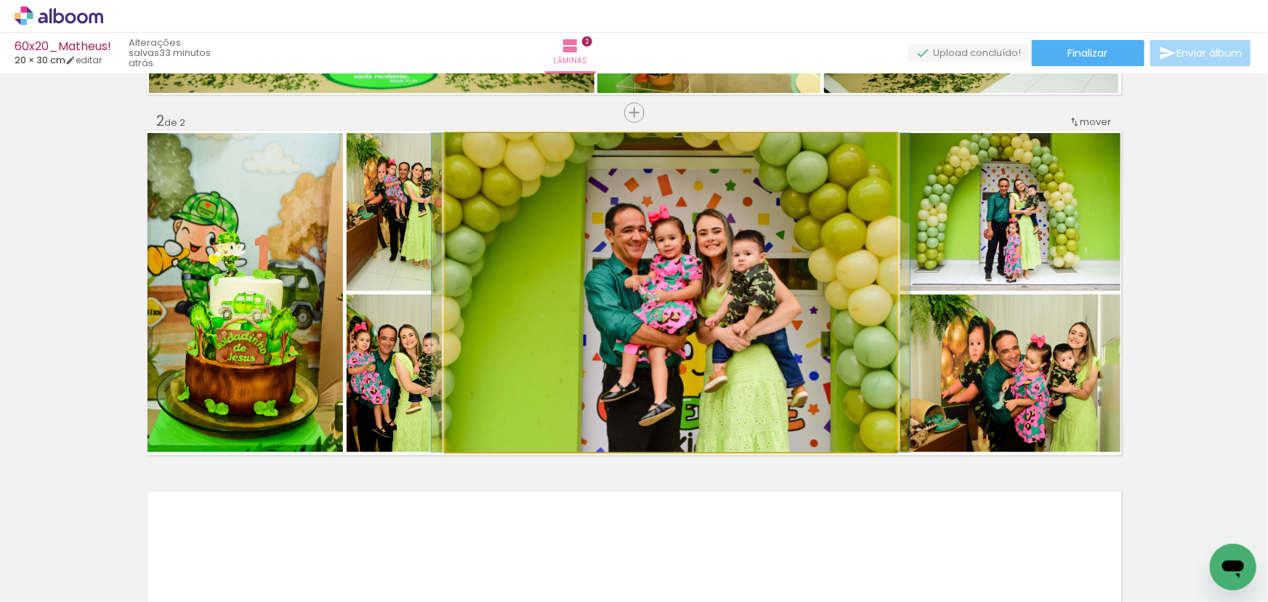
click at [767, 316] on quentale-photo at bounding box center [671, 292] width 451 height 319
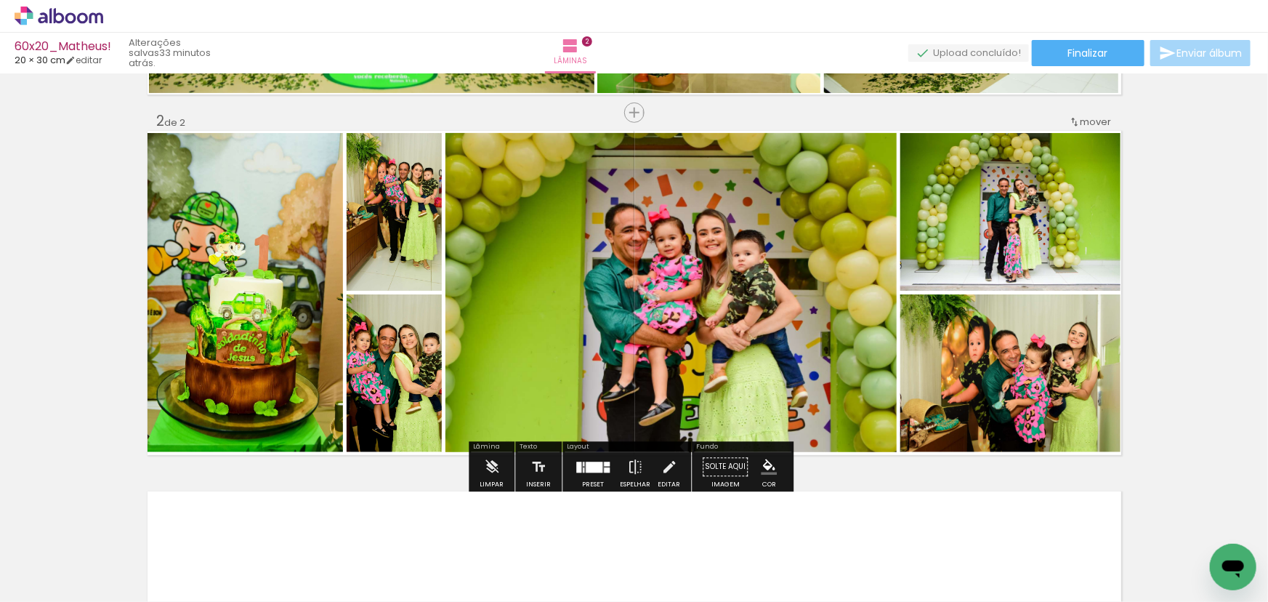
click at [754, 313] on quentale-photo at bounding box center [671, 292] width 451 height 319
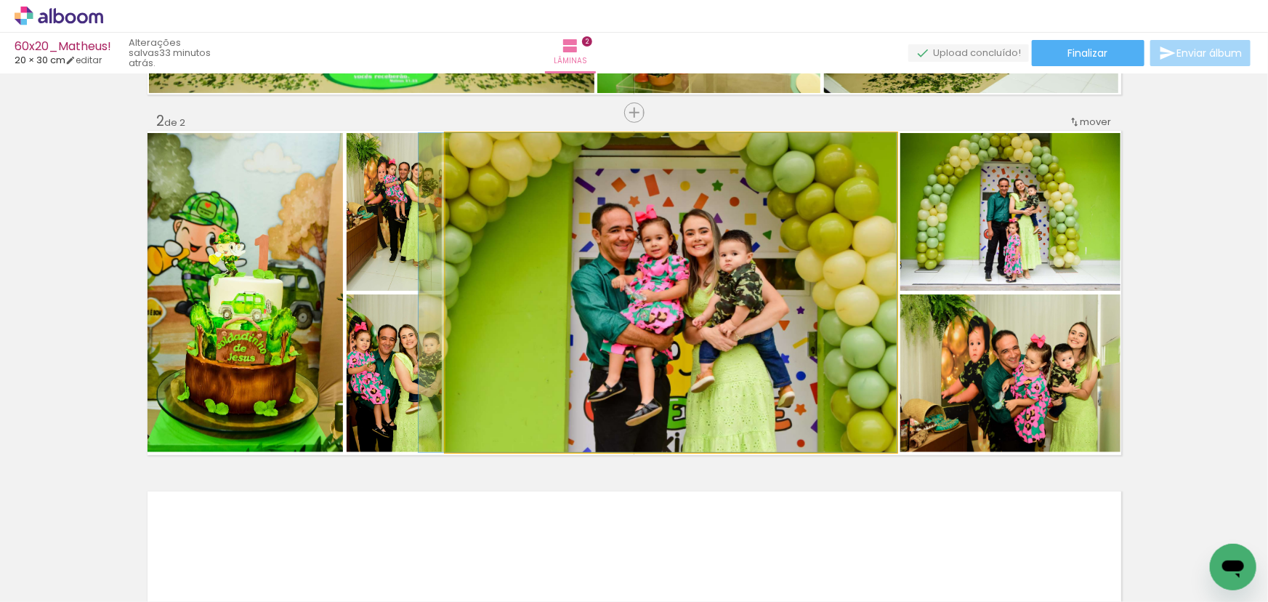
drag, startPoint x: 776, startPoint y: 313, endPoint x: 753, endPoint y: 316, distance: 22.7
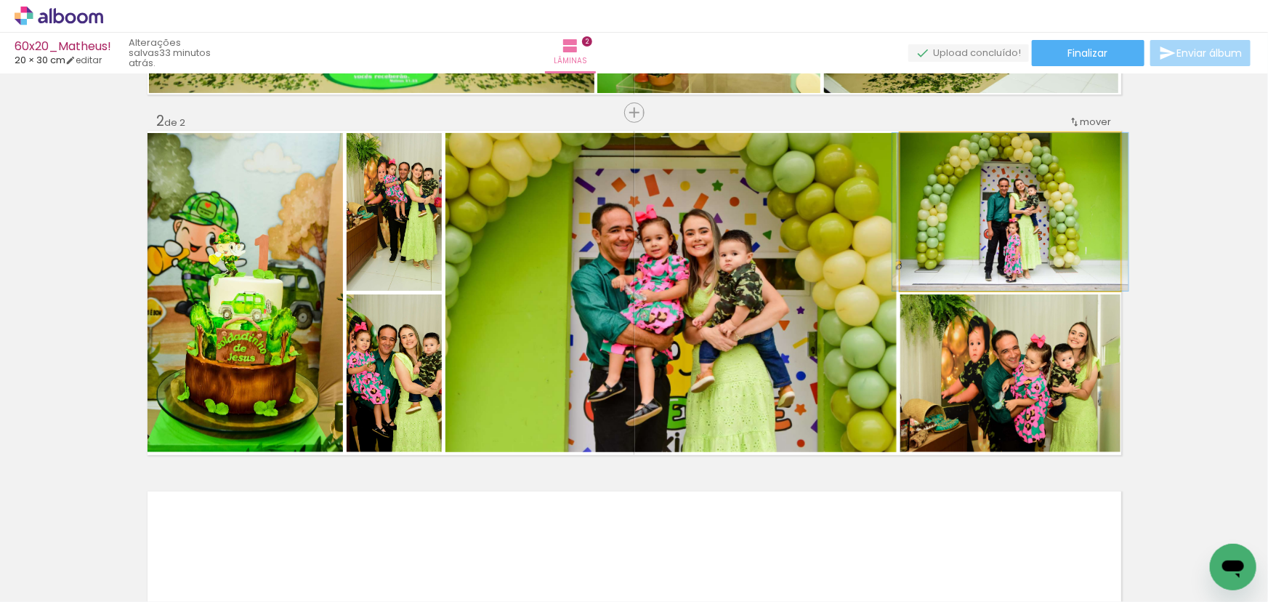
click at [1007, 252] on quentale-photo at bounding box center [1011, 212] width 221 height 158
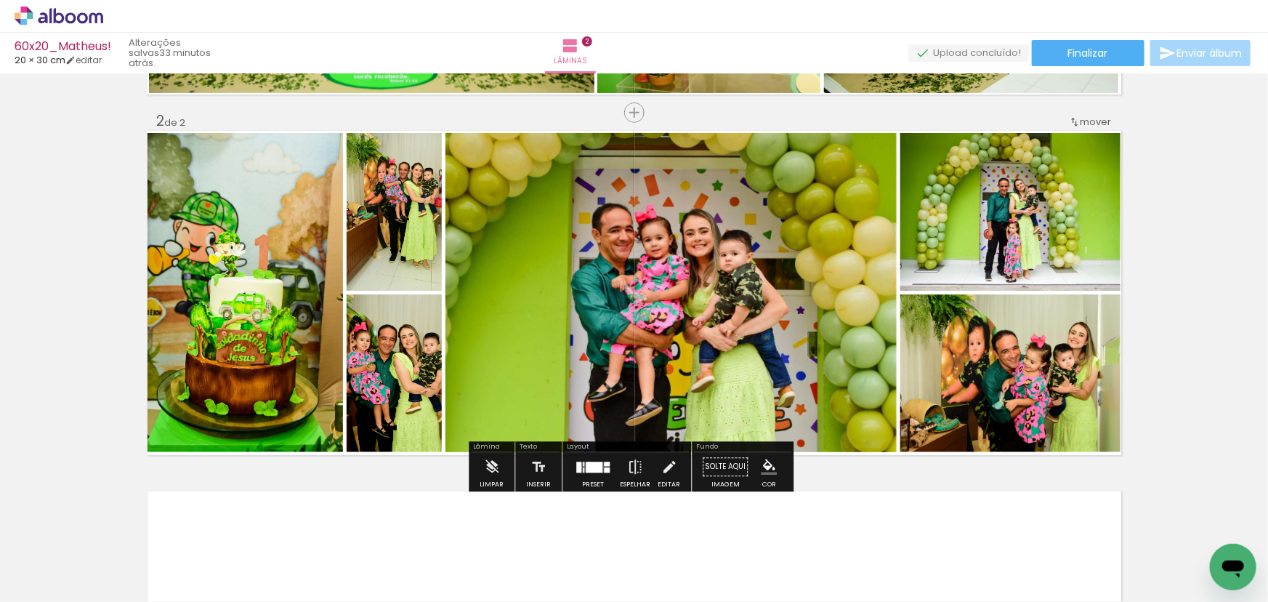
click at [1013, 358] on quentale-photo at bounding box center [1011, 373] width 221 height 158
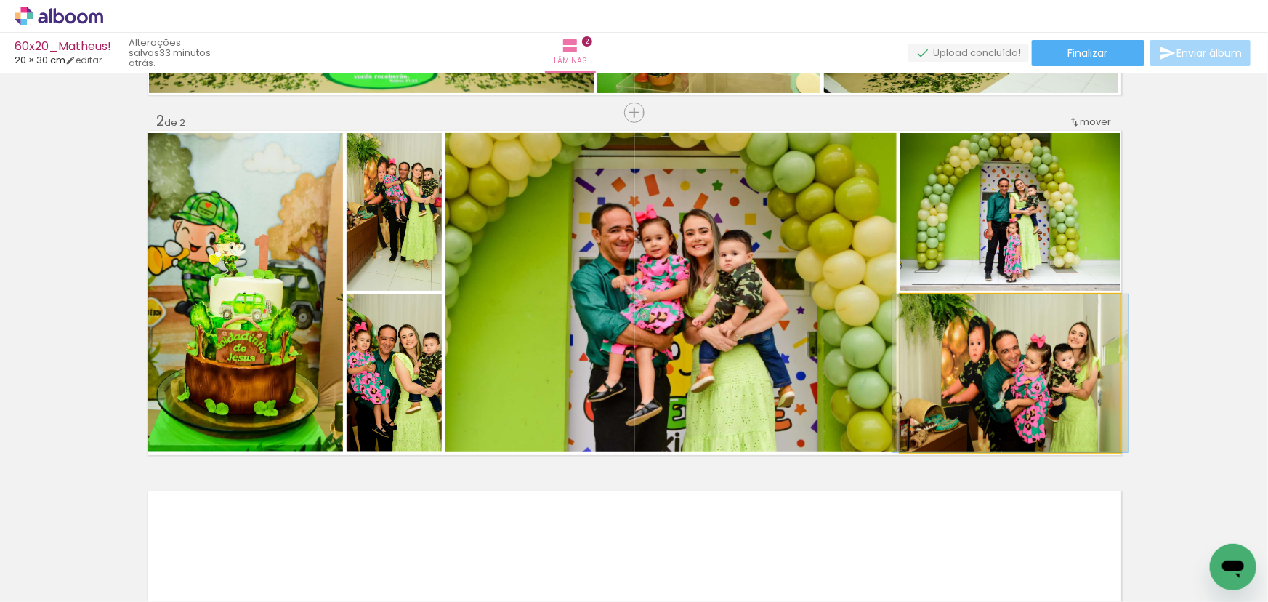
click at [1021, 366] on quentale-photo at bounding box center [1011, 373] width 221 height 158
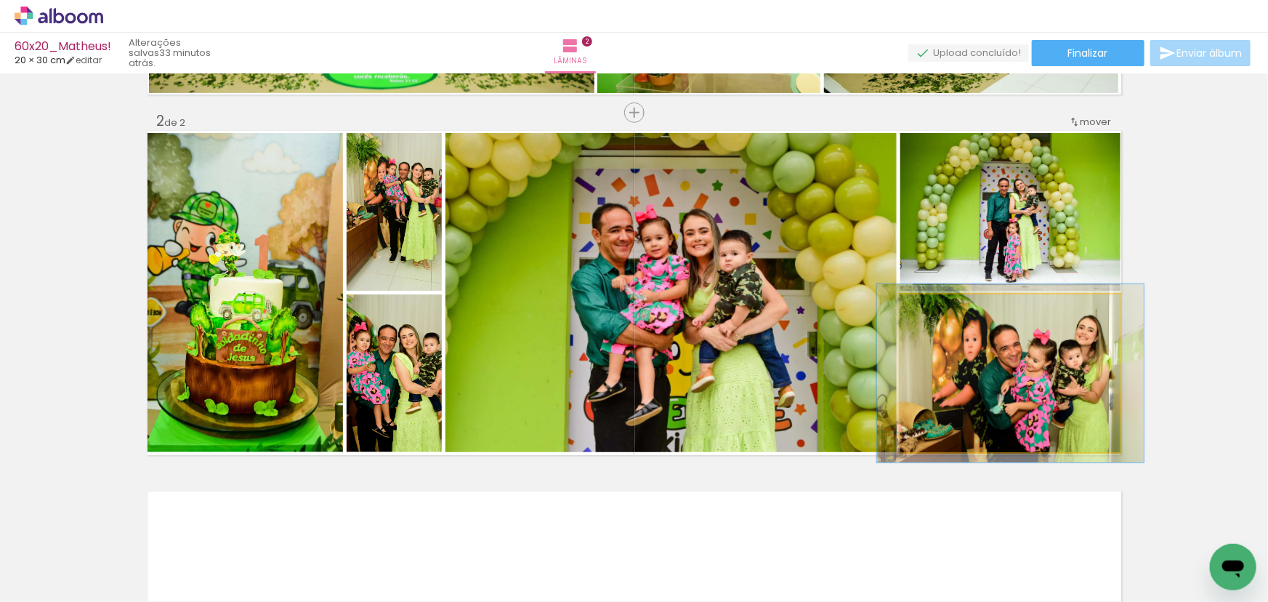
click at [944, 311] on div at bounding box center [941, 309] width 23 height 23
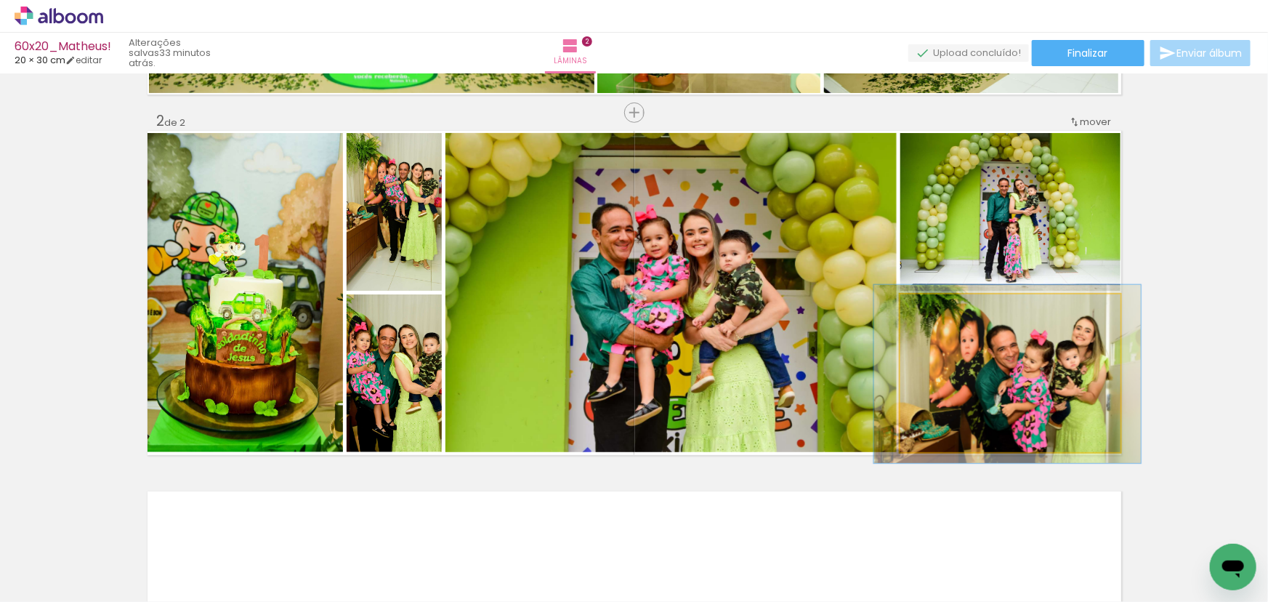
drag, startPoint x: 1045, startPoint y: 348, endPoint x: 1056, endPoint y: 348, distance: 10.9
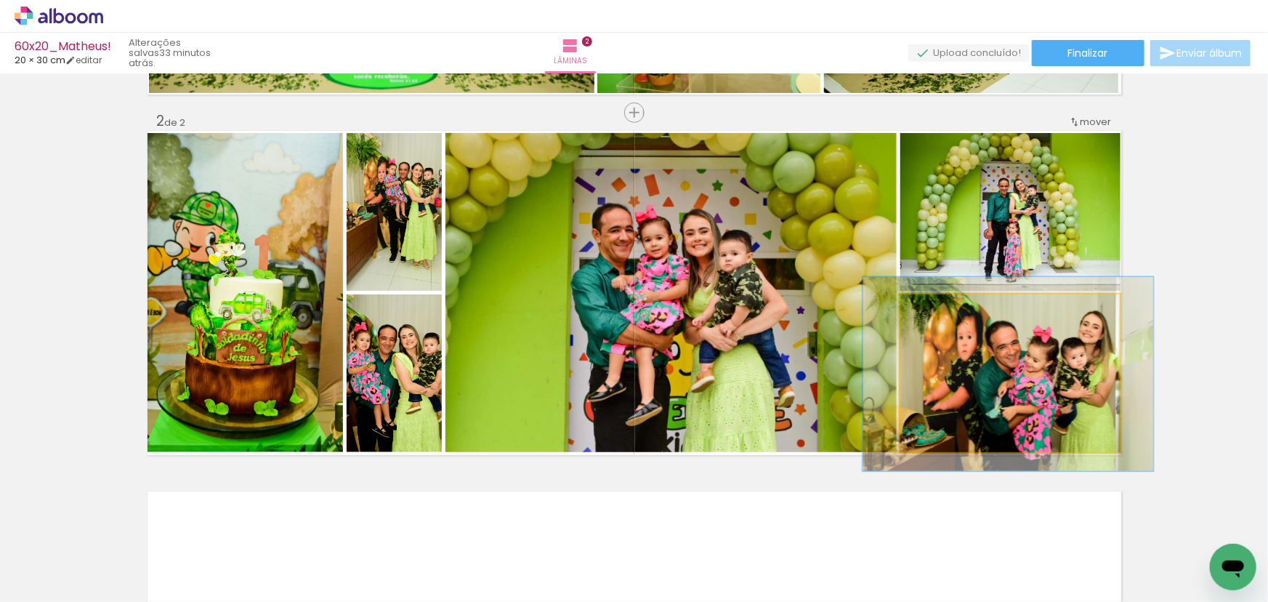
type paper-slider "123"
click at [943, 310] on div at bounding box center [947, 309] width 13 height 13
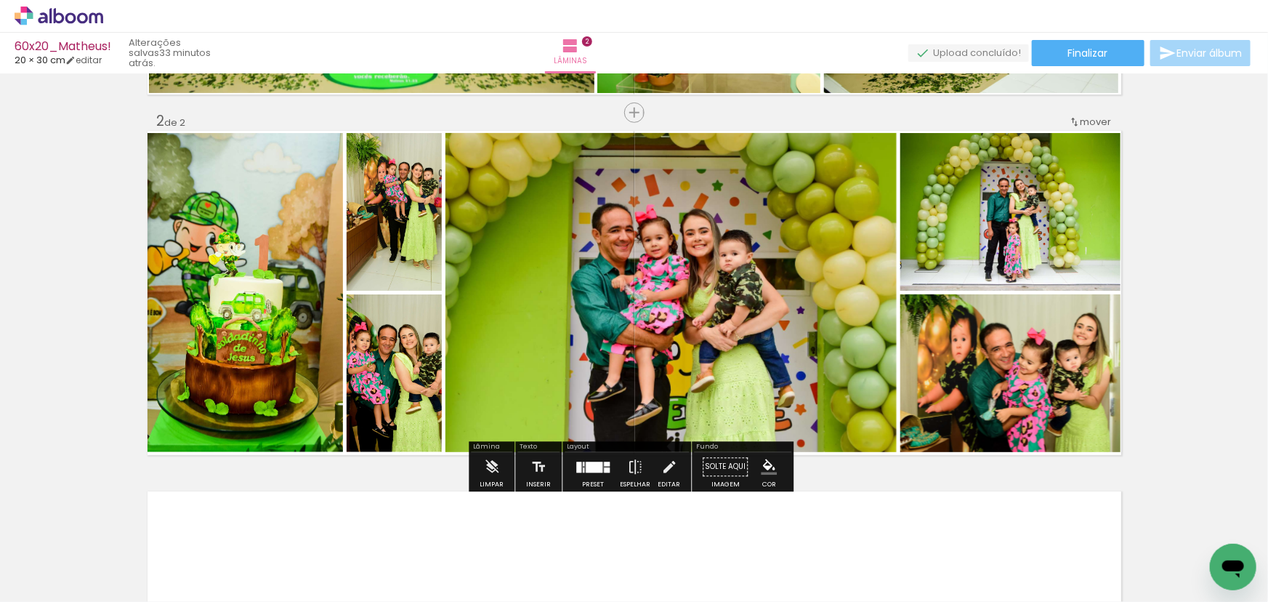
click at [1015, 243] on quentale-photo at bounding box center [1011, 212] width 221 height 158
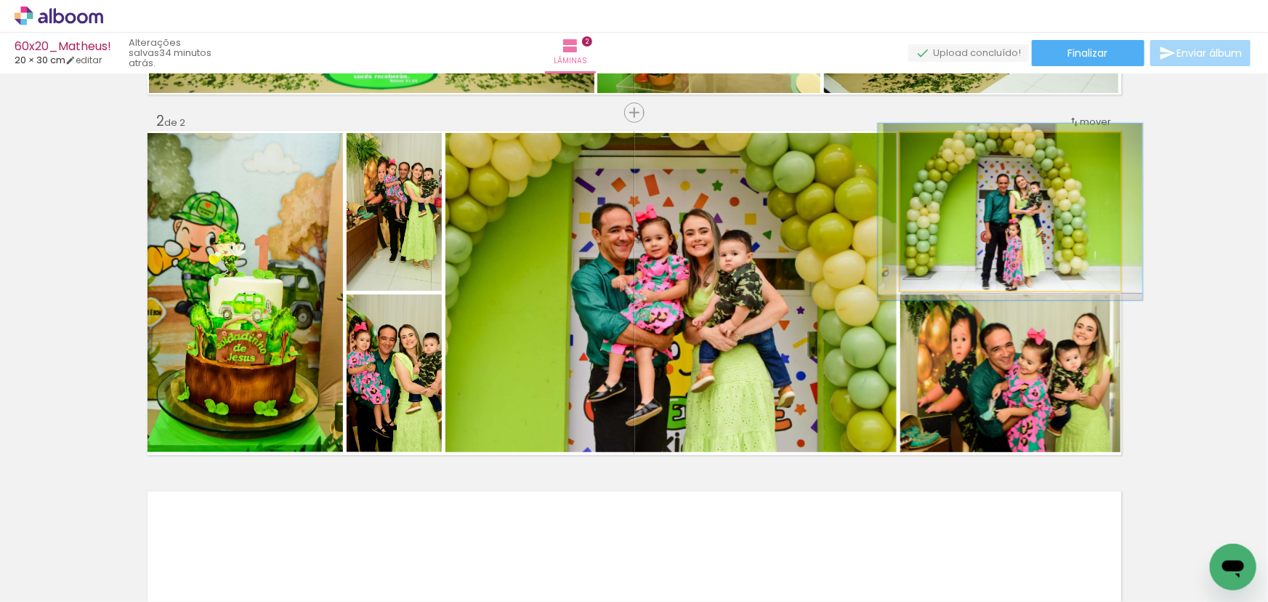
click at [941, 156] on div at bounding box center [940, 148] width 23 height 23
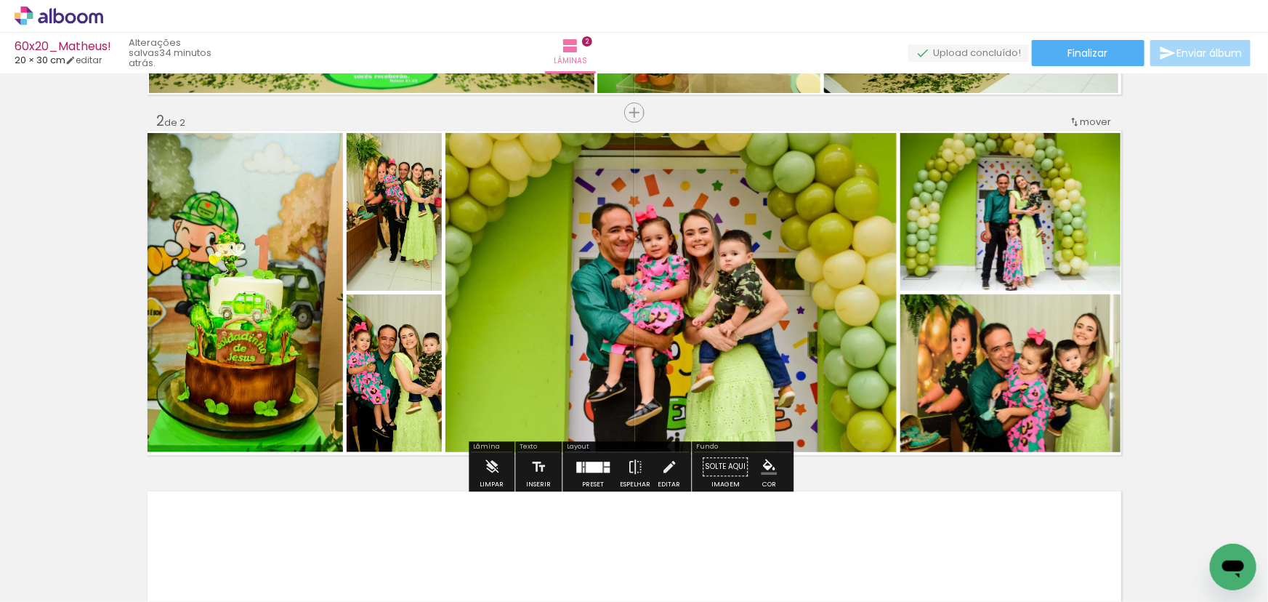
click at [1022, 217] on quentale-photo at bounding box center [1011, 212] width 221 height 158
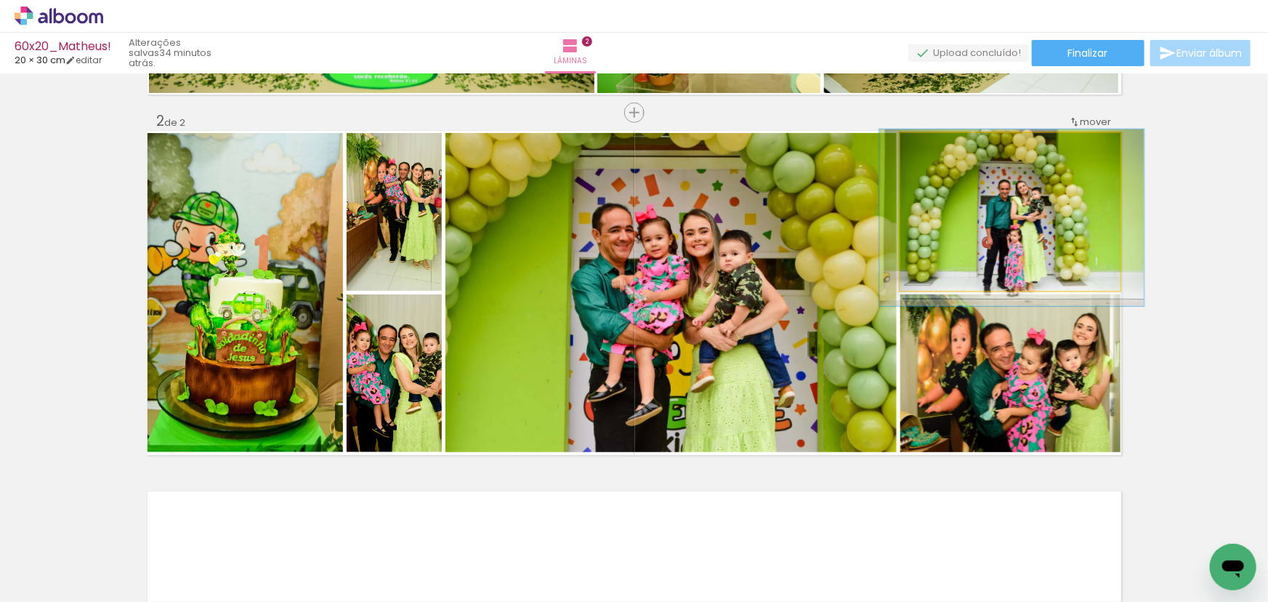
drag, startPoint x: 936, startPoint y: 147, endPoint x: 928, endPoint y: 149, distance: 8.3
click at [935, 149] on div at bounding box center [941, 148] width 13 height 13
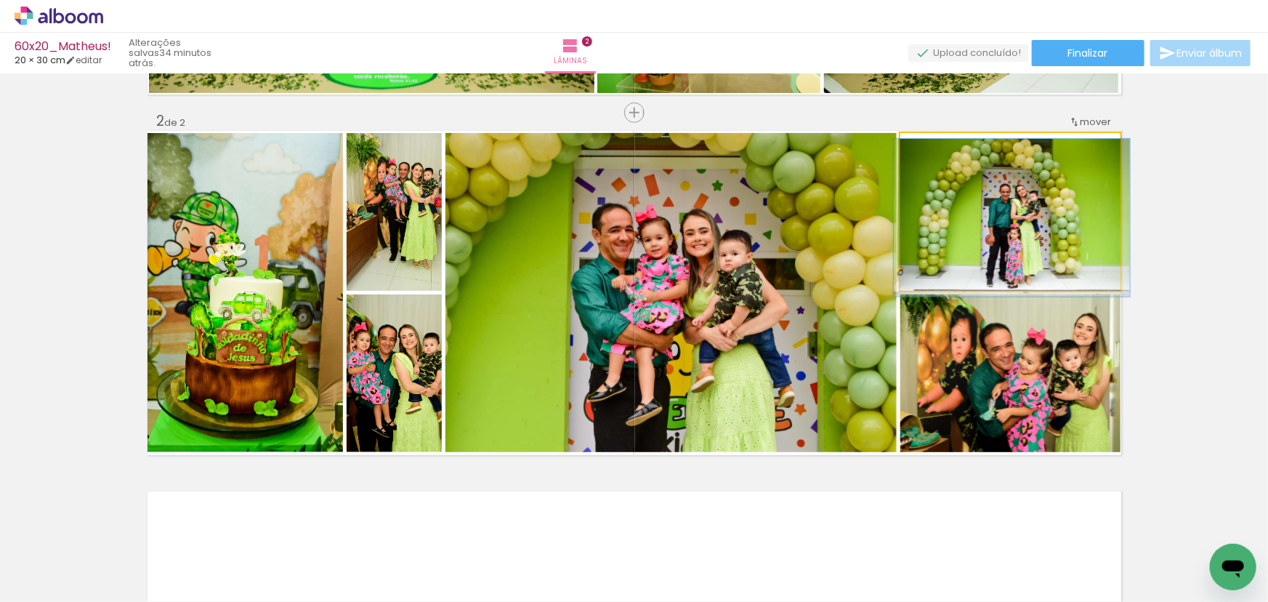
click at [973, 204] on quentale-photo at bounding box center [1011, 212] width 221 height 158
click at [1017, 217] on quentale-photo at bounding box center [1011, 212] width 221 height 158
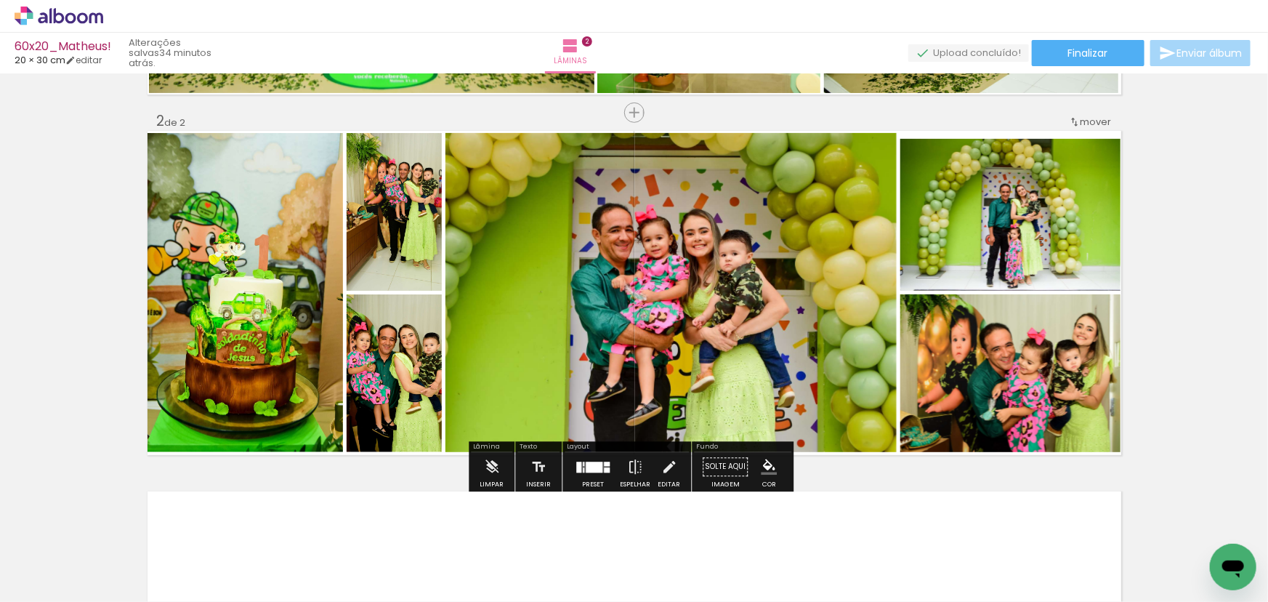
click at [1010, 212] on quentale-photo at bounding box center [1011, 212] width 221 height 158
click at [1074, 209] on quentale-photo at bounding box center [1011, 212] width 221 height 158
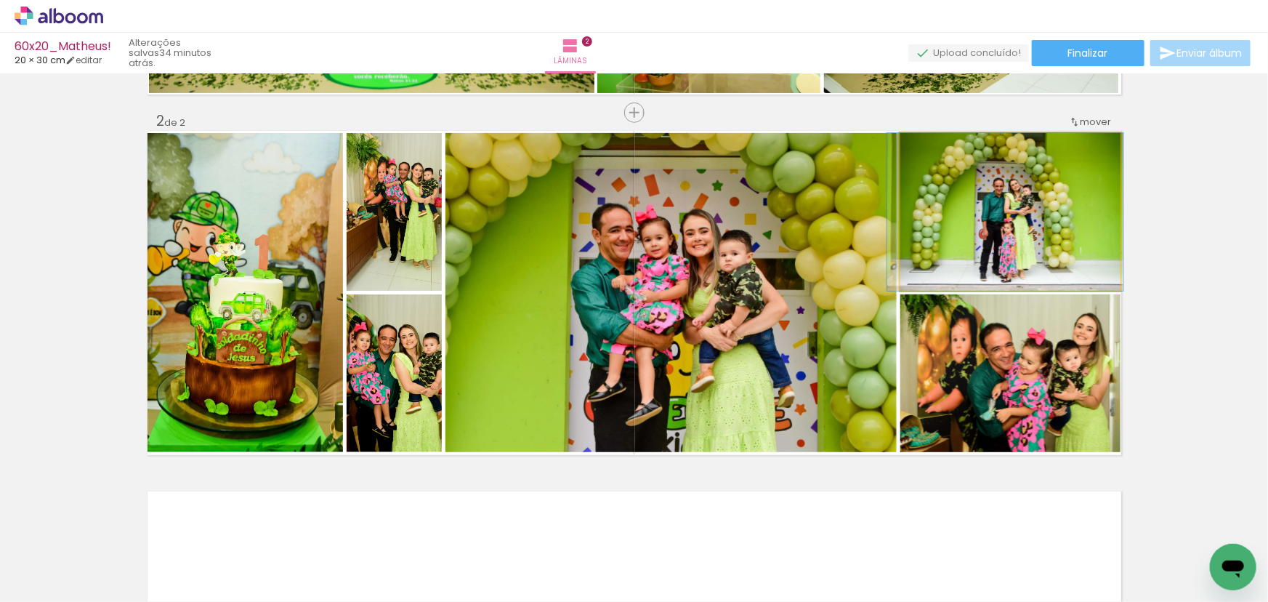
drag, startPoint x: 1051, startPoint y: 226, endPoint x: 1045, endPoint y: 240, distance: 15.3
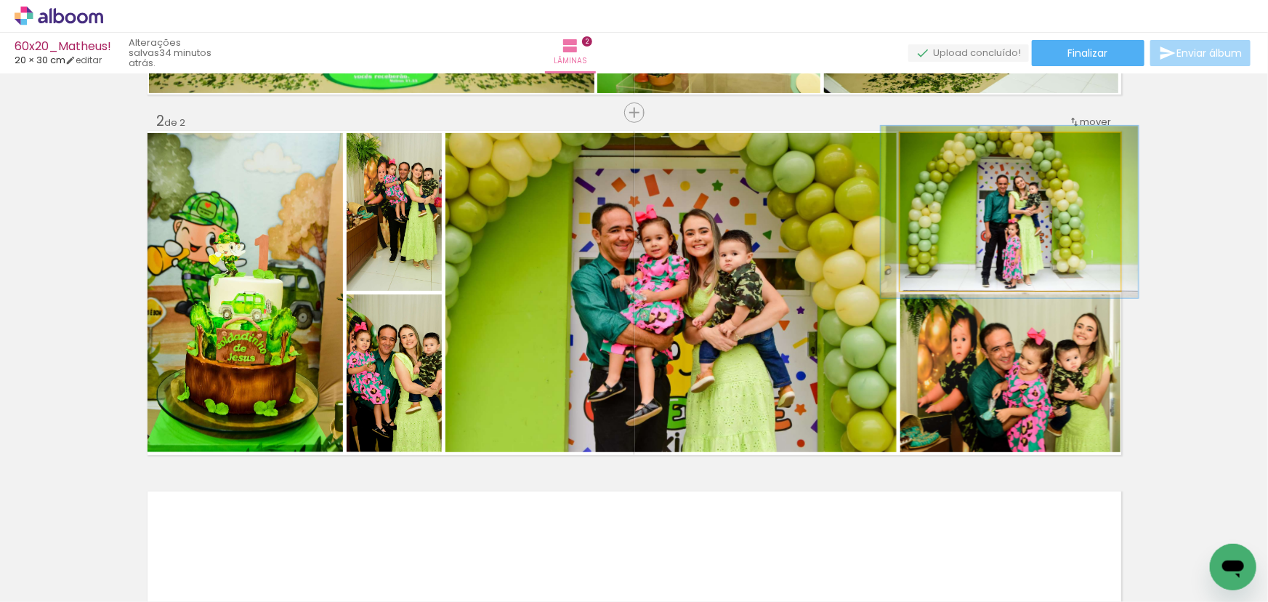
type paper-slider "109"
click at [936, 149] on div at bounding box center [939, 148] width 13 height 13
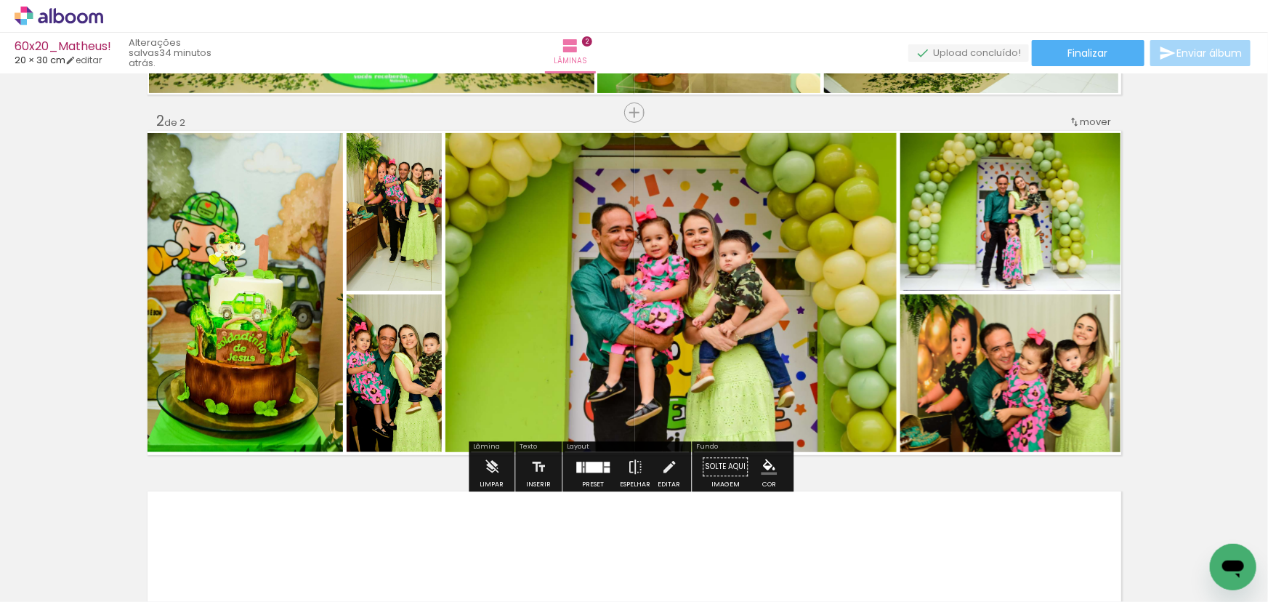
click at [1013, 196] on quentale-photo at bounding box center [1011, 212] width 221 height 158
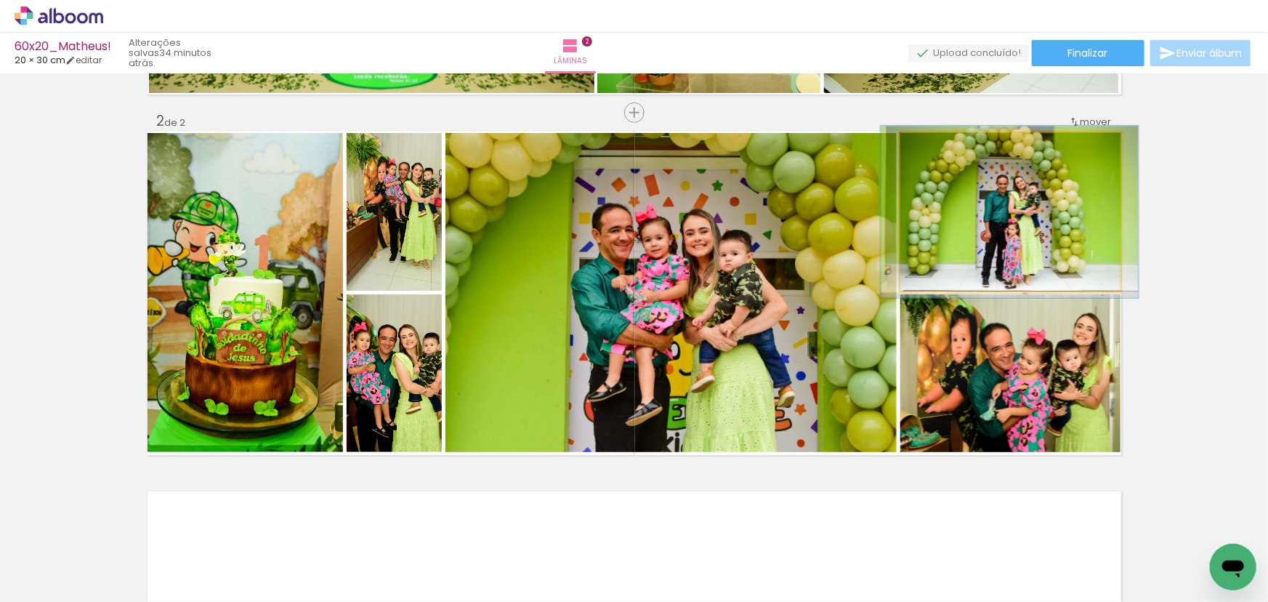
click at [1029, 200] on quentale-photo at bounding box center [1011, 212] width 221 height 158
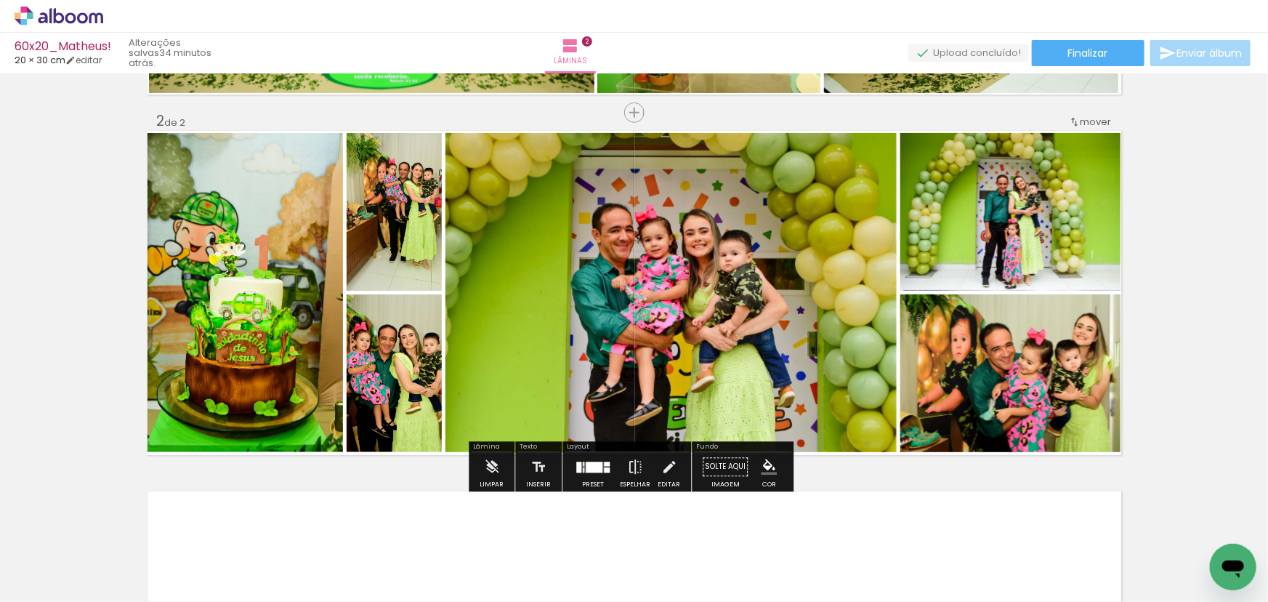
click at [1217, 199] on div "Inserir lâmina 1 de 2 Inserir lâmina 2 de 2" at bounding box center [634, 274] width 1268 height 1082
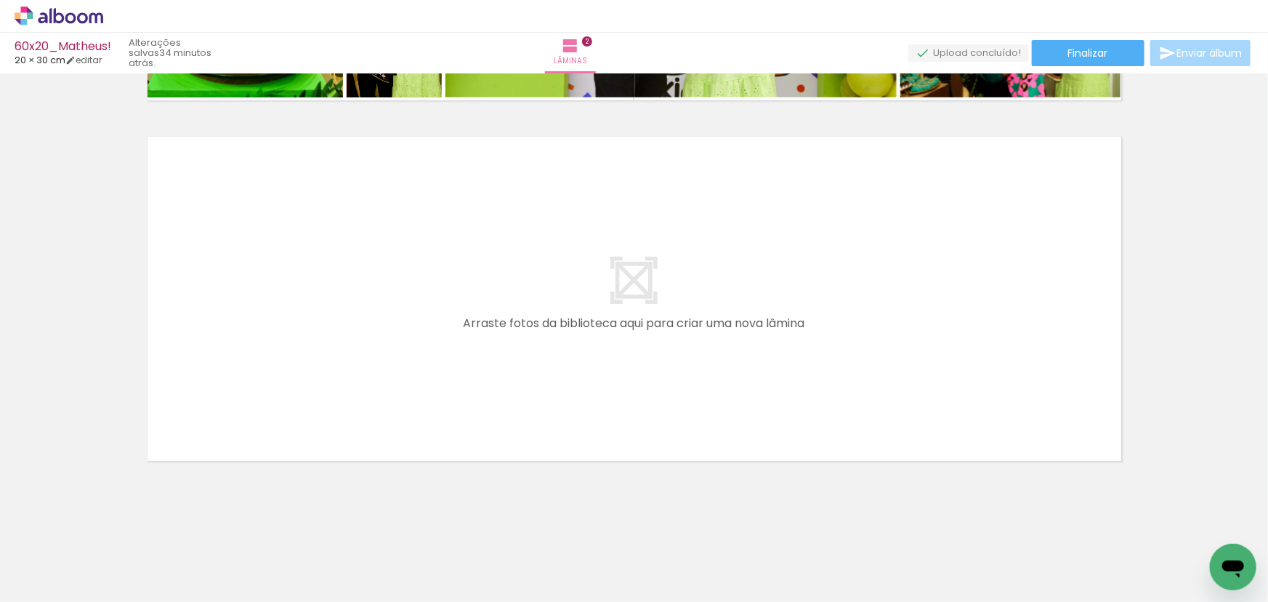
scroll to position [0, 559]
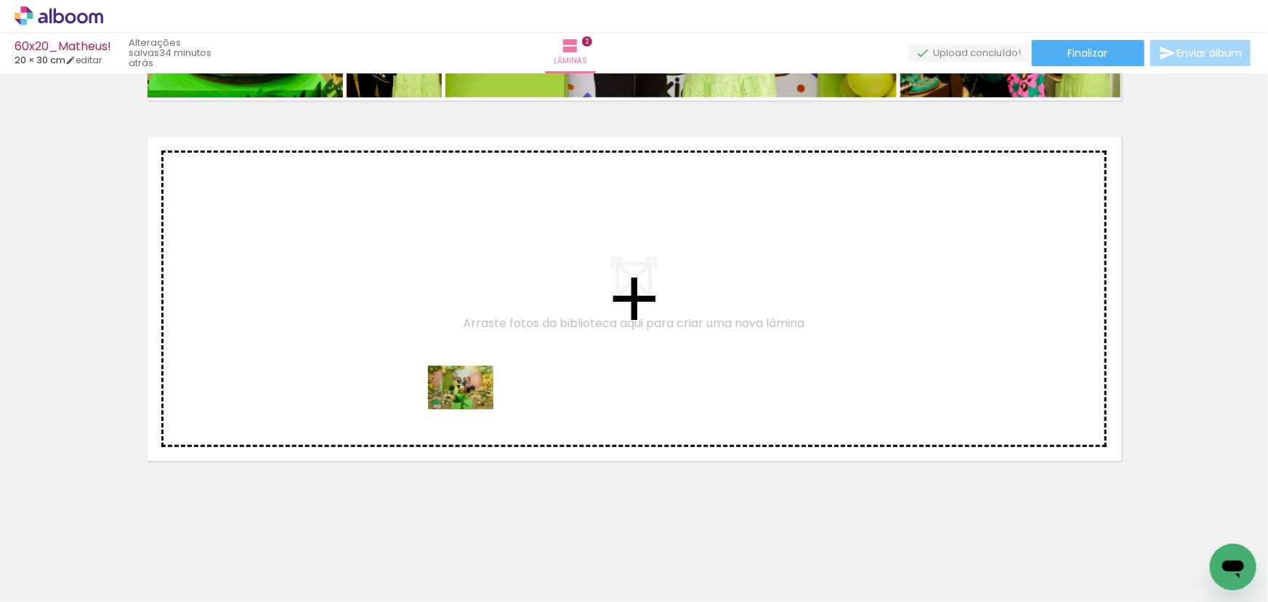
drag, startPoint x: 416, startPoint y: 563, endPoint x: 476, endPoint y: 400, distance: 173.6
click at [476, 400] on quentale-workspace at bounding box center [634, 301] width 1268 height 602
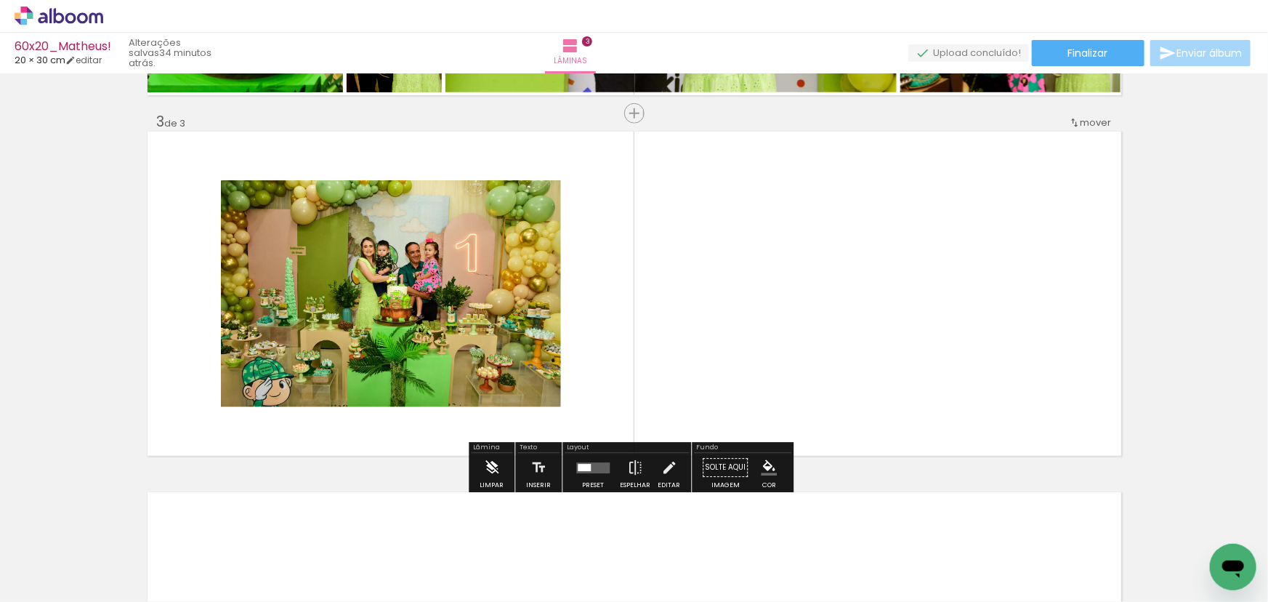
scroll to position [706, 0]
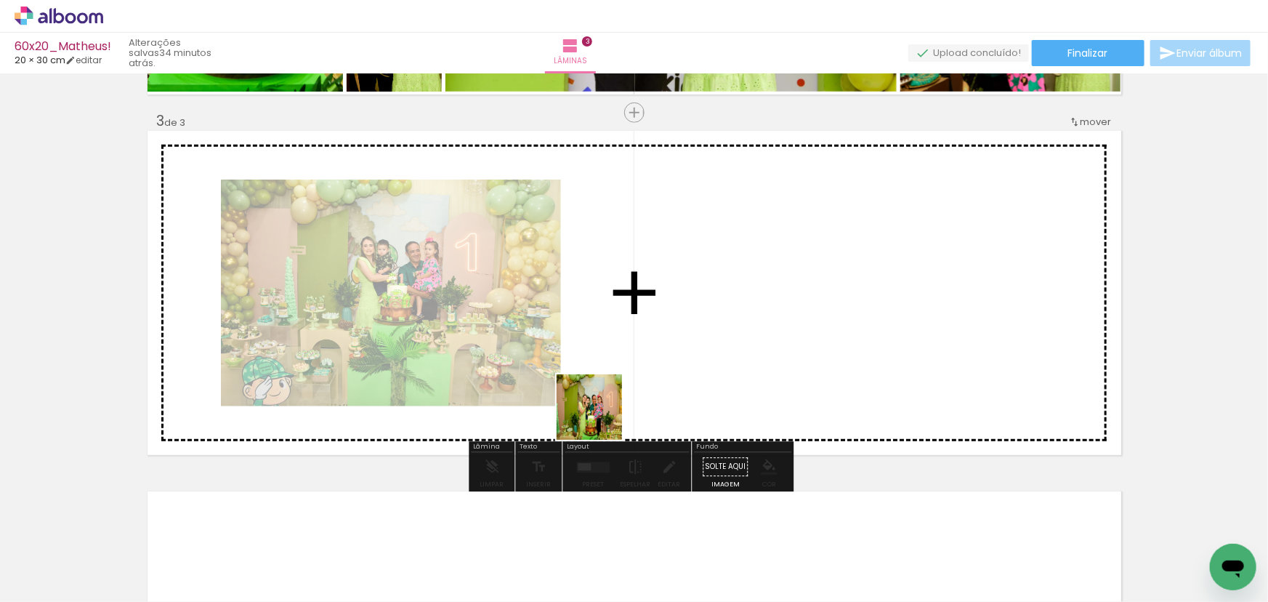
drag, startPoint x: 505, startPoint y: 561, endPoint x: 656, endPoint y: 350, distance: 259.0
click at [656, 350] on quentale-workspace at bounding box center [634, 301] width 1268 height 602
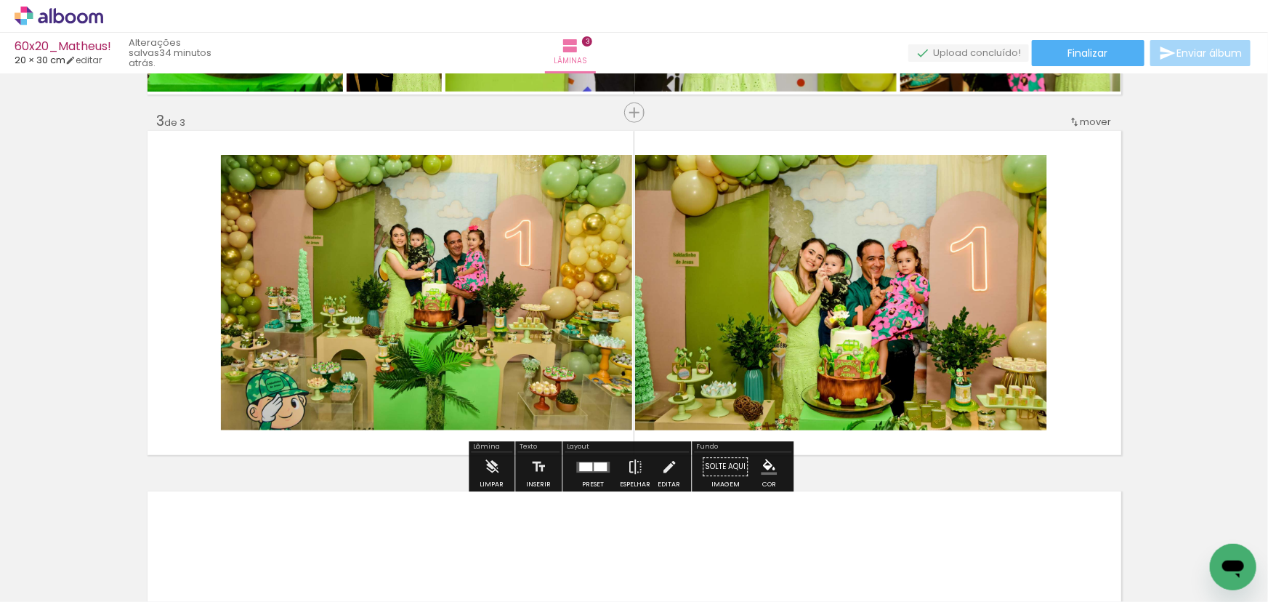
click at [588, 471] on quentale-layouter at bounding box center [592, 467] width 33 height 11
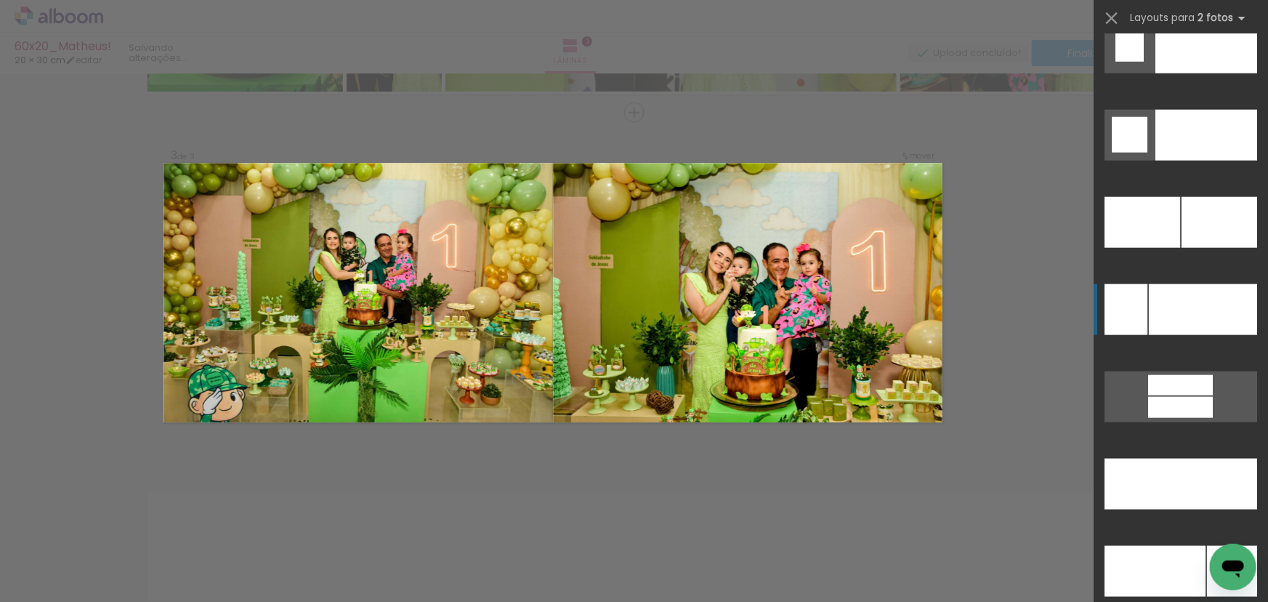
scroll to position [6410, 0]
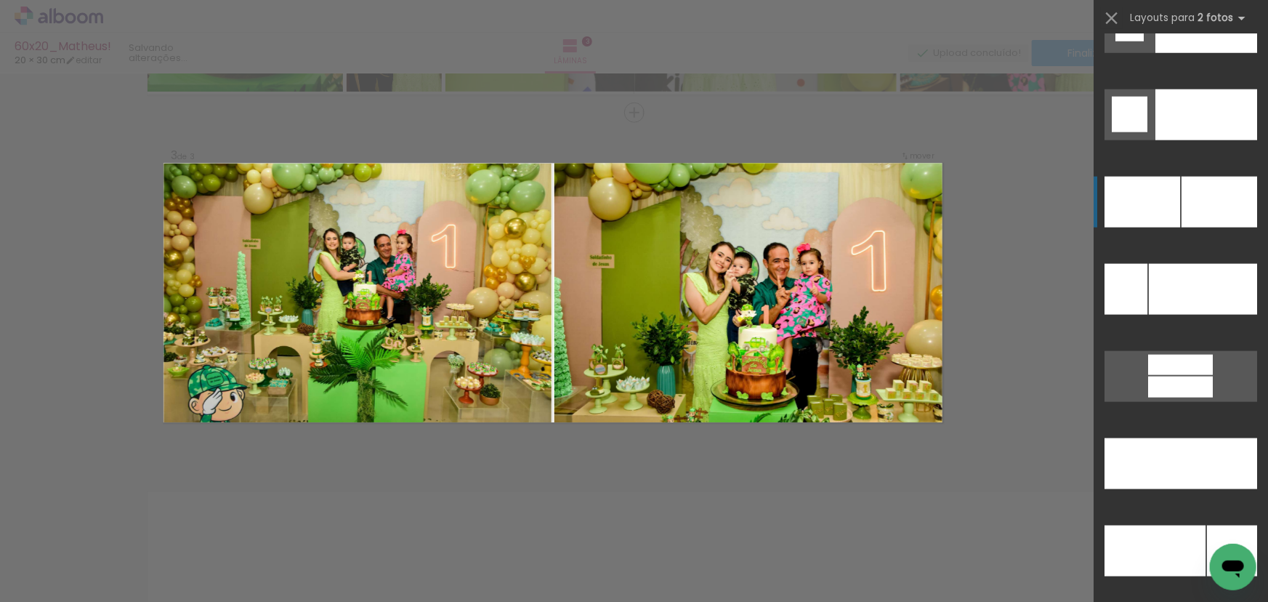
click at [1189, 206] on div at bounding box center [1220, 202] width 76 height 51
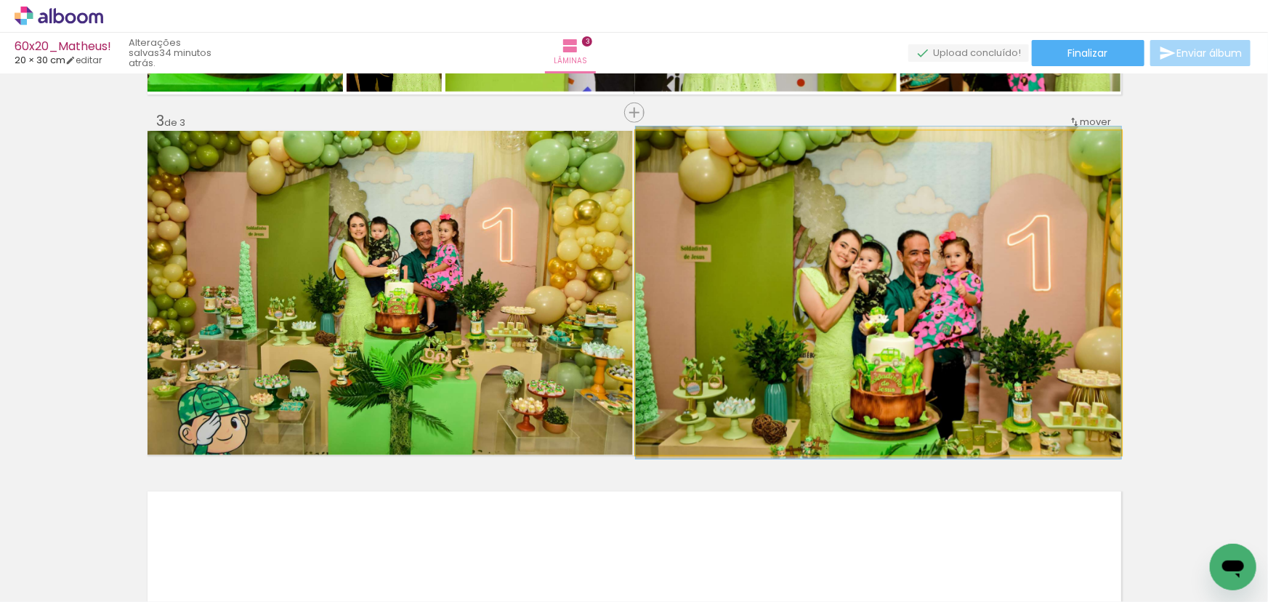
click at [880, 305] on quentale-photo at bounding box center [879, 293] width 486 height 324
click at [883, 302] on quentale-photo at bounding box center [879, 293] width 486 height 324
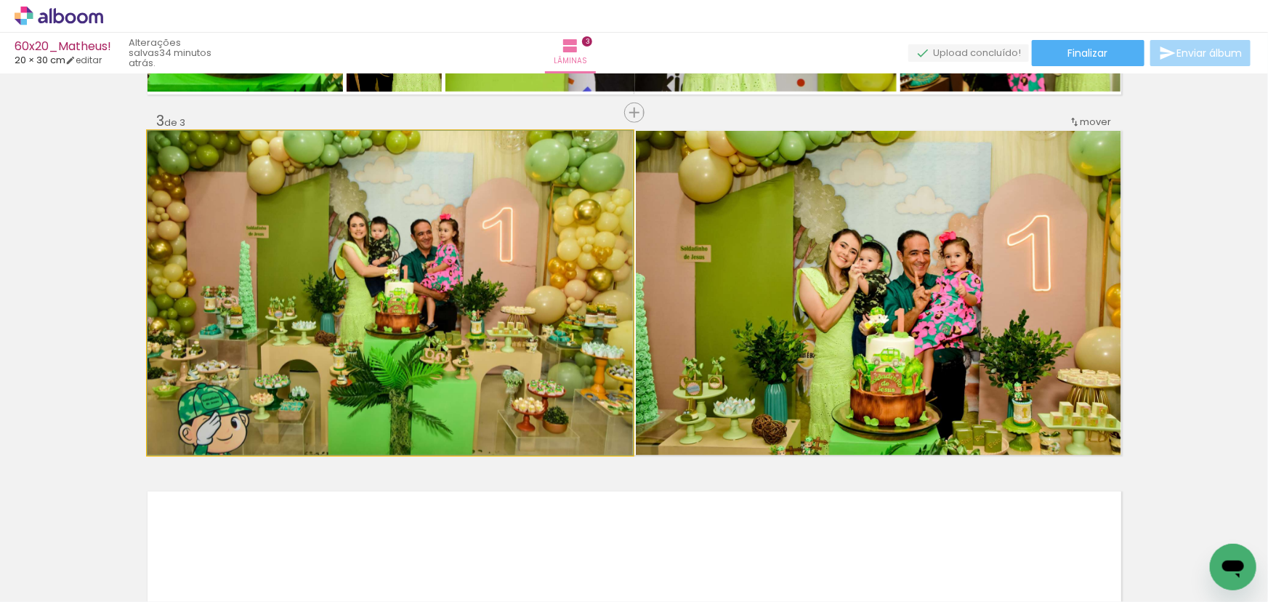
click at [451, 324] on quentale-photo at bounding box center [391, 293] width 486 height 324
click at [451, 323] on quentale-photo at bounding box center [391, 293] width 486 height 324
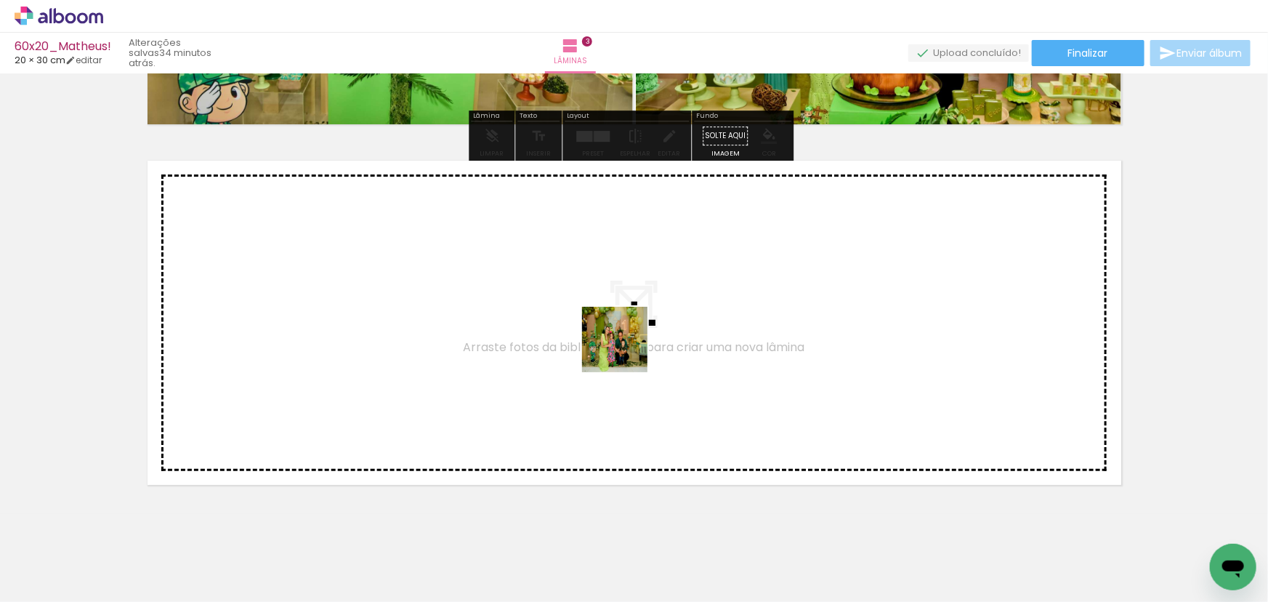
drag, startPoint x: 574, startPoint y: 561, endPoint x: 626, endPoint y: 350, distance: 217.2
click at [626, 350] on quentale-workspace at bounding box center [634, 301] width 1268 height 602
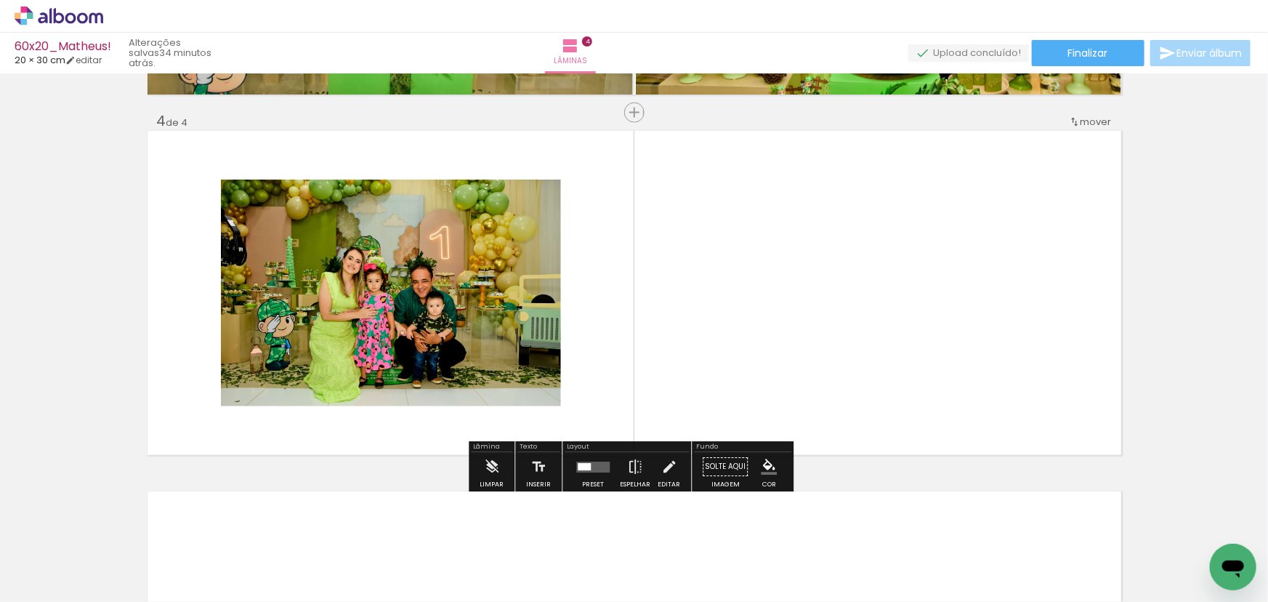
scroll to position [1067, 0]
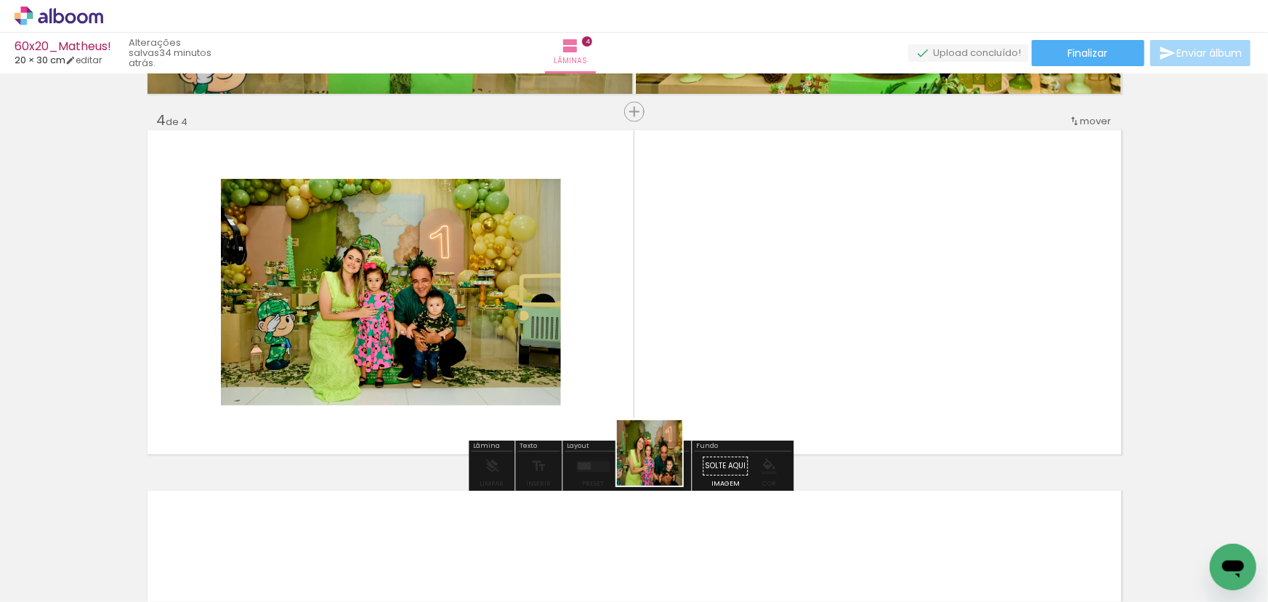
drag, startPoint x: 660, startPoint y: 557, endPoint x: 680, endPoint y: 365, distance: 193.0
click at [680, 365] on quentale-workspace at bounding box center [634, 301] width 1268 height 602
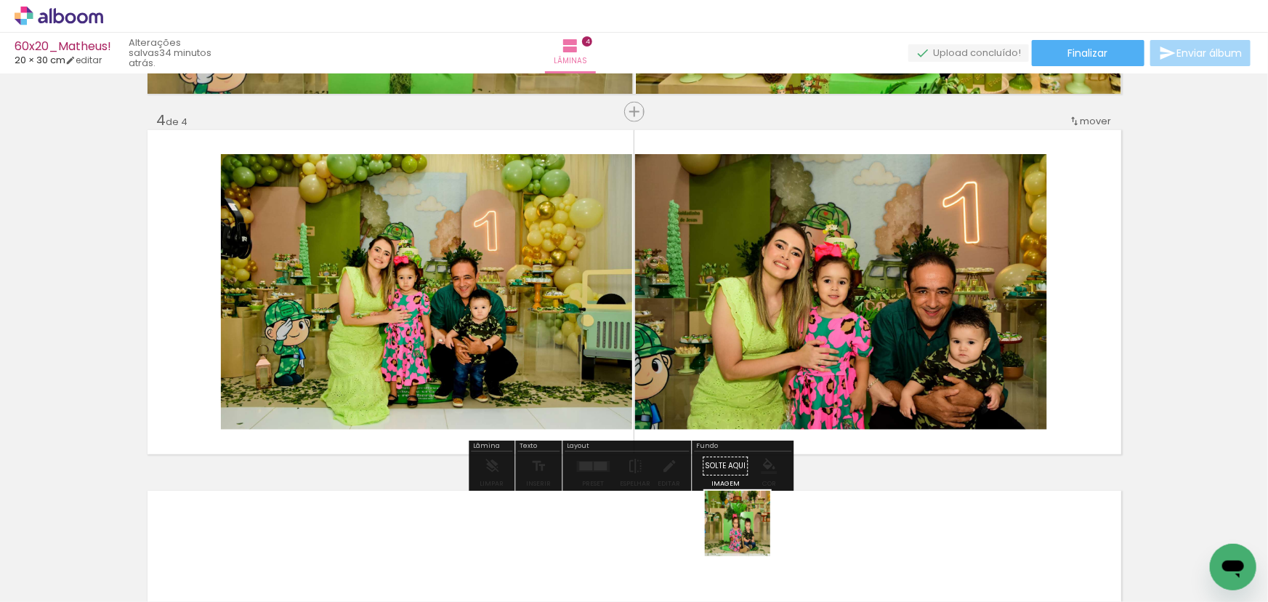
drag, startPoint x: 744, startPoint y: 560, endPoint x: 769, endPoint y: 407, distance: 154.6
click at [769, 407] on quentale-workspace at bounding box center [634, 301] width 1268 height 602
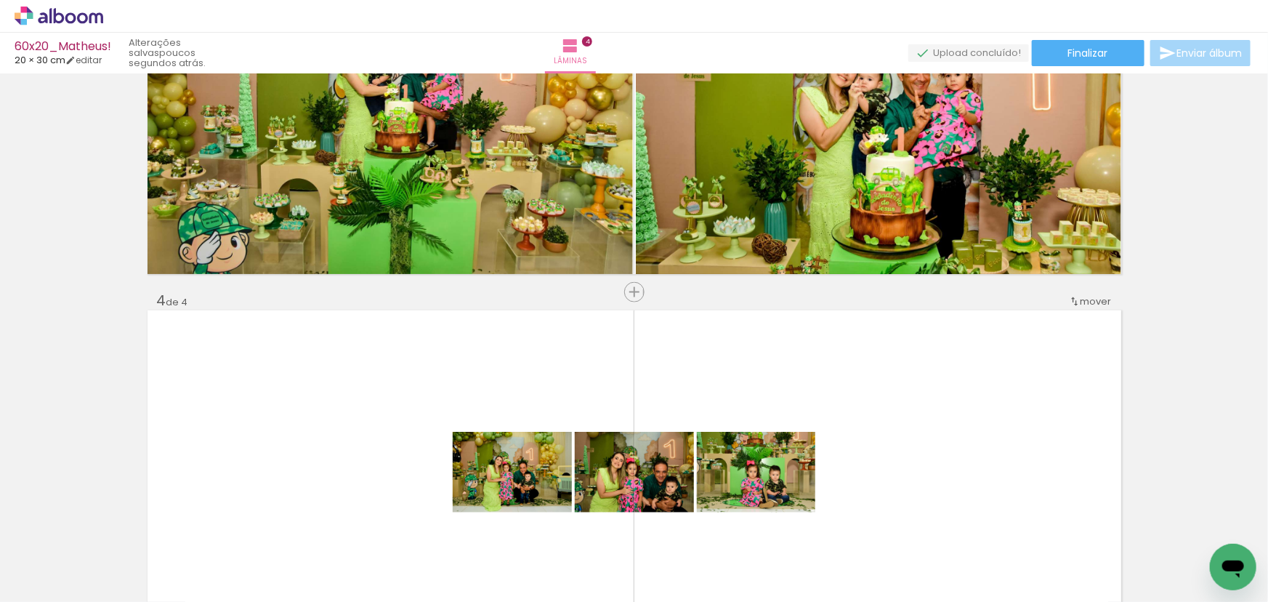
scroll to position [802, 0]
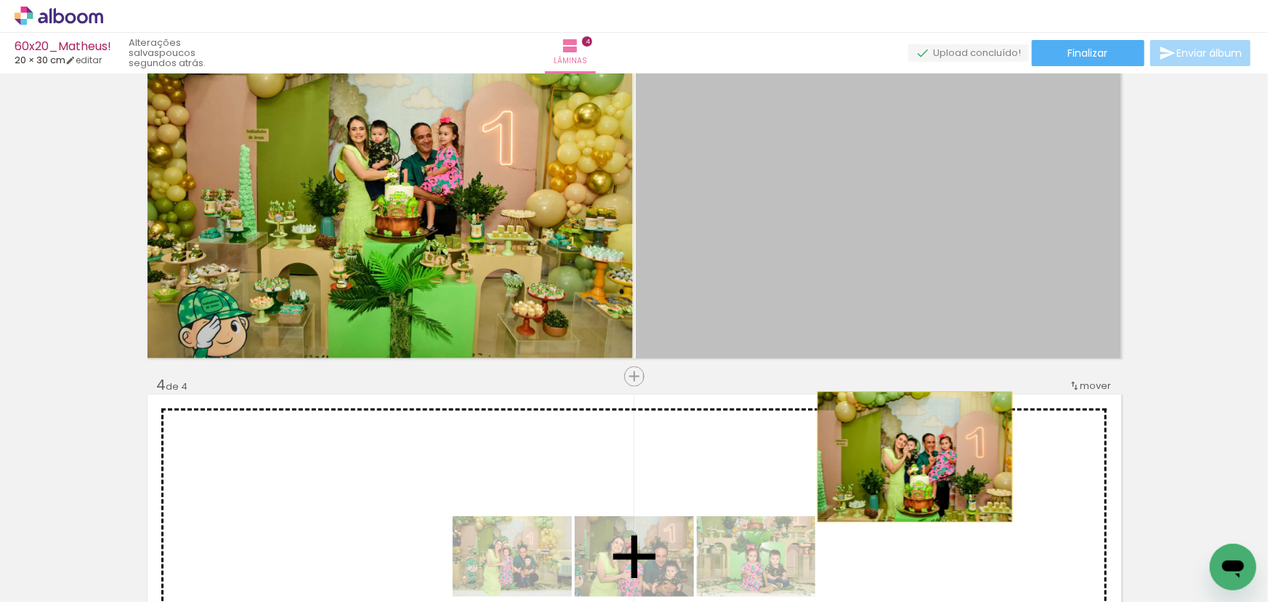
drag, startPoint x: 881, startPoint y: 217, endPoint x: 910, endPoint y: 456, distance: 241.6
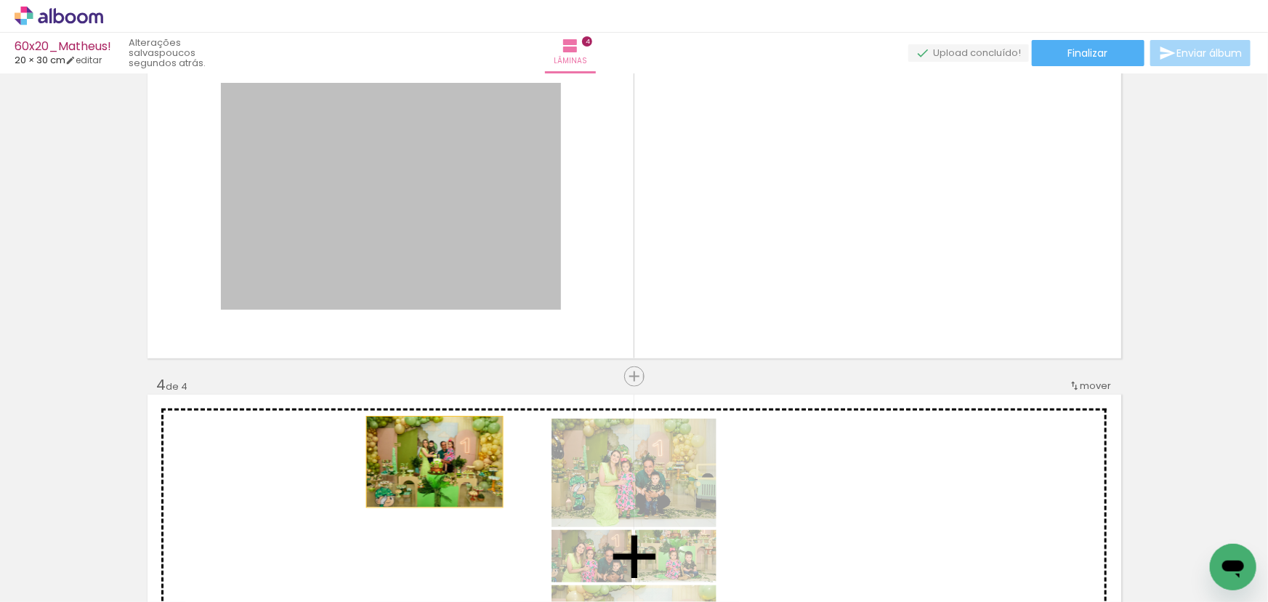
drag, startPoint x: 463, startPoint y: 196, endPoint x: 430, endPoint y: 462, distance: 267.4
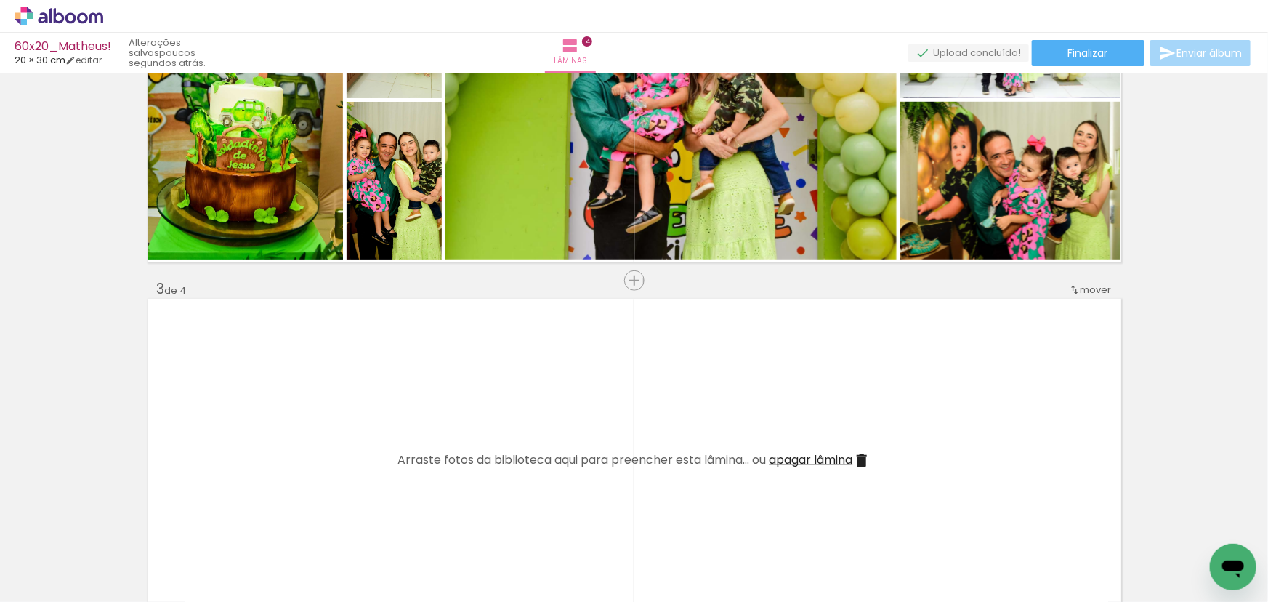
scroll to position [604, 0]
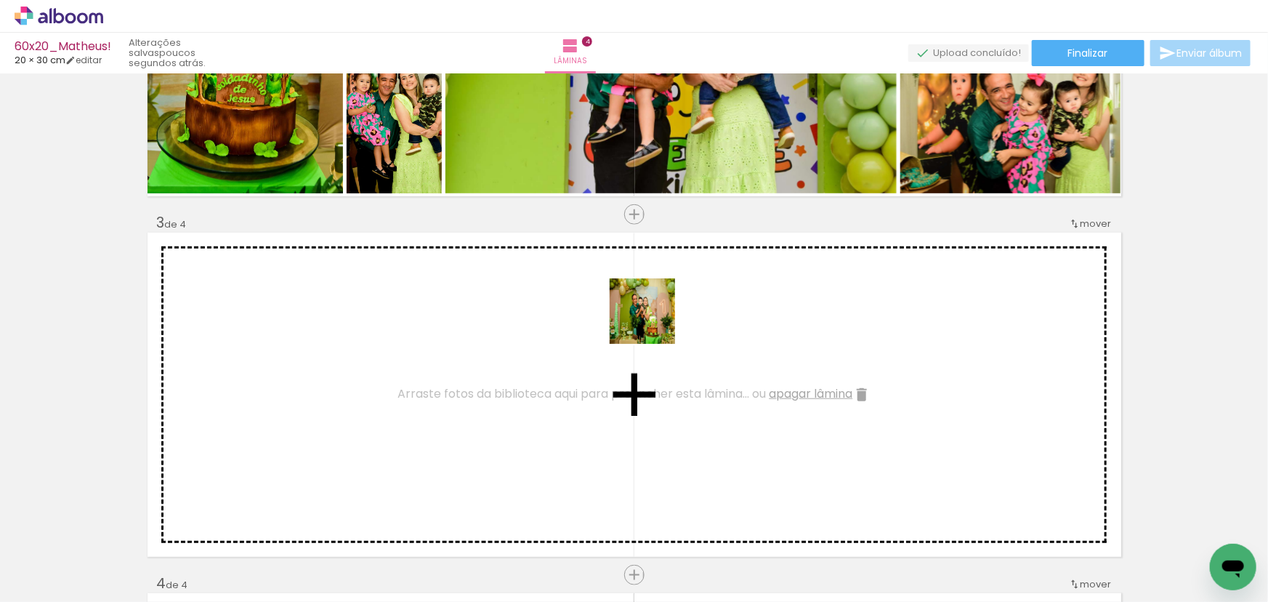
drag, startPoint x: 623, startPoint y: 552, endPoint x: 696, endPoint y: 413, distance: 157.4
click at [654, 321] on quentale-workspace at bounding box center [634, 301] width 1268 height 602
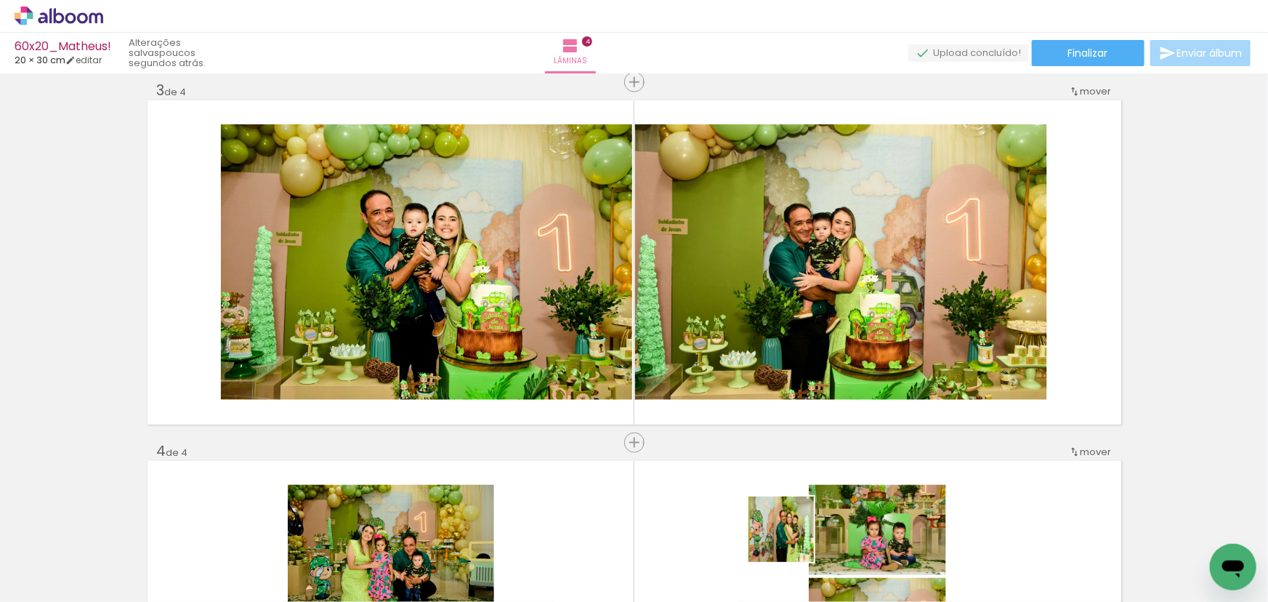
drag, startPoint x: 792, startPoint y: 540, endPoint x: 842, endPoint y: 391, distance: 157.0
click at [829, 370] on quentale-workspace at bounding box center [634, 301] width 1268 height 602
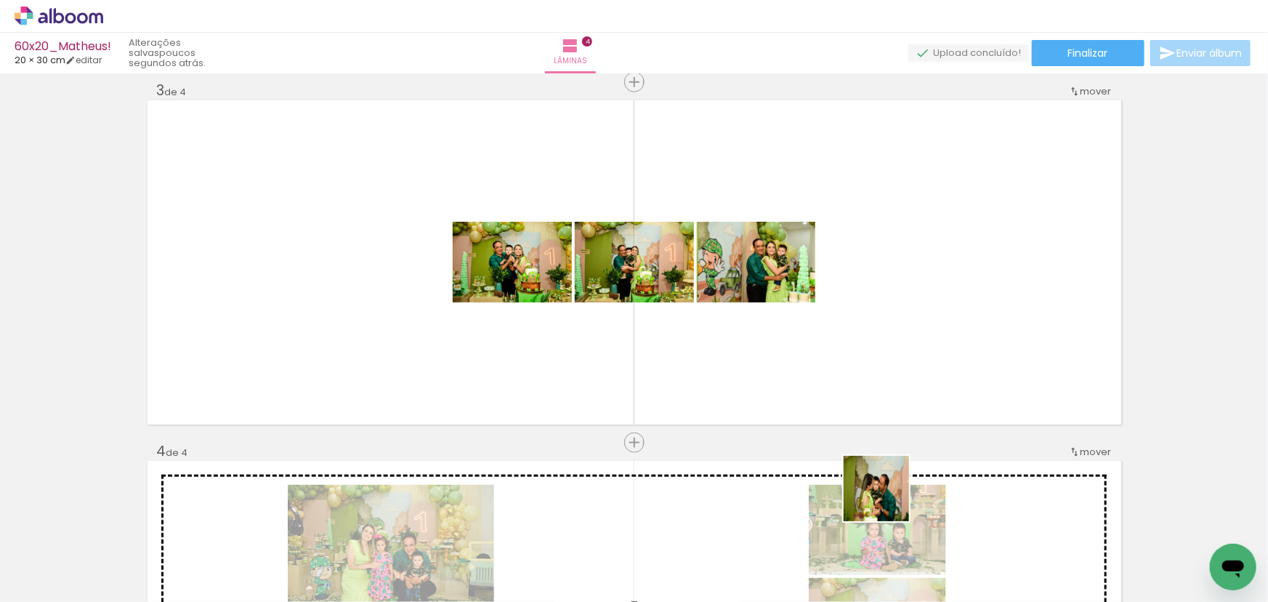
drag, startPoint x: 869, startPoint y: 563, endPoint x: 909, endPoint y: 371, distance: 196.0
click at [909, 373] on quentale-workspace at bounding box center [634, 301] width 1268 height 602
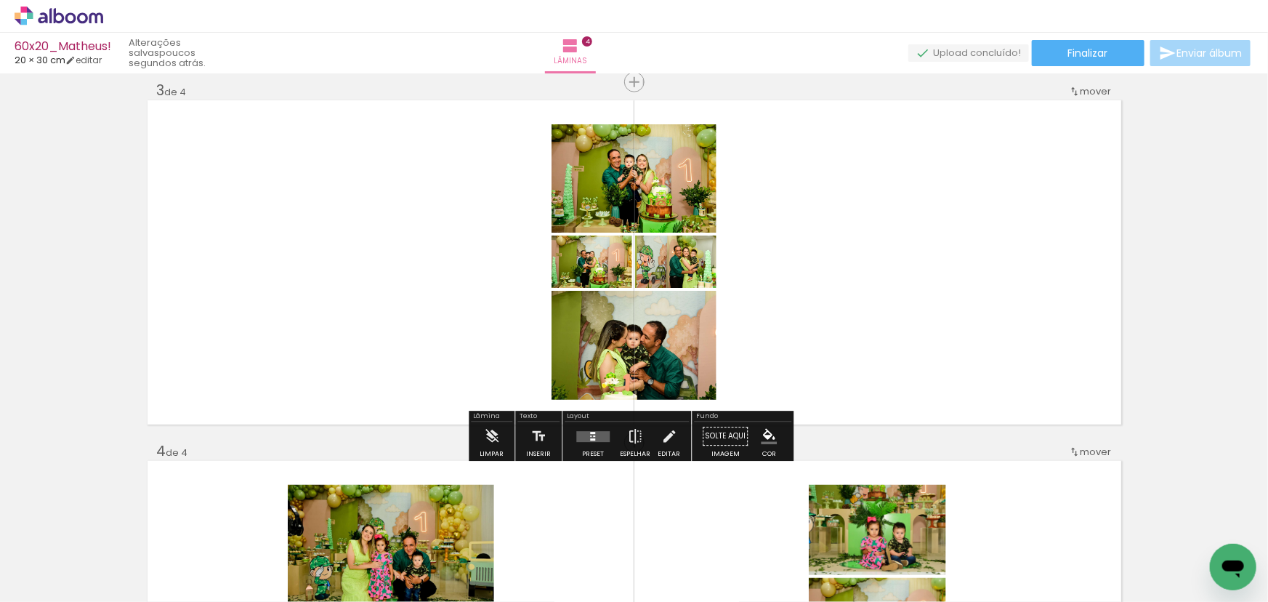
click at [587, 433] on quentale-layouter at bounding box center [592, 436] width 33 height 11
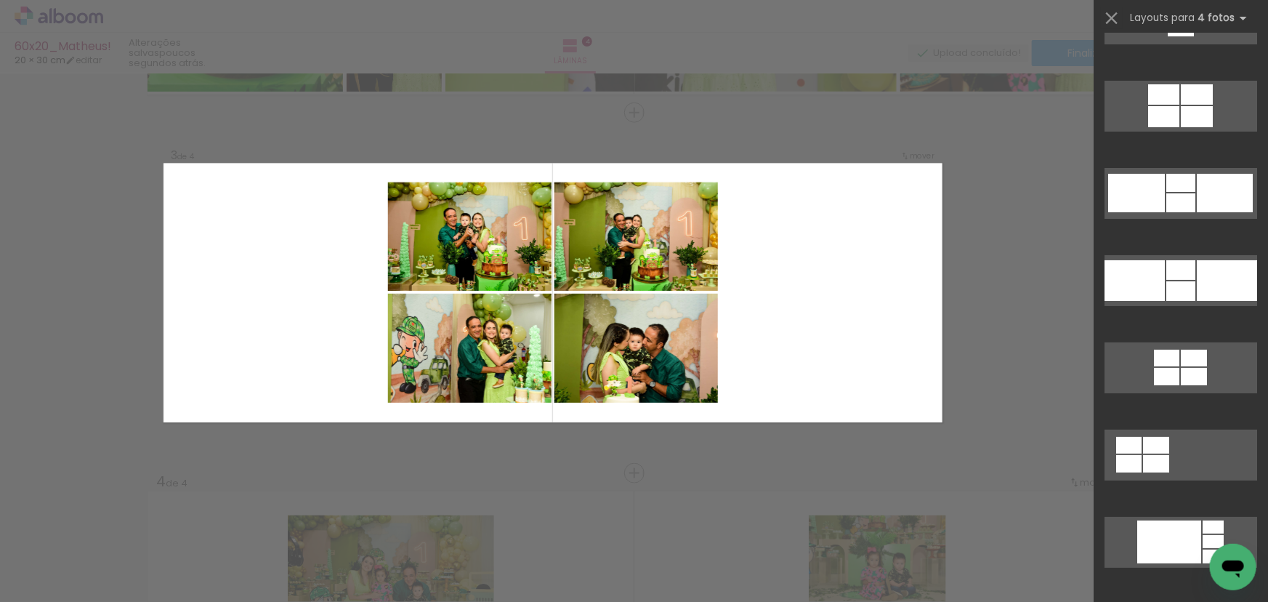
scroll to position [2775, 0]
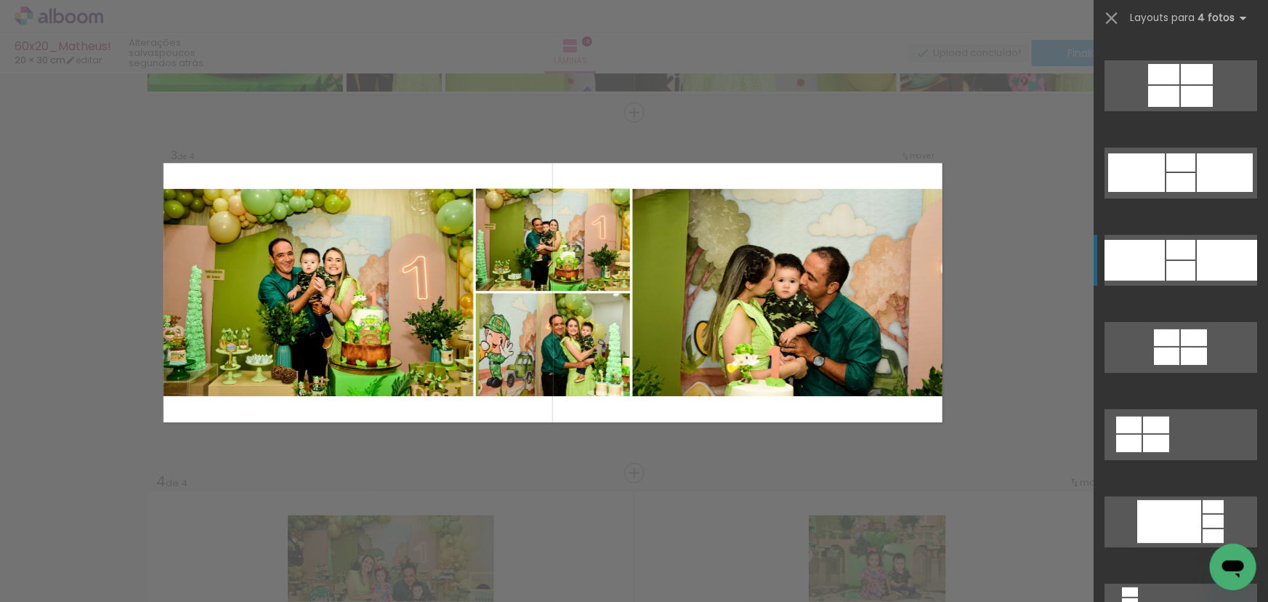
click at [1204, 254] on div at bounding box center [1227, 260] width 60 height 41
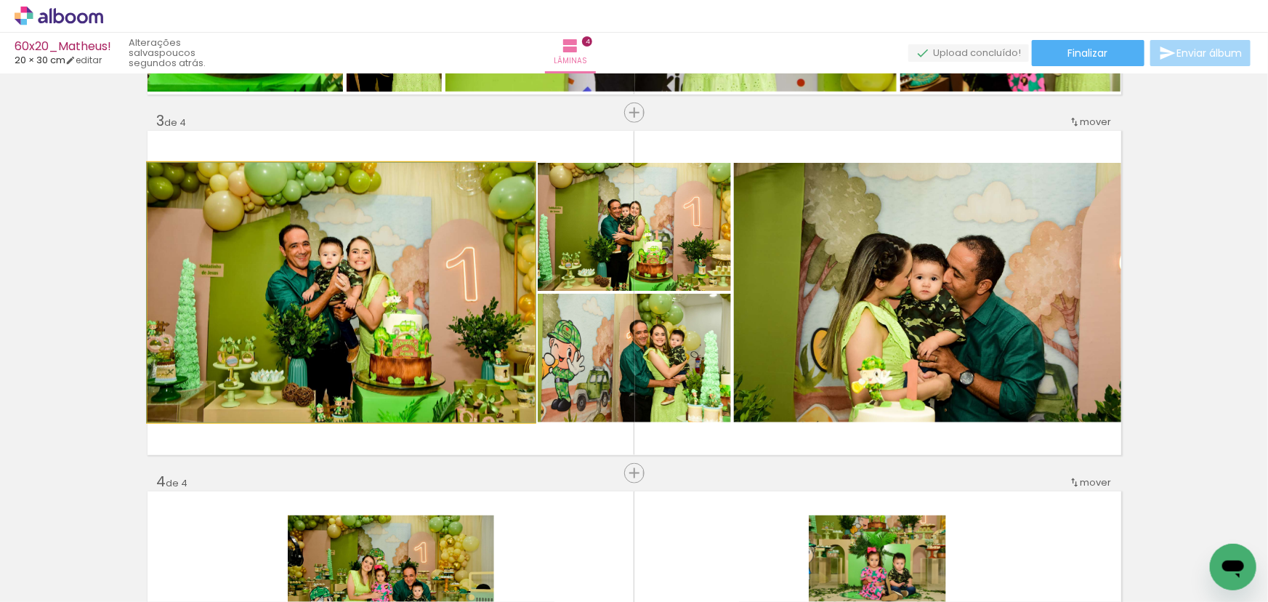
click at [490, 298] on quentale-photo at bounding box center [341, 292] width 387 height 259
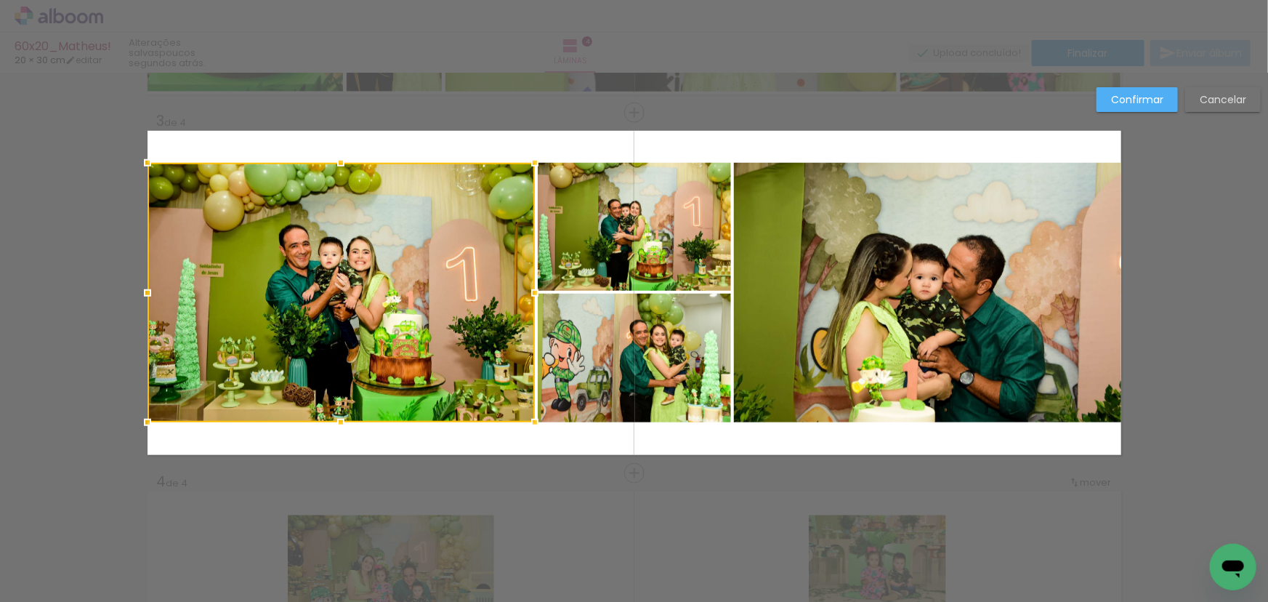
click at [648, 240] on quentale-photo at bounding box center [634, 227] width 193 height 128
click at [661, 348] on div at bounding box center [440, 292] width 584 height 259
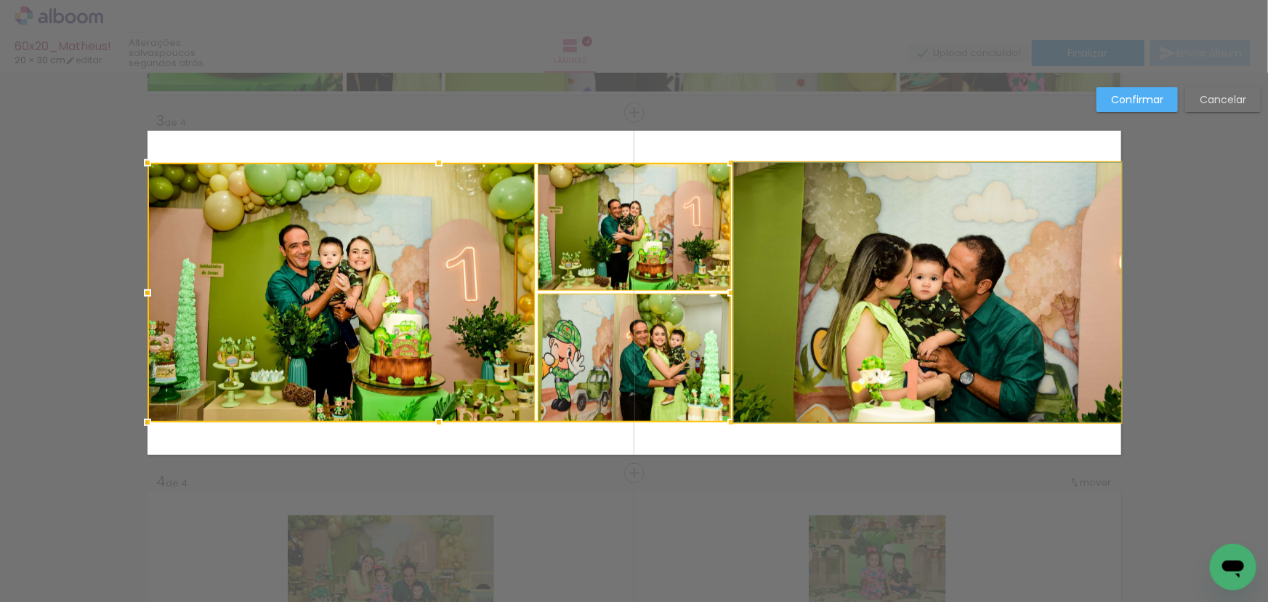
click at [818, 324] on quentale-photo at bounding box center [927, 292] width 387 height 259
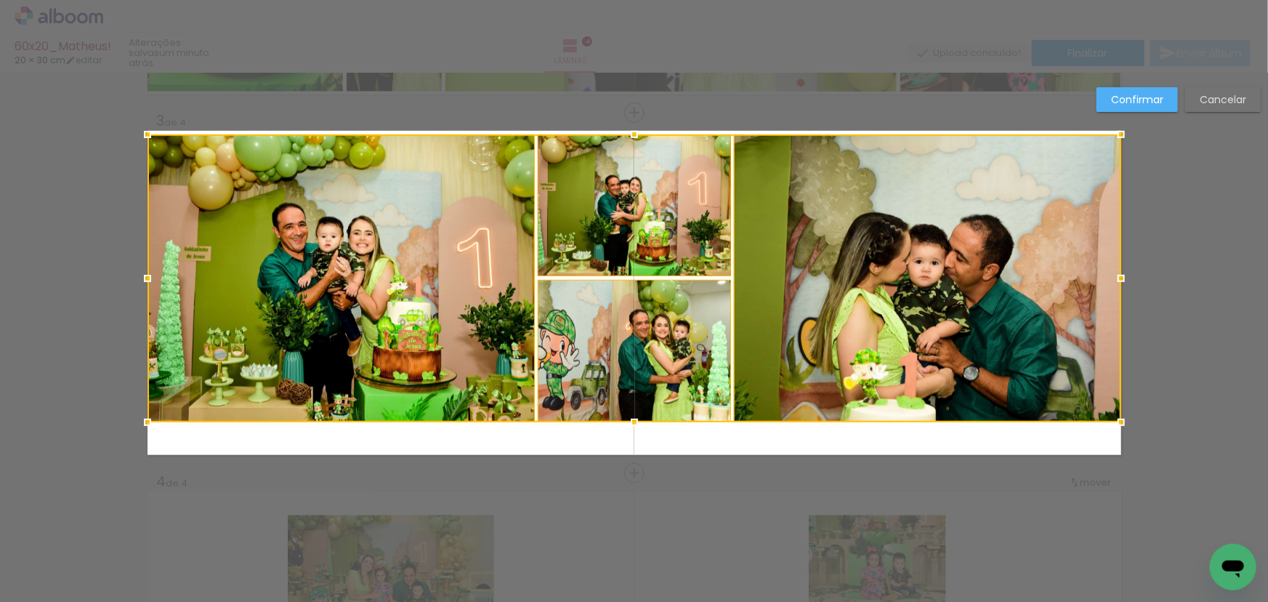
drag, startPoint x: 630, startPoint y: 159, endPoint x: 567, endPoint y: 184, distance: 67.9
click at [632, 131] on div at bounding box center [634, 134] width 29 height 29
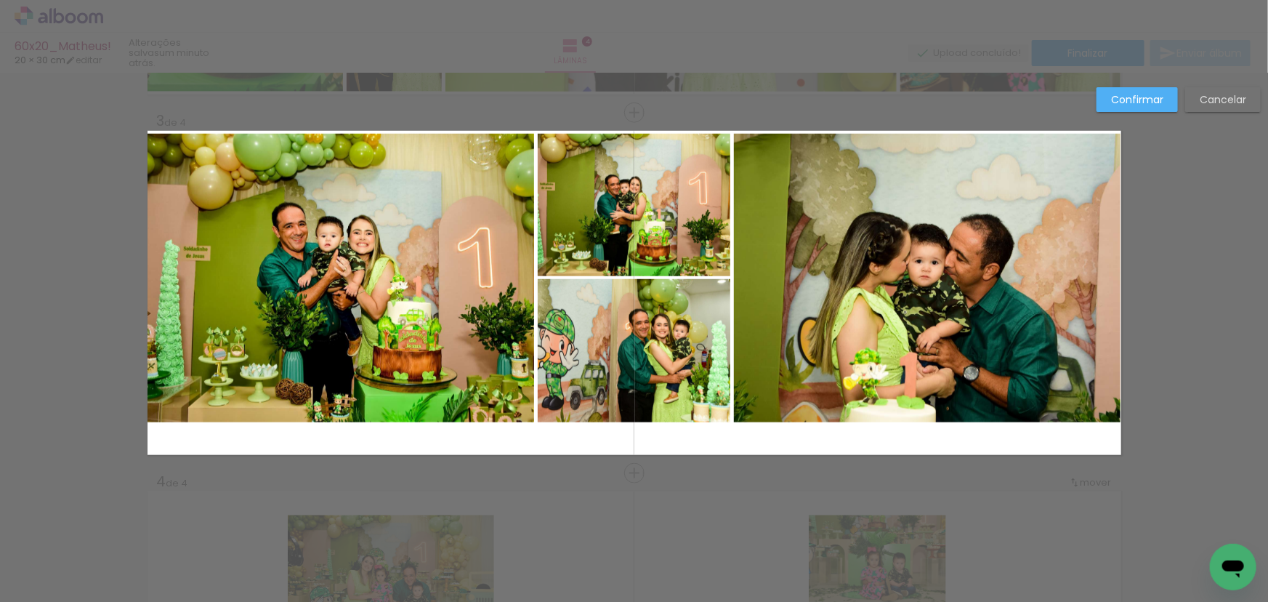
click at [513, 213] on quentale-photo at bounding box center [341, 278] width 387 height 289
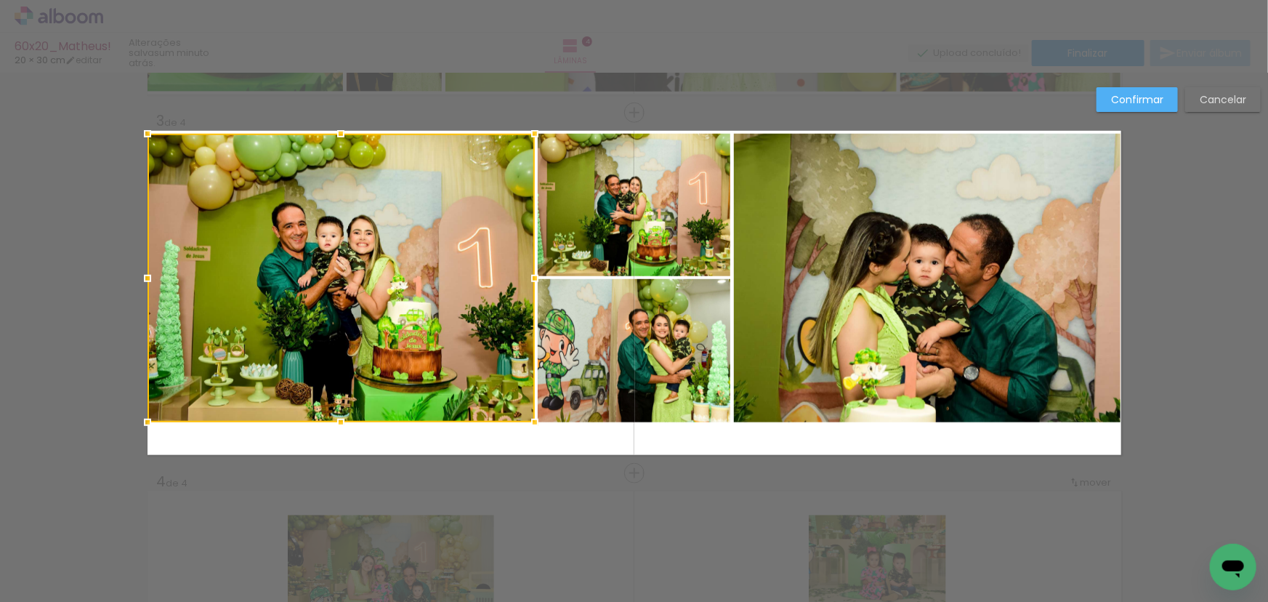
click at [661, 214] on quentale-photo at bounding box center [634, 205] width 193 height 142
click at [641, 337] on div at bounding box center [440, 278] width 584 height 289
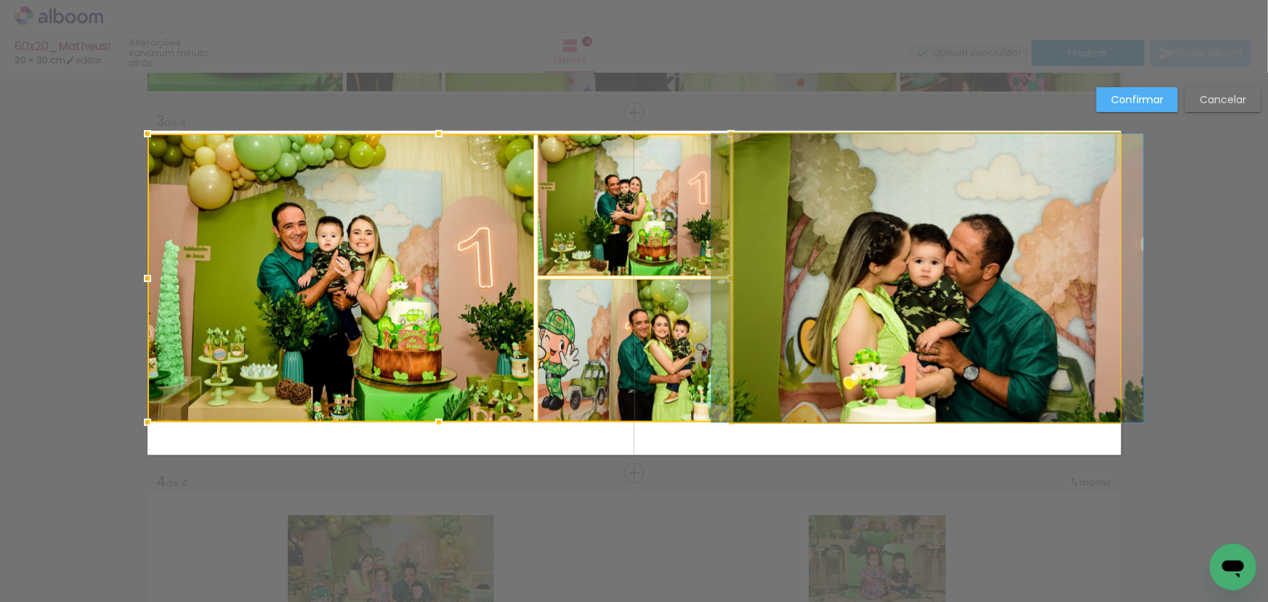
click at [855, 323] on quentale-photo at bounding box center [927, 278] width 387 height 289
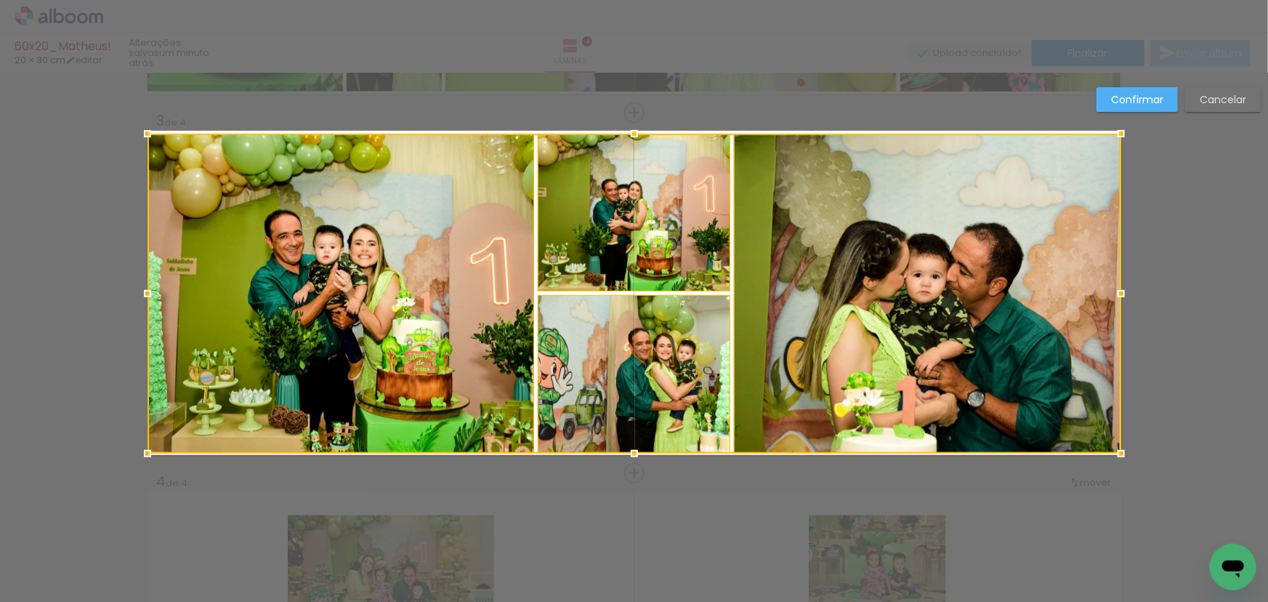
drag, startPoint x: 625, startPoint y: 422, endPoint x: 624, endPoint y: 452, distance: 30.6
click at [624, 452] on div at bounding box center [634, 453] width 29 height 29
click at [854, 269] on div at bounding box center [635, 294] width 974 height 320
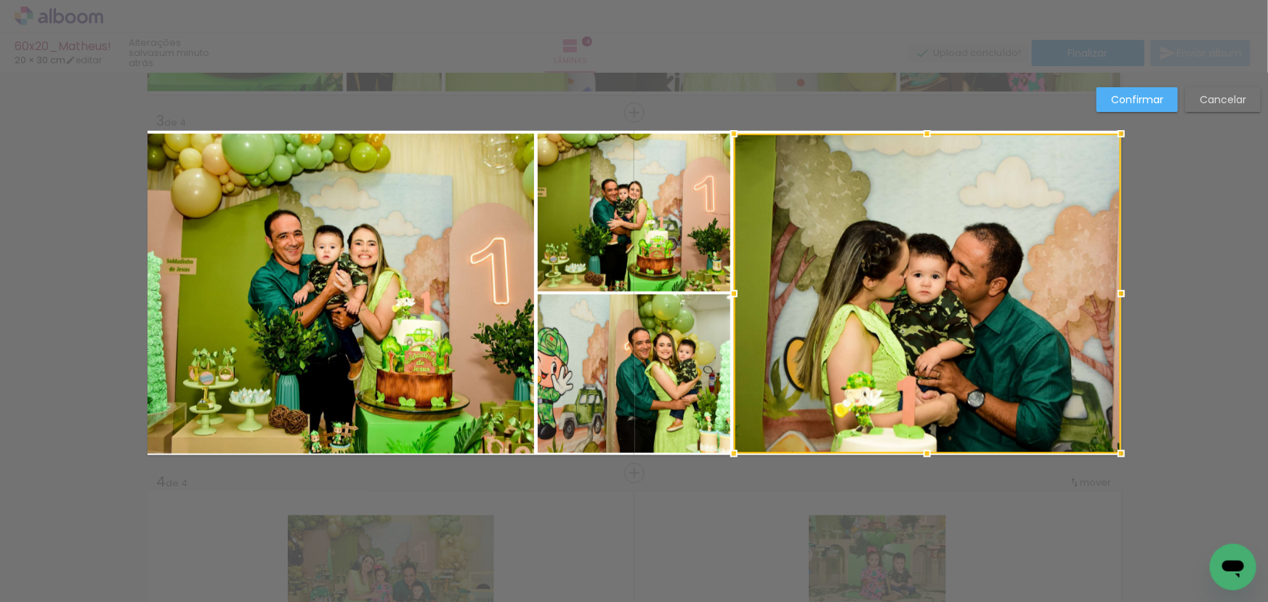
click at [686, 334] on quentale-photo at bounding box center [634, 373] width 193 height 158
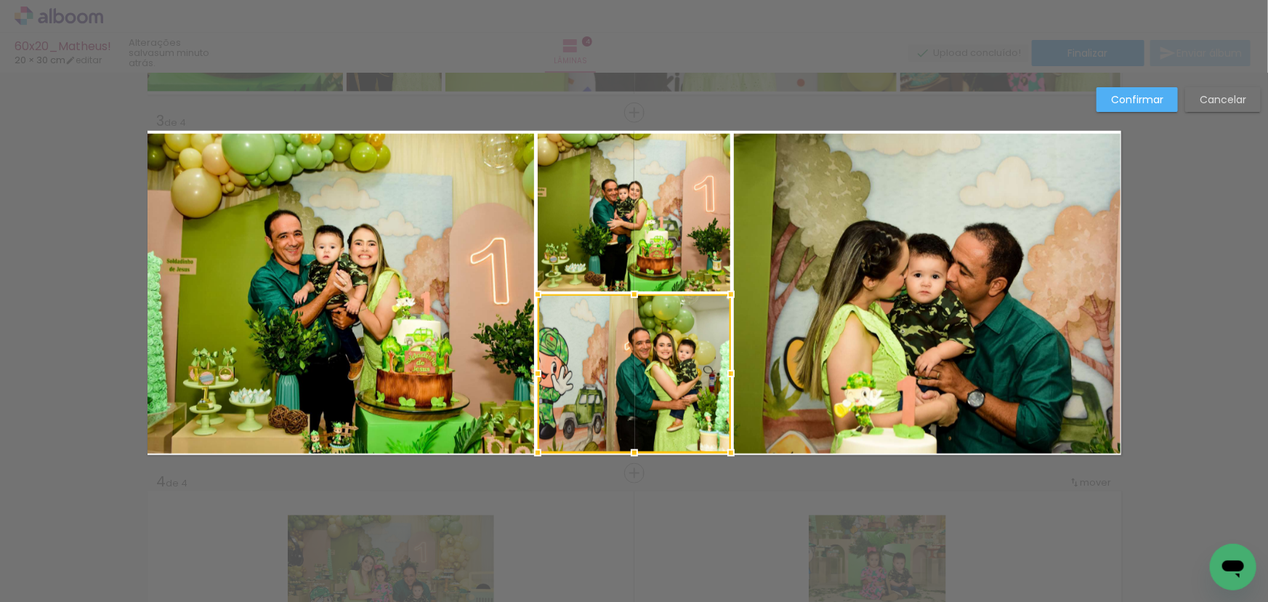
click at [669, 348] on div at bounding box center [634, 373] width 193 height 158
click at [1121, 90] on paper-button "Confirmar" at bounding box center [1137, 99] width 81 height 25
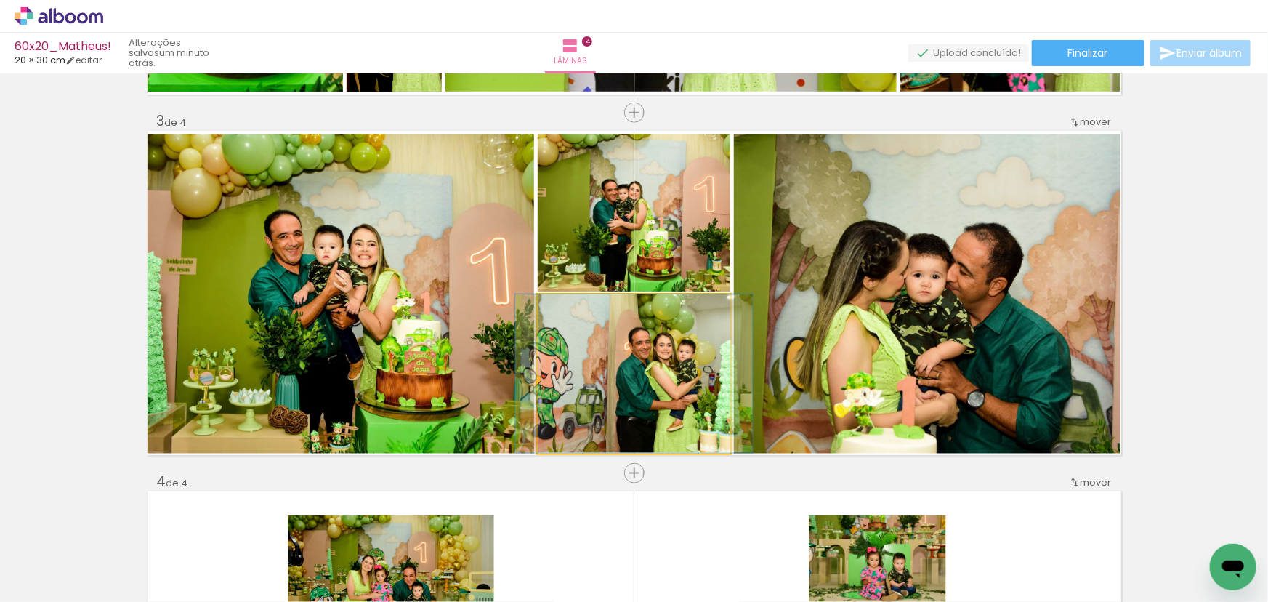
click at [704, 362] on quentale-photo at bounding box center [634, 373] width 193 height 158
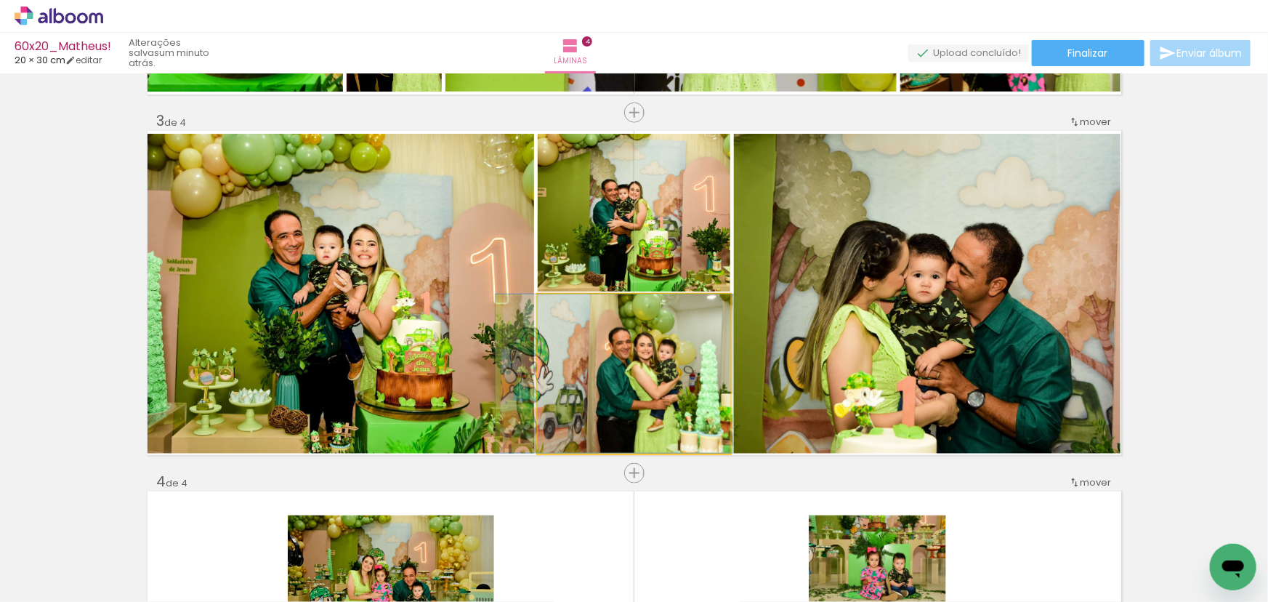
drag, startPoint x: 689, startPoint y: 358, endPoint x: 673, endPoint y: 358, distance: 16.0
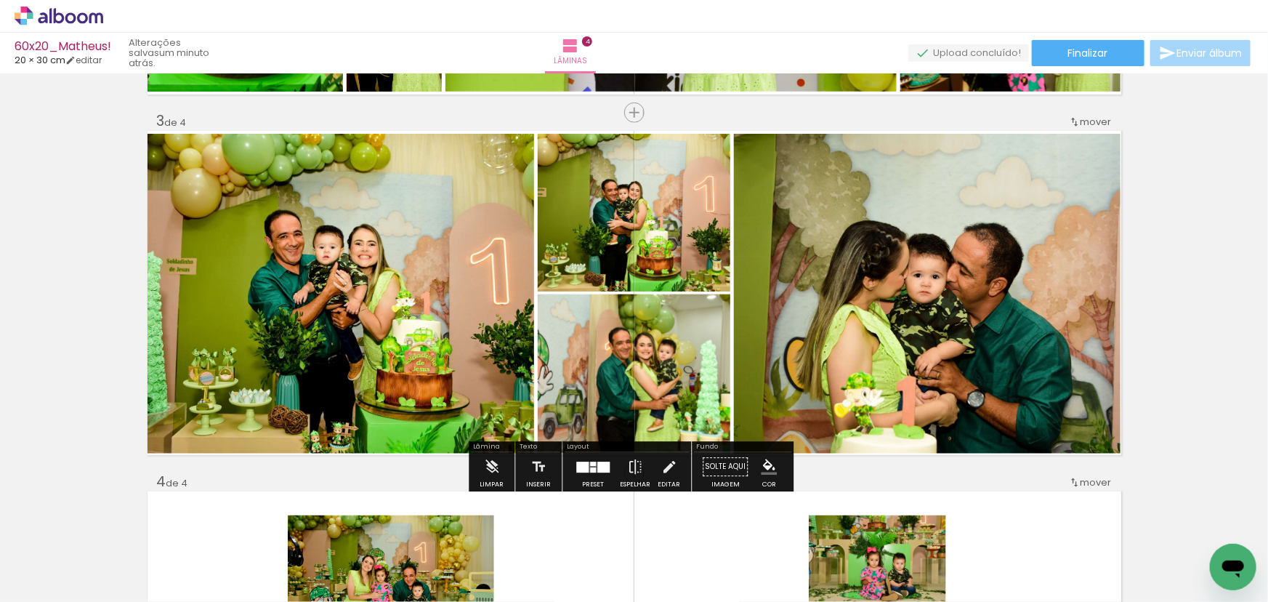
click at [691, 214] on quentale-photo at bounding box center [634, 213] width 193 height 158
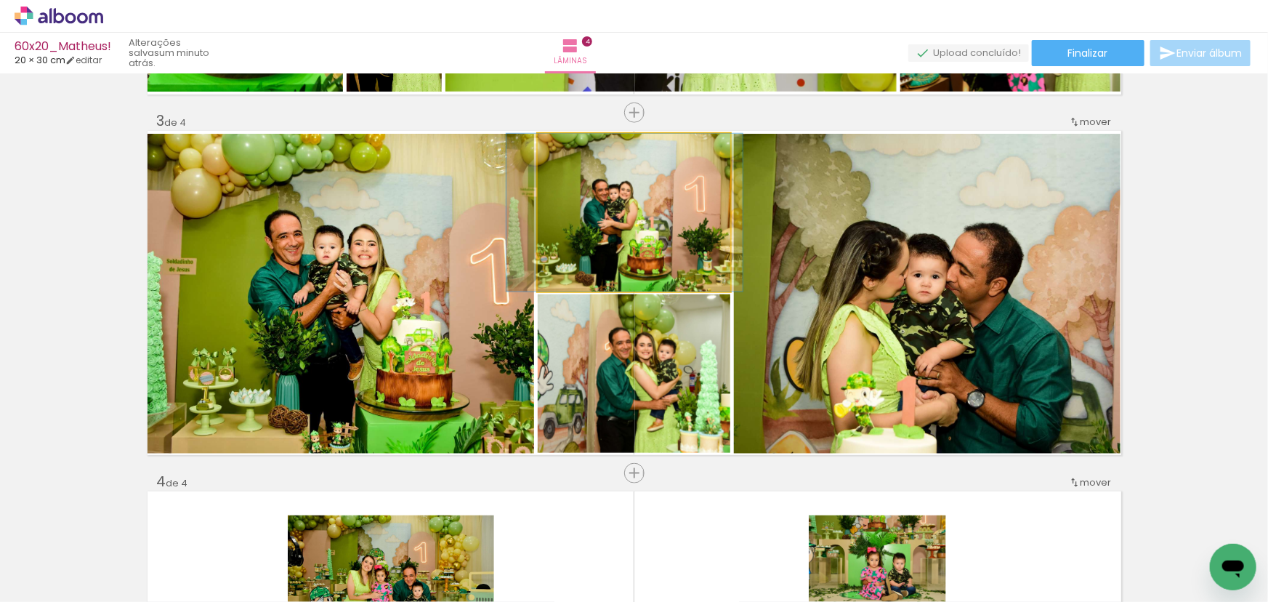
drag, startPoint x: 690, startPoint y: 216, endPoint x: 680, endPoint y: 217, distance: 9.6
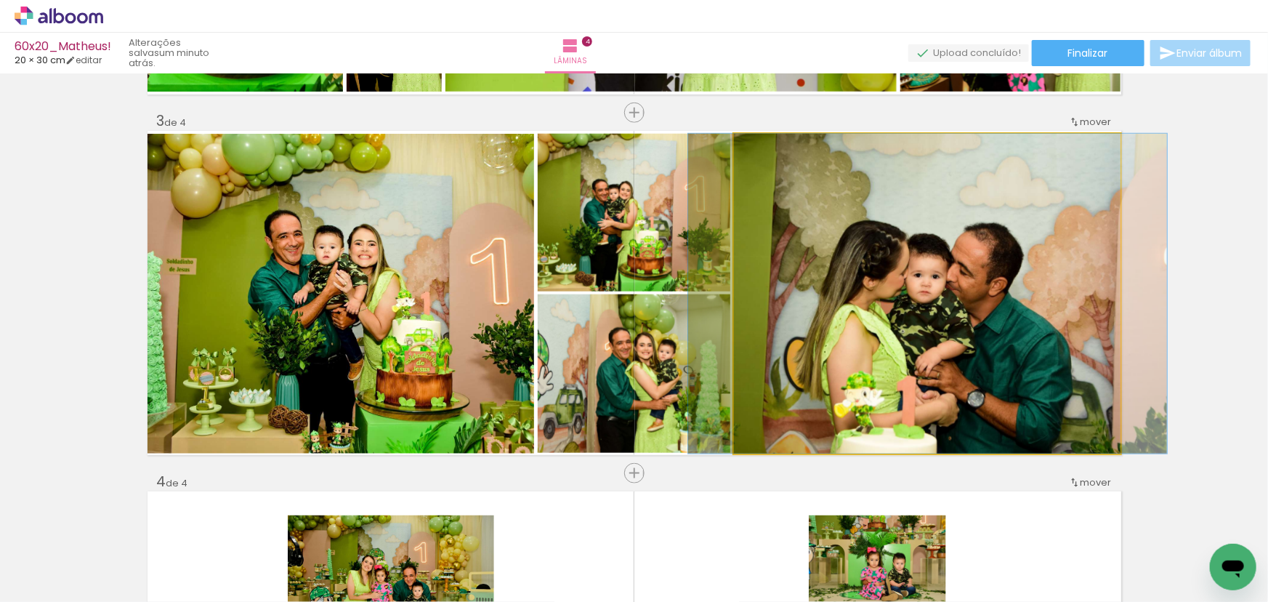
click at [881, 254] on quentale-photo at bounding box center [927, 294] width 387 height 320
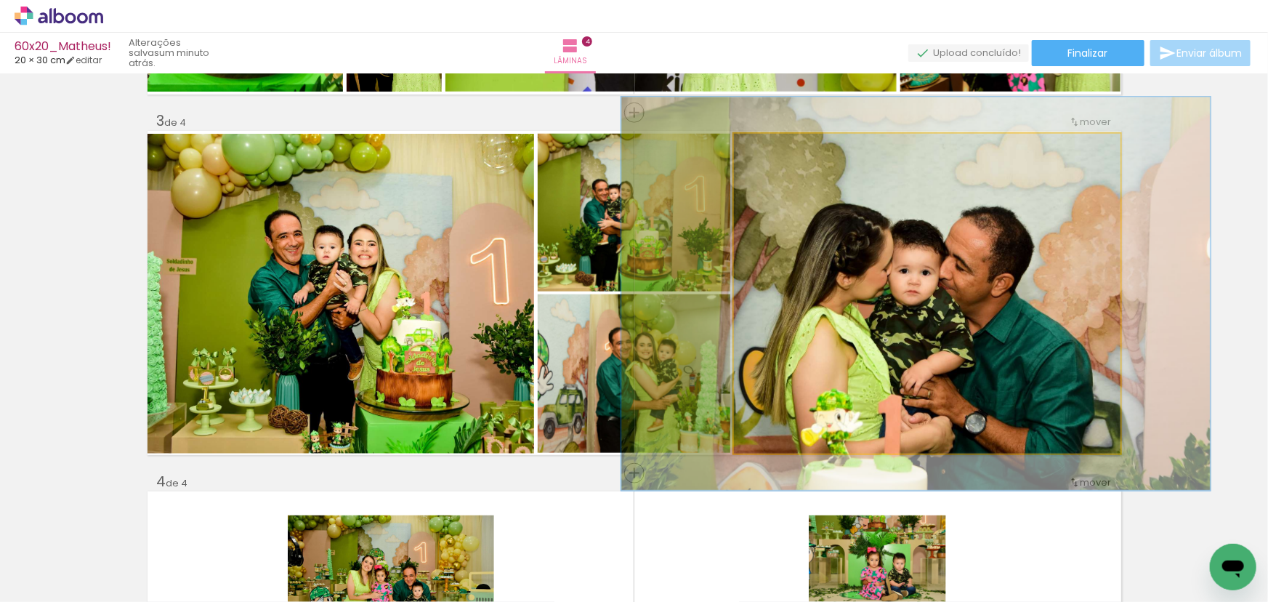
drag, startPoint x: 770, startPoint y: 150, endPoint x: 782, endPoint y: 150, distance: 11.7
type paper-slider "123"
click at [782, 150] on div at bounding box center [779, 148] width 23 height 23
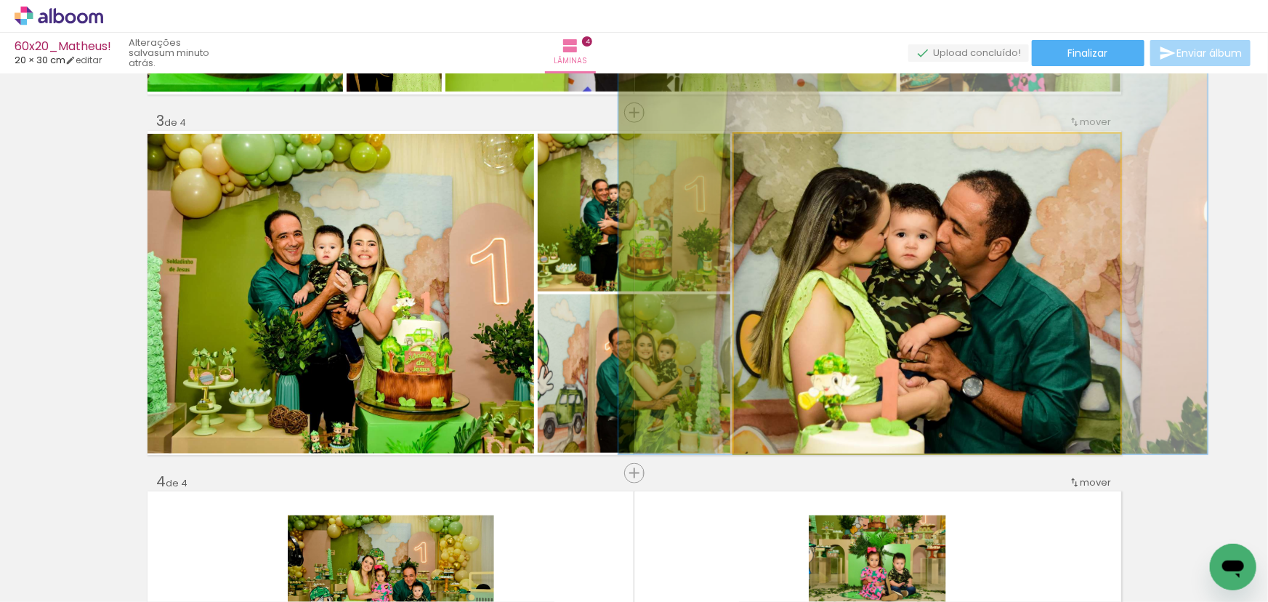
drag, startPoint x: 950, startPoint y: 260, endPoint x: 947, endPoint y: 224, distance: 36.5
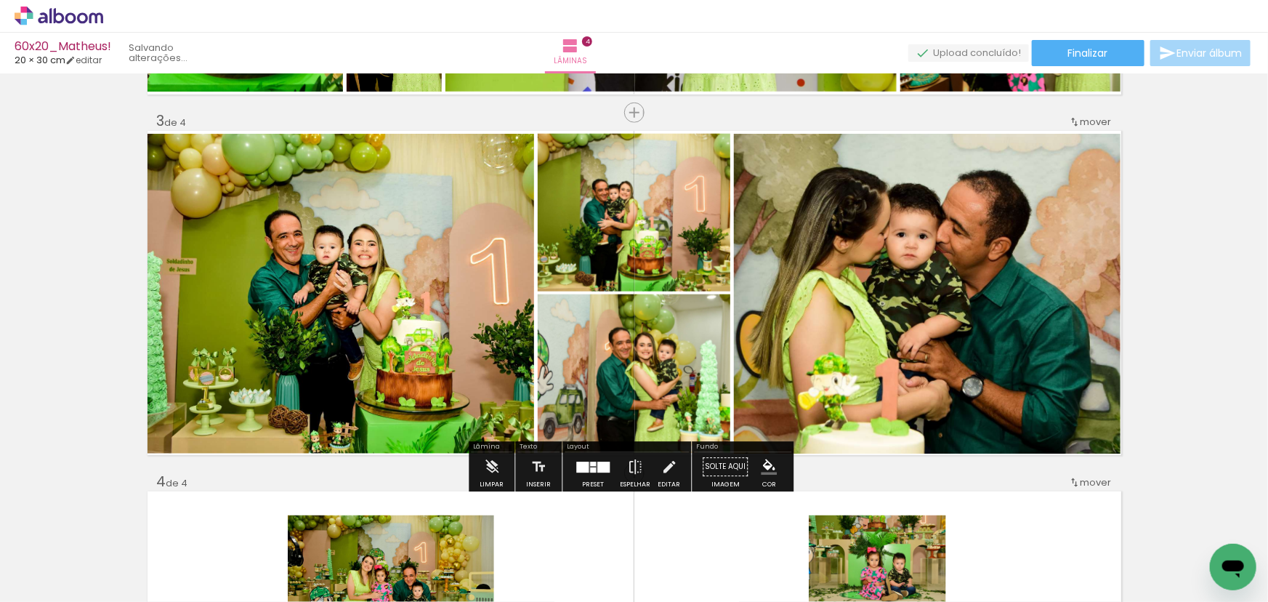
click at [422, 250] on quentale-photo at bounding box center [341, 294] width 387 height 320
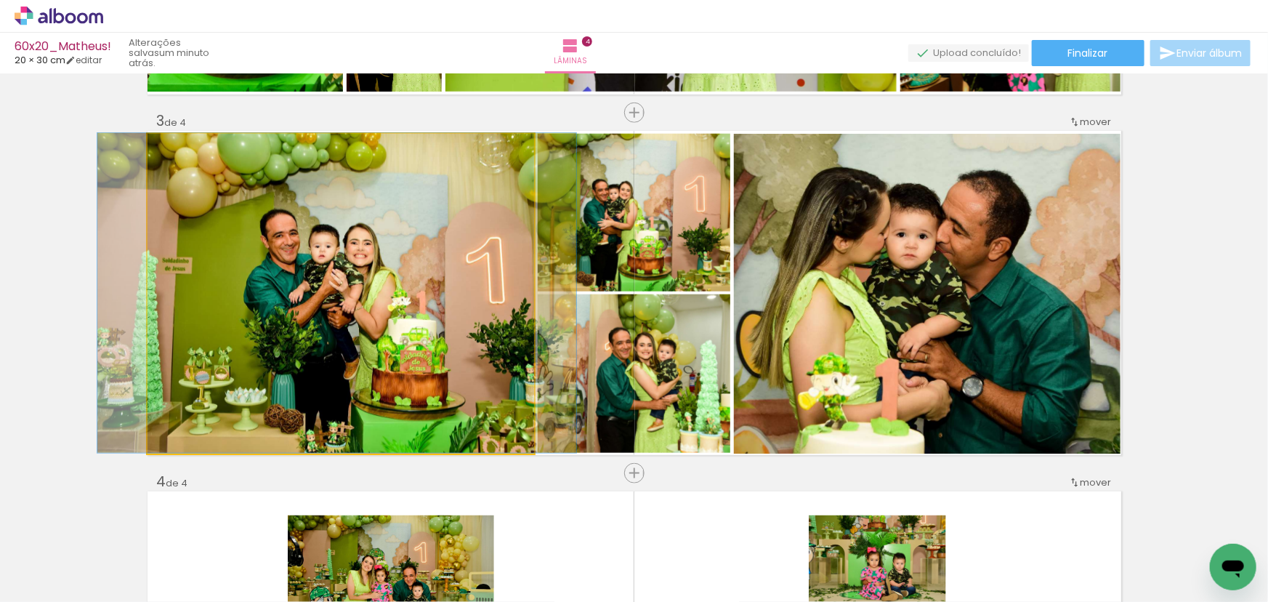
drag, startPoint x: 426, startPoint y: 233, endPoint x: 422, endPoint y: 225, distance: 8.5
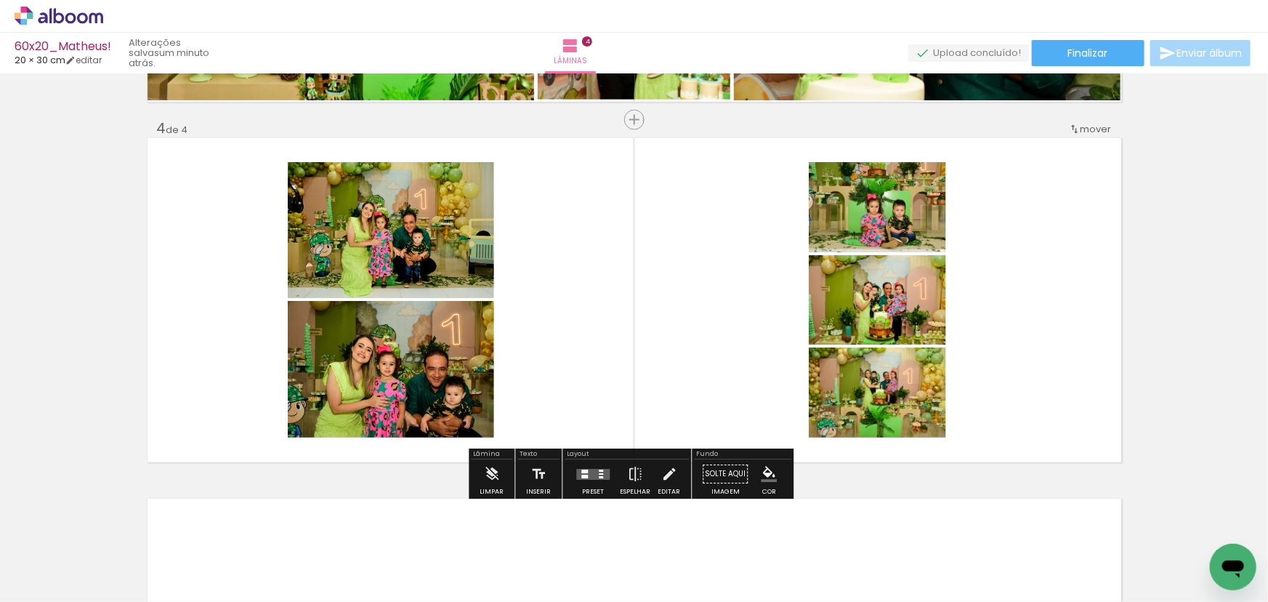
scroll to position [1037, 0]
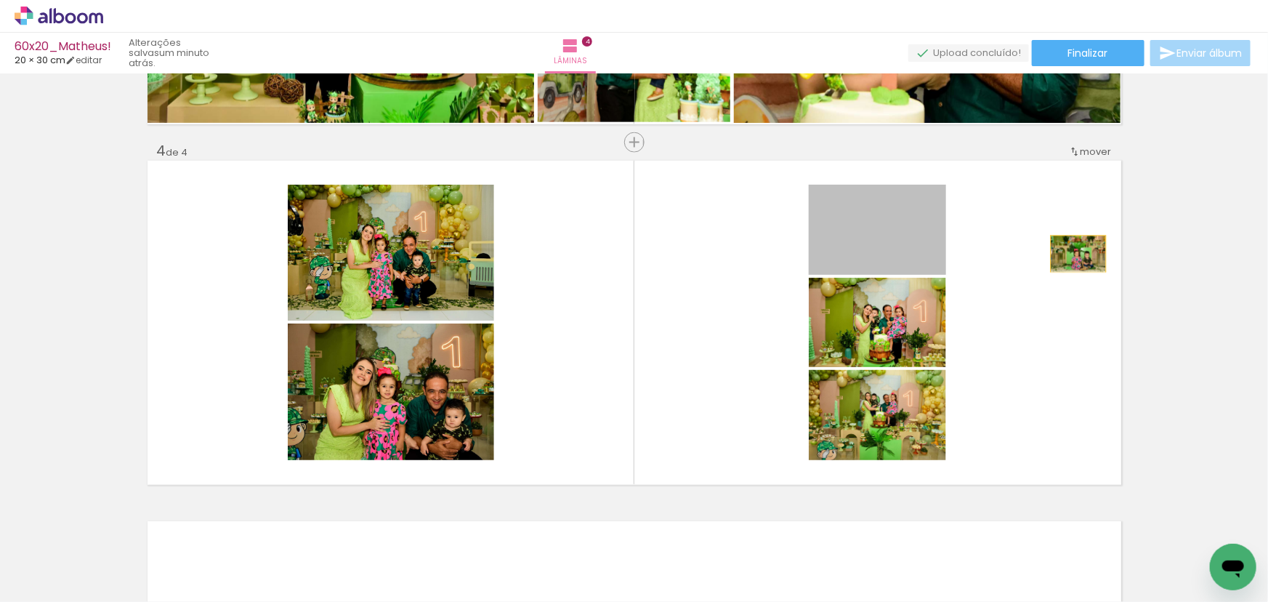
drag, startPoint x: 1074, startPoint y: 254, endPoint x: 1223, endPoint y: 273, distance: 150.3
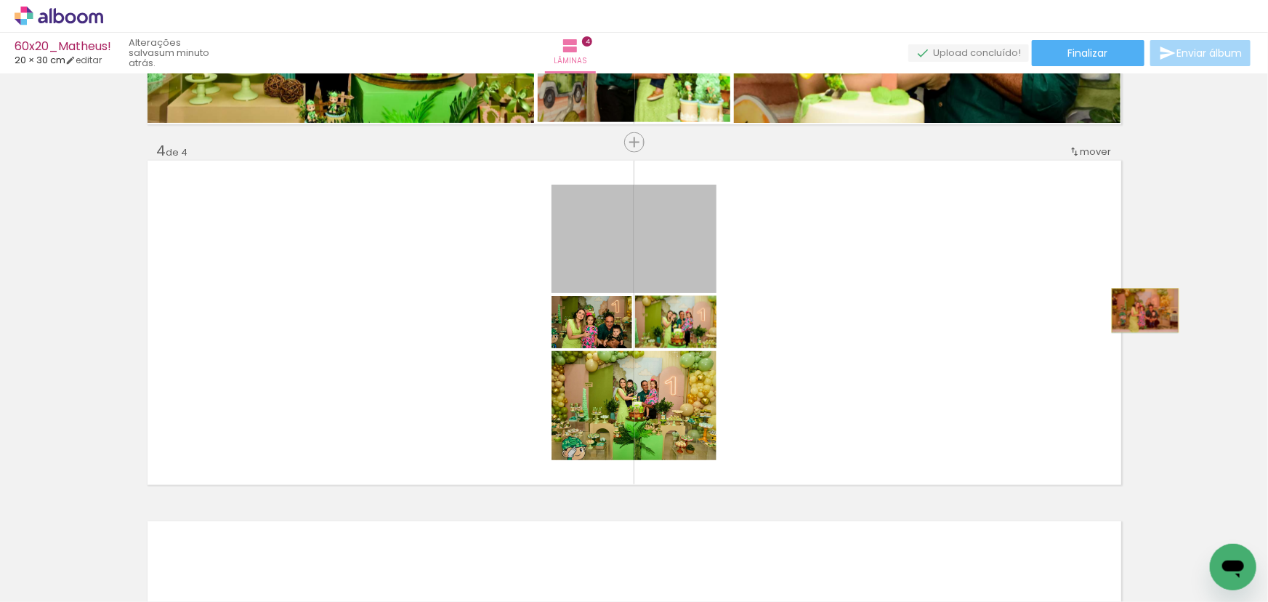
drag, startPoint x: 729, startPoint y: 262, endPoint x: 953, endPoint y: 330, distance: 234.1
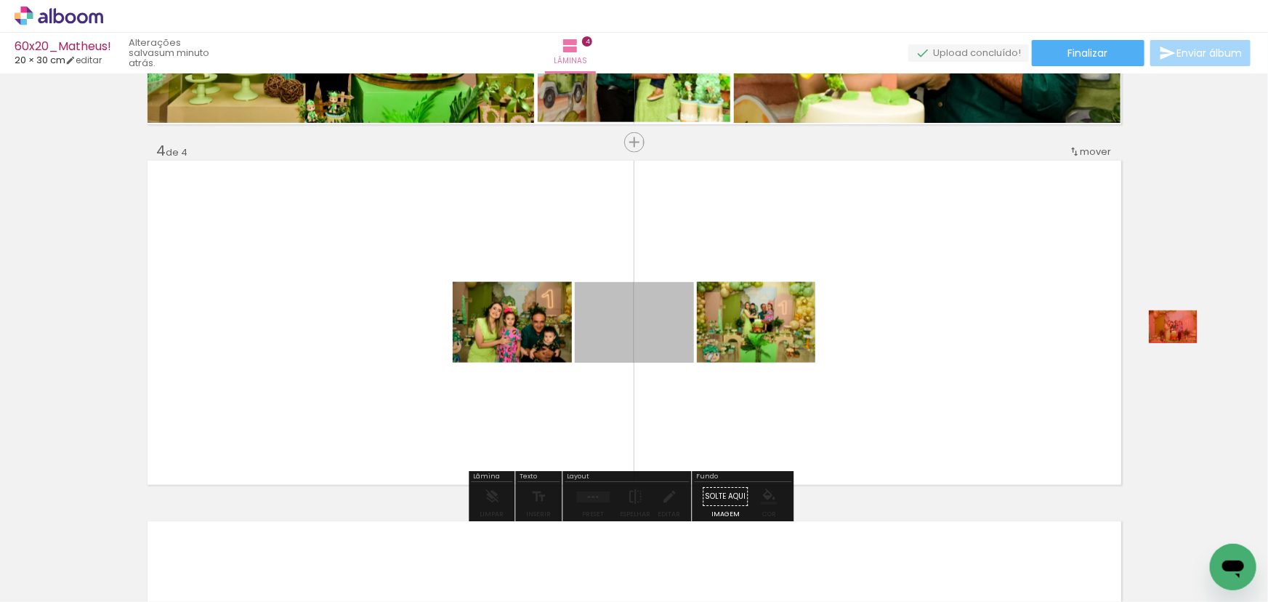
drag, startPoint x: 627, startPoint y: 326, endPoint x: 1170, endPoint y: 326, distance: 543.0
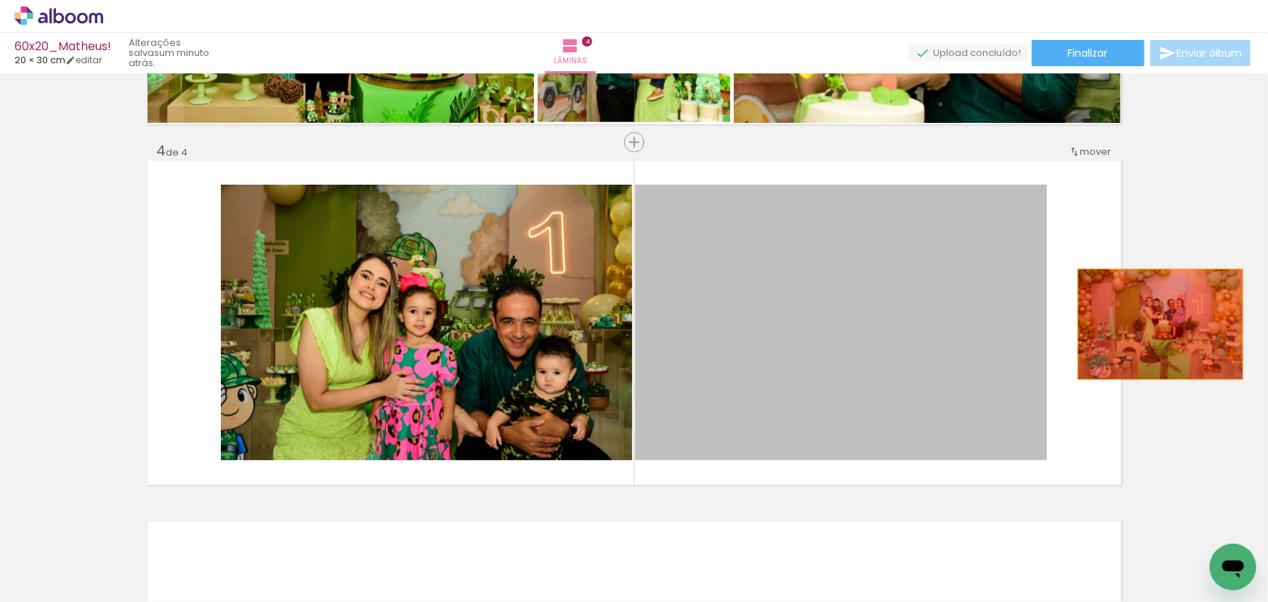
drag, startPoint x: 744, startPoint y: 329, endPoint x: 997, endPoint y: 324, distance: 253.0
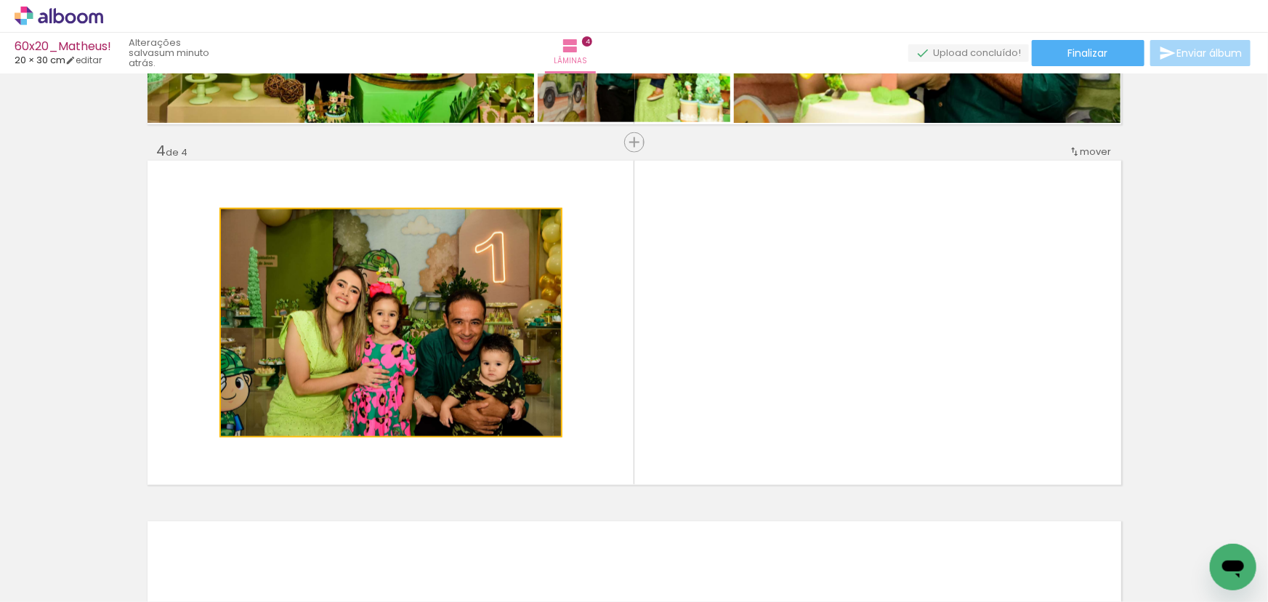
drag, startPoint x: 407, startPoint y: 312, endPoint x: 132, endPoint y: 351, distance: 277.6
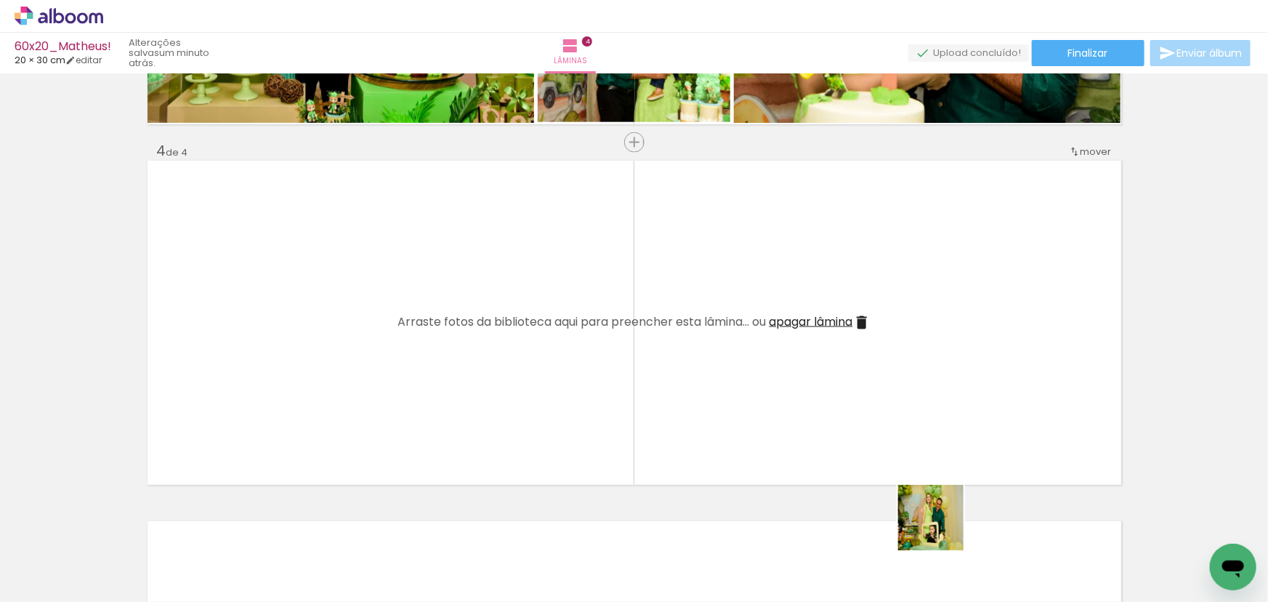
drag, startPoint x: 953, startPoint y: 554, endPoint x: 843, endPoint y: 410, distance: 181.0
click at [851, 385] on quentale-workspace at bounding box center [634, 301] width 1268 height 602
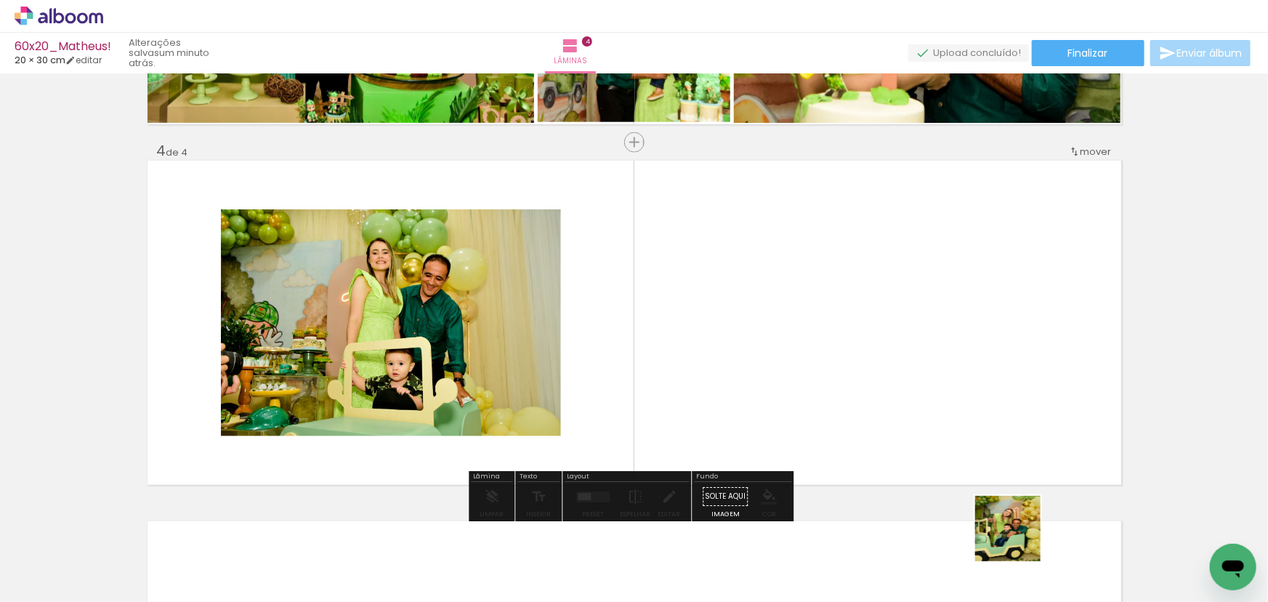
drag, startPoint x: 1019, startPoint y: 539, endPoint x: 956, endPoint y: 455, distance: 105.4
click at [921, 409] on quentale-workspace at bounding box center [634, 301] width 1268 height 602
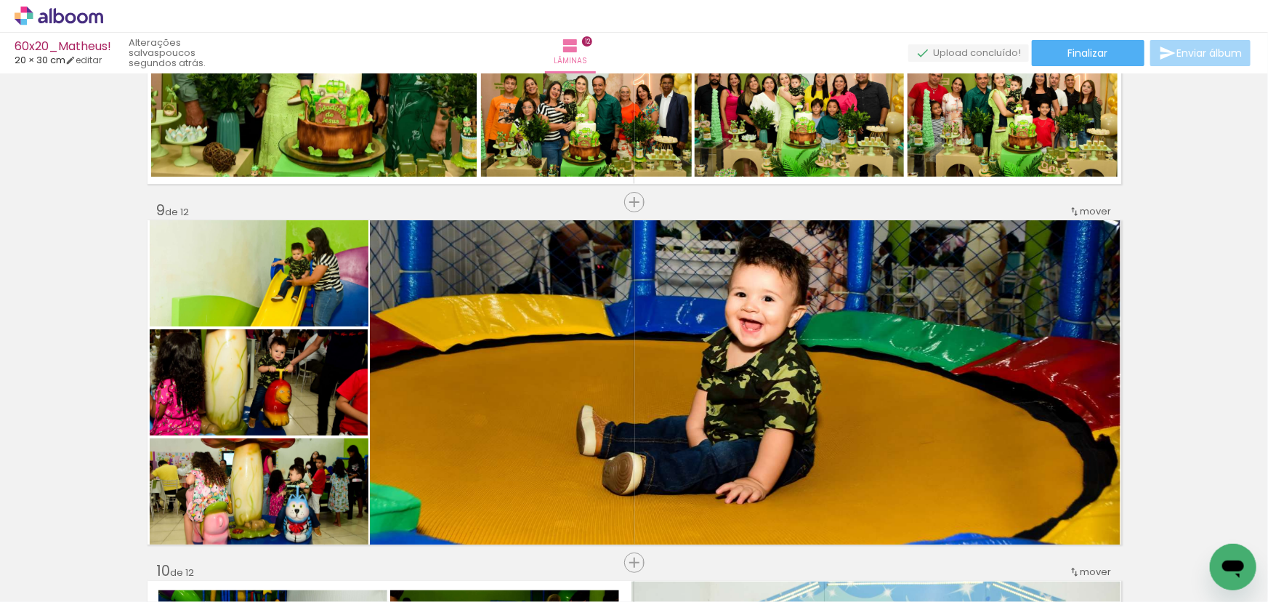
scroll to position [3254, 0]
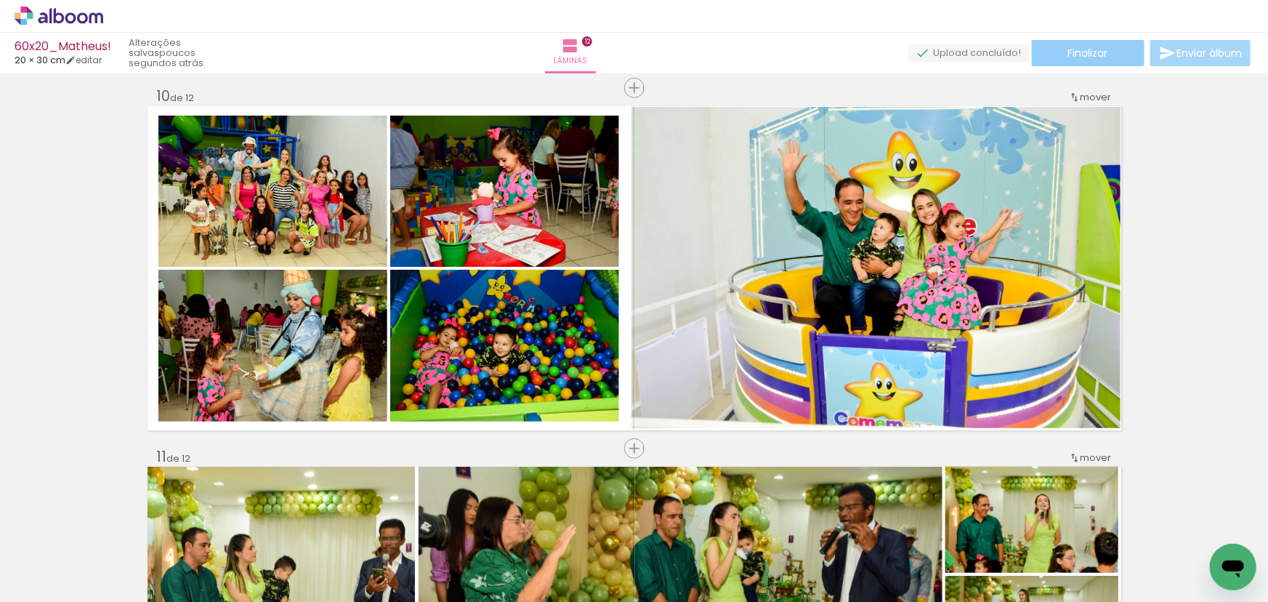
click at [1095, 55] on span "Finalizar" at bounding box center [1089, 53] width 40 height 10
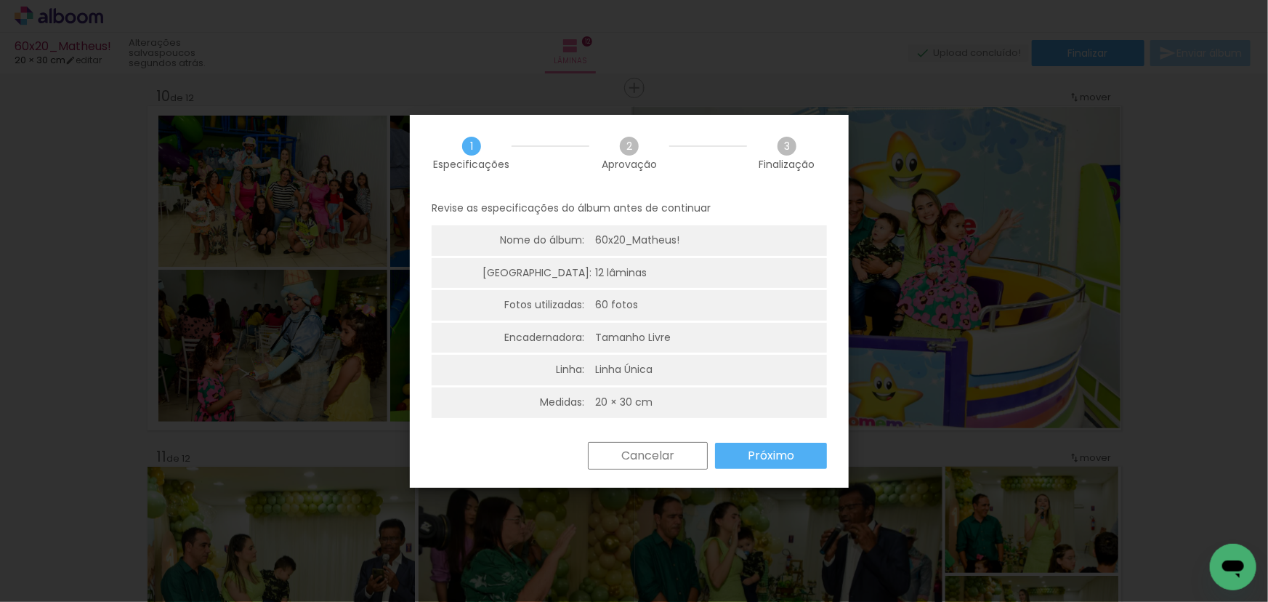
click at [0, 0] on slot "Próximo" at bounding box center [0, 0] width 0 height 0
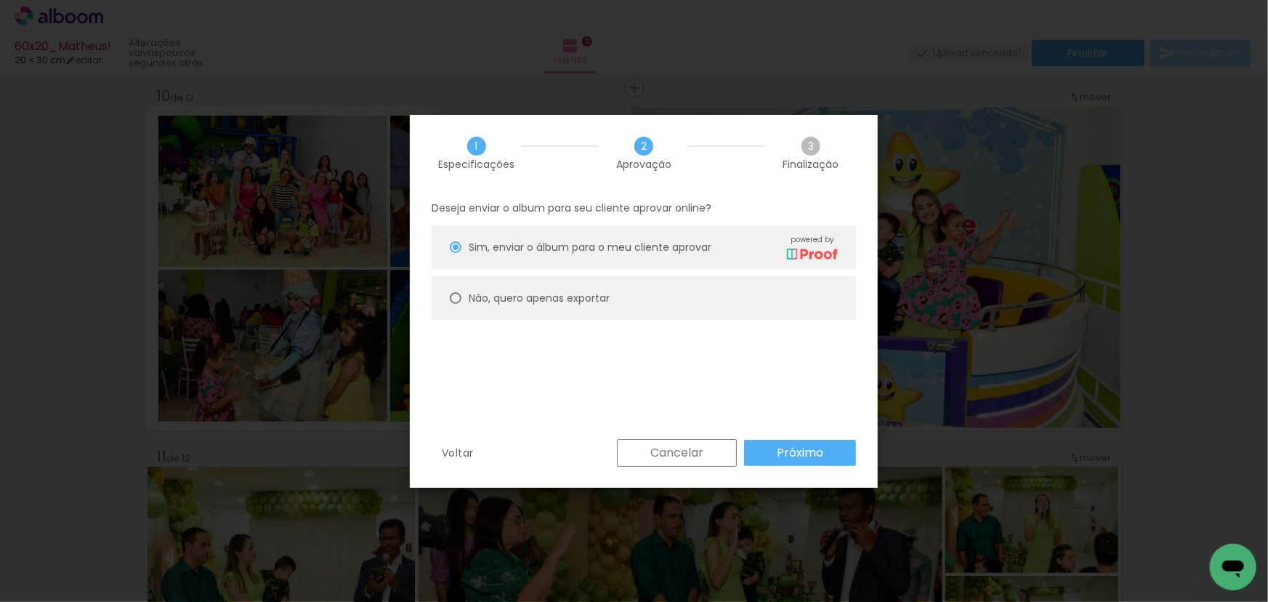
click at [626, 300] on paper-radio-button "Não, quero apenas exportar" at bounding box center [644, 298] width 425 height 44
type paper-radio-button "on"
click at [0, 0] on slot "Próximo" at bounding box center [0, 0] width 0 height 0
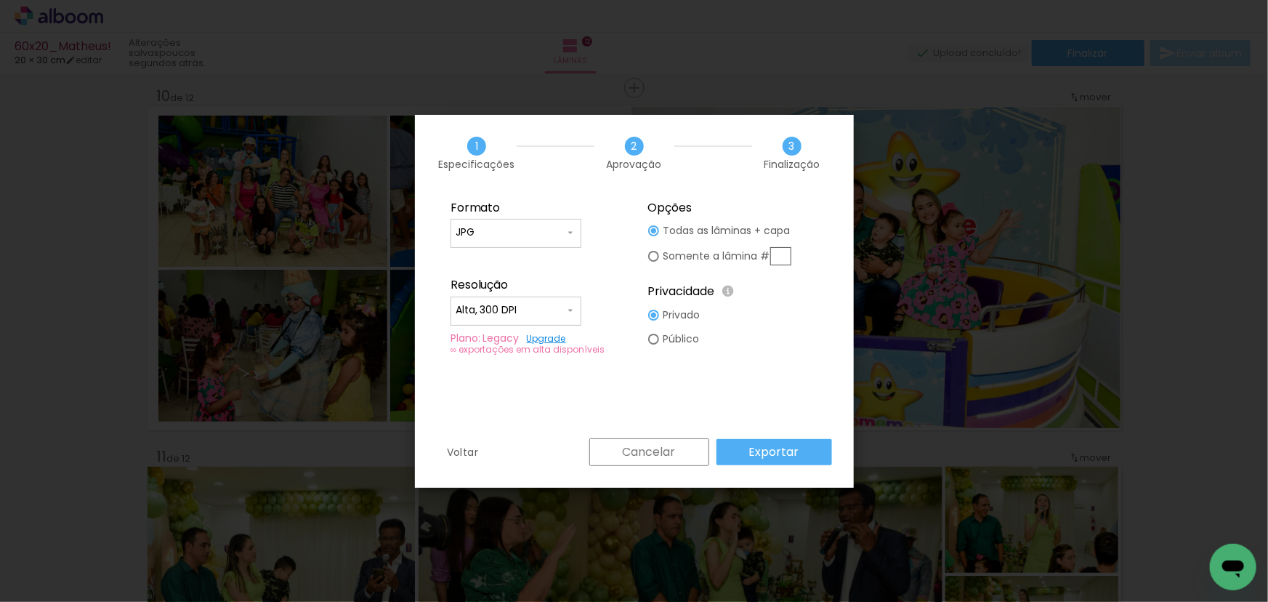
click at [0, 0] on slot "Exportar" at bounding box center [0, 0] width 0 height 0
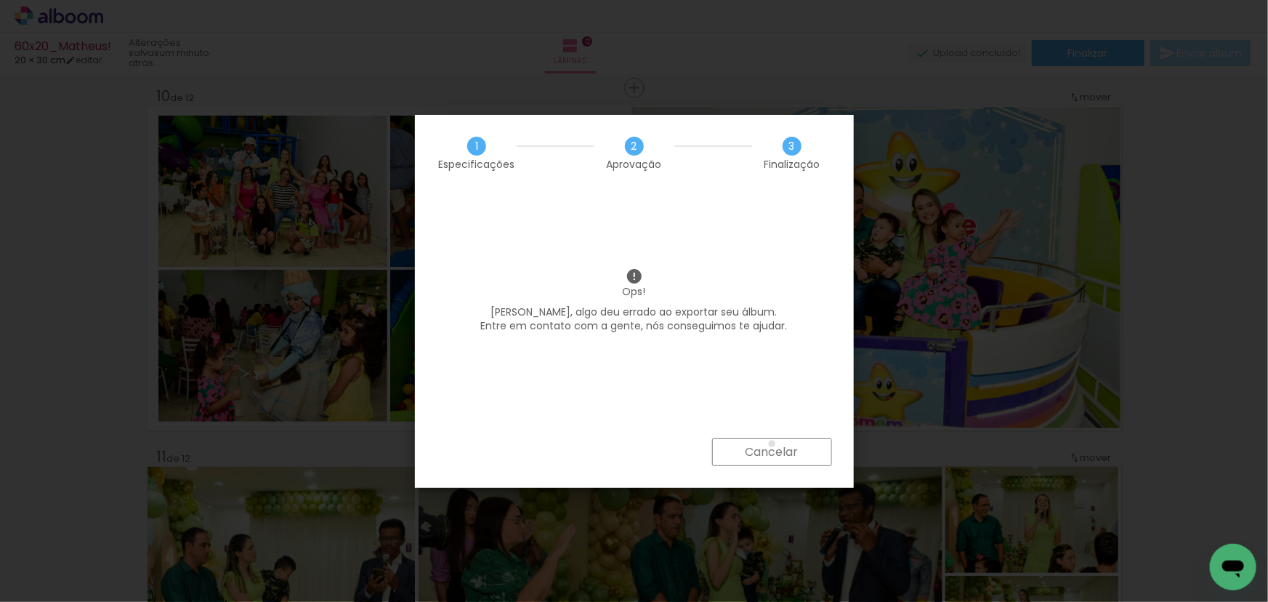
click at [0, 0] on slot "Cancelar" at bounding box center [0, 0] width 0 height 0
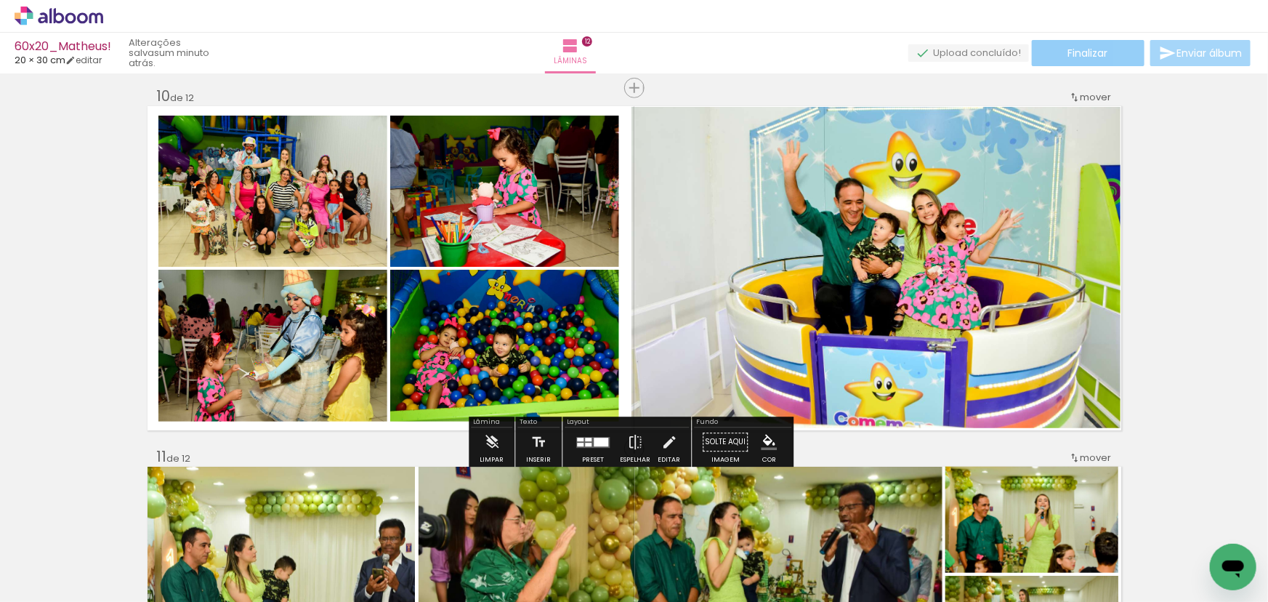
click at [1101, 51] on span "Finalizar" at bounding box center [1089, 53] width 40 height 10
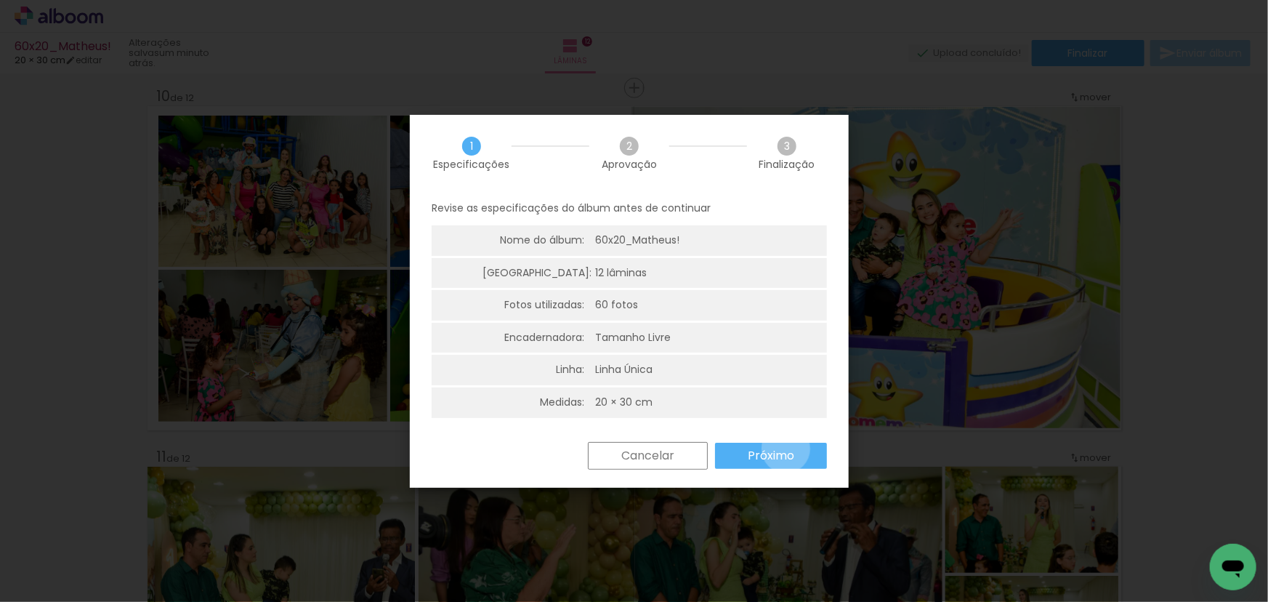
click at [0, 0] on slot "Próximo" at bounding box center [0, 0] width 0 height 0
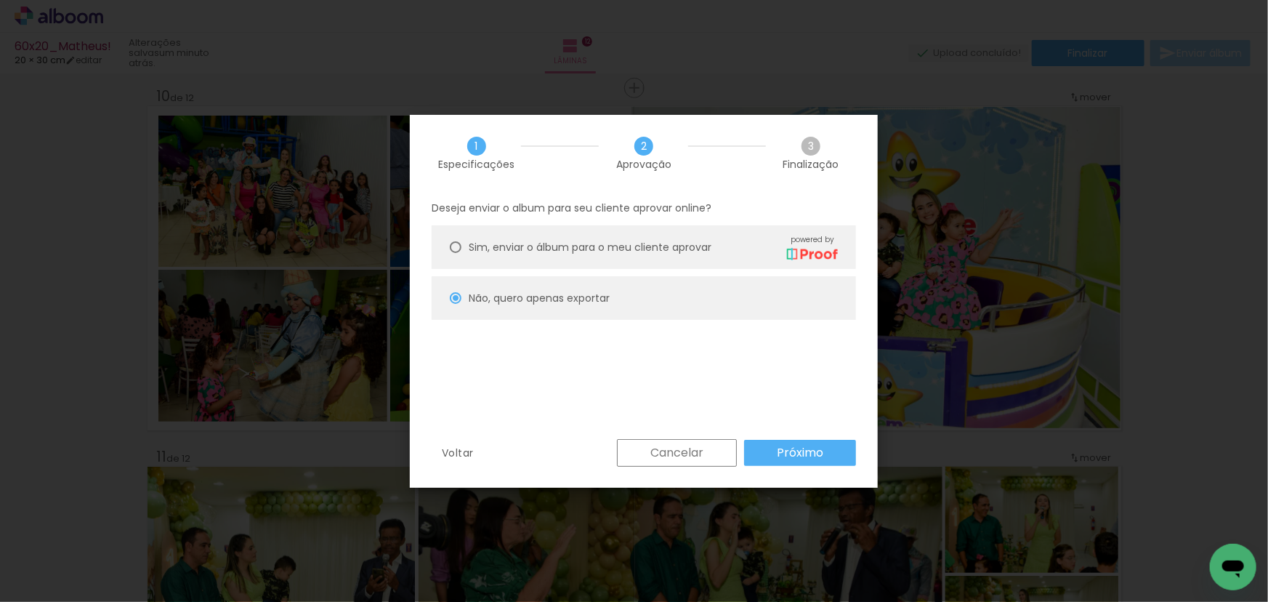
click at [0, 0] on slot "Próximo" at bounding box center [0, 0] width 0 height 0
type input "Alta, 300 DPI"
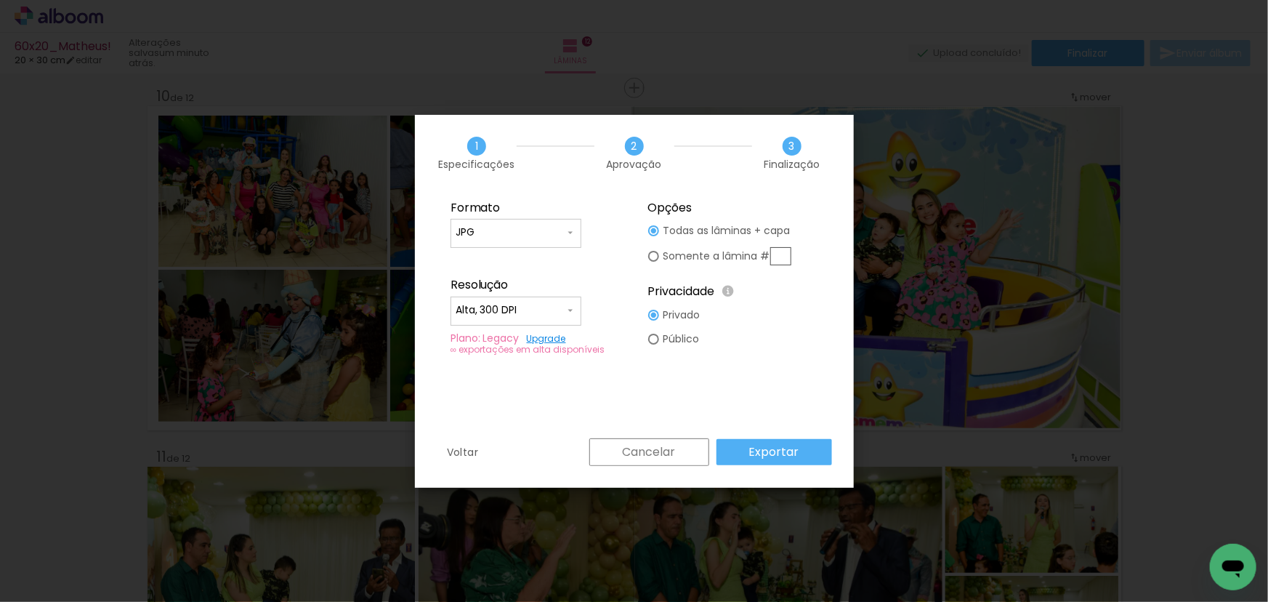
click at [799, 448] on paper-button "Exportar" at bounding box center [775, 452] width 116 height 26
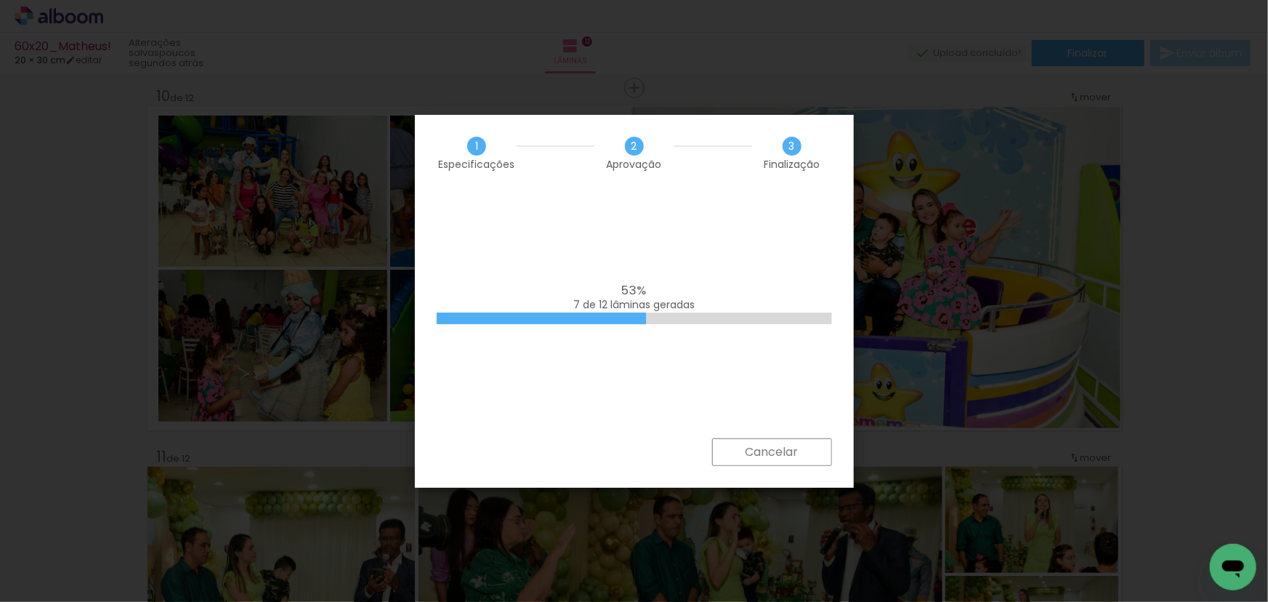
scroll to position [0, 3381]
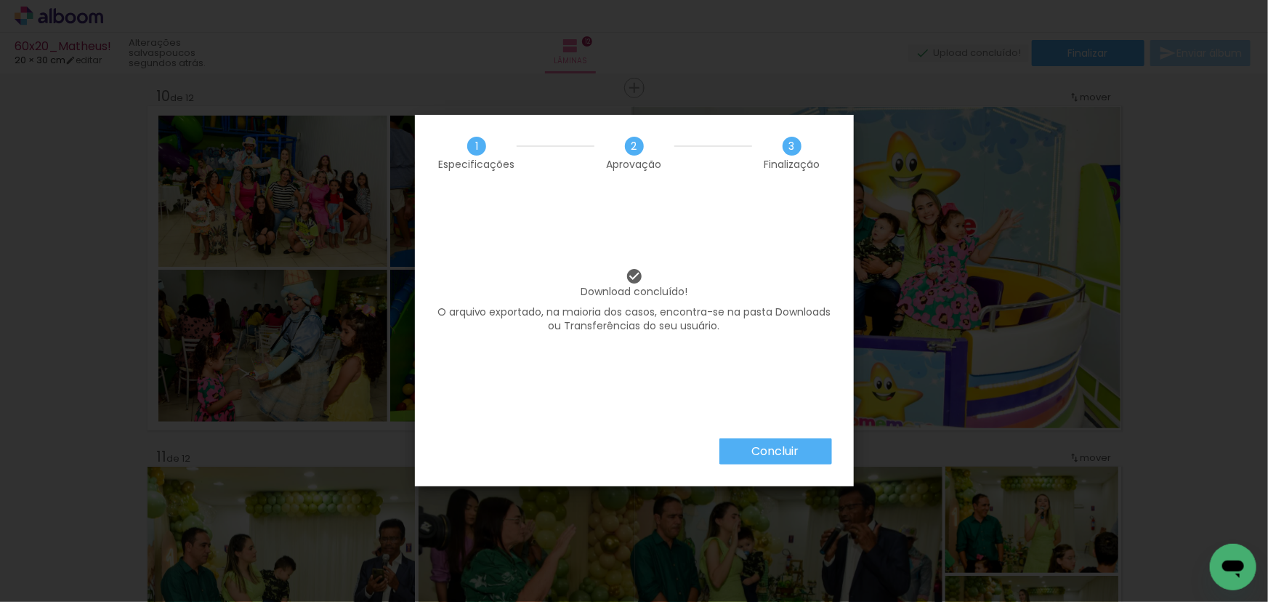
click at [0, 0] on slot "Concluir" at bounding box center [0, 0] width 0 height 0
